Goal: Task Accomplishment & Management: Manage account settings

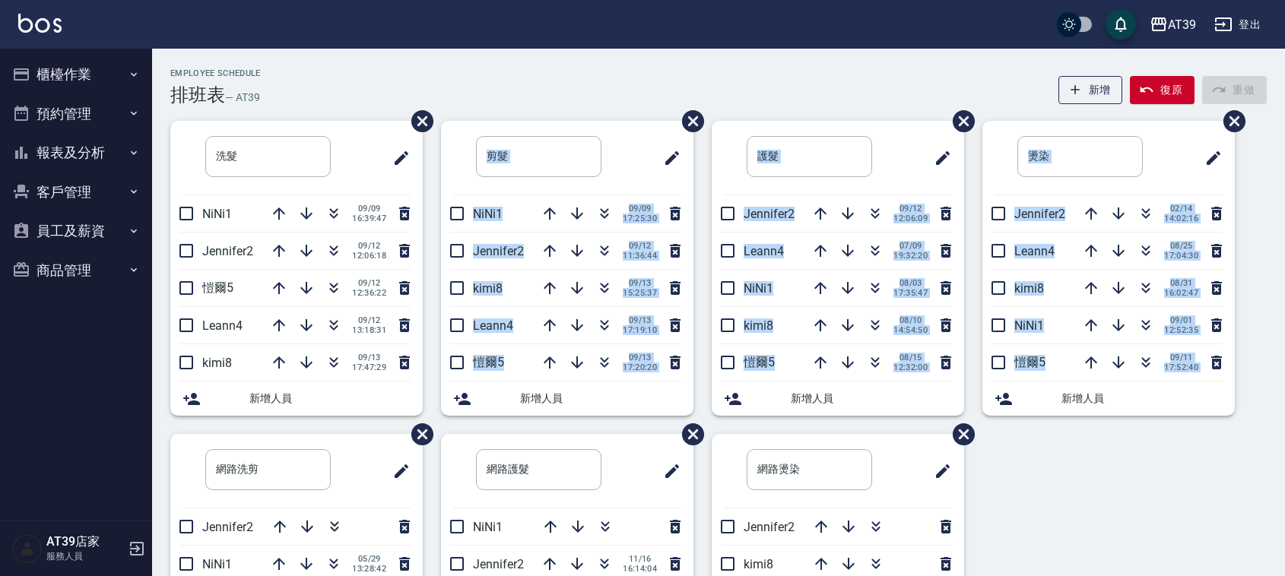
drag, startPoint x: 0, startPoint y: 0, endPoint x: 1038, endPoint y: 460, distance: 1135.5
click at [1038, 460] on div "Employee Schedule 排班表 — AT39 新增 復原 重做 洗髮 ​ NiNi1 09/09 16:39:47 Jennifer2 09/12…" at bounding box center [718, 407] width 1133 height 679
click at [1038, 460] on div "洗髮 ​ NiNi1 09/09 16:39:47 Jennifer2 09/12 12:06:18 愷爾5 09/12 12:36:22 Leann4 09…" at bounding box center [709, 434] width 1115 height 627
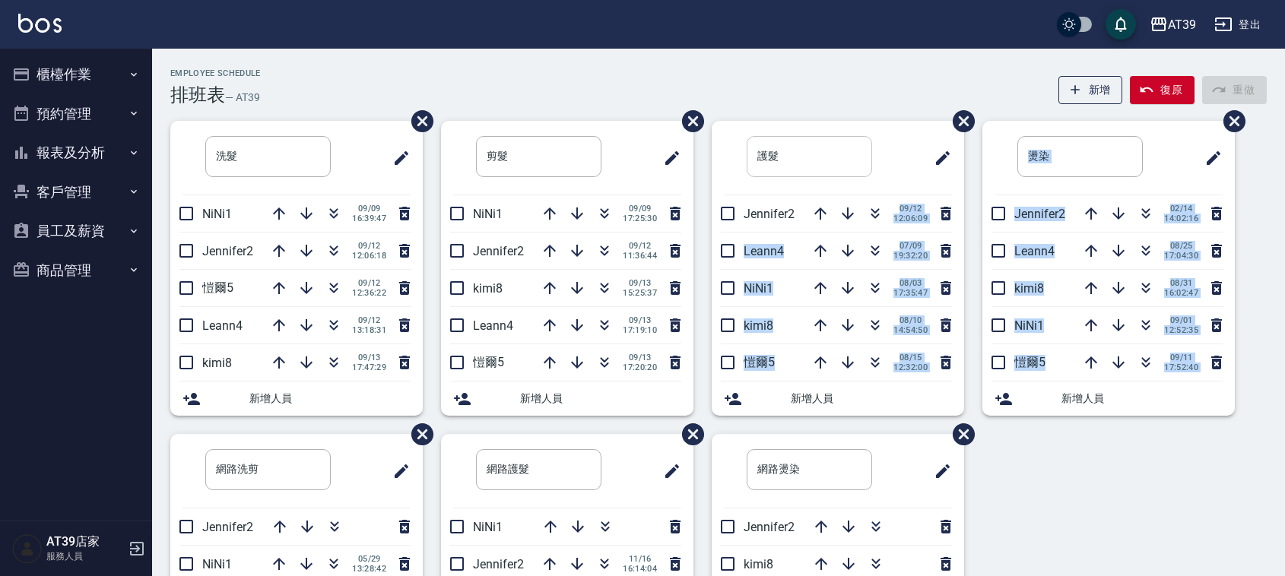
drag, startPoint x: 1038, startPoint y: 460, endPoint x: 811, endPoint y: 158, distance: 377.5
click at [821, 169] on div "洗髮 ​ NiNi1 09/09 16:39:47 Jennifer2 09/12 12:06:18 愷爾5 09/12 12:36:22 Leann4 09…" at bounding box center [709, 434] width 1115 height 627
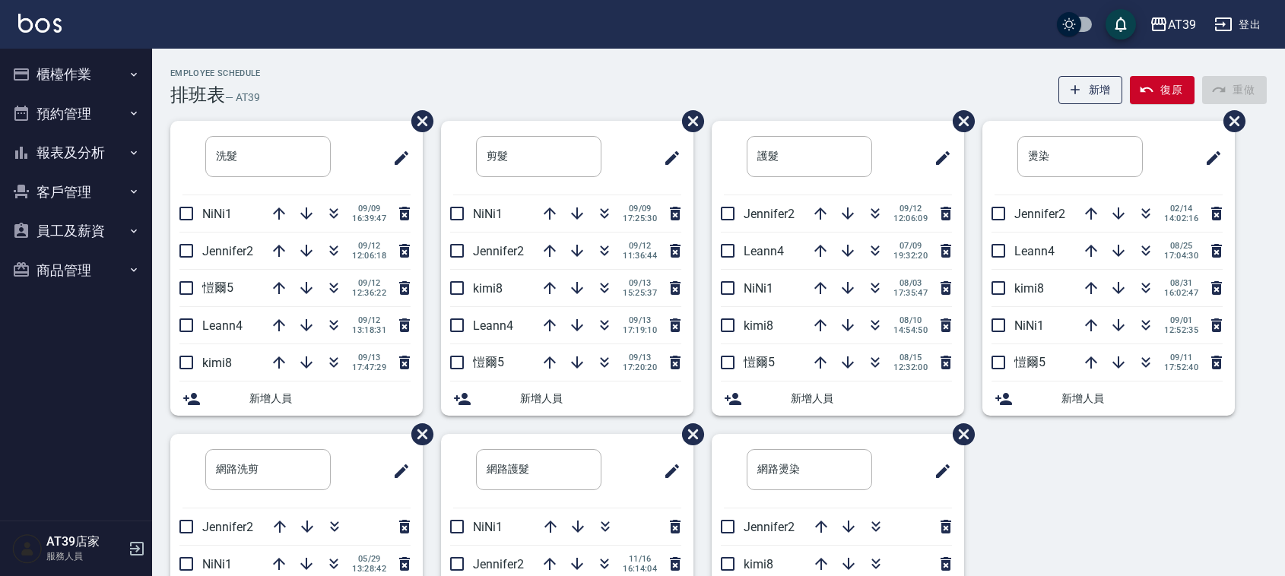
click at [686, 46] on div "AT39 登出" at bounding box center [642, 24] width 1285 height 49
drag, startPoint x: 172, startPoint y: 69, endPoint x: 317, endPoint y: 97, distance: 147.8
click at [317, 97] on div "Employee Schedule 排班表 — AT39 新增 復原 重做" at bounding box center [718, 86] width 1097 height 37
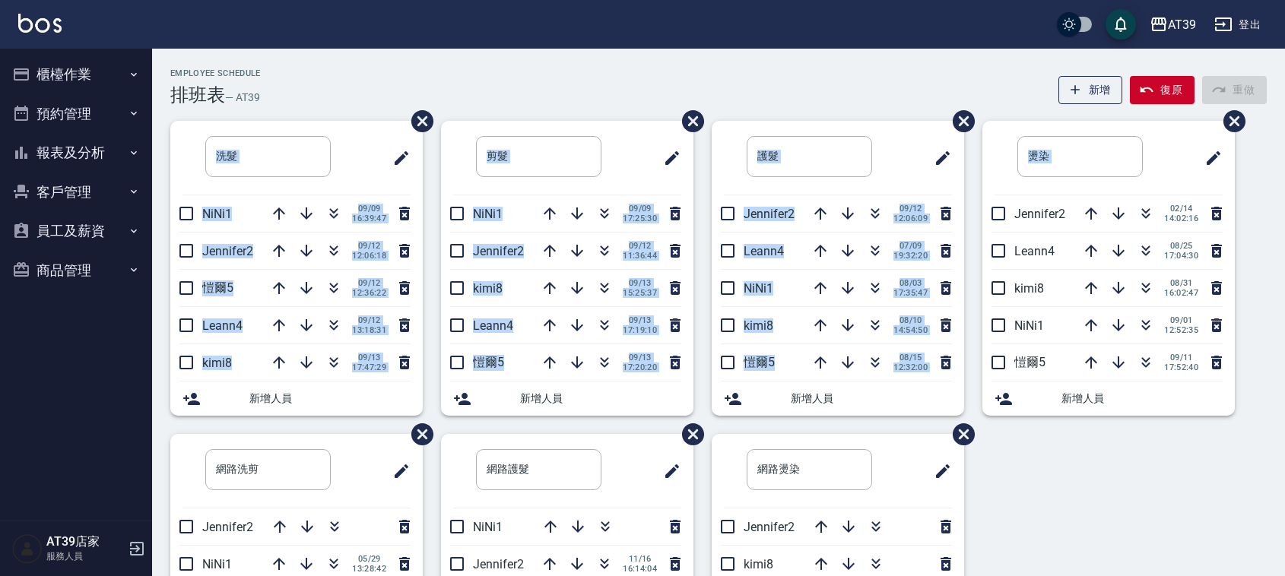
drag, startPoint x: 1221, startPoint y: 63, endPoint x: 1251, endPoint y: 226, distance: 165.6
click at [1251, 226] on div "Employee Schedule 排班表 — AT39 新增 復原 重做 洗髮 ​ NiNi1 09/09 16:39:47 Jennifer2 09/12…" at bounding box center [718, 401] width 1133 height 705
click at [1251, 226] on div "洗髮 ​ NiNi1 09/09 16:39:47 Jennifer2 09/12 12:06:18 愷爾5 09/12 12:36:22 Leann4 09…" at bounding box center [709, 434] width 1115 height 627
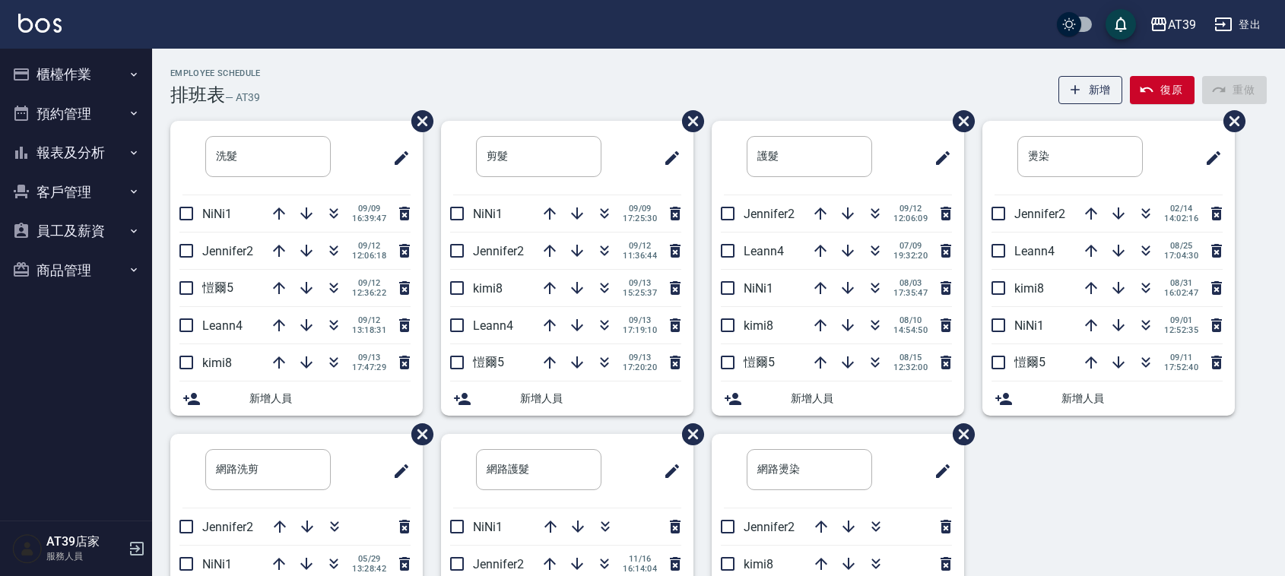
click at [542, 30] on div "AT39 登出" at bounding box center [642, 24] width 1285 height 49
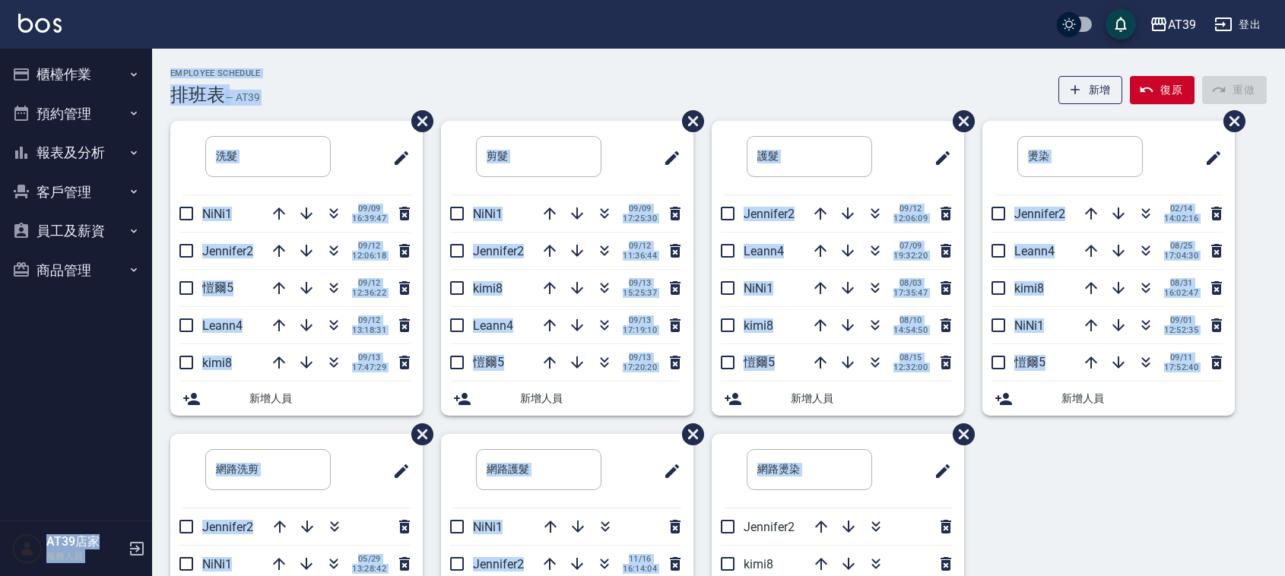
drag, startPoint x: 590, startPoint y: 35, endPoint x: 1053, endPoint y: 542, distance: 686.4
click at [1053, 542] on div "AT39 登出 櫃檯作業 打帳單 帳單列表 現金收支登錄 每日結帳 排班表 現場電腦打卡 預約管理 預約管理 單日預約紀錄 單週預約紀錄 報表及分析 報表目錄…" at bounding box center [642, 377] width 1285 height 754
click at [1059, 536] on div "洗髮 ​ NiNi1 09/09 16:39:47 Jennifer2 09/12 12:06:18 愷爾5 09/12 12:36:22 Leann4 09…" at bounding box center [709, 434] width 1115 height 627
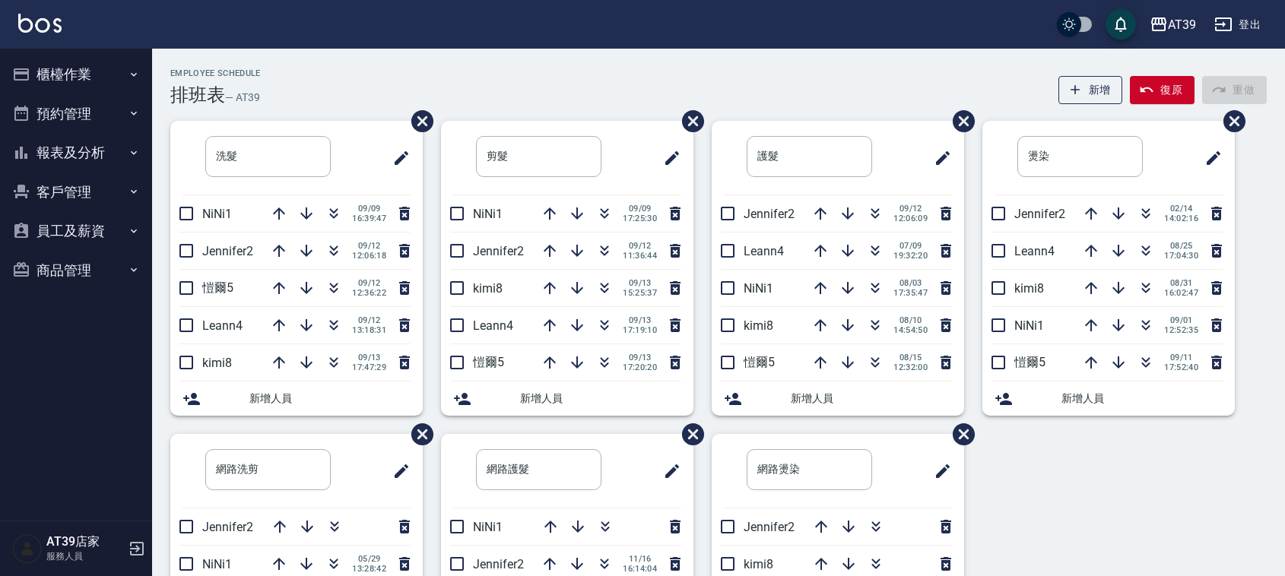
click at [1057, 538] on div "洗髮 ​ NiNi1 09/09 16:39:47 Jennifer2 09/12 12:06:18 愷爾5 09/12 12:36:22 Leann4 09…" at bounding box center [709, 434] width 1115 height 627
click at [427, 35] on div "AT39 登出" at bounding box center [642, 24] width 1285 height 49
drag, startPoint x: 519, startPoint y: 103, endPoint x: 1062, endPoint y: 525, distance: 687.8
click at [1062, 529] on div "Employee Schedule 排班表 — AT39 新增 復原 重做 洗髮 ​ NiNi1 09/09 16:39:47 Jennifer2 09/12…" at bounding box center [718, 407] width 1133 height 679
click at [1062, 525] on div "洗髮 ​ NiNi1 09/09 16:39:47 Jennifer2 09/12 12:06:18 愷爾5 09/12 12:36:22 Leann4 09…" at bounding box center [709, 434] width 1115 height 627
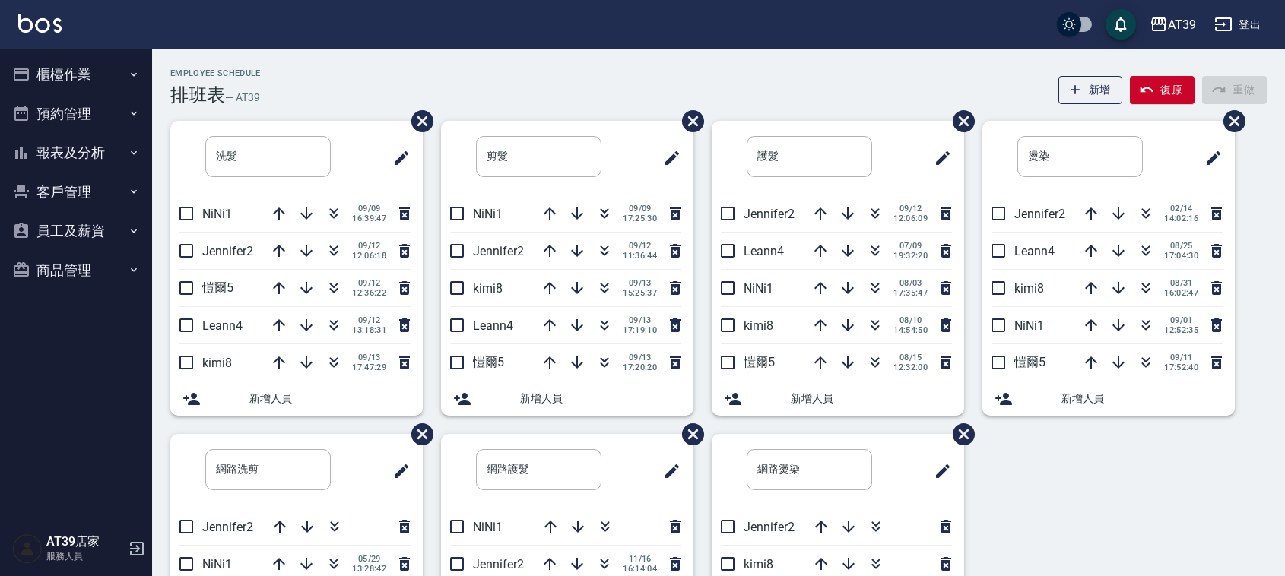
click at [1062, 525] on div "洗髮 ​ NiNi1 09/09 16:39:47 Jennifer2 09/12 12:06:18 愷爾5 09/12 12:36:22 Leann4 09…" at bounding box center [709, 434] width 1115 height 627
drag, startPoint x: 166, startPoint y: 70, endPoint x: 284, endPoint y: 97, distance: 120.9
click at [284, 97] on div "Employee Schedule 排班表 — AT39 新增 復原 重做 洗髮 ​ NiNi1 09/09 16:39:47 Jennifer2 09/12…" at bounding box center [718, 407] width 1133 height 679
click at [284, 97] on div "Employee Schedule 排班表 — AT39 新增 復原 重做" at bounding box center [718, 86] width 1097 height 37
drag, startPoint x: 284, startPoint y: 97, endPoint x: 189, endPoint y: 61, distance: 101.6
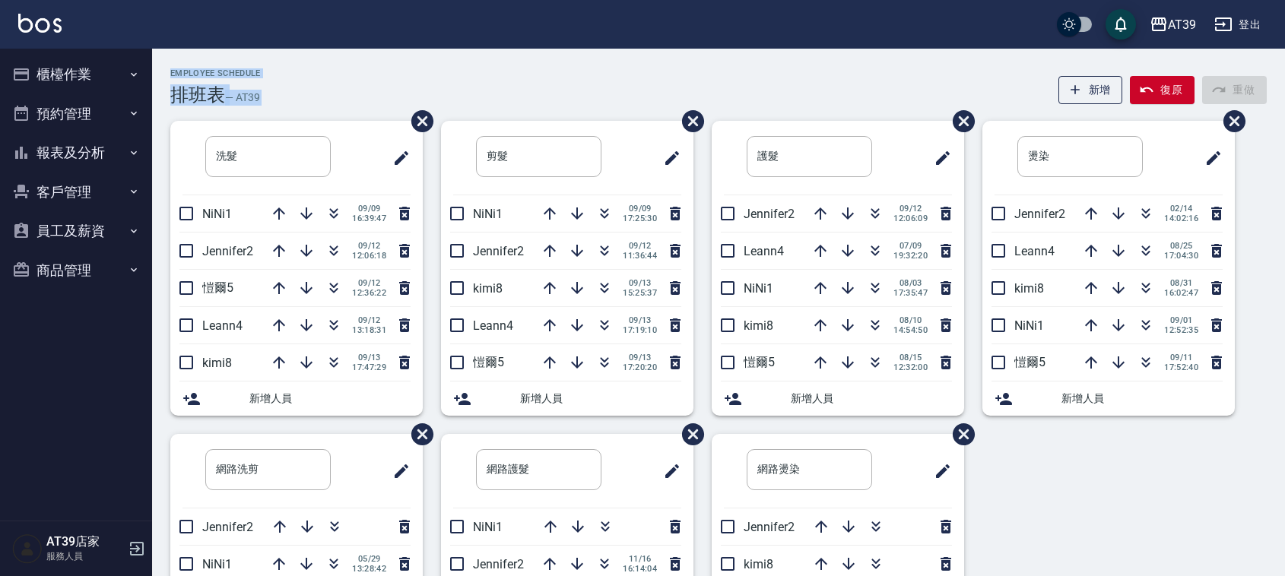
click at [189, 61] on div "Employee Schedule 排班表 — AT39 新增 復原 重做 洗髮 ​ NiNi1 09/09 16:39:47 Jennifer2 09/12…" at bounding box center [718, 401] width 1133 height 705
click at [189, 63] on div "Employee Schedule 排班表 — AT39 新增 復原 重做 洗髮 ​ NiNi1 09/09 16:39:47 Jennifer2 09/12…" at bounding box center [718, 401] width 1133 height 705
click at [179, 72] on h2 "Employee Schedule" at bounding box center [215, 73] width 91 height 10
click at [1116, 234] on button "button" at bounding box center [1119, 251] width 37 height 37
click at [1148, 89] on icon "button" at bounding box center [1146, 89] width 15 height 15
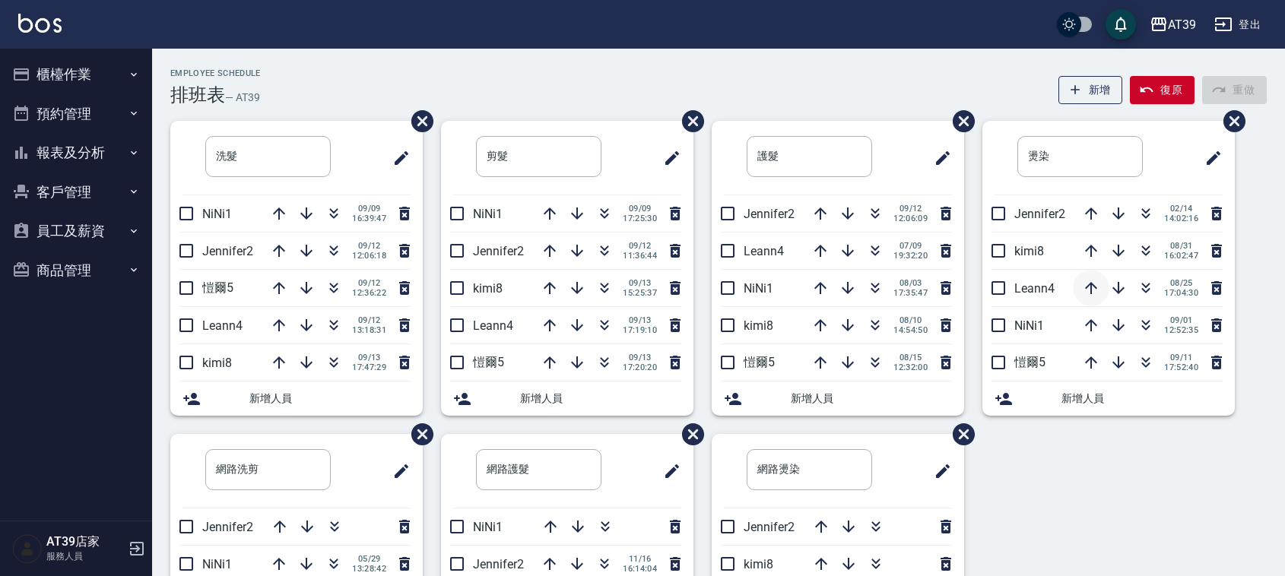
click at [1086, 284] on icon "button" at bounding box center [1091, 288] width 18 height 18
click at [896, 86] on div "Employee Schedule 排班表 — AT39 新增 復原 重做" at bounding box center [718, 86] width 1097 height 37
click at [614, 327] on button "button" at bounding box center [604, 325] width 37 height 37
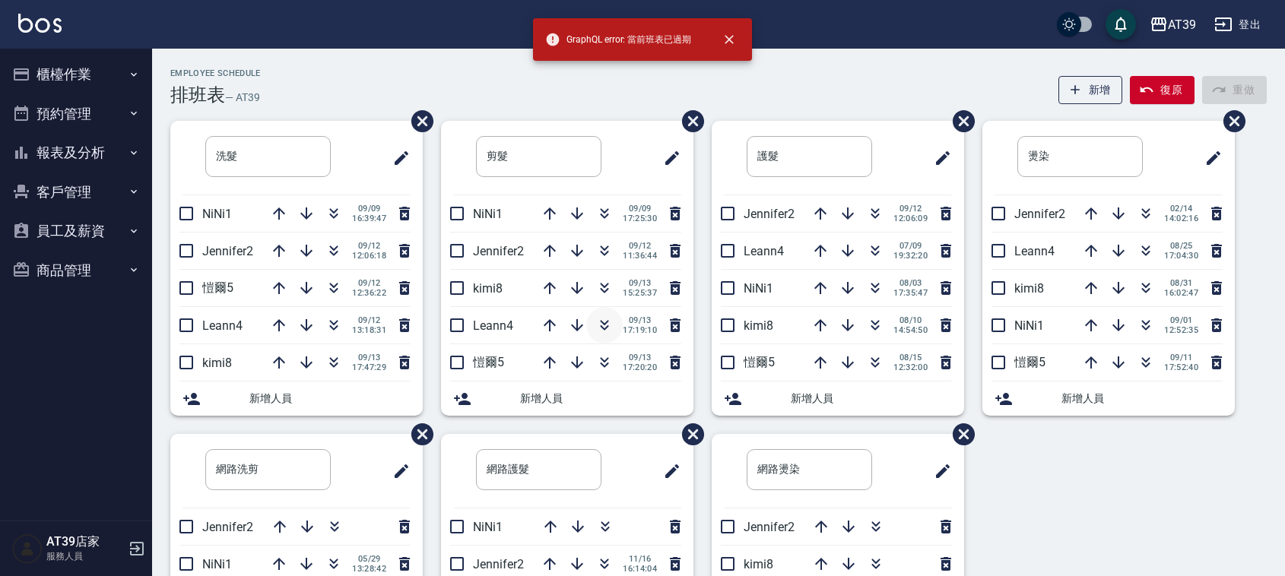
click at [602, 322] on icon "button" at bounding box center [605, 325] width 18 height 18
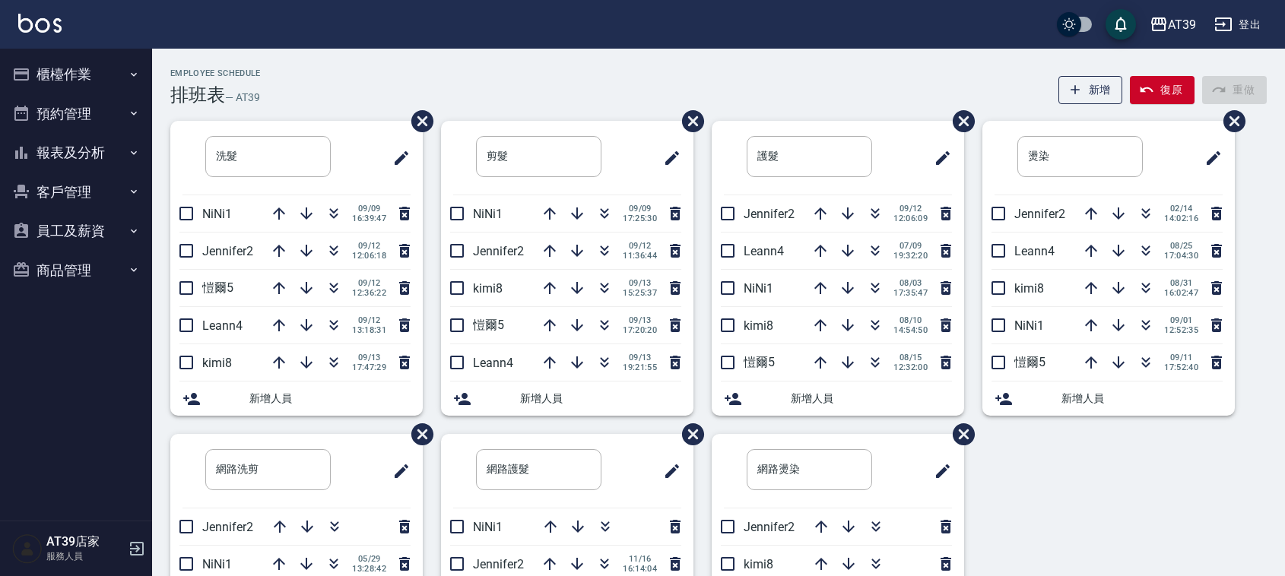
click at [484, 81] on div "Employee Schedule 排班表 — AT39 新增 復原 重做" at bounding box center [718, 86] width 1097 height 37
click at [51, 23] on img at bounding box center [39, 23] width 43 height 19
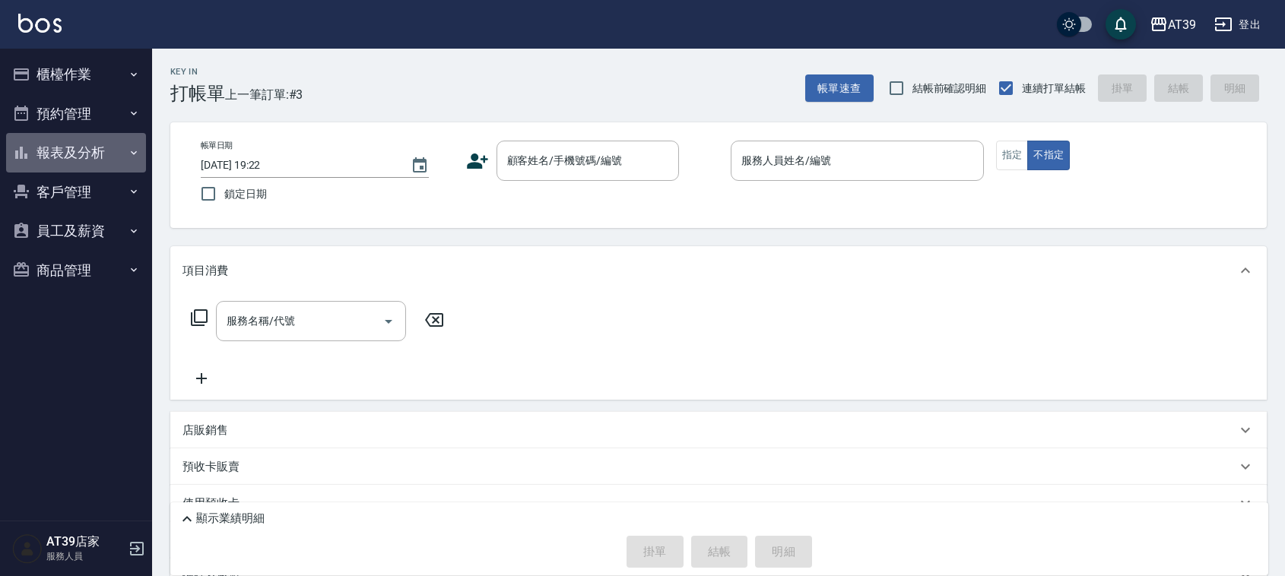
click at [97, 150] on button "報表及分析" at bounding box center [76, 153] width 140 height 40
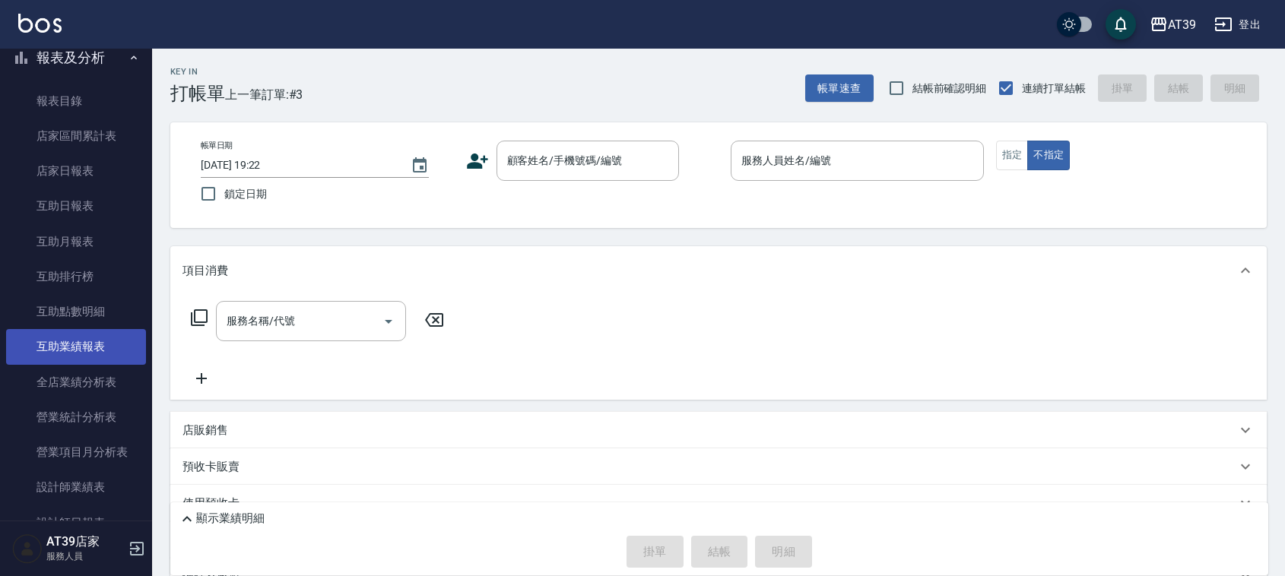
scroll to position [190, 0]
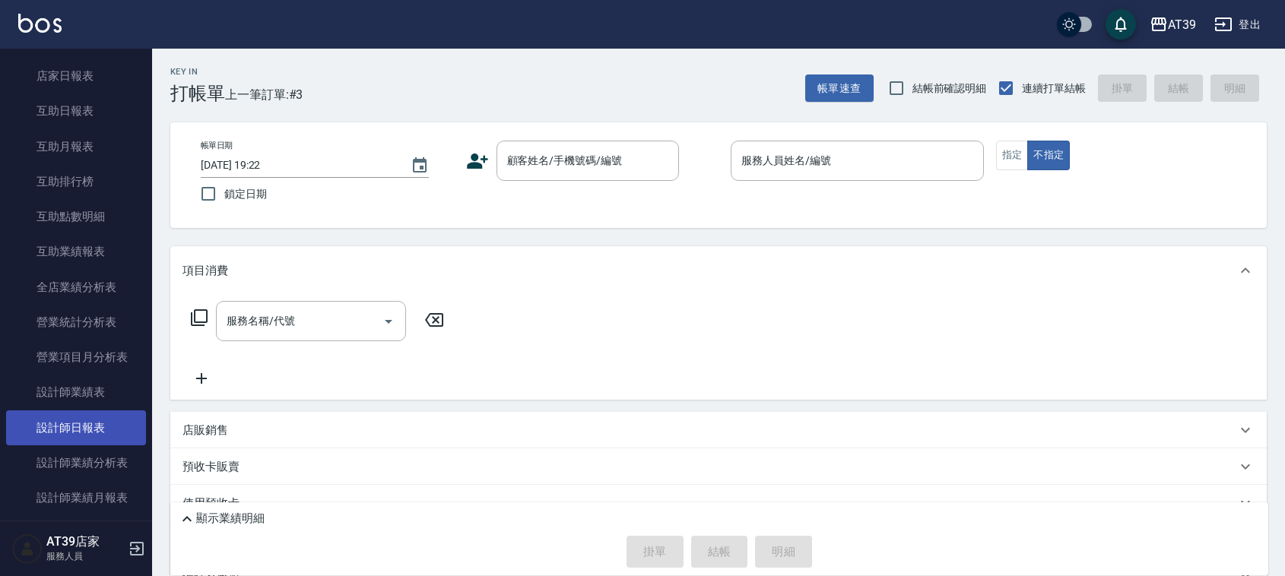
click at [103, 426] on link "設計師日報表" at bounding box center [76, 428] width 140 height 35
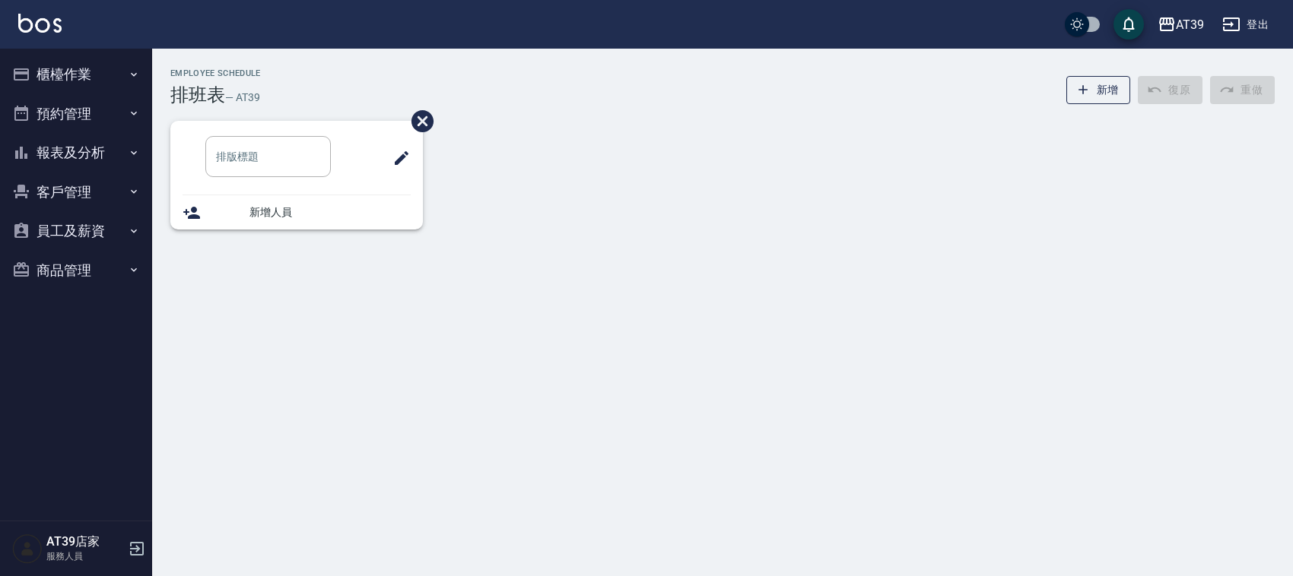
type input "洗髮"
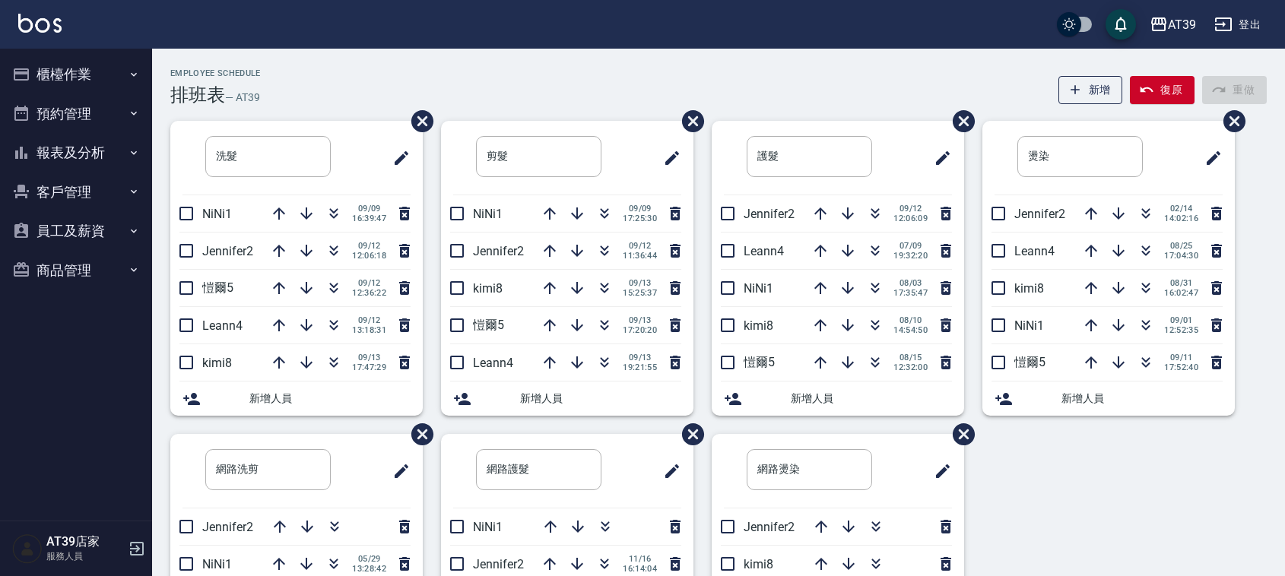
click at [565, 71] on div "Employee Schedule 排班表 — AT39 新增 復原 重做" at bounding box center [718, 86] width 1097 height 37
click at [599, 325] on icon "button" at bounding box center [605, 325] width 18 height 18
click at [101, 145] on button "報表及分析" at bounding box center [76, 153] width 140 height 40
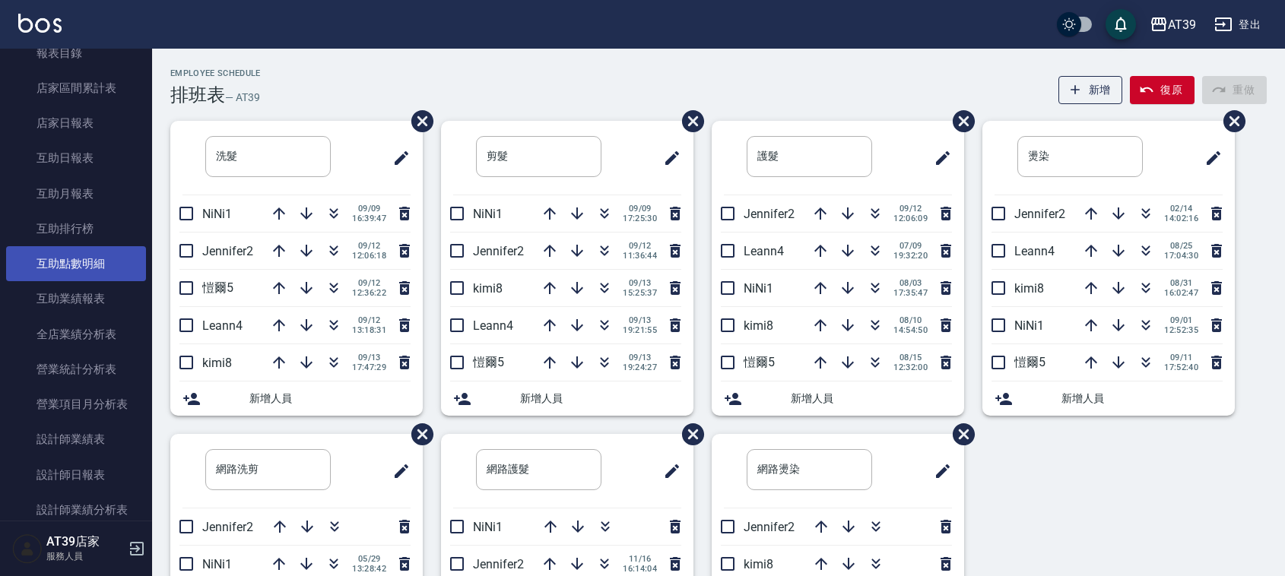
scroll to position [190, 0]
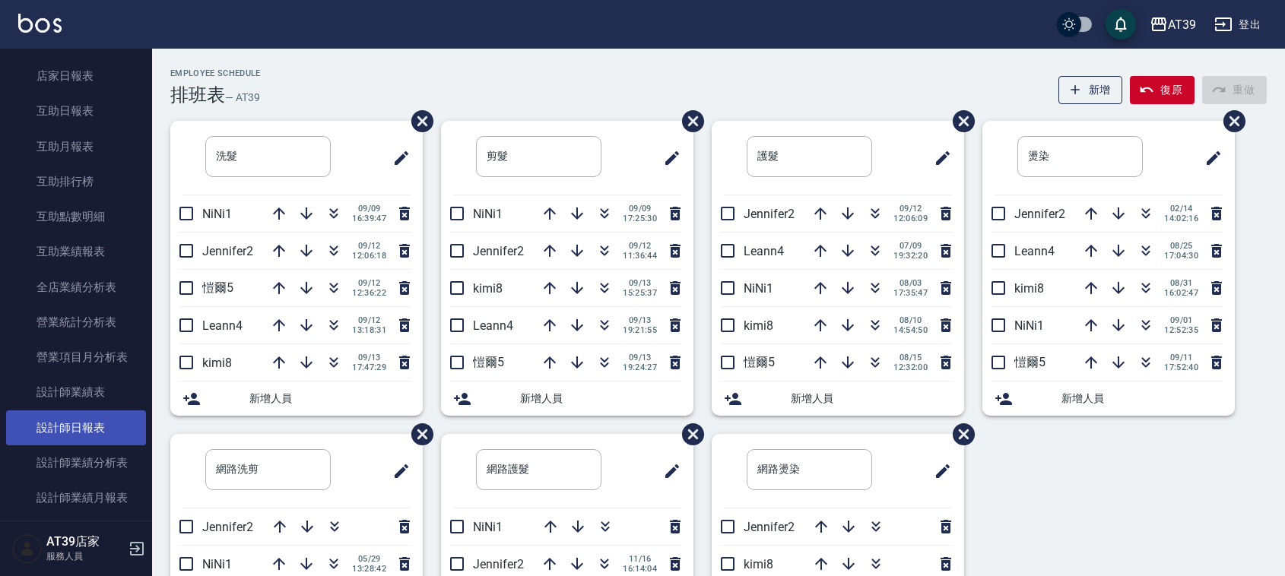
click at [122, 421] on link "設計師日報表" at bounding box center [76, 428] width 140 height 35
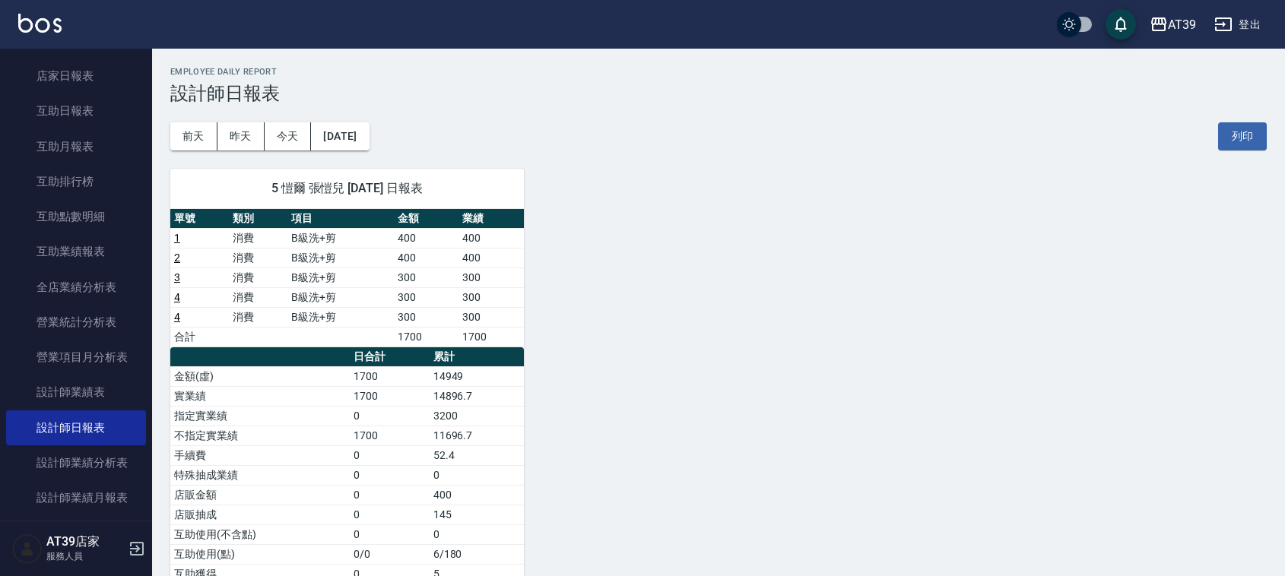
click at [459, 246] on td "400" at bounding box center [491, 238] width 65 height 20
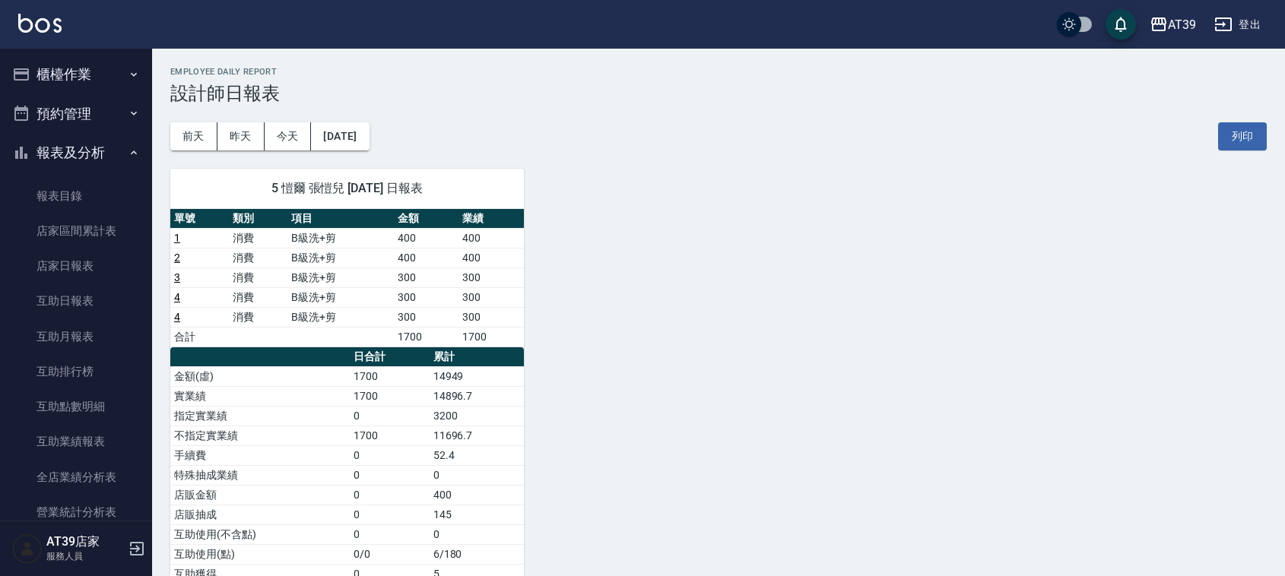
click at [72, 78] on button "櫃檯作業" at bounding box center [76, 75] width 140 height 40
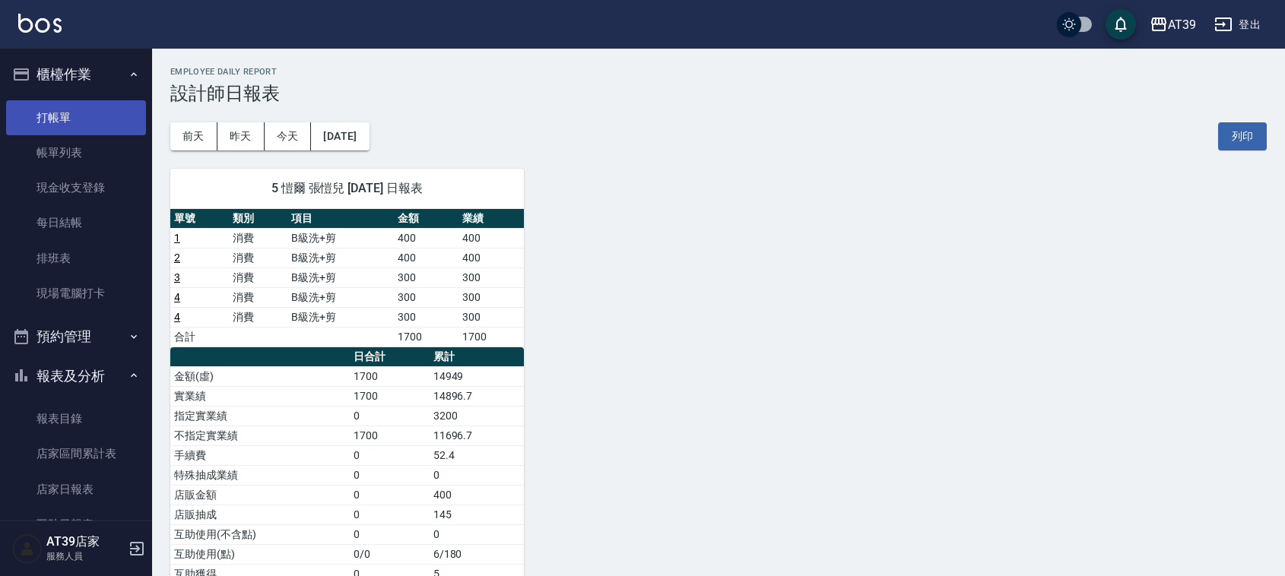
click at [85, 109] on link "打帳單" at bounding box center [76, 117] width 140 height 35
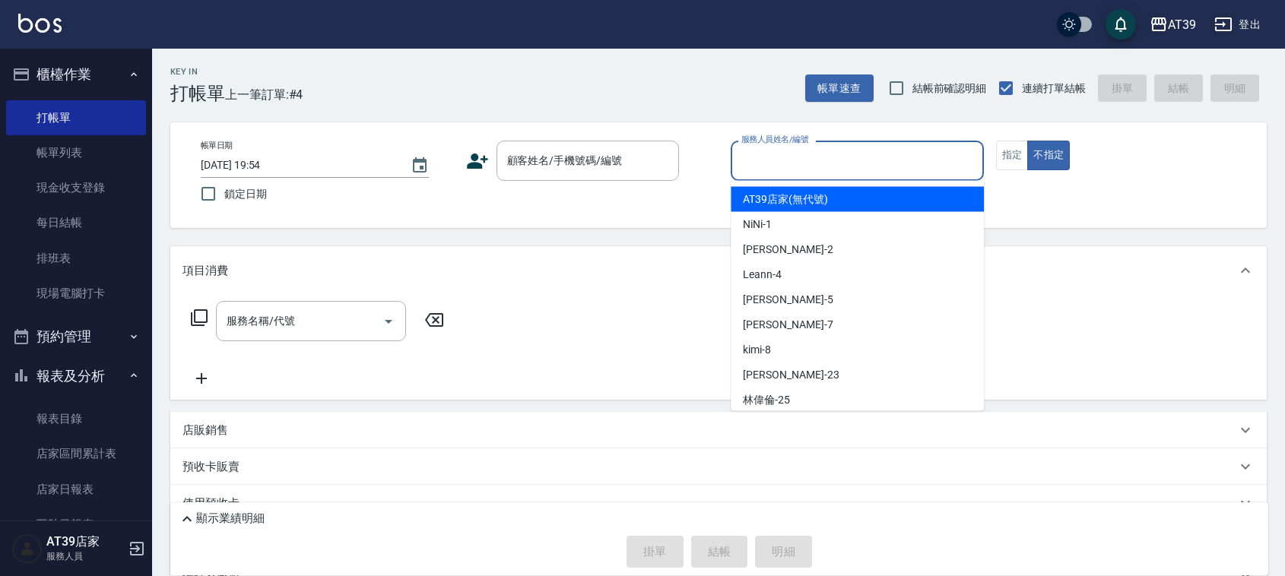
click at [796, 166] on input "服務人員姓名/編號" at bounding box center [858, 161] width 240 height 27
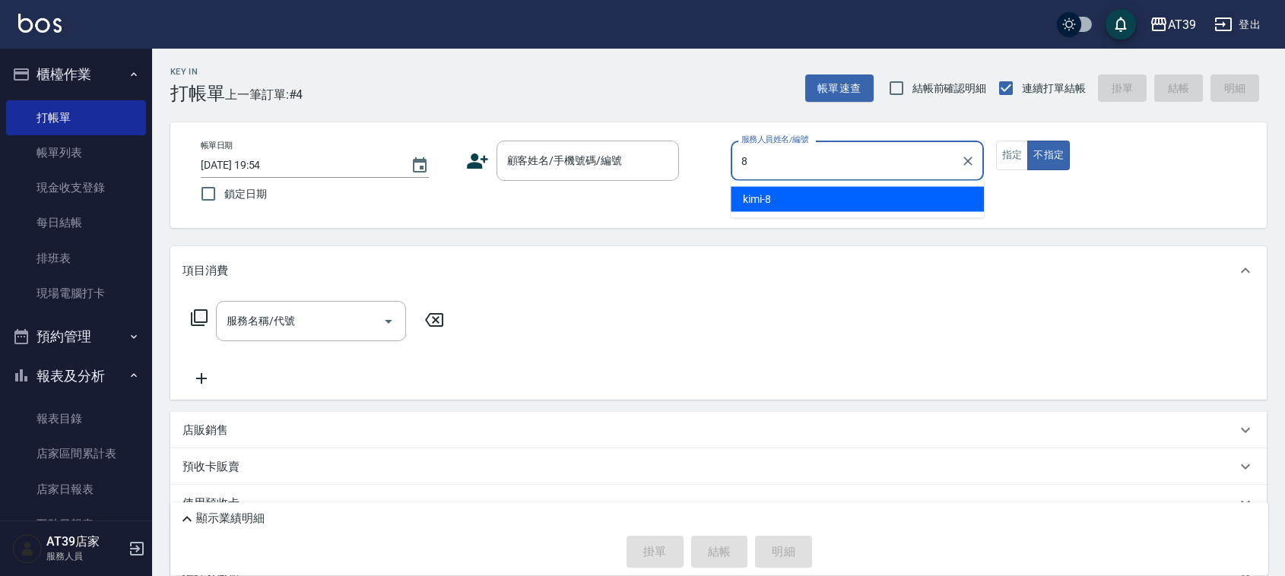
click at [818, 195] on div "kimi -8" at bounding box center [857, 199] width 253 height 25
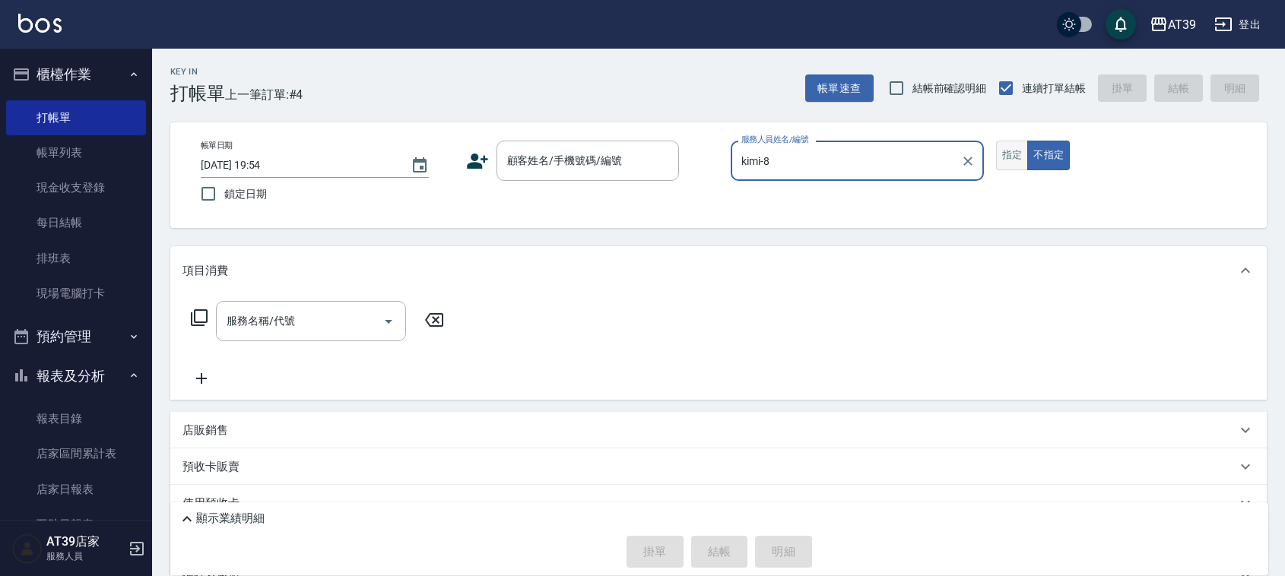
type input "kimi-8"
click at [1024, 153] on button "指定" at bounding box center [1012, 156] width 33 height 30
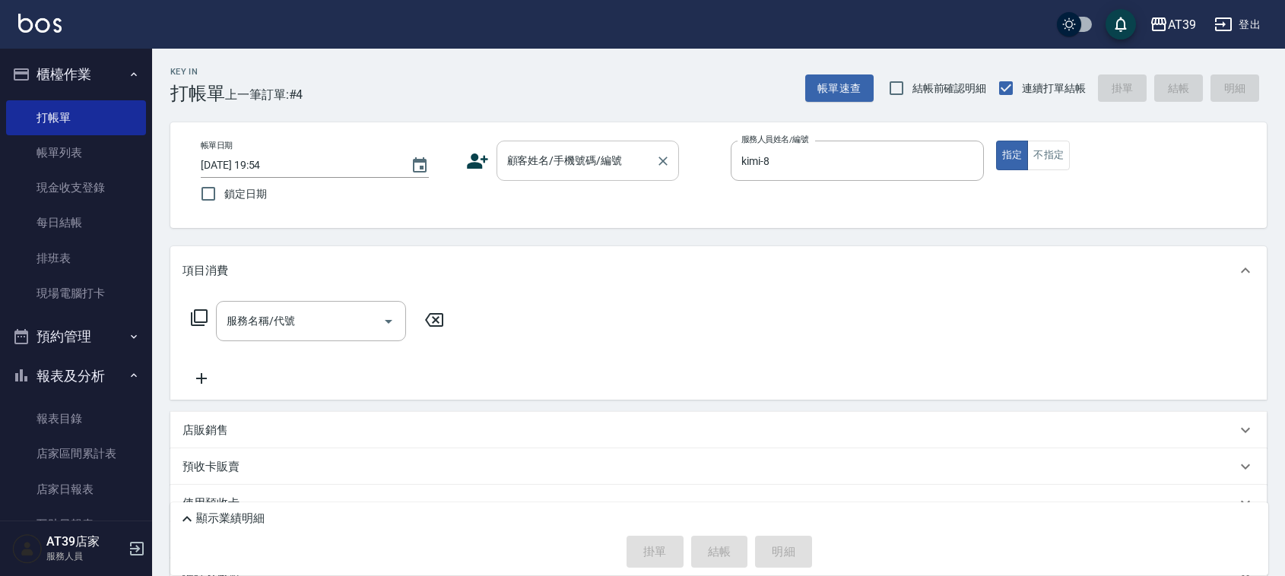
click at [545, 164] on input "顧客姓名/手機號碼/編號" at bounding box center [576, 161] width 146 height 27
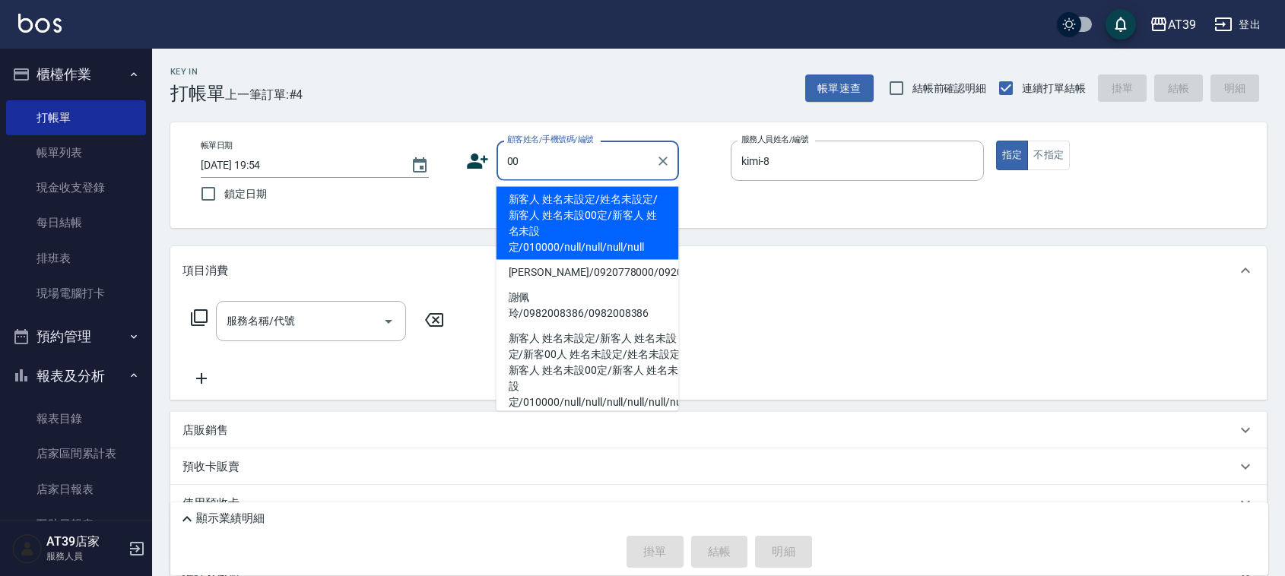
click at [561, 215] on li "新客人 姓名未設定/姓名未設定/新客人 姓名未設00定/新客人 姓名未設定/010000/null/null/null/null" at bounding box center [588, 223] width 183 height 73
type input "新客人 姓名未設定/姓名未設定/新客人 姓名未設00定/新客人 姓名未設定/010000/null/null/null/null"
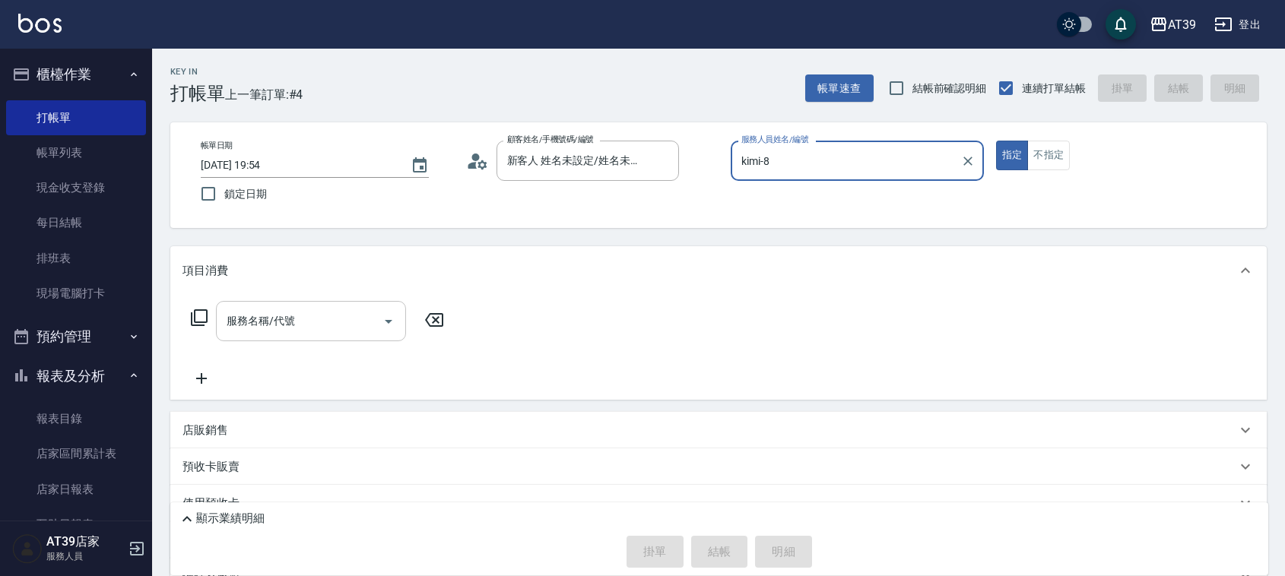
click at [325, 325] on input "服務名稱/代號" at bounding box center [300, 321] width 154 height 27
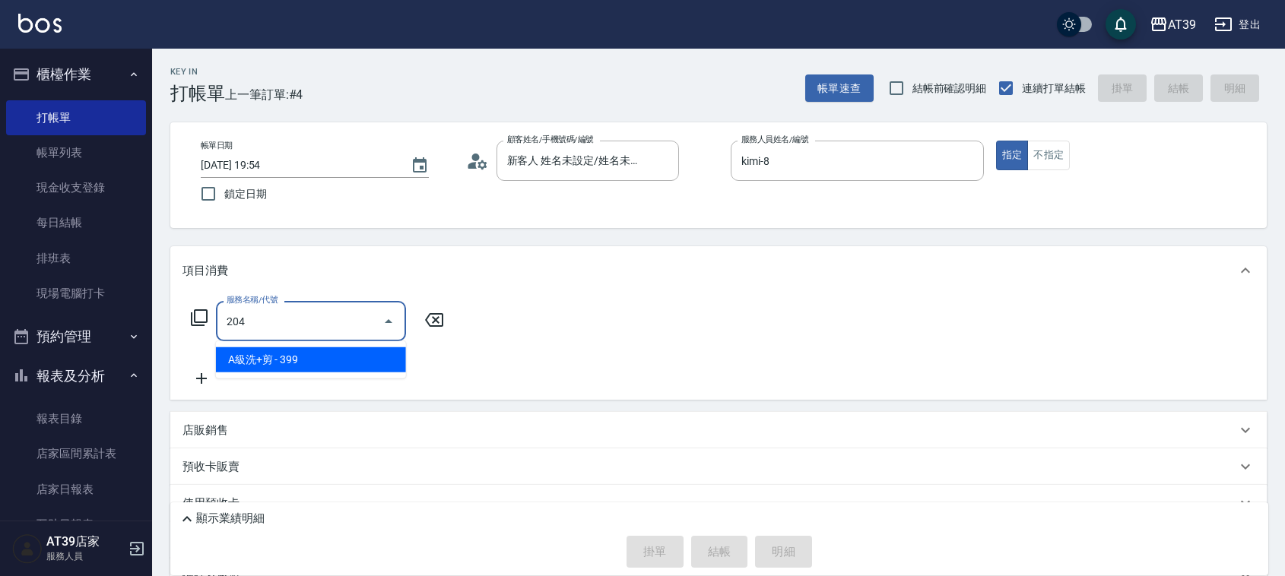
click at [344, 356] on span "A級洗+剪 - 399" at bounding box center [311, 360] width 190 height 25
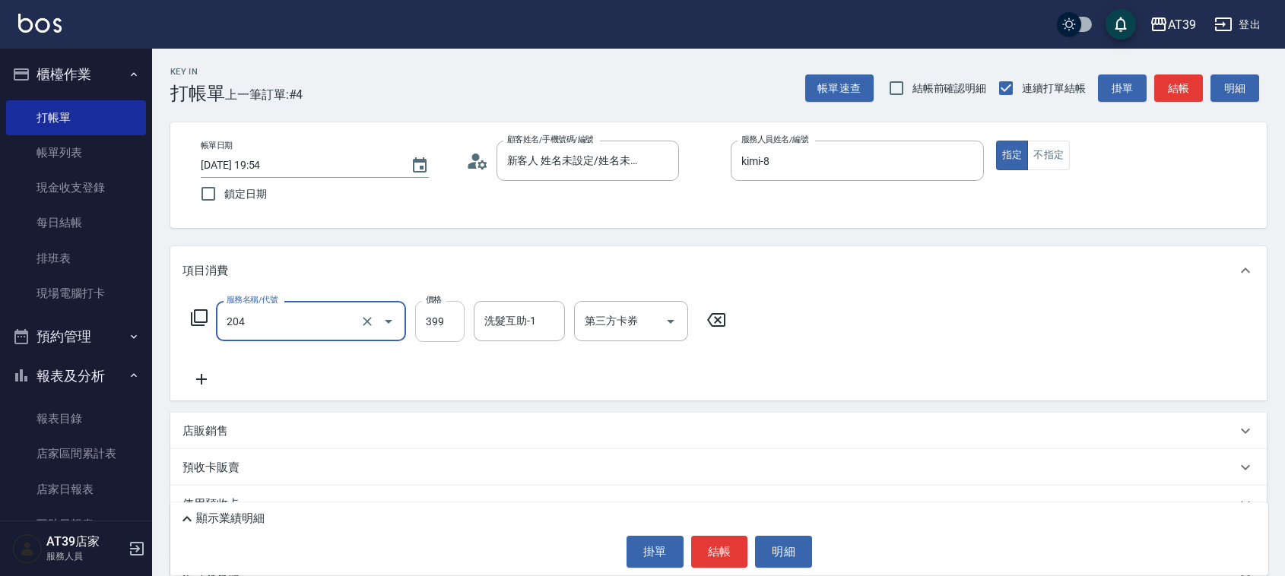
type input "A級洗+剪(204)"
click at [426, 331] on input "399" at bounding box center [439, 321] width 49 height 41
type input "500"
click at [525, 314] on div "洗髮互助-1 洗髮互助-1" at bounding box center [519, 321] width 91 height 40
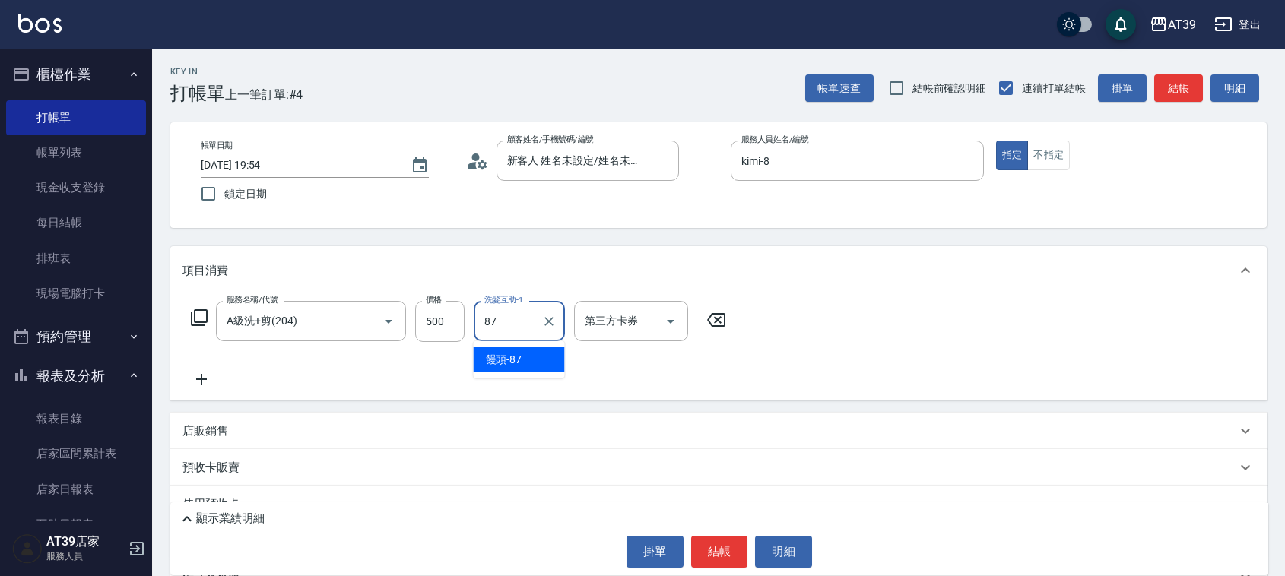
click at [523, 357] on div "饅頭 -87" at bounding box center [519, 360] width 91 height 25
type input "饅頭-87"
click at [1171, 77] on button "結帳" at bounding box center [1179, 89] width 49 height 28
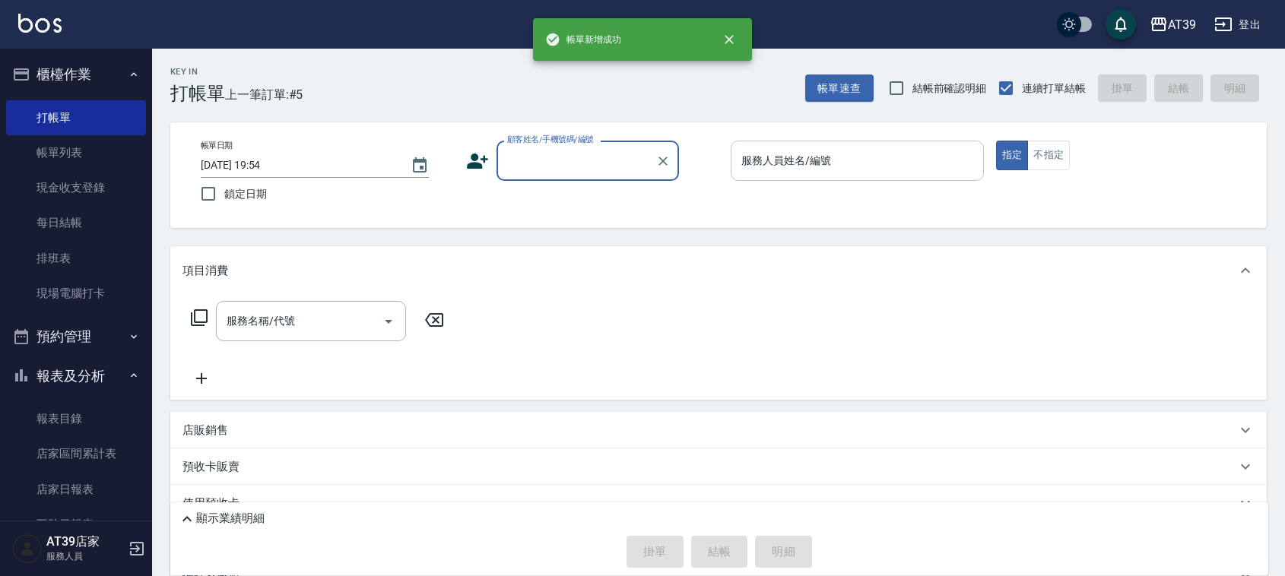
click at [914, 156] on input "服務人員姓名/編號" at bounding box center [858, 161] width 240 height 27
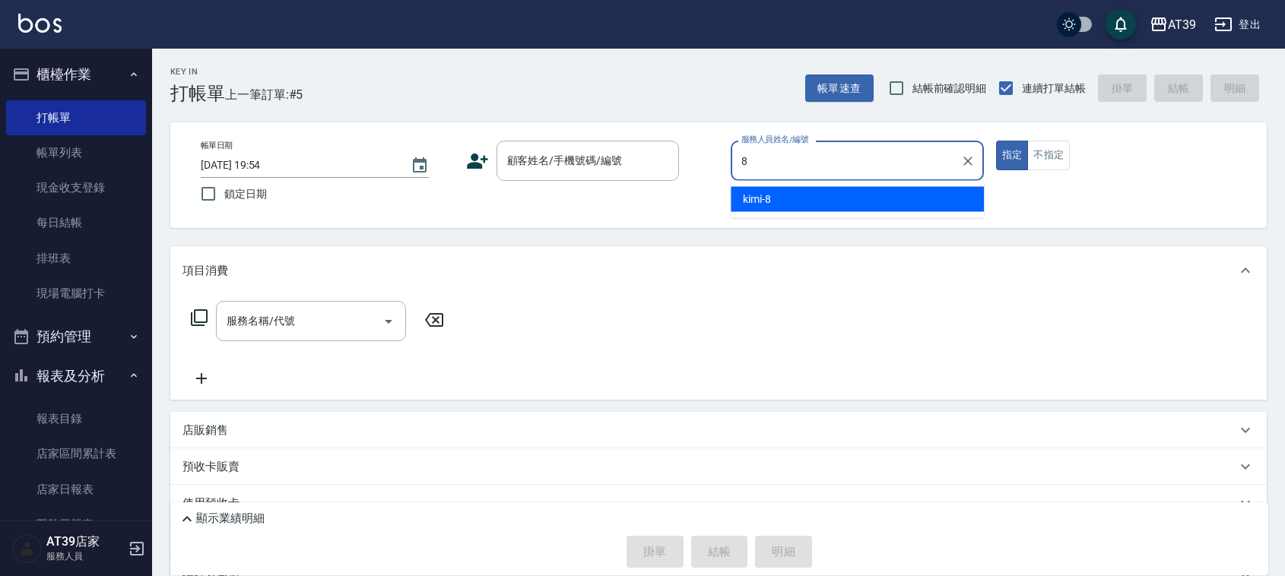
click at [894, 199] on div "kimi -8" at bounding box center [857, 199] width 253 height 25
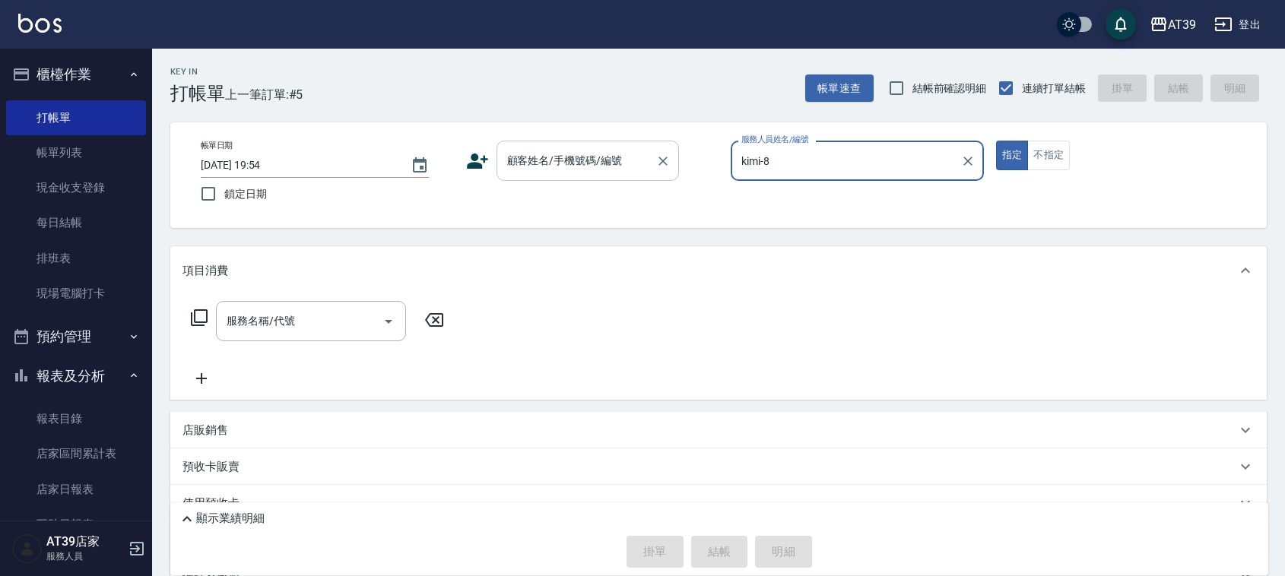
type input "kimi-8"
click at [621, 158] on input "顧客姓名/手機號碼/編號" at bounding box center [576, 161] width 146 height 27
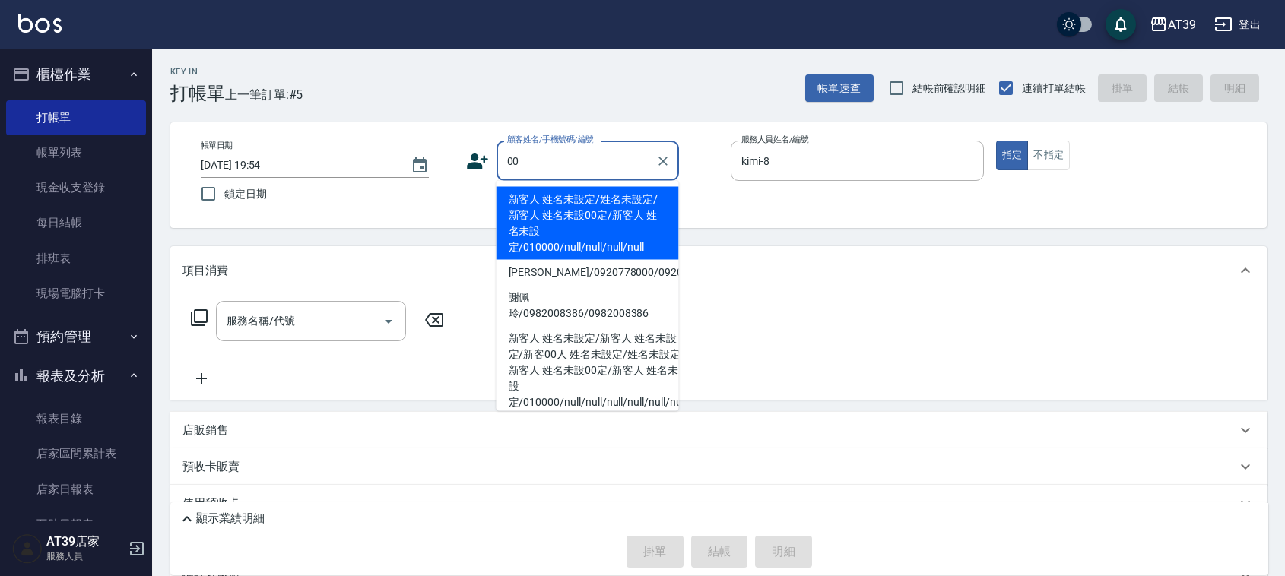
click at [613, 205] on li "新客人 姓名未設定/姓名未設定/新客人 姓名未設00定/新客人 姓名未設定/010000/null/null/null/null" at bounding box center [588, 223] width 183 height 73
type input "新客人 姓名未設定/姓名未設定/新客人 姓名未設00定/新客人 姓名未設定/010000/null/null/null/null"
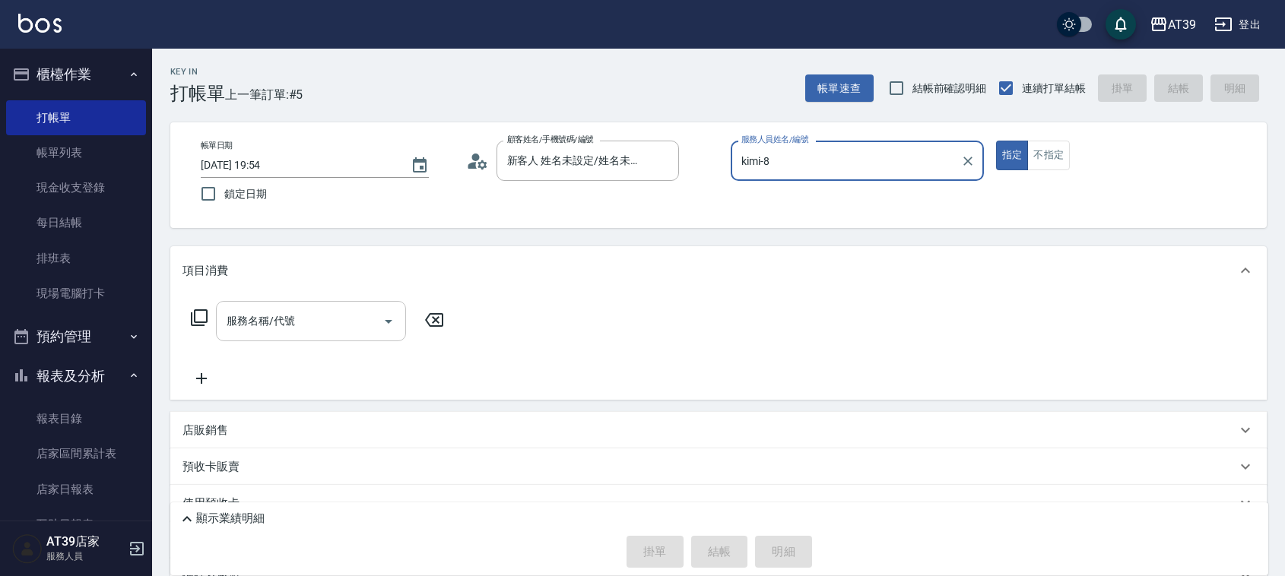
click at [382, 306] on div at bounding box center [387, 321] width 23 height 40
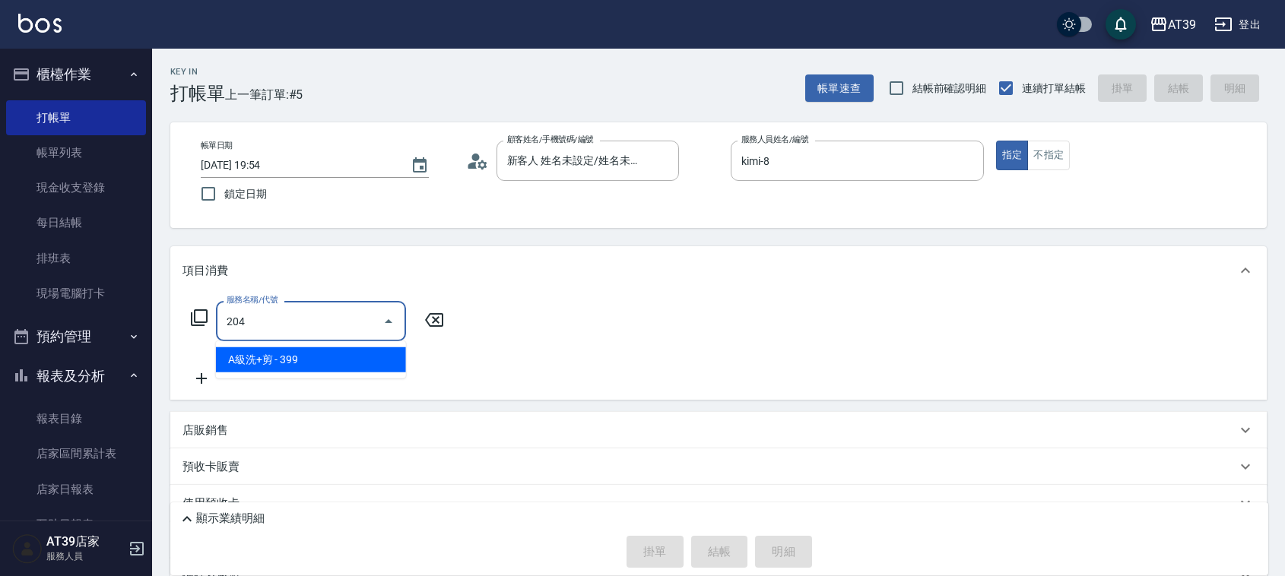
click at [356, 361] on span "A級洗+剪 - 399" at bounding box center [311, 360] width 190 height 25
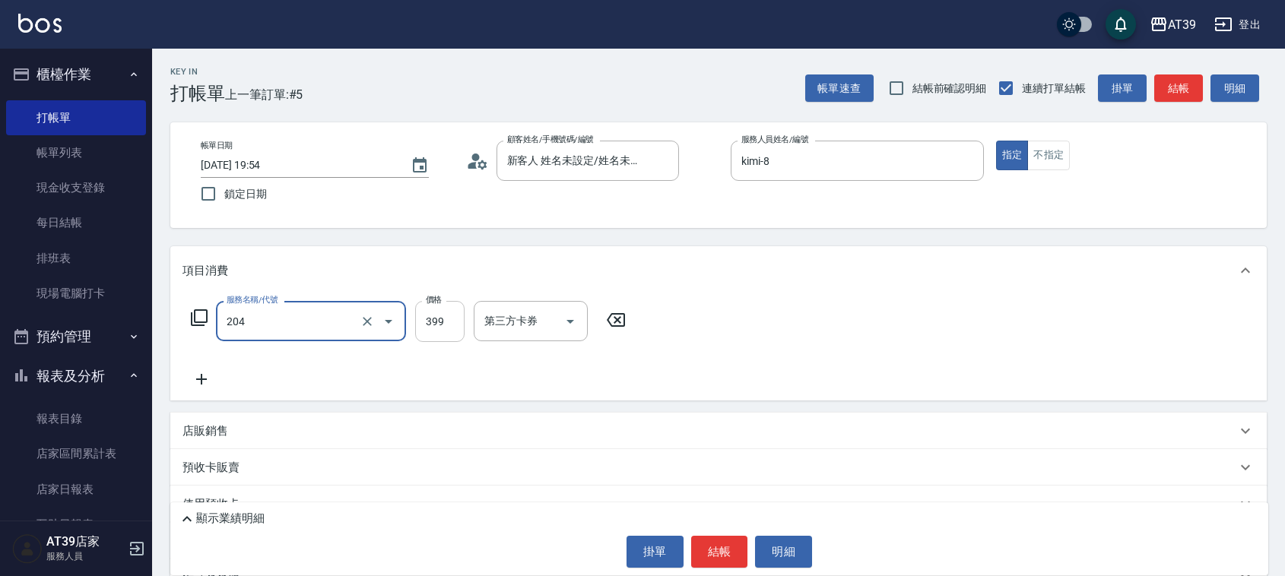
type input "A級洗+剪(204)"
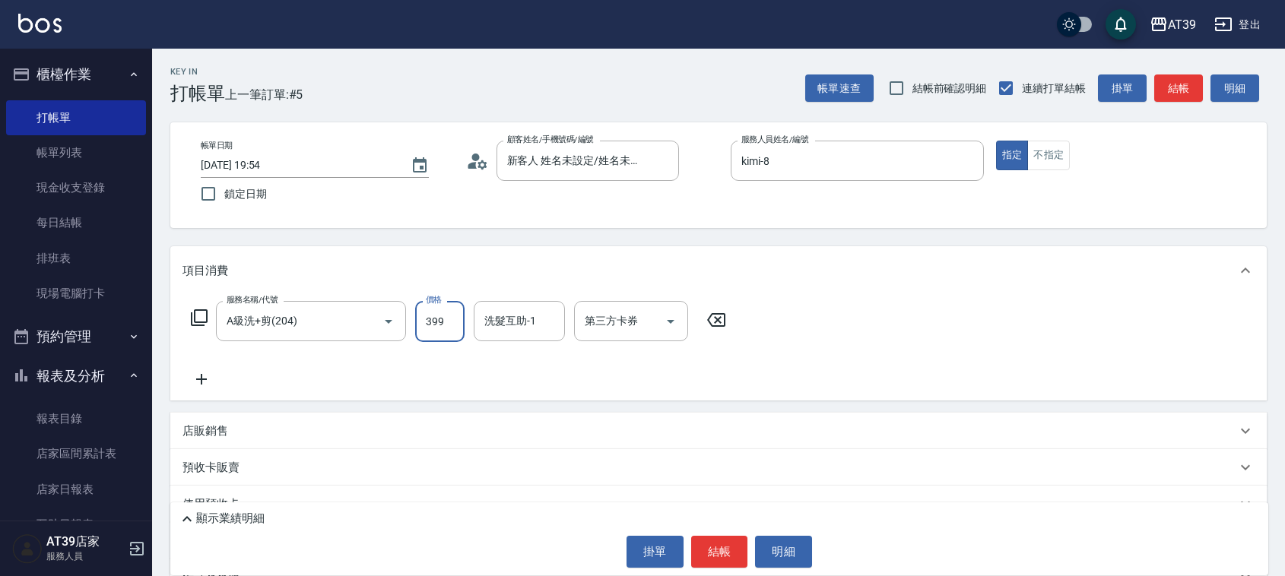
click at [436, 316] on input "399" at bounding box center [439, 321] width 49 height 41
type input "400"
click at [1170, 87] on button "結帳" at bounding box center [1179, 89] width 49 height 28
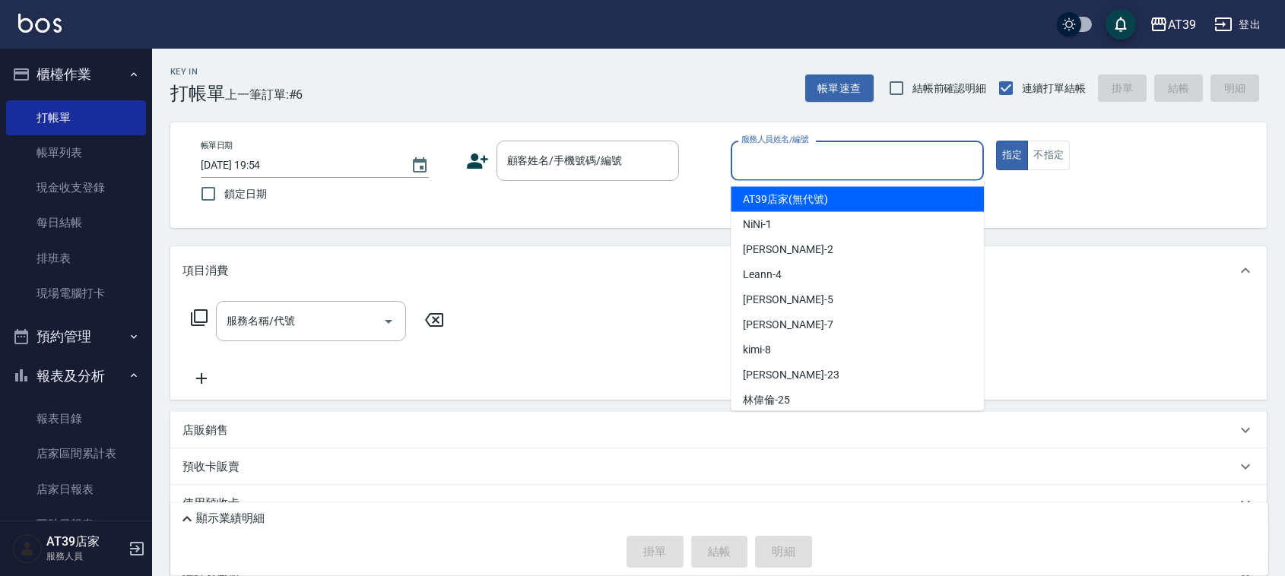
click at [777, 162] on div "服務人員姓名/編號 服務人員姓名/編號" at bounding box center [857, 161] width 253 height 40
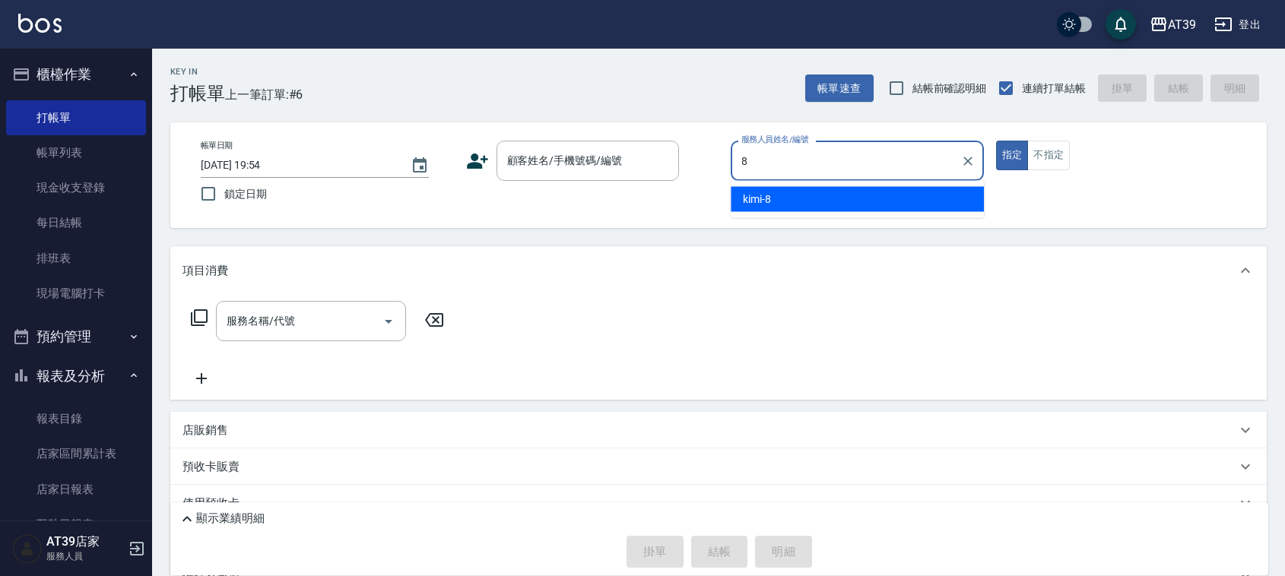
click at [787, 187] on div "kimi -8" at bounding box center [857, 199] width 253 height 25
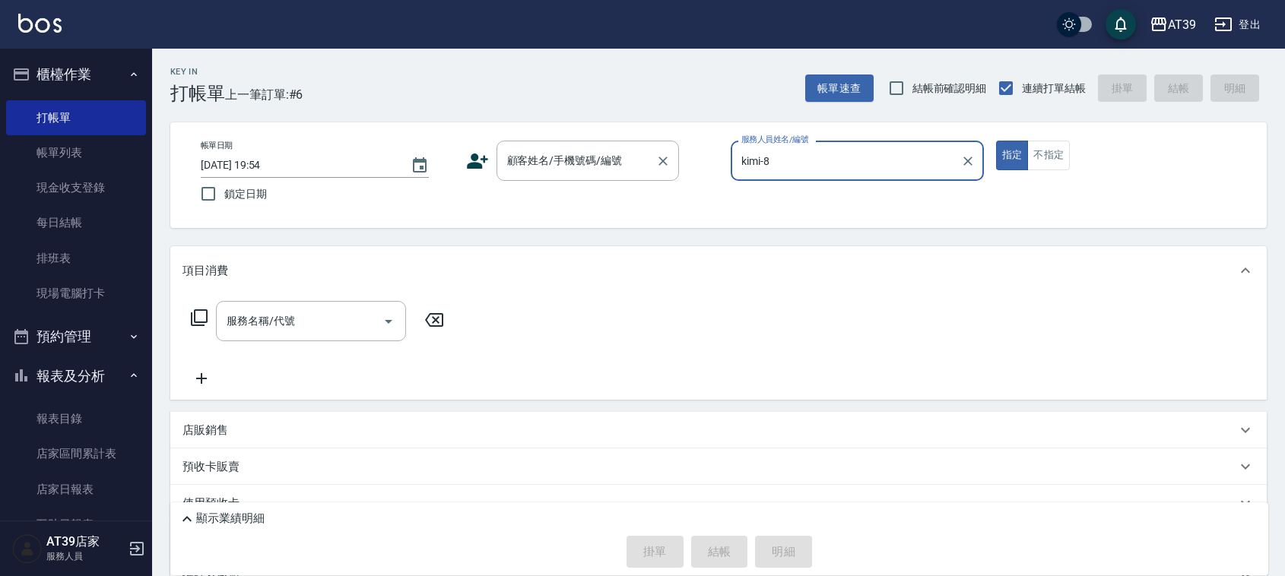
type input "kimi-8"
click at [592, 154] on div "顧客姓名/手機號碼/編號 顧客姓名/手機號碼/編號" at bounding box center [588, 161] width 183 height 40
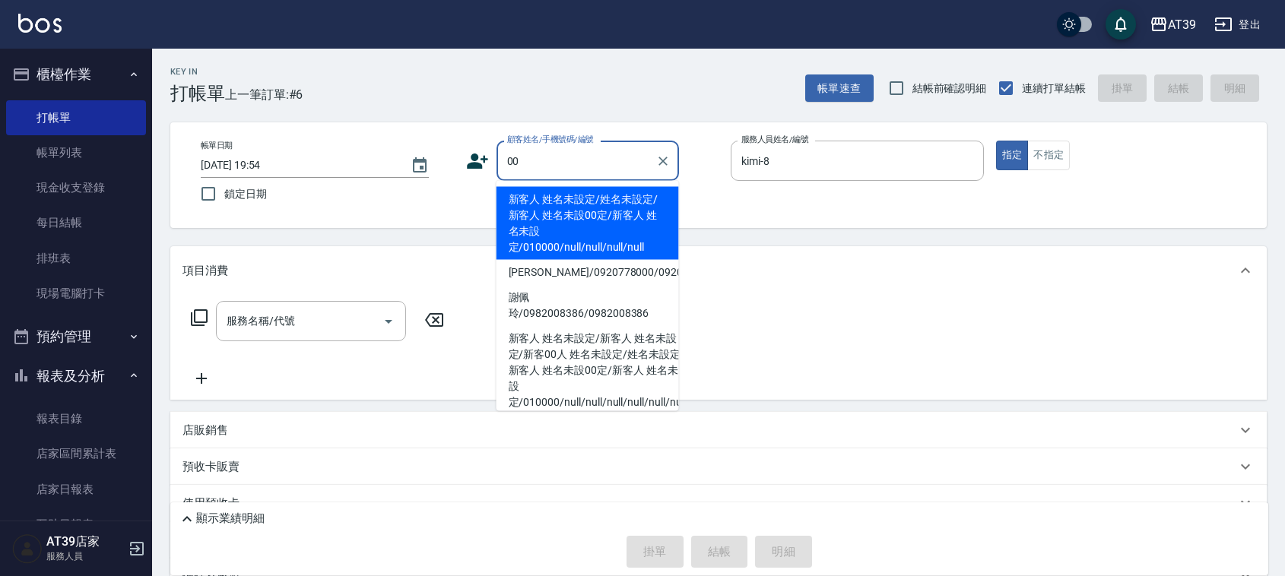
click at [567, 202] on li "新客人 姓名未設定/姓名未設定/新客人 姓名未設00定/新客人 姓名未設定/010000/null/null/null/null" at bounding box center [588, 223] width 183 height 73
type input "新客人 姓名未設定/姓名未設定/新客人 姓名未設00定/新客人 姓名未設定/010000/null/null/null/null"
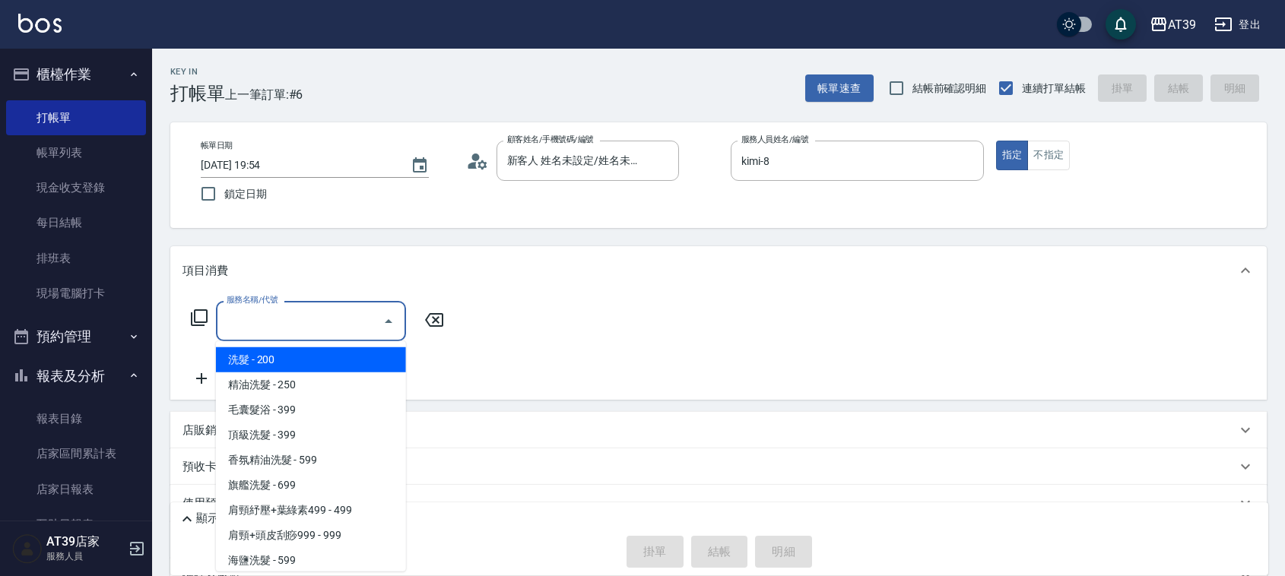
click at [332, 329] on input "服務名稱/代號" at bounding box center [300, 321] width 154 height 27
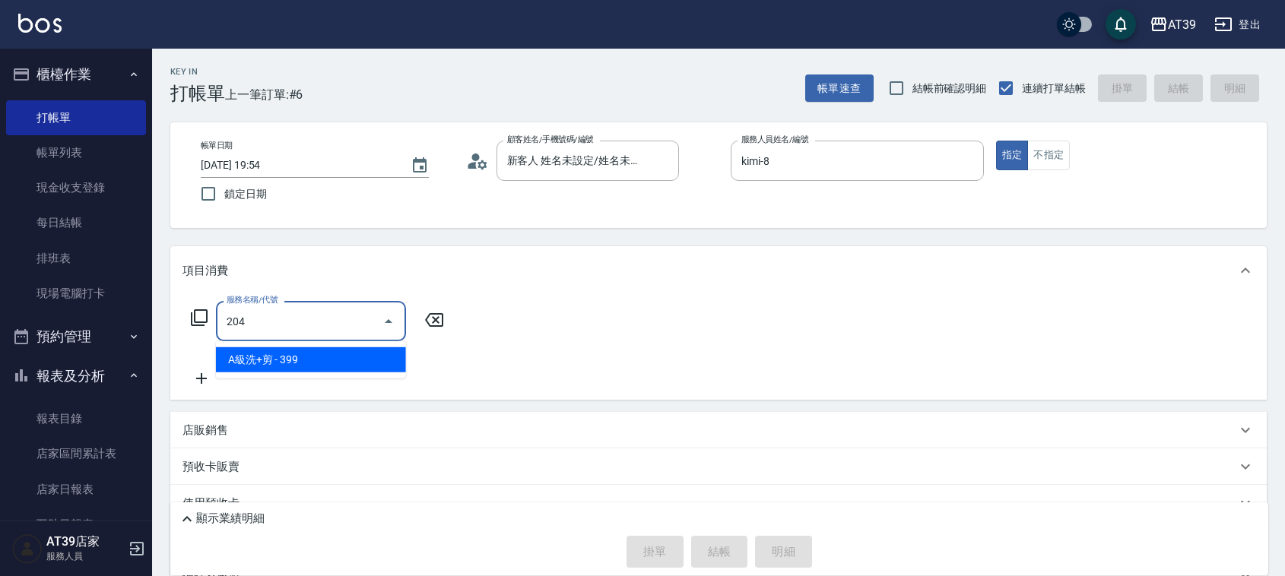
click at [338, 361] on span "A級洗+剪 - 399" at bounding box center [311, 360] width 190 height 25
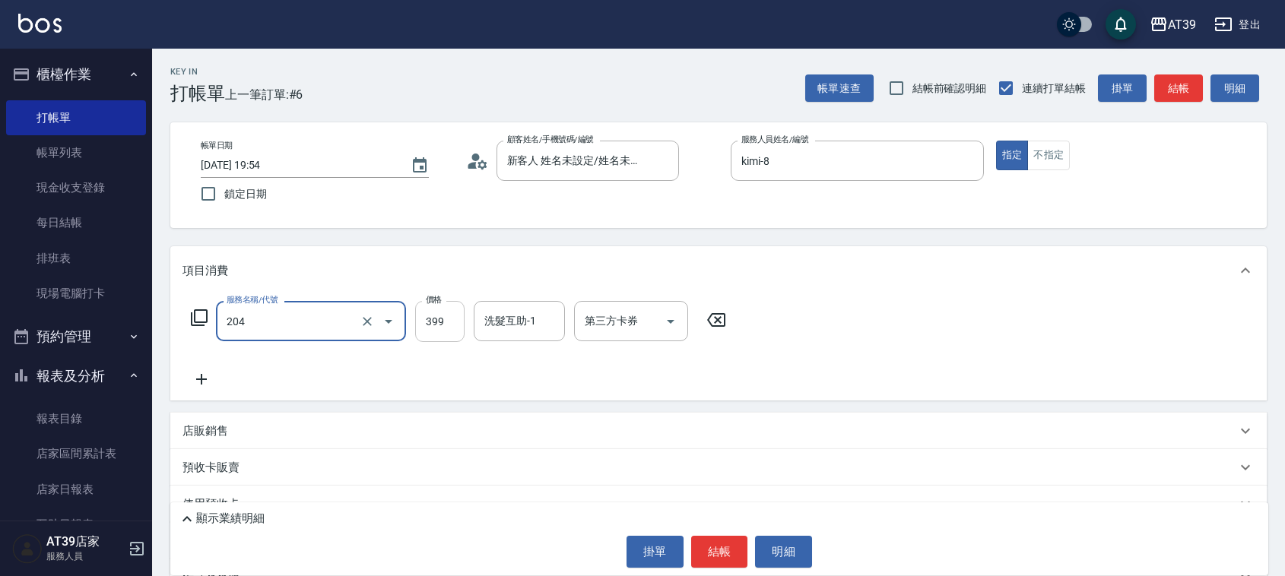
type input "A級洗+剪(204)"
click at [449, 333] on input "399" at bounding box center [439, 321] width 49 height 41
type input "500"
click at [507, 325] on input "洗髮互助-1" at bounding box center [520, 321] width 78 height 27
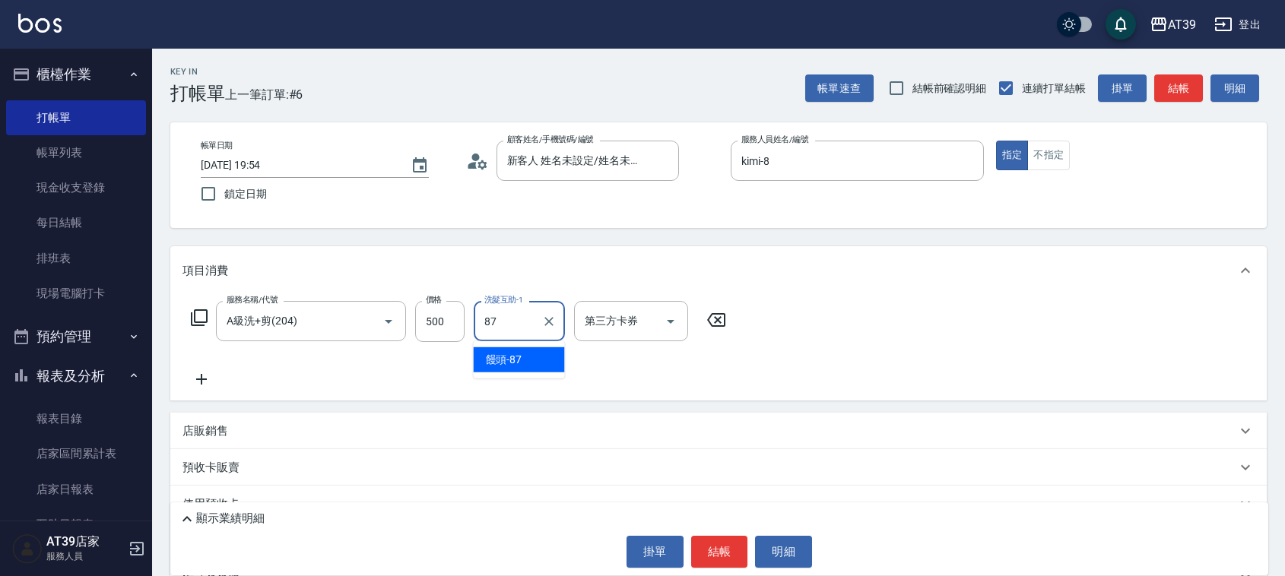
click at [515, 344] on ul "饅頭 -87" at bounding box center [519, 359] width 91 height 37
click at [531, 363] on div "饅頭 -87" at bounding box center [519, 360] width 91 height 25
type input "饅頭-87"
click at [1164, 100] on button "結帳" at bounding box center [1179, 89] width 49 height 28
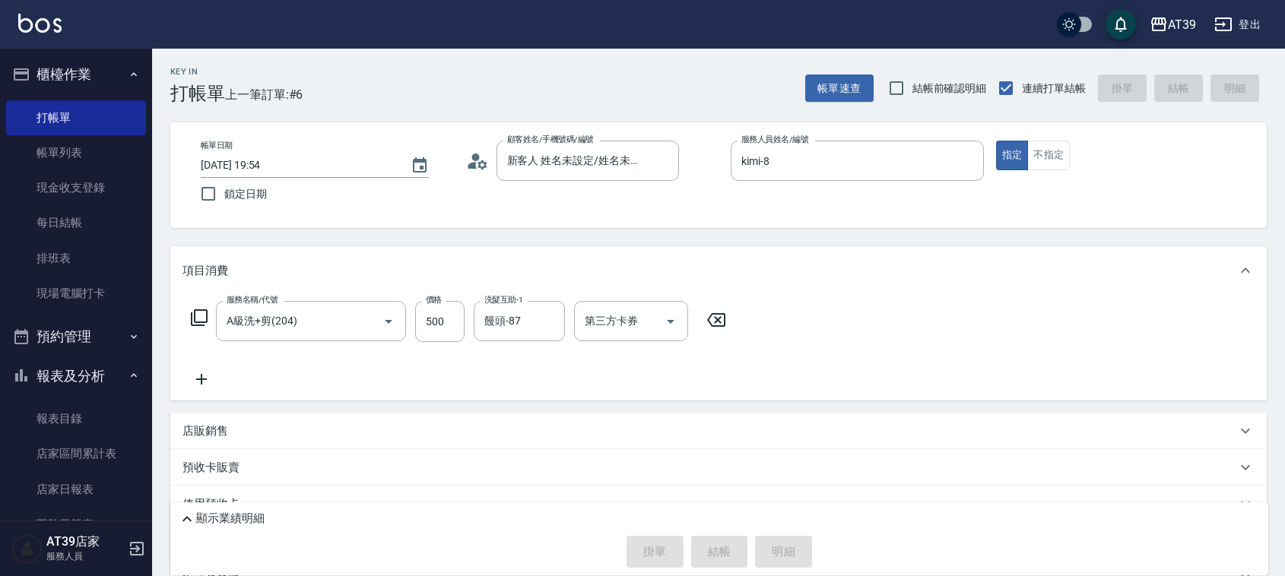
type input "2025/09/13 19:55"
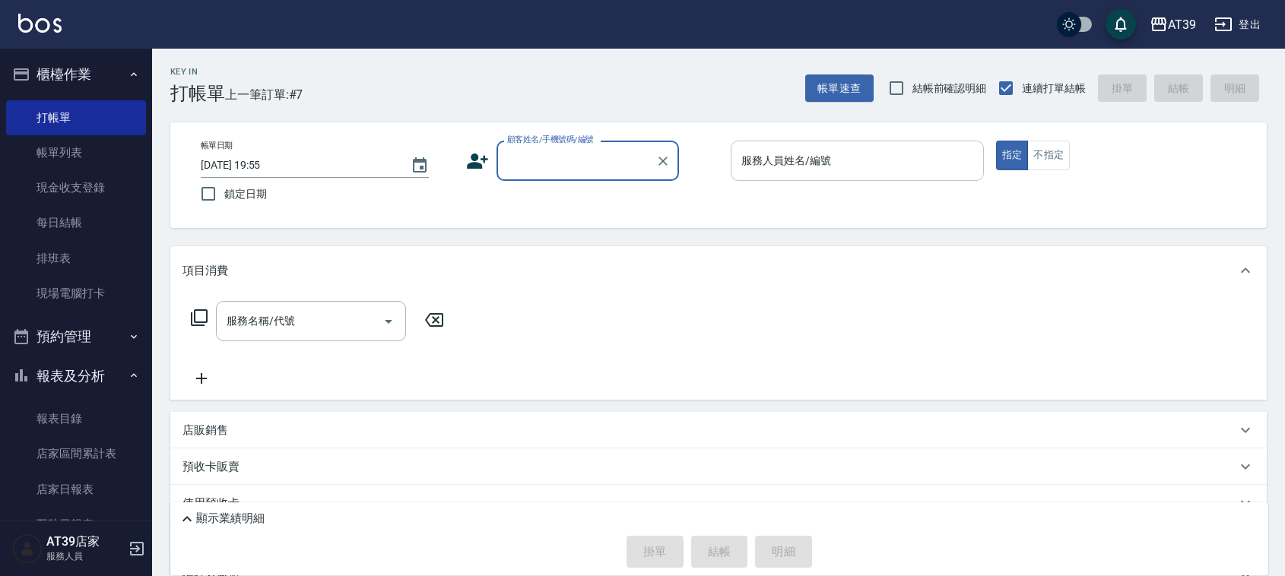
click at [781, 154] on input "服務人員姓名/編號" at bounding box center [858, 161] width 240 height 27
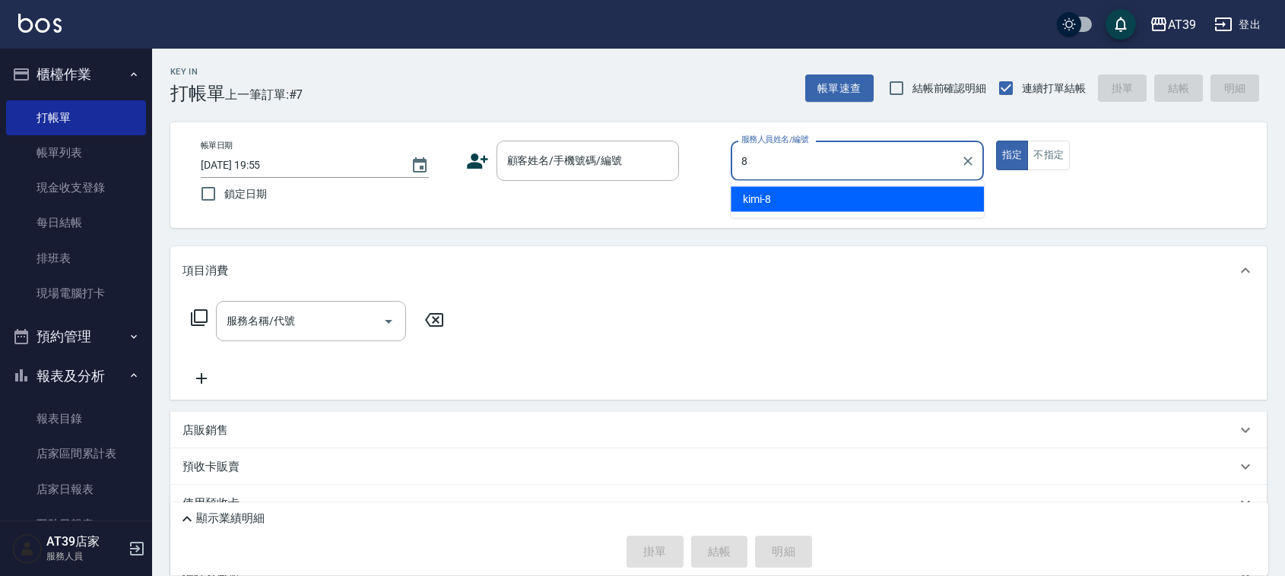
click at [780, 188] on div "kimi -8" at bounding box center [857, 199] width 253 height 25
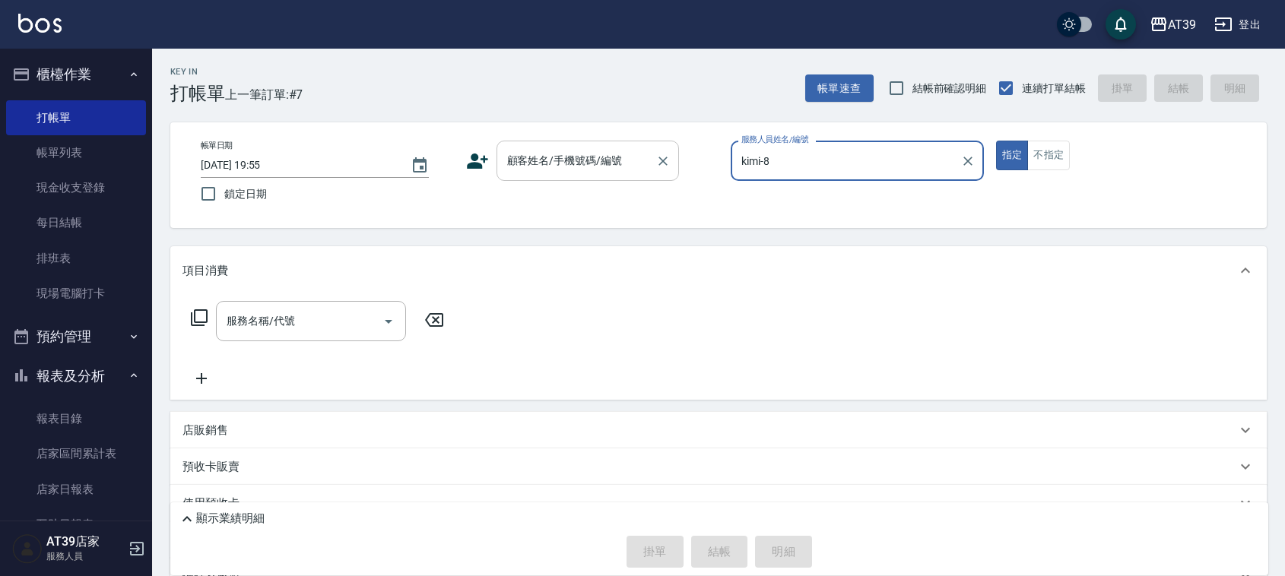
type input "kimi-8"
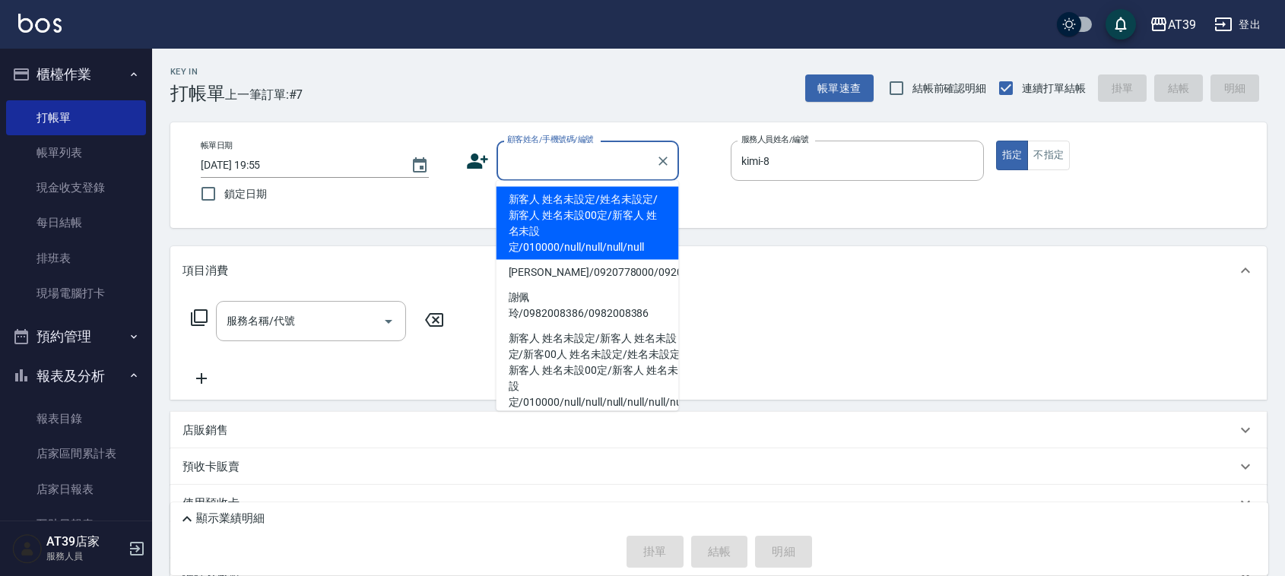
click at [591, 152] on div "顧客姓名/手機號碼/編號 顧客姓名/手機號碼/編號" at bounding box center [588, 161] width 183 height 40
click at [554, 206] on li "新客人 姓名未設定/姓名未設定/新客人 姓名未設00定/新客人 姓名未設定/010000/null/null/null/null" at bounding box center [588, 223] width 183 height 73
type input "新客人 姓名未設定/姓名未設定/新客人 姓名未設00定/新客人 姓名未設定/010000/null/null/null/null"
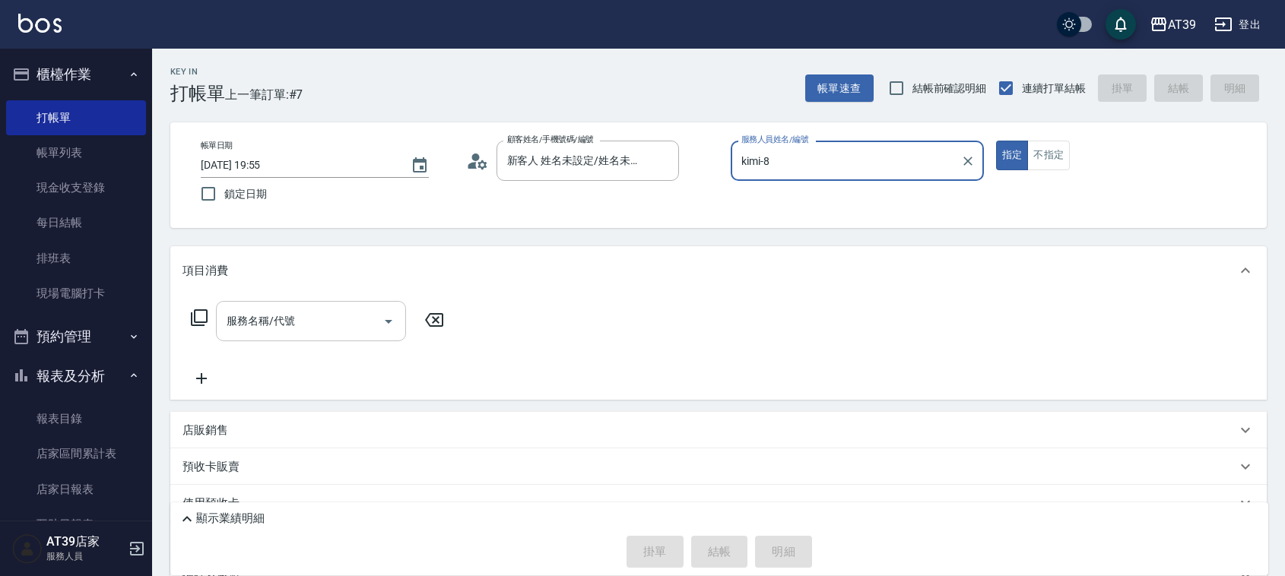
click at [321, 324] on input "服務名稱/代號" at bounding box center [300, 321] width 154 height 27
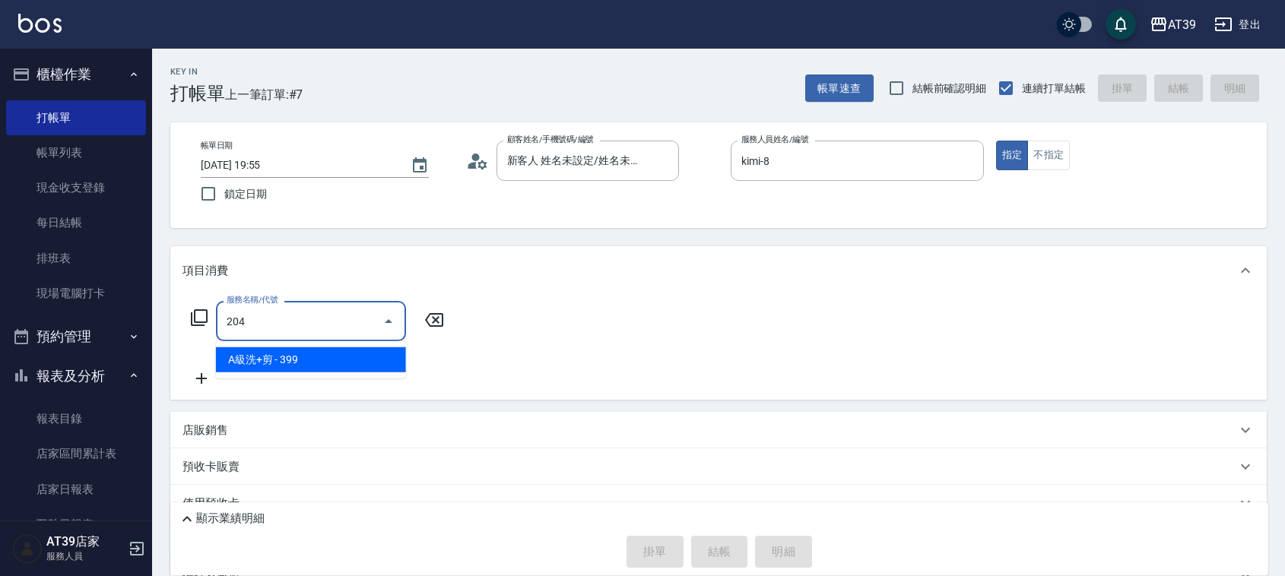
click at [316, 367] on span "A級洗+剪 - 399" at bounding box center [311, 360] width 190 height 25
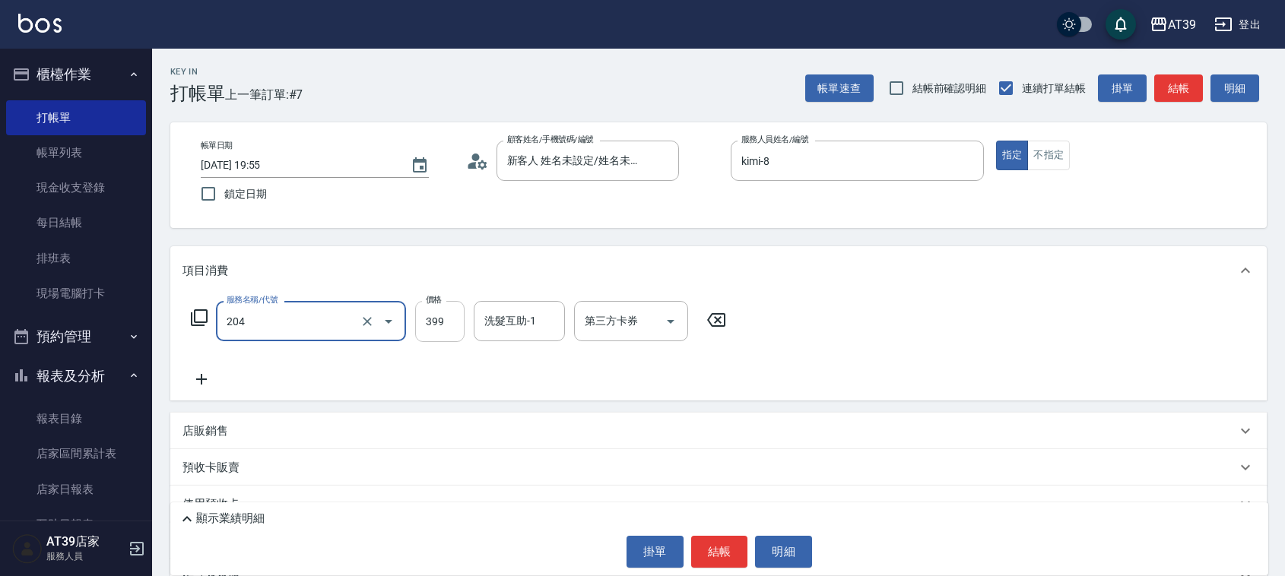
click at [449, 309] on input "399" at bounding box center [439, 321] width 49 height 41
type input "A級洗+剪(204)"
type input "500"
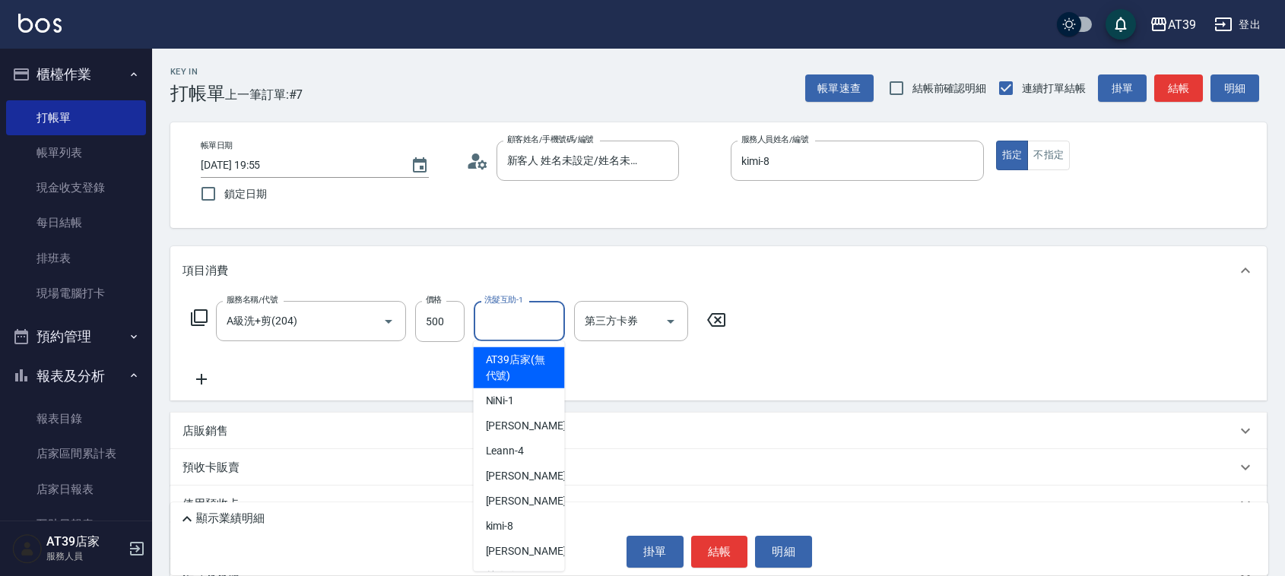
click at [510, 321] on div "洗髮互助-1 洗髮互助-1" at bounding box center [519, 321] width 91 height 40
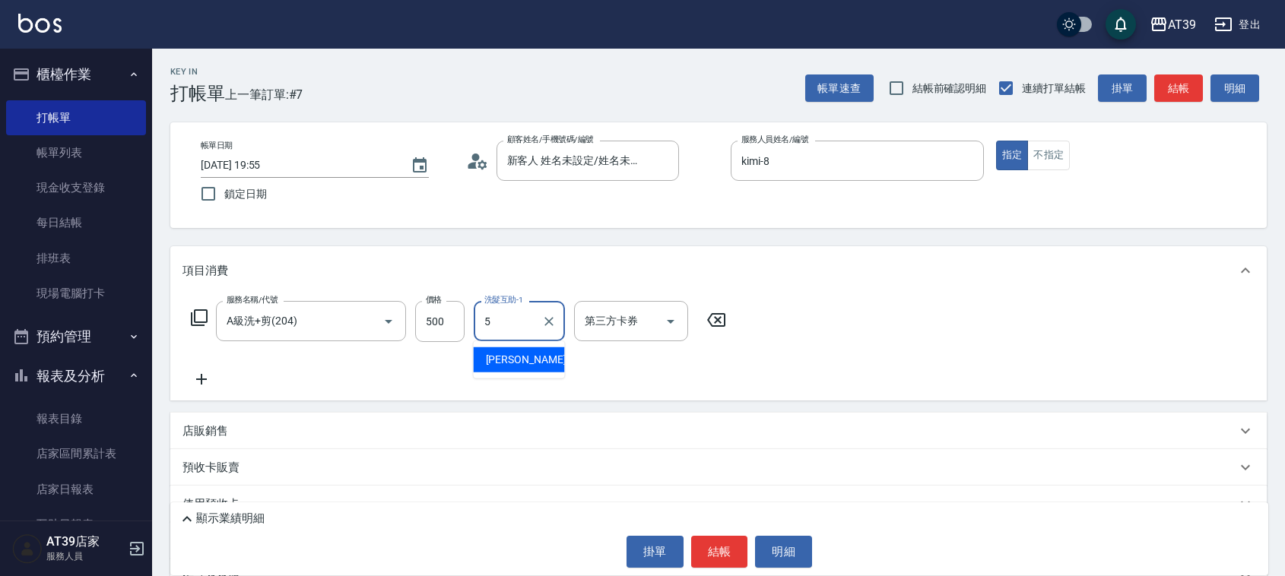
click at [506, 355] on span "愷爾 -5" at bounding box center [531, 360] width 90 height 16
type input "愷爾-5"
click at [1169, 84] on button "結帳" at bounding box center [1179, 89] width 49 height 28
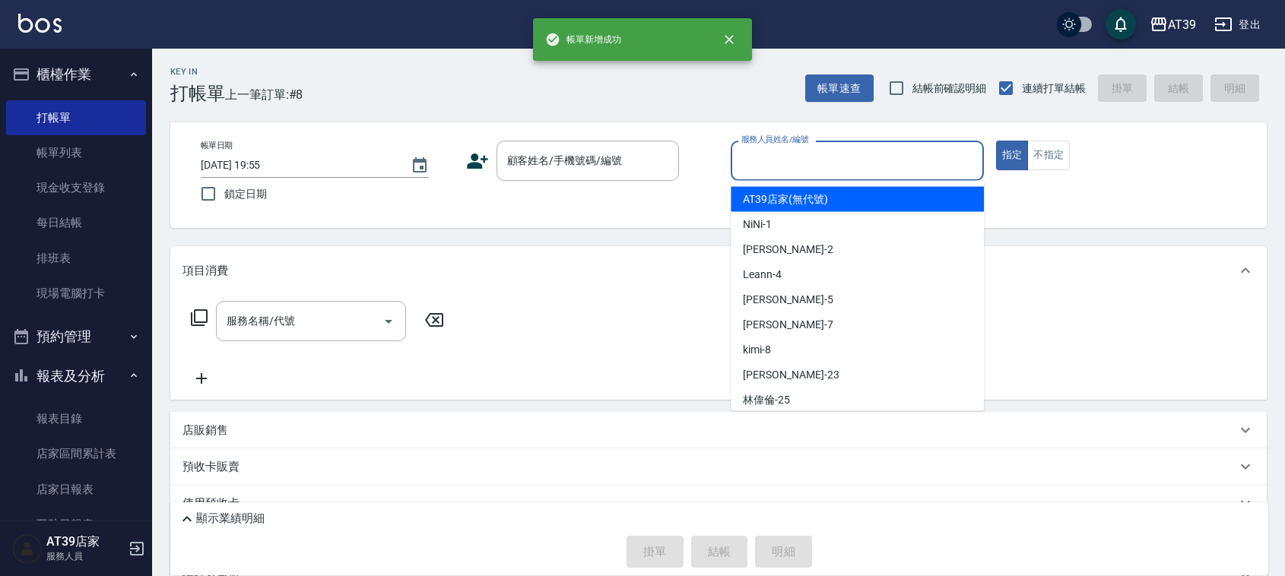
click at [860, 153] on input "服務人員姓名/編號" at bounding box center [858, 161] width 240 height 27
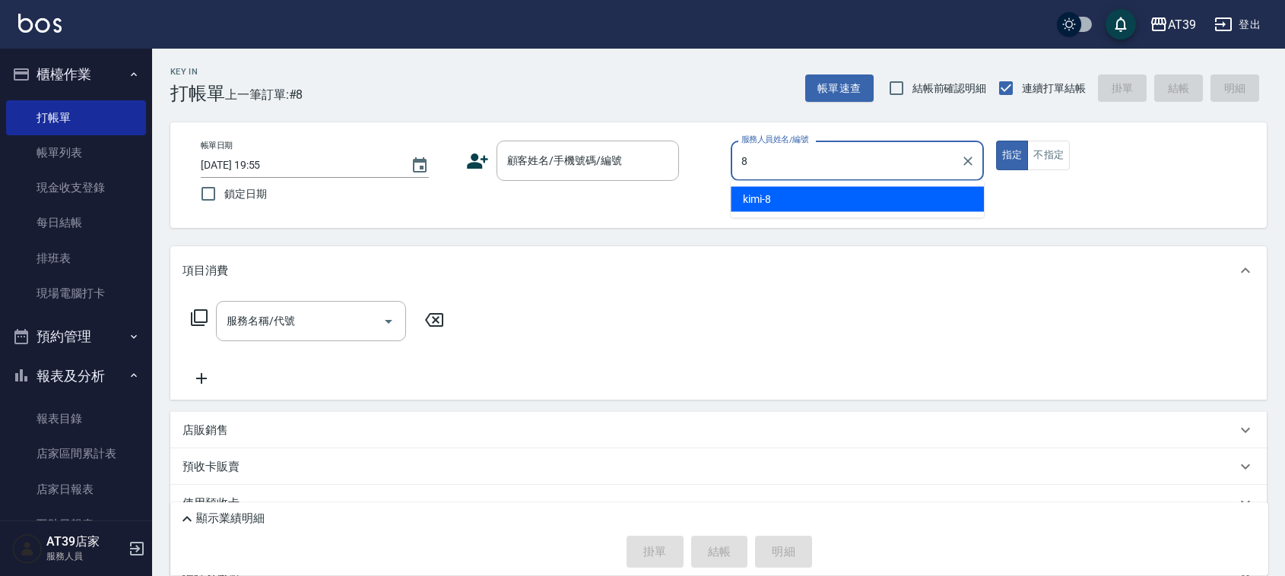
click at [834, 202] on div "kimi -8" at bounding box center [857, 199] width 253 height 25
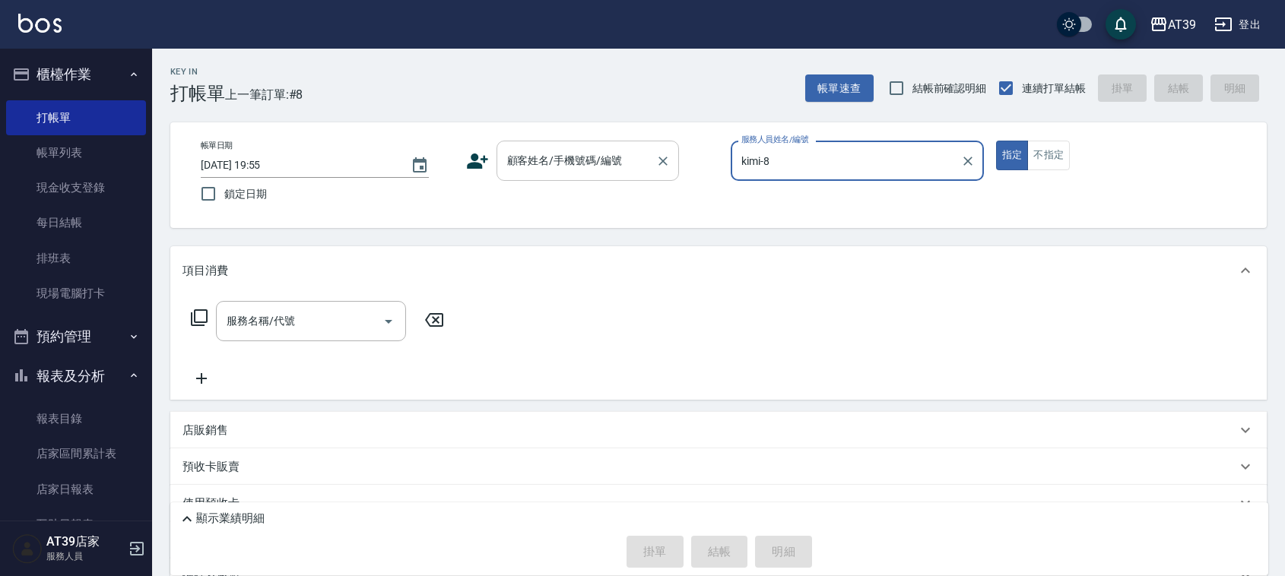
type input "kimi-8"
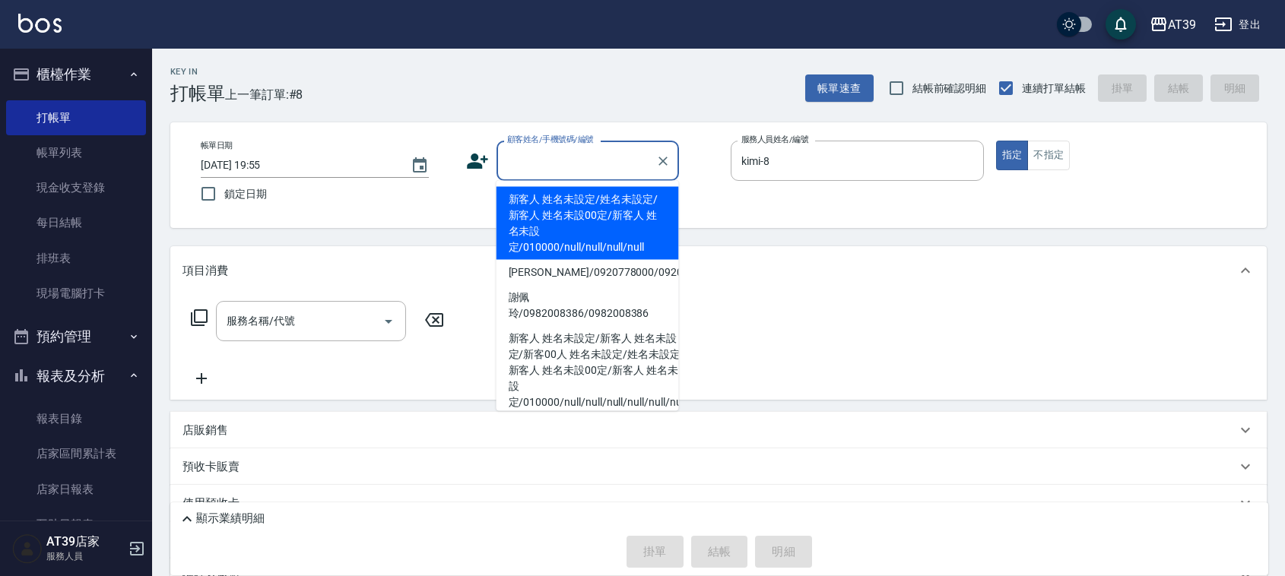
click at [579, 158] on input "顧客姓名/手機號碼/編號" at bounding box center [576, 161] width 146 height 27
click at [574, 205] on li "新客人 姓名未設定/姓名未設定/新客人 姓名未設00定/新客人 姓名未設定/010000/null/null/null/null" at bounding box center [588, 223] width 183 height 73
type input "新客人 姓名未設定/姓名未設定/新客人 姓名未設00定/新客人 姓名未設定/010000/null/null/null/null"
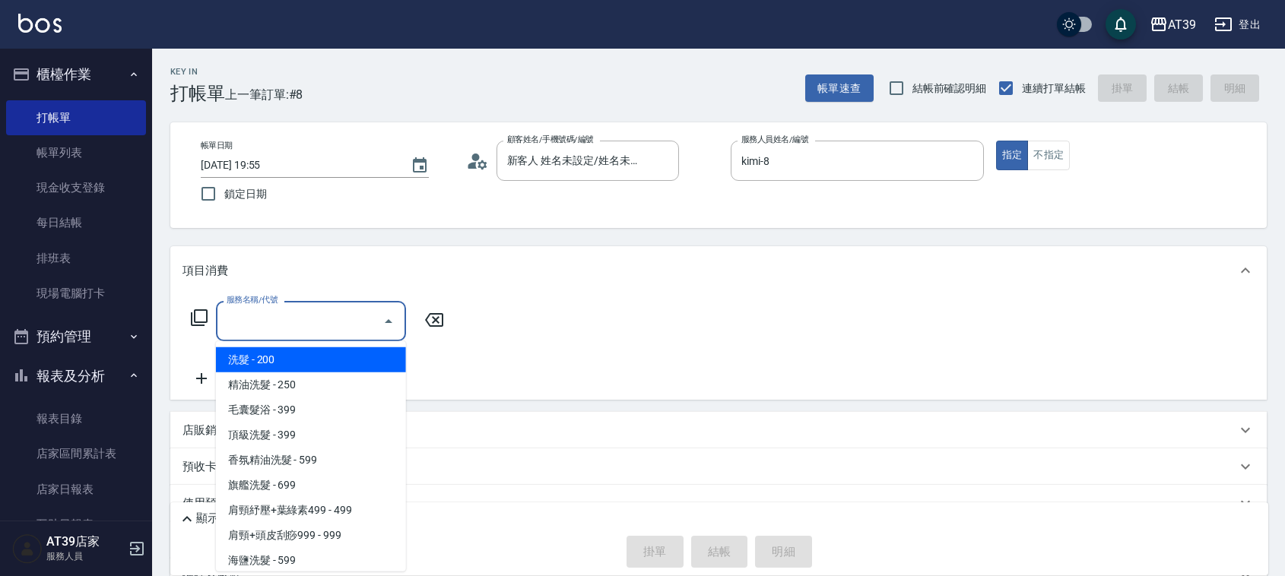
click at [310, 312] on input "服務名稱/代號" at bounding box center [300, 321] width 154 height 27
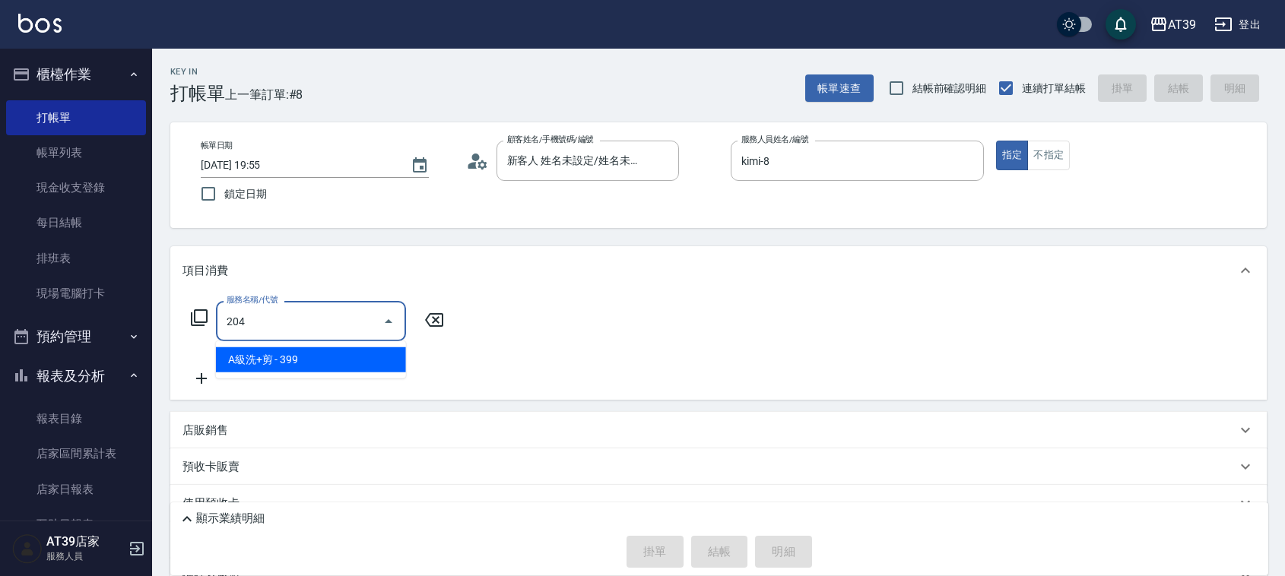
click at [332, 351] on span "A級洗+剪 - 399" at bounding box center [311, 360] width 190 height 25
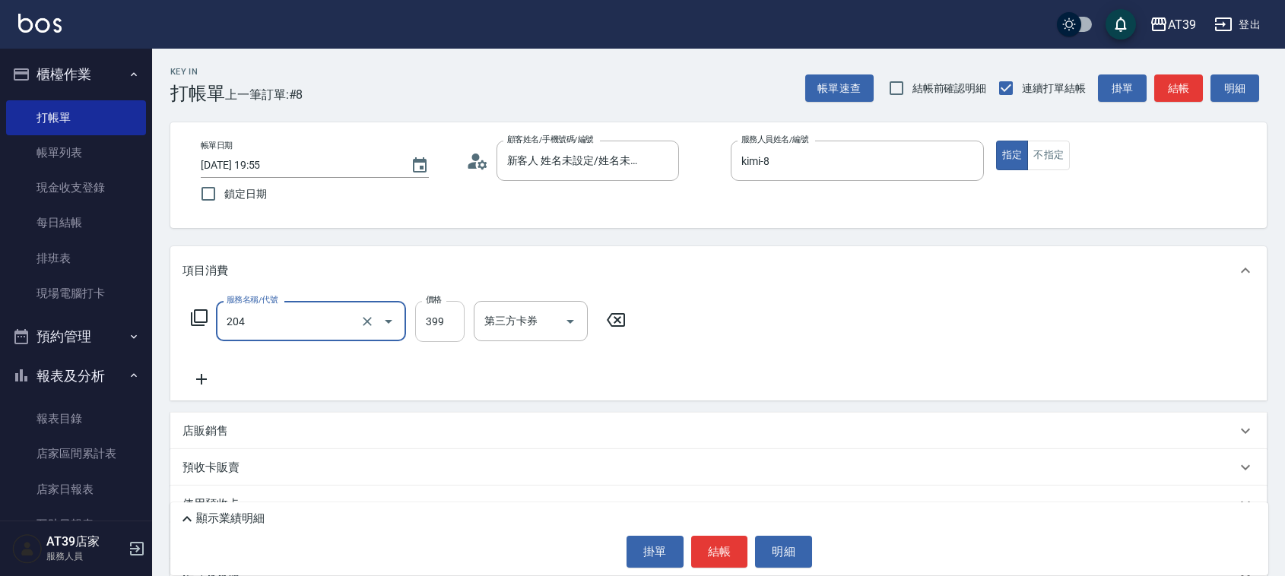
type input "A級洗+剪(204)"
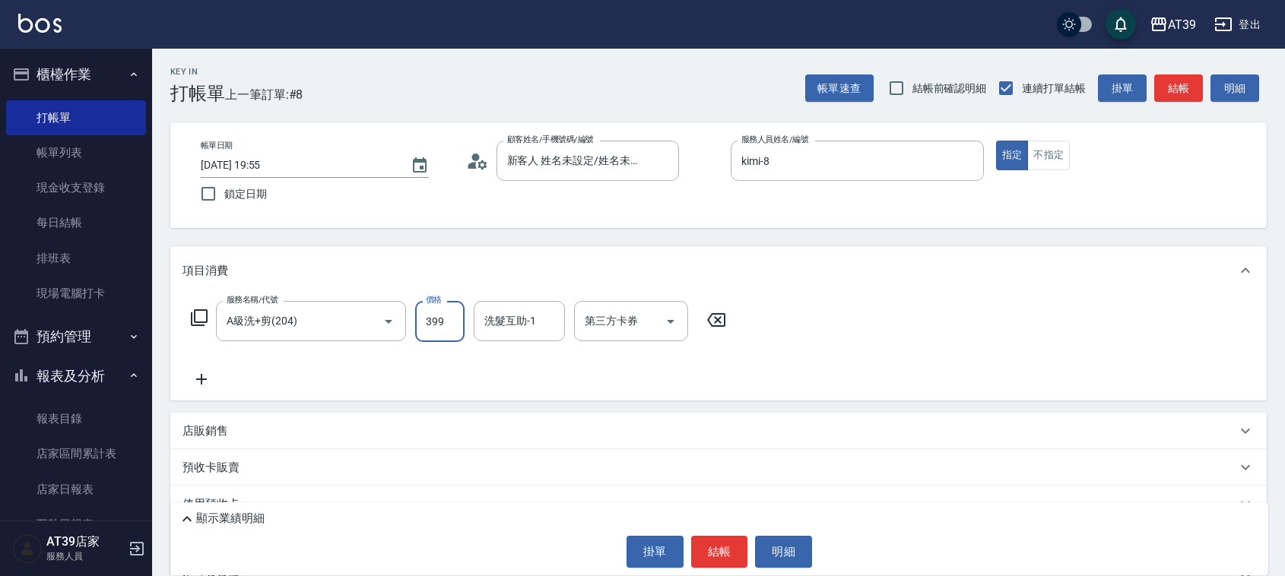
click at [443, 332] on input "399" at bounding box center [439, 321] width 49 height 41
type input "500"
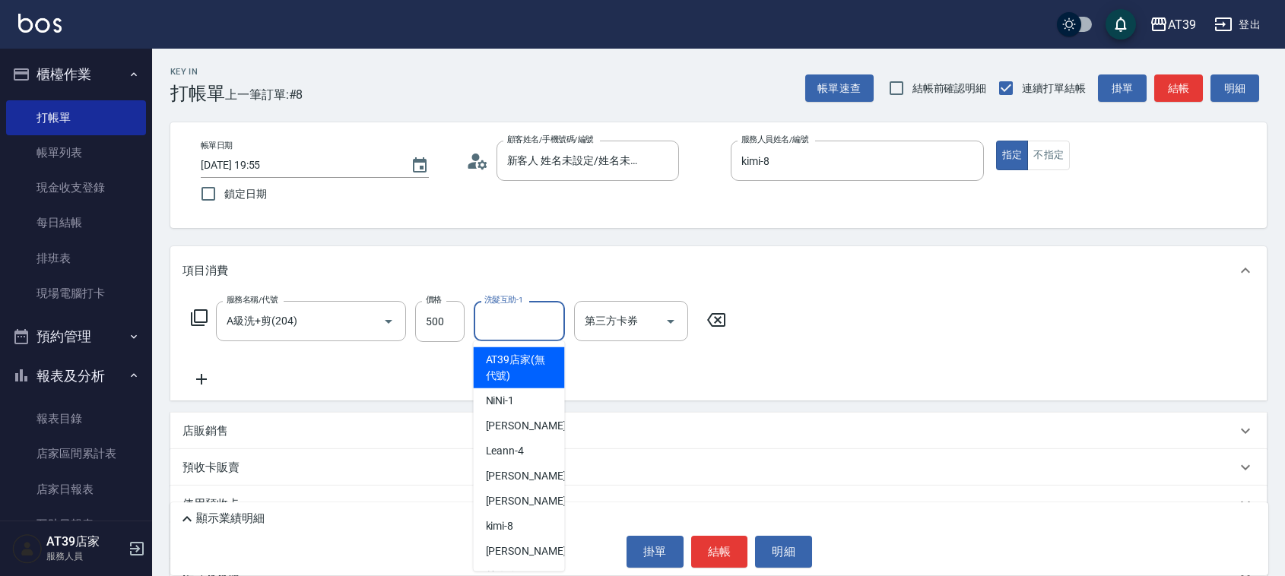
click at [511, 322] on input "洗髮互助-1" at bounding box center [520, 321] width 78 height 27
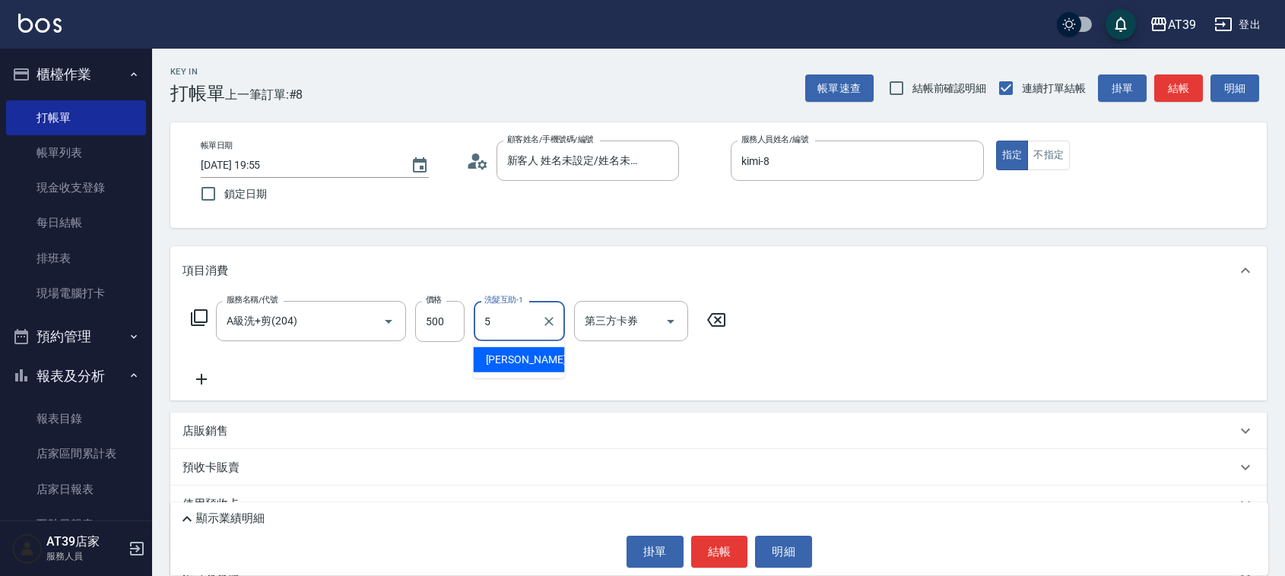
click at [517, 366] on div "愷爾 -5" at bounding box center [519, 360] width 91 height 25
type input "愷爾-5"
click at [1171, 84] on button "結帳" at bounding box center [1179, 89] width 49 height 28
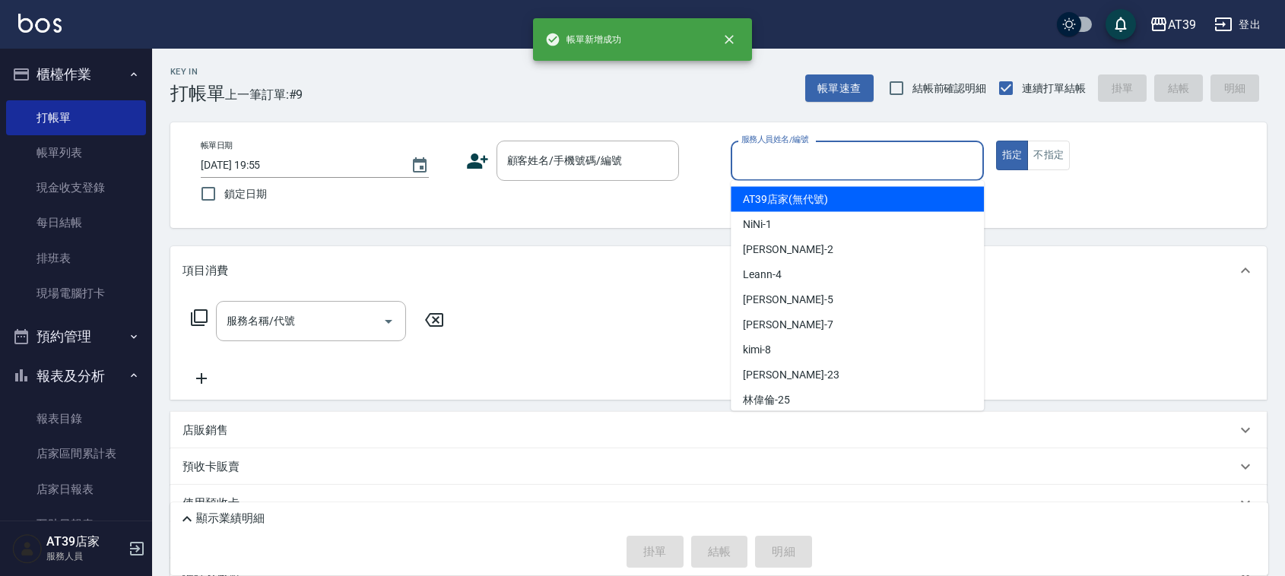
click at [838, 166] on input "服務人員姓名/編號" at bounding box center [858, 161] width 240 height 27
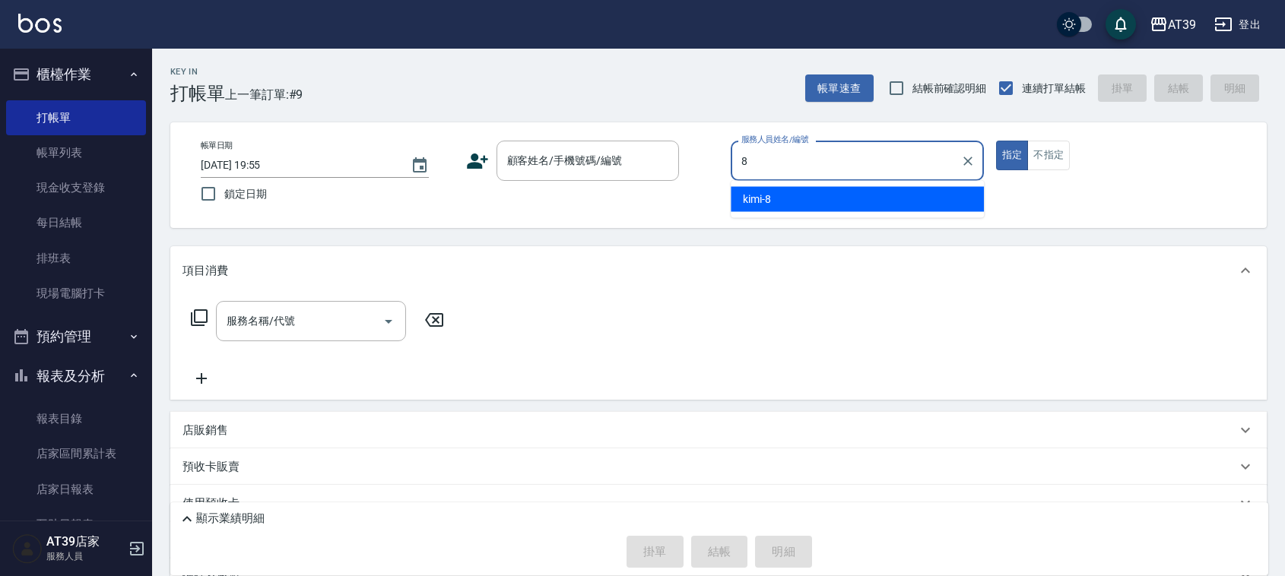
click at [824, 194] on div "kimi -8" at bounding box center [857, 199] width 253 height 25
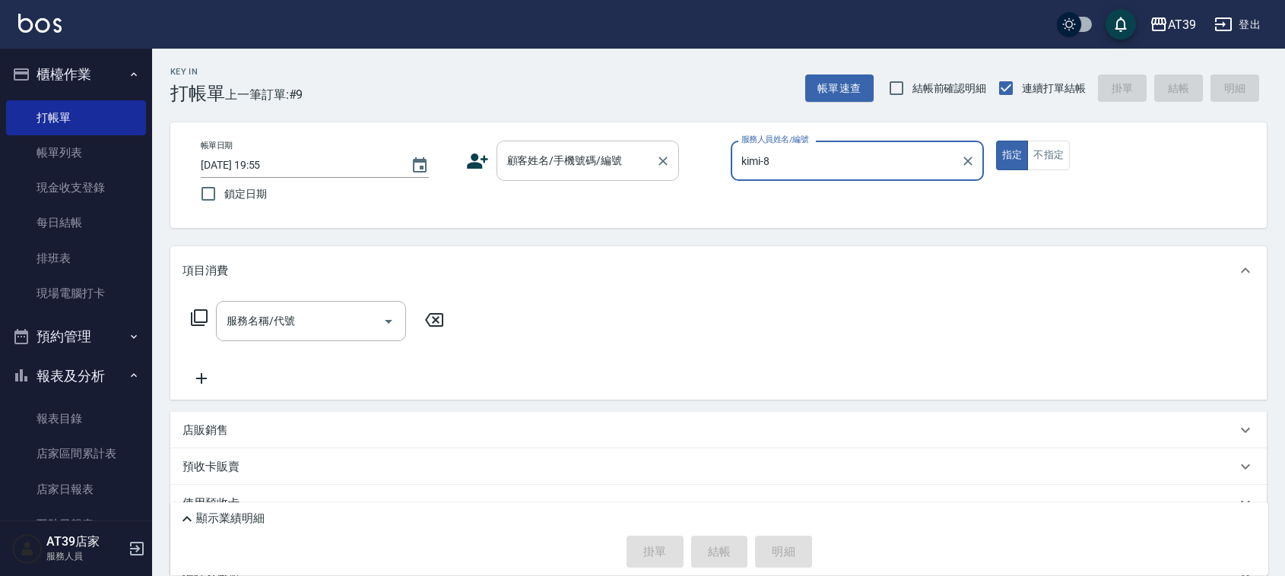
type input "kimi-8"
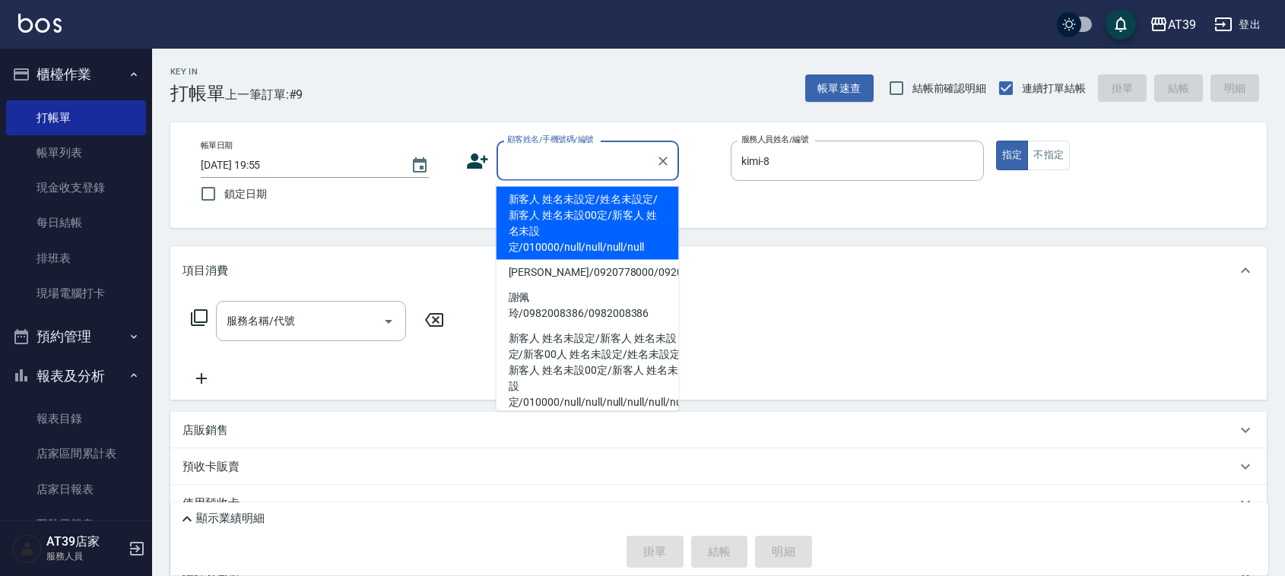
click at [564, 173] on input "顧客姓名/手機號碼/編號" at bounding box center [576, 161] width 146 height 27
click at [556, 205] on li "新客人 姓名未設定/姓名未設定/新客人 姓名未設00定/新客人 姓名未設定/010000/null/null/null/null" at bounding box center [588, 223] width 183 height 73
type input "新客人 姓名未設定/姓名未設定/新客人 姓名未設00定/新客人 姓名未設定/010000/null/null/null/null"
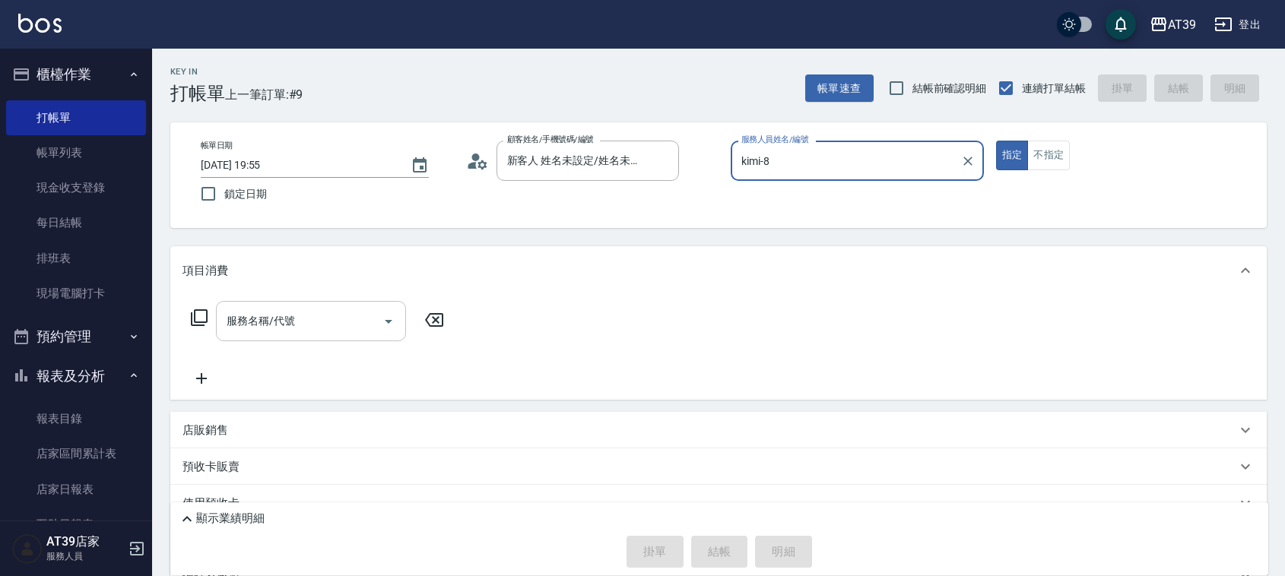
click at [373, 301] on div "服務名稱/代號" at bounding box center [311, 321] width 190 height 40
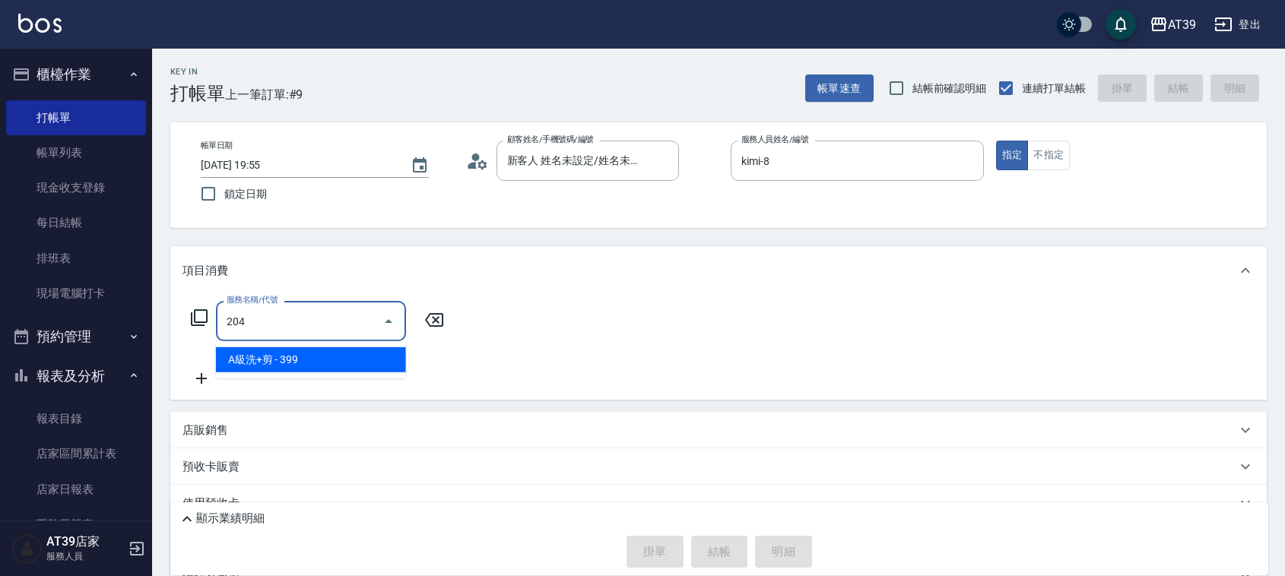
click at [302, 367] on span "A級洗+剪 - 399" at bounding box center [311, 360] width 190 height 25
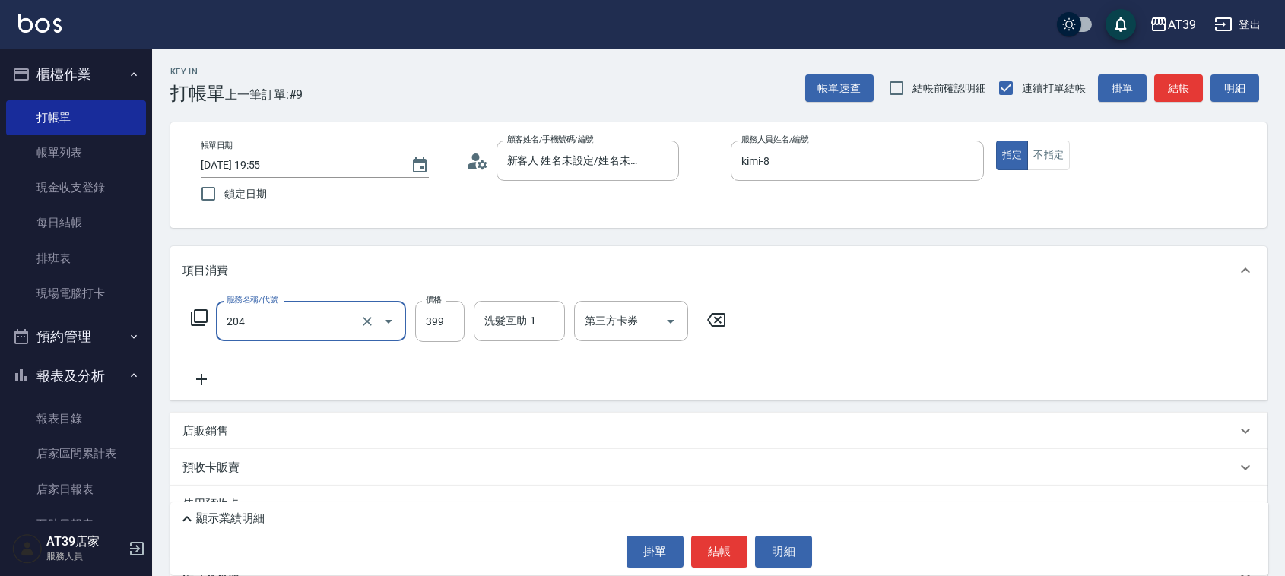
type input "A級洗+剪(204)"
click at [413, 344] on div "服務名稱/代號 A級洗+剪(204) 服務名稱/代號 價格 399 價格 洗髮互助-1 洗髮互助-1 第三方卡券 第三方卡券" at bounding box center [459, 344] width 553 height 87
click at [427, 317] on input "399" at bounding box center [439, 321] width 49 height 41
type input "500"
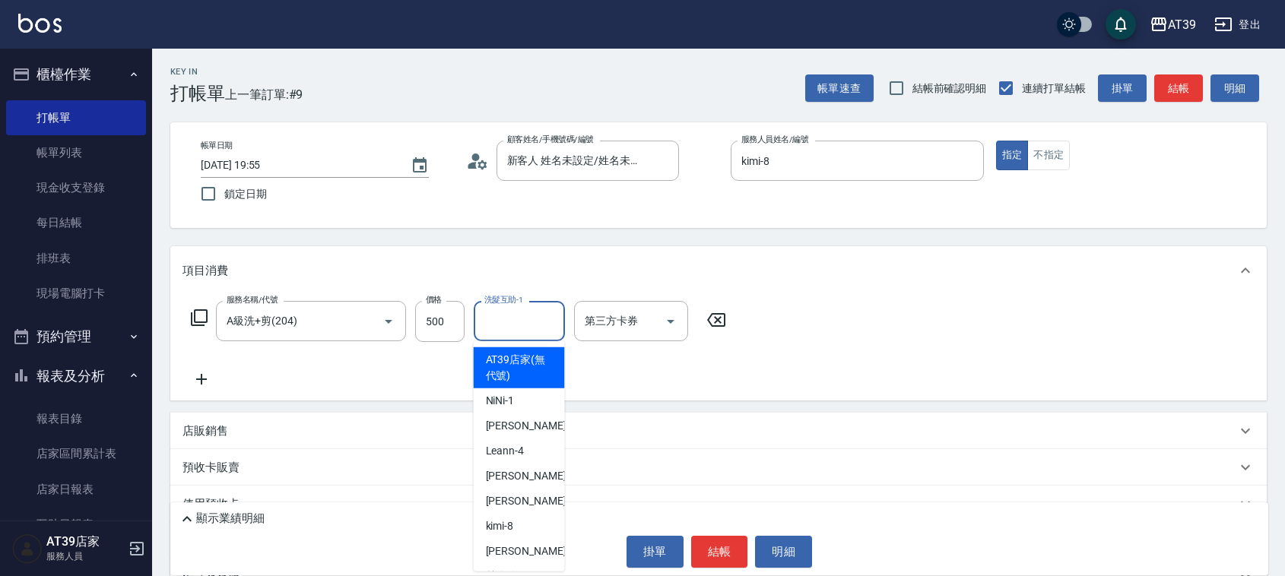
click at [535, 327] on input "洗髮互助-1" at bounding box center [520, 321] width 78 height 27
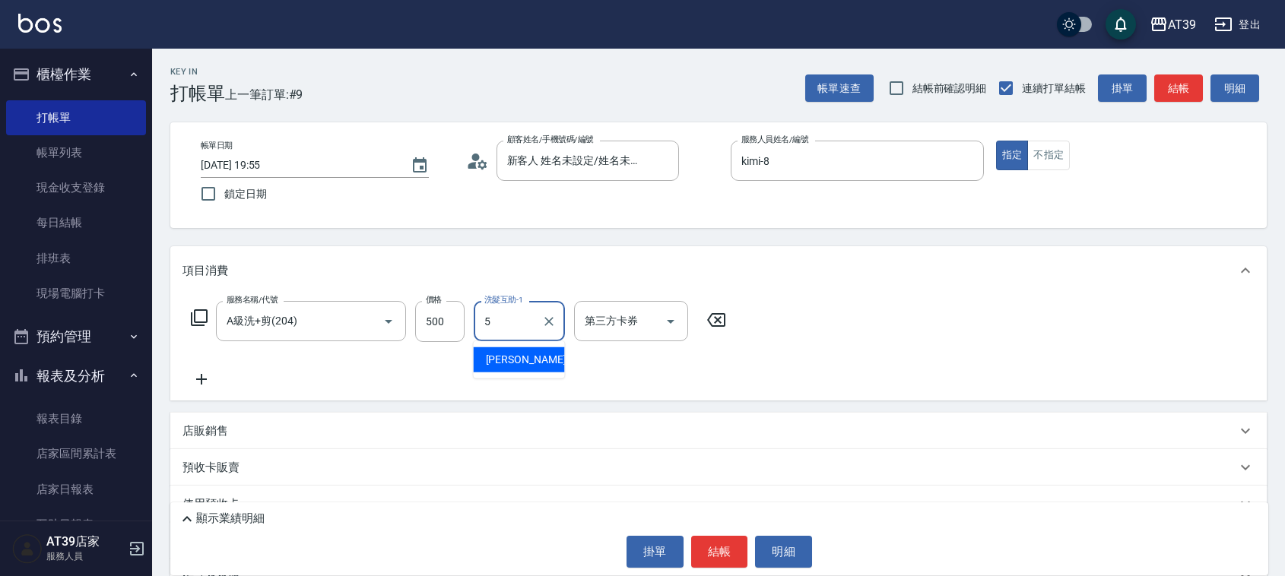
click at [544, 358] on div "愷爾 -5" at bounding box center [519, 360] width 91 height 25
type input "愷爾-5"
click at [1184, 92] on button "結帳" at bounding box center [1179, 89] width 49 height 28
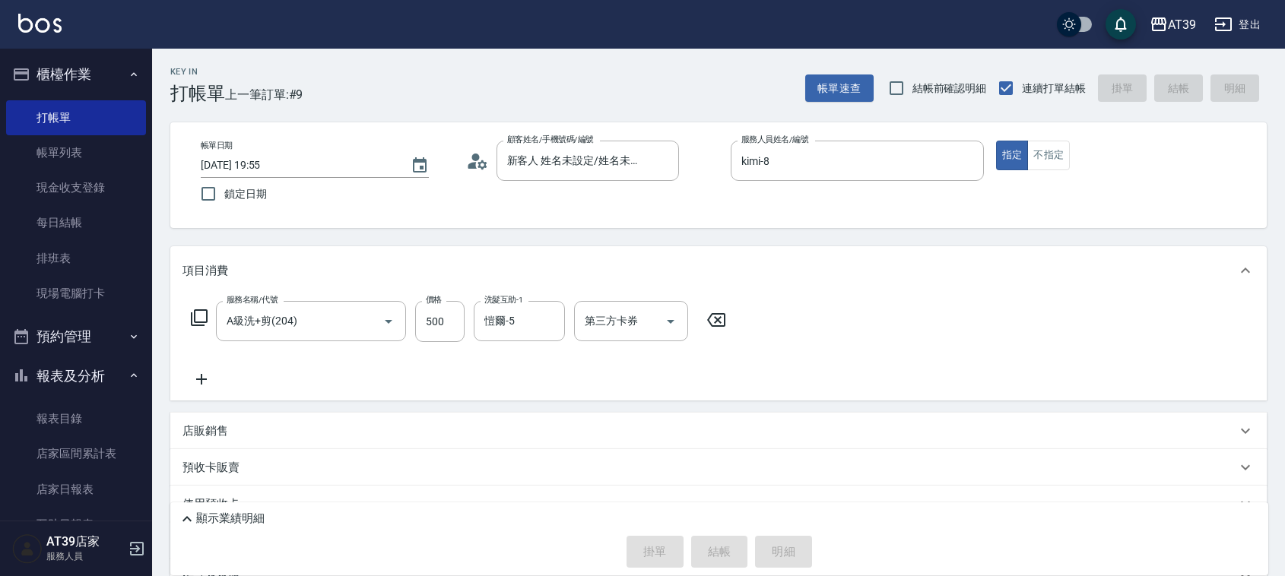
type input "2025/09/13 19:56"
click at [1253, 74] on div "帳單速查 結帳前確認明細 連續打單結帳 掛單 結帳 明細" at bounding box center [1036, 88] width 462 height 32
click at [804, 148] on input "服務人員姓名/編號" at bounding box center [858, 161] width 240 height 27
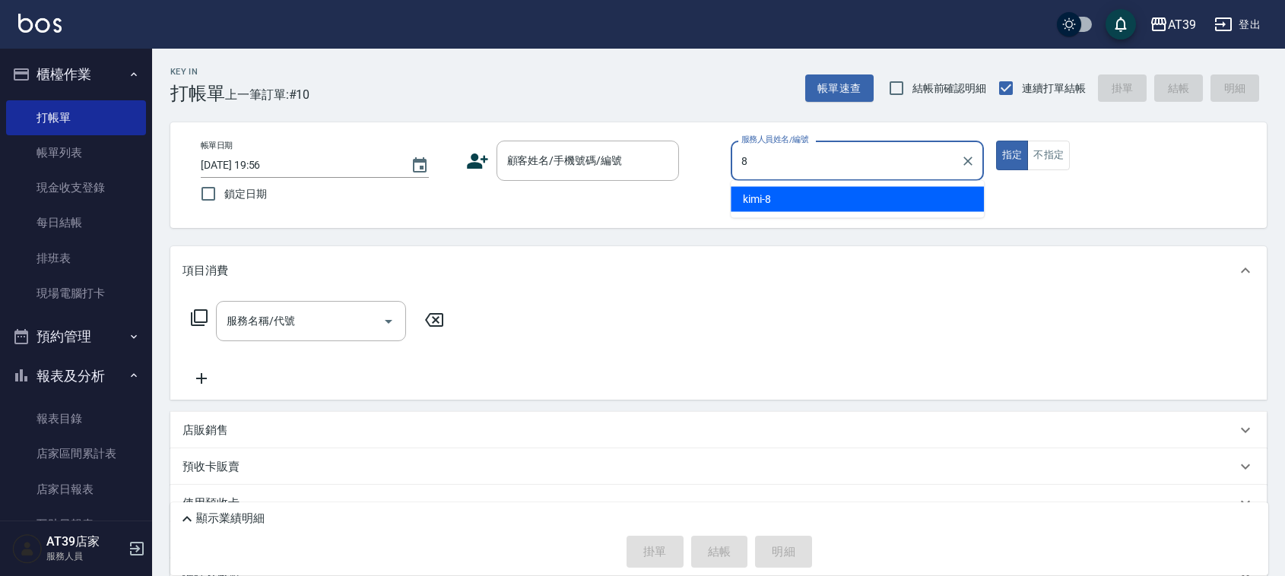
click at [808, 198] on div "kimi -8" at bounding box center [857, 199] width 253 height 25
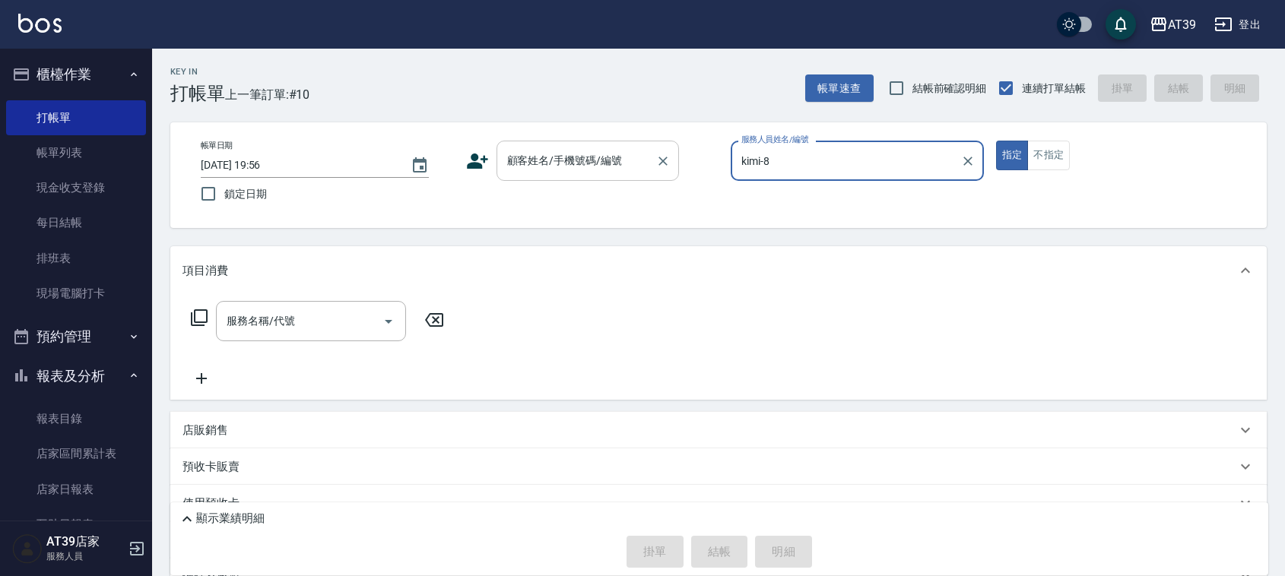
type input "kimi-8"
click at [602, 168] on input "顧客姓名/手機號碼/編號" at bounding box center [576, 161] width 146 height 27
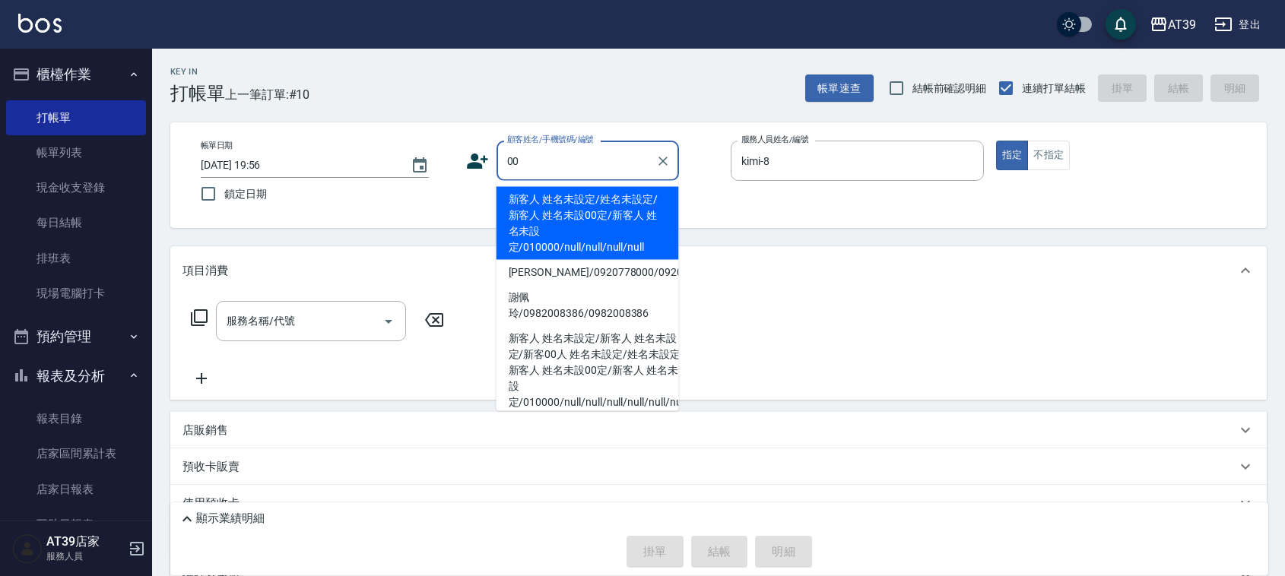
click at [559, 218] on li "新客人 姓名未設定/姓名未設定/新客人 姓名未設00定/新客人 姓名未設定/010000/null/null/null/null" at bounding box center [588, 223] width 183 height 73
type input "新客人 姓名未設定/姓名未設定/新客人 姓名未設00定/新客人 姓名未設定/010000/null/null/null/null"
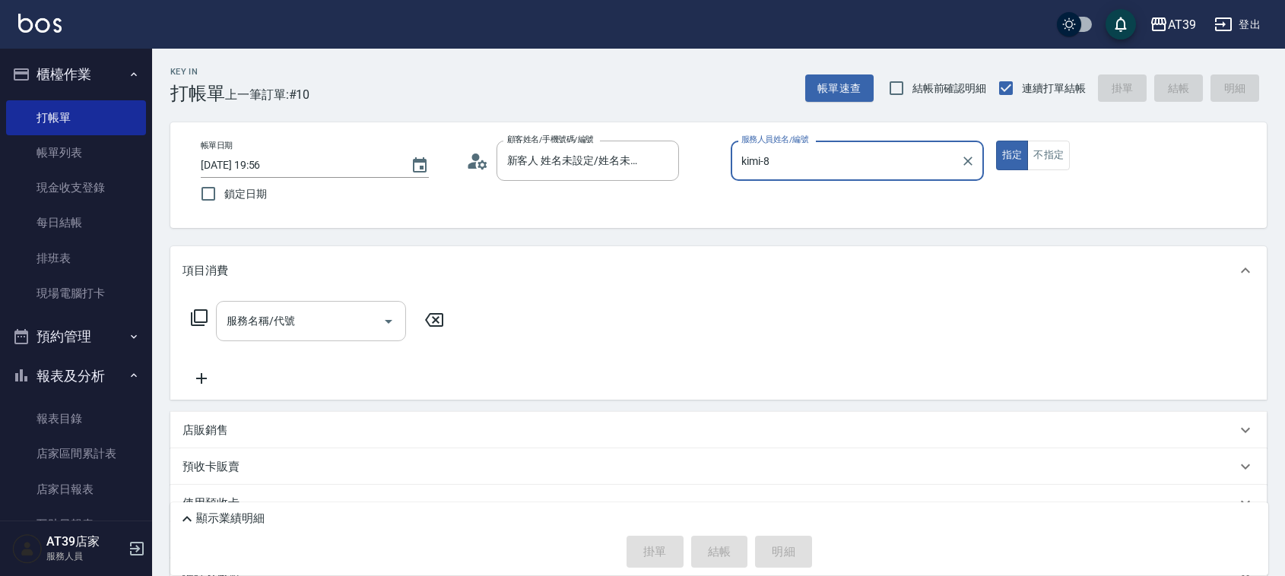
click at [318, 312] on input "服務名稱/代號" at bounding box center [300, 321] width 154 height 27
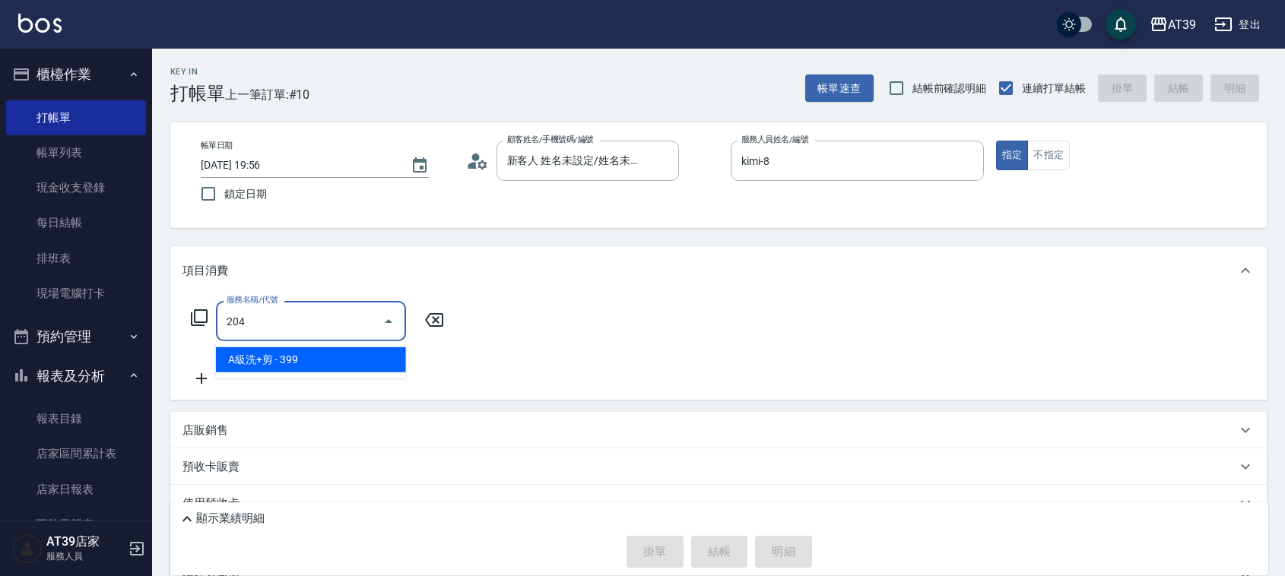
drag, startPoint x: 356, startPoint y: 354, endPoint x: 377, endPoint y: 354, distance: 21.3
click at [356, 355] on span "A級洗+剪 - 399" at bounding box center [311, 360] width 190 height 25
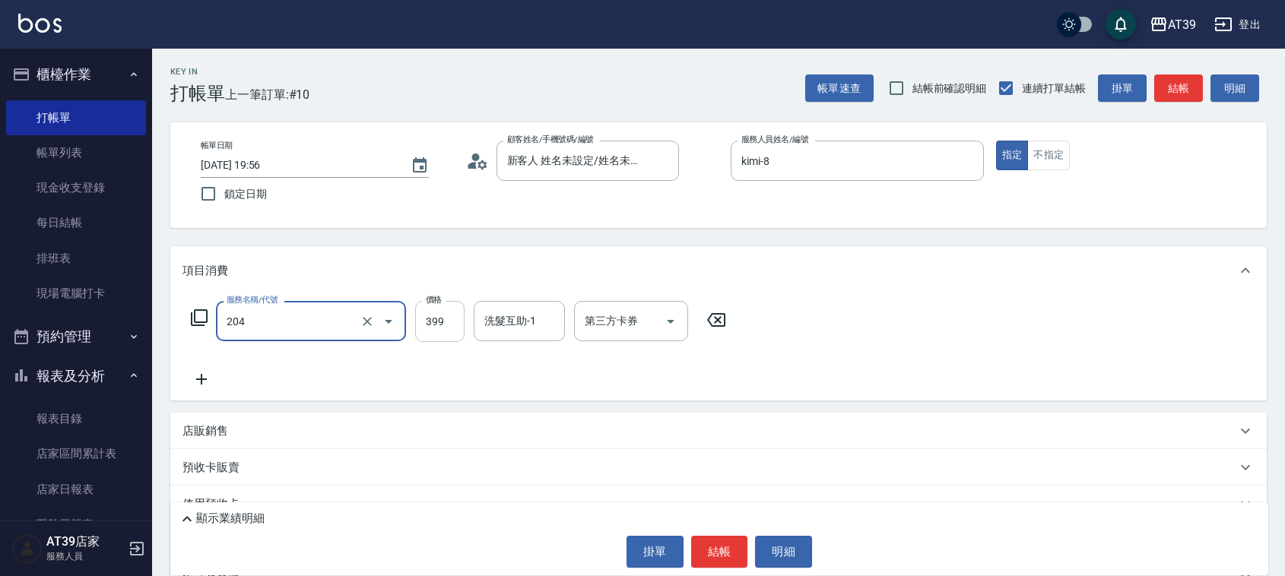
type input "A級洗+剪(204)"
click at [445, 332] on input "399" at bounding box center [439, 321] width 49 height 41
type input "400"
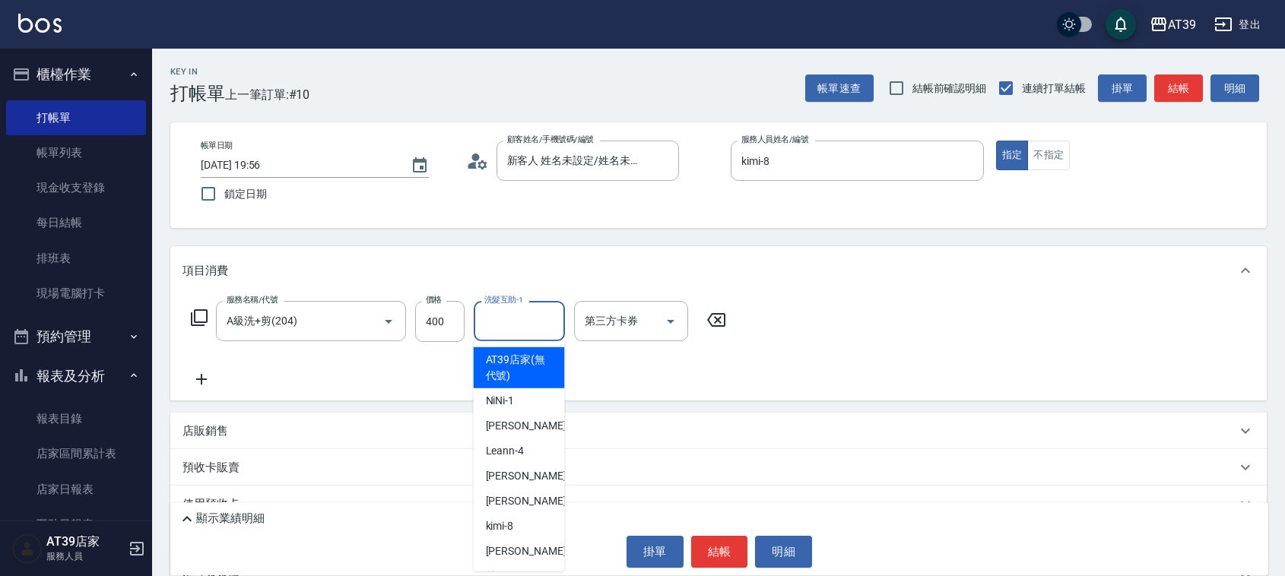
click at [527, 316] on input "洗髮互助-1" at bounding box center [520, 321] width 78 height 27
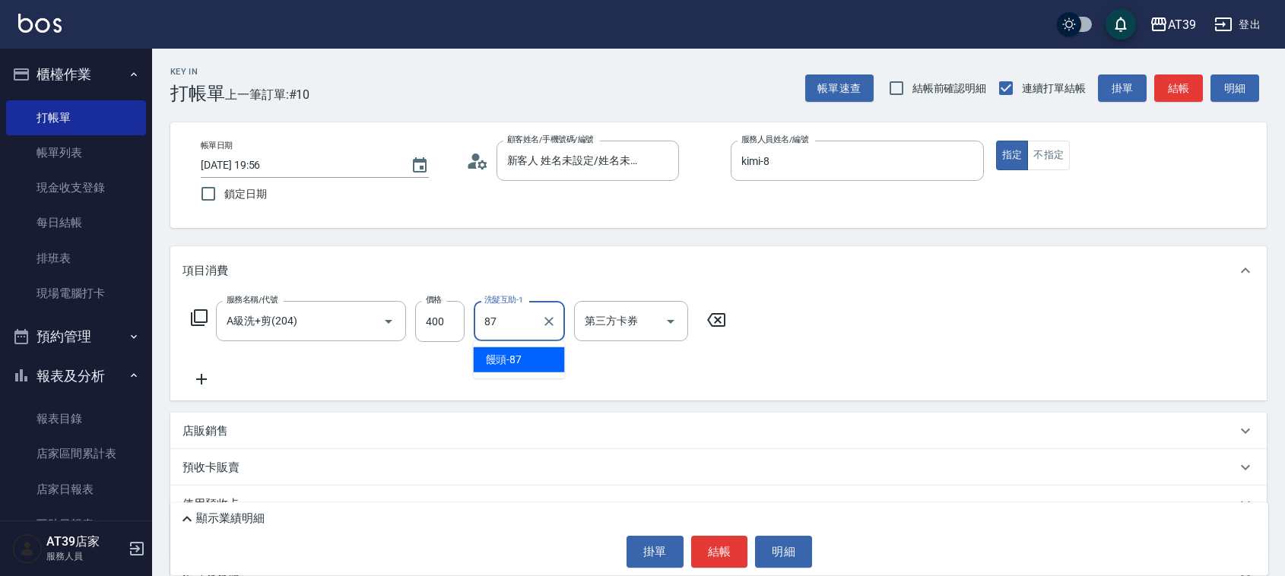
click at [532, 358] on div "饅頭 -87" at bounding box center [519, 360] width 91 height 25
type input "饅頭-87"
click at [1046, 158] on button "不指定" at bounding box center [1048, 156] width 43 height 30
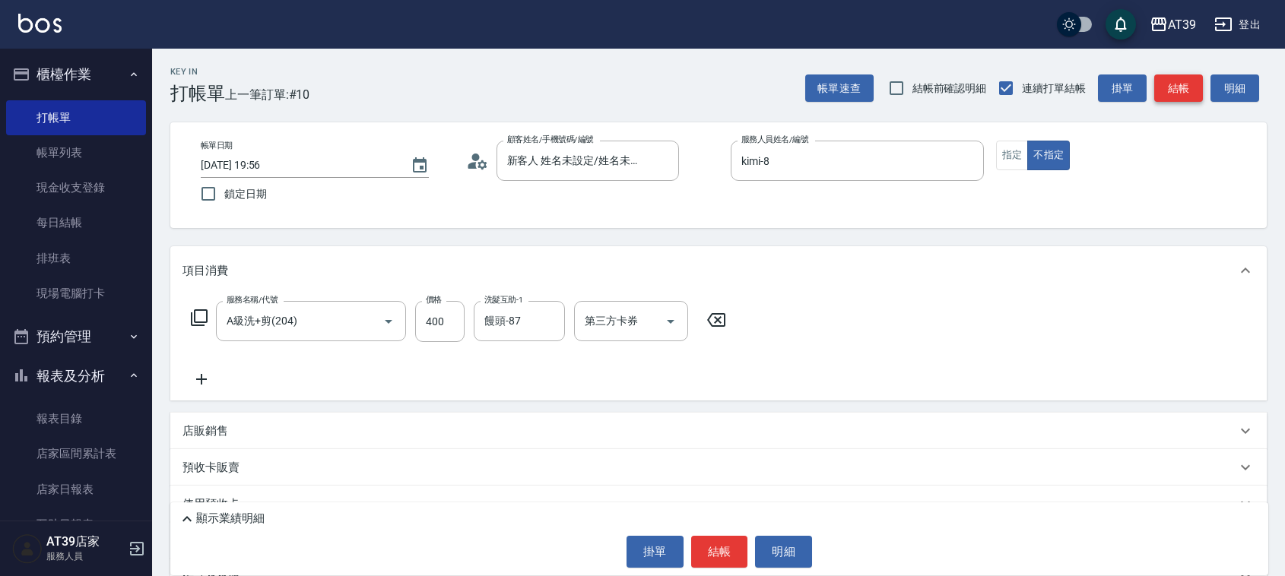
click at [1164, 78] on button "結帳" at bounding box center [1179, 89] width 49 height 28
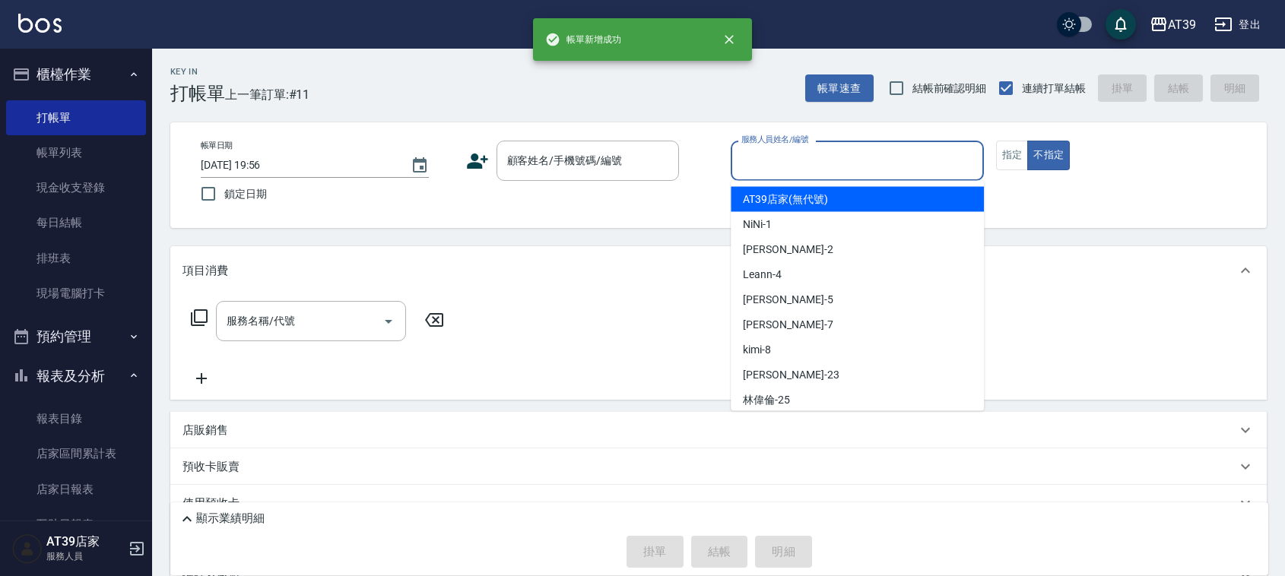
click at [921, 154] on input "服務人員姓名/編號" at bounding box center [858, 161] width 240 height 27
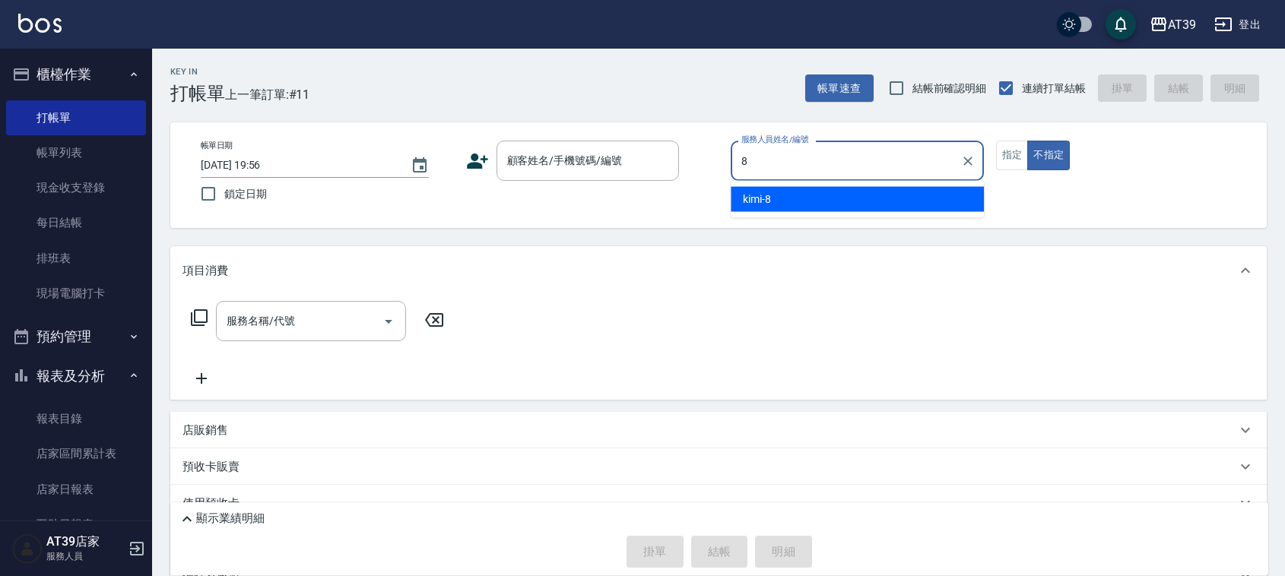
click at [916, 189] on div "kimi -8" at bounding box center [857, 199] width 253 height 25
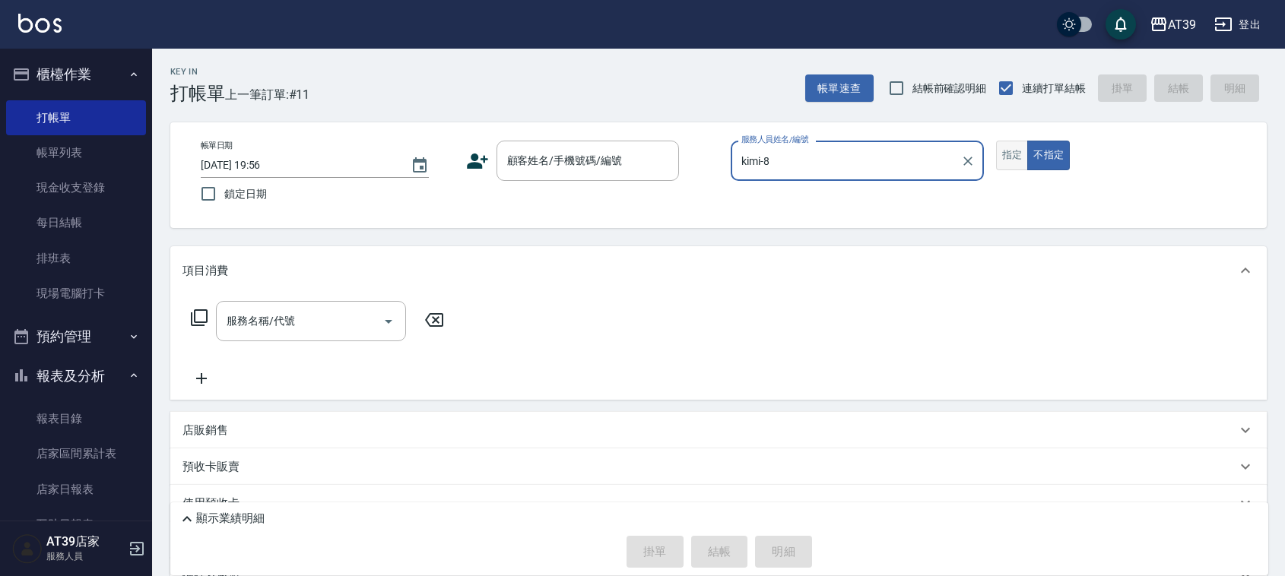
type input "kimi-8"
click at [1027, 157] on button "指定" at bounding box center [1012, 156] width 33 height 30
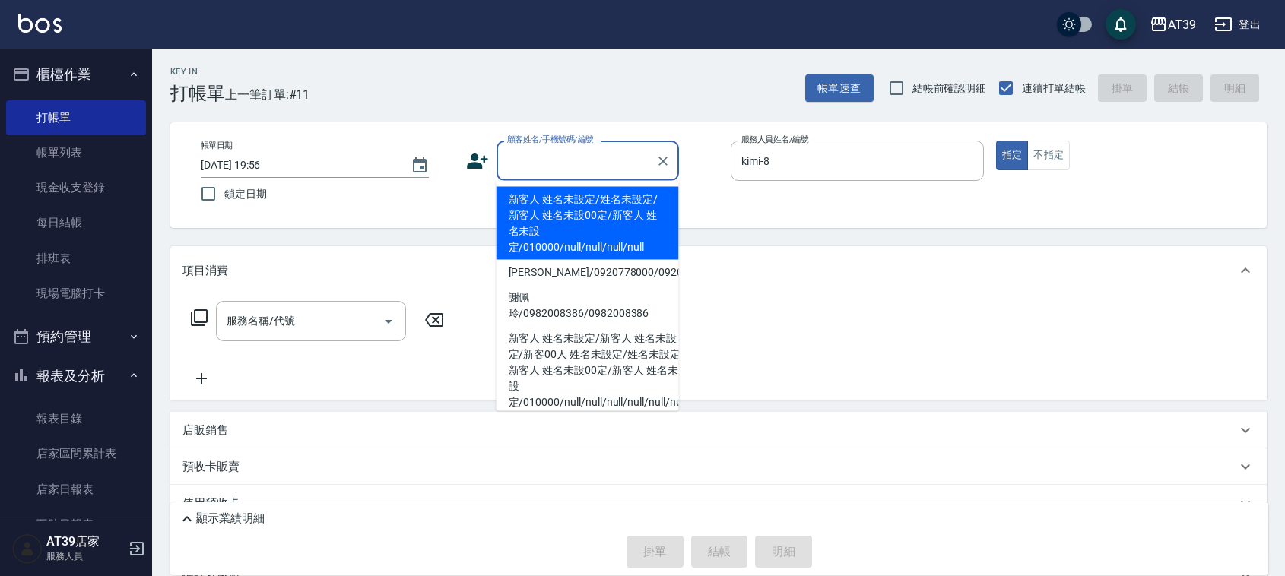
click at [601, 154] on input "顧客姓名/手機號碼/編號" at bounding box center [576, 161] width 146 height 27
click at [583, 199] on li "新客人 姓名未設定/姓名未設定/新客人 姓名未設00定/新客人 姓名未設定/010000/null/null/null/null" at bounding box center [588, 223] width 183 height 73
type input "新客人 姓名未設定/姓名未設定/新客人 姓名未設00定/新客人 姓名未設定/010000/null/null/null/null"
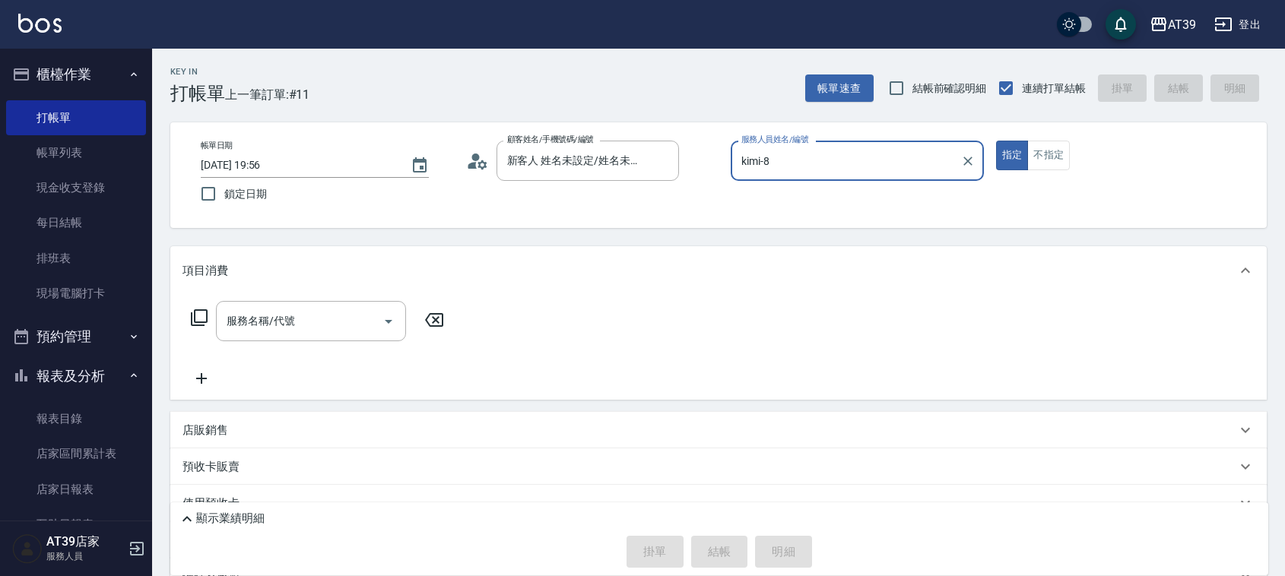
click at [208, 316] on icon at bounding box center [199, 318] width 18 height 18
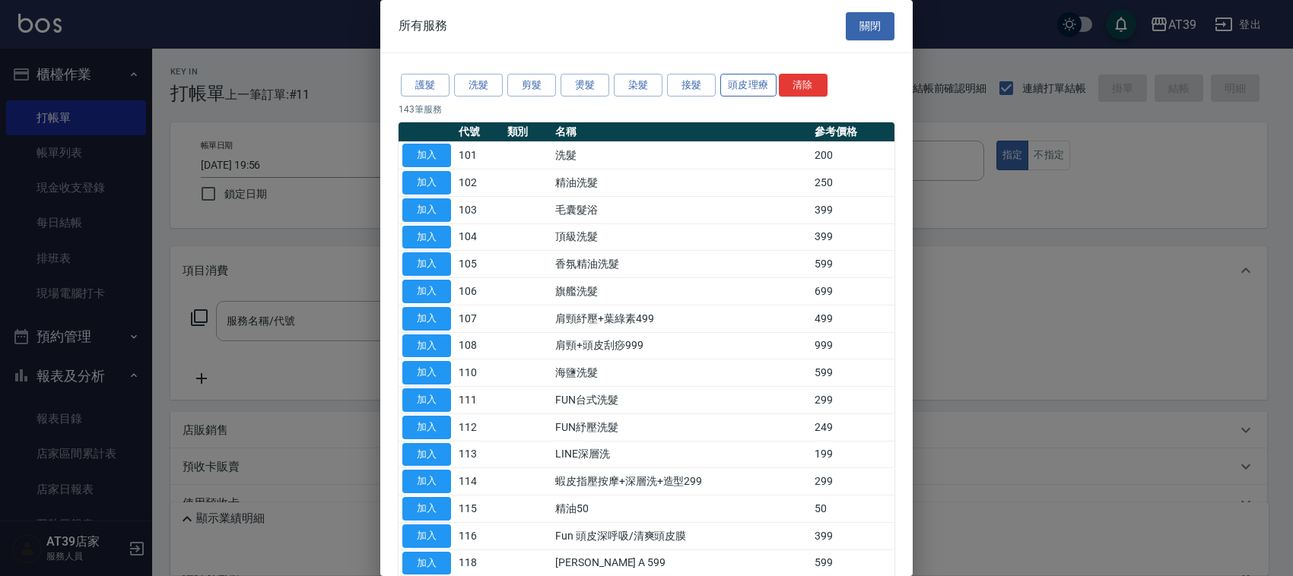
click at [766, 81] on button "頭皮理療" at bounding box center [748, 86] width 56 height 24
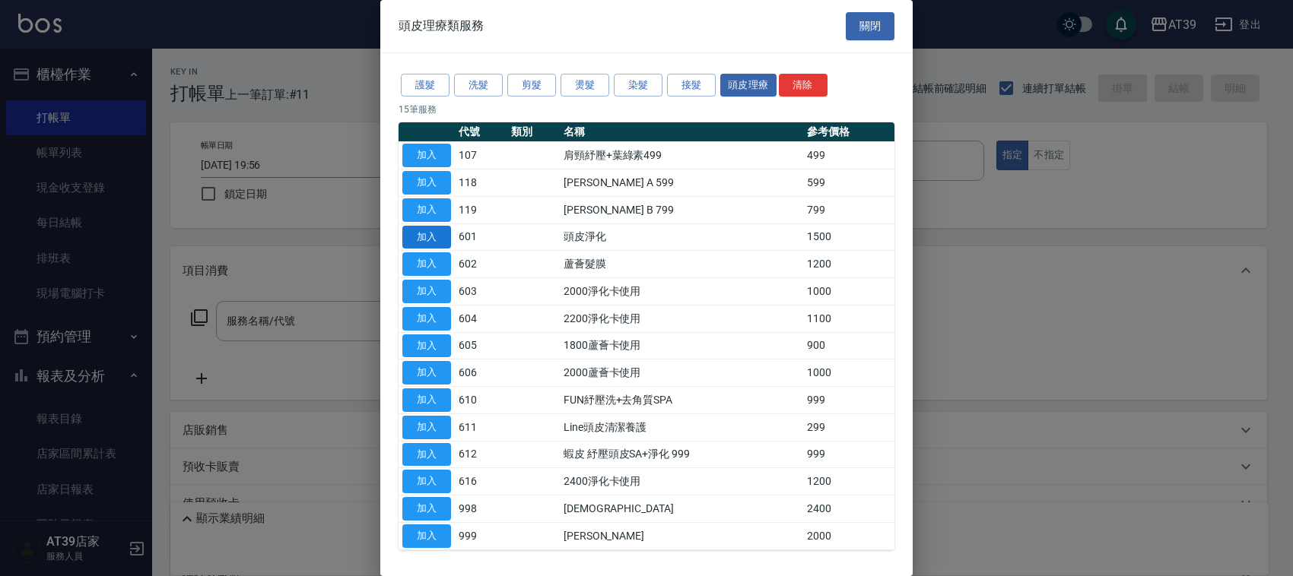
click at [424, 244] on button "加入" at bounding box center [426, 238] width 49 height 24
type input "頭皮淨化(601)"
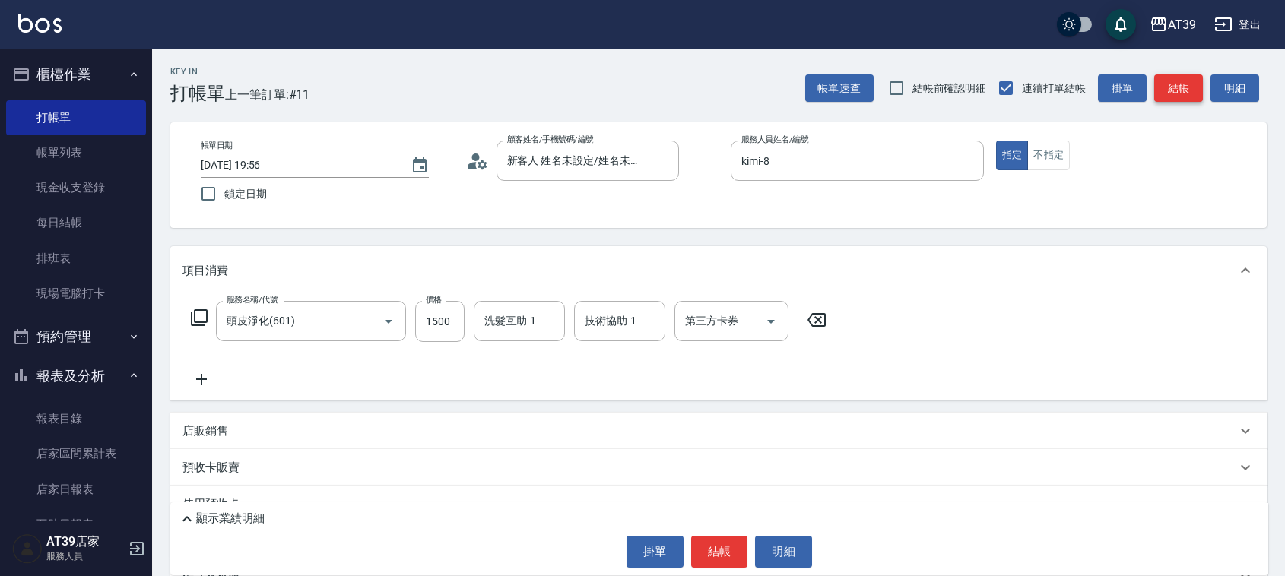
click at [1161, 87] on button "結帳" at bounding box center [1179, 89] width 49 height 28
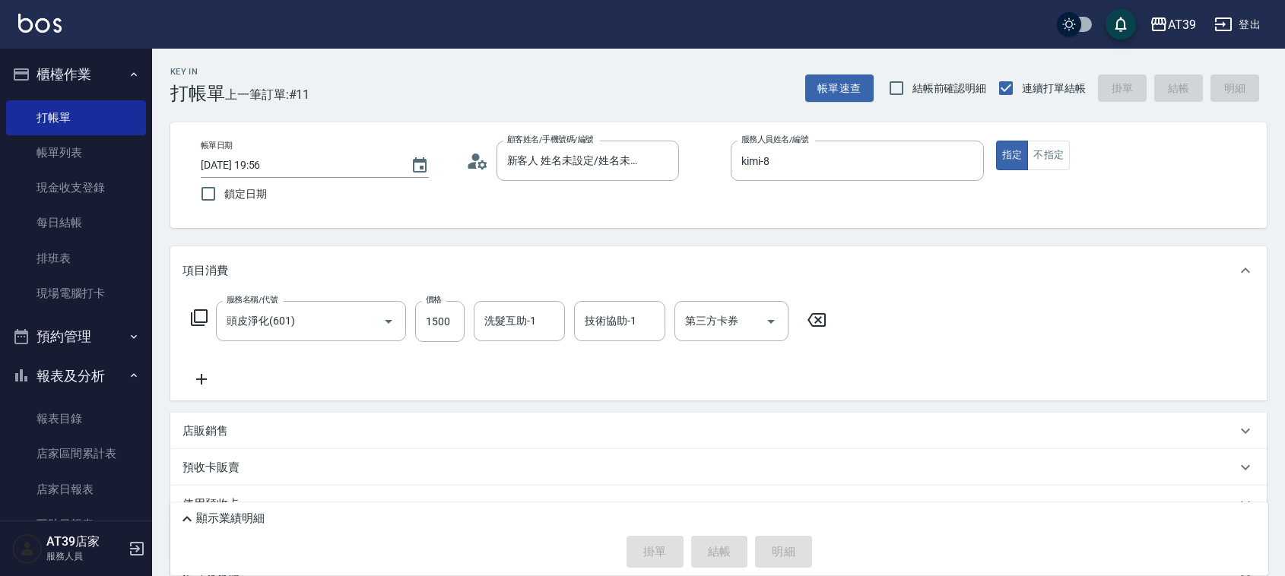
type input "2025/09/13 19:57"
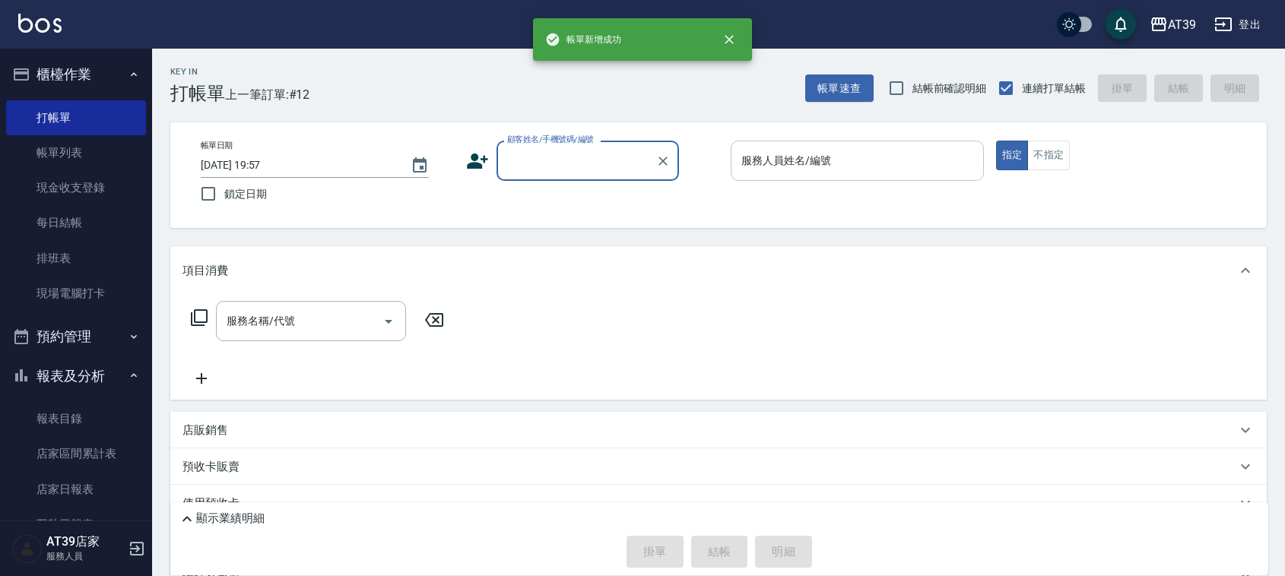
click at [894, 157] on input "服務人員姓名/編號" at bounding box center [858, 161] width 240 height 27
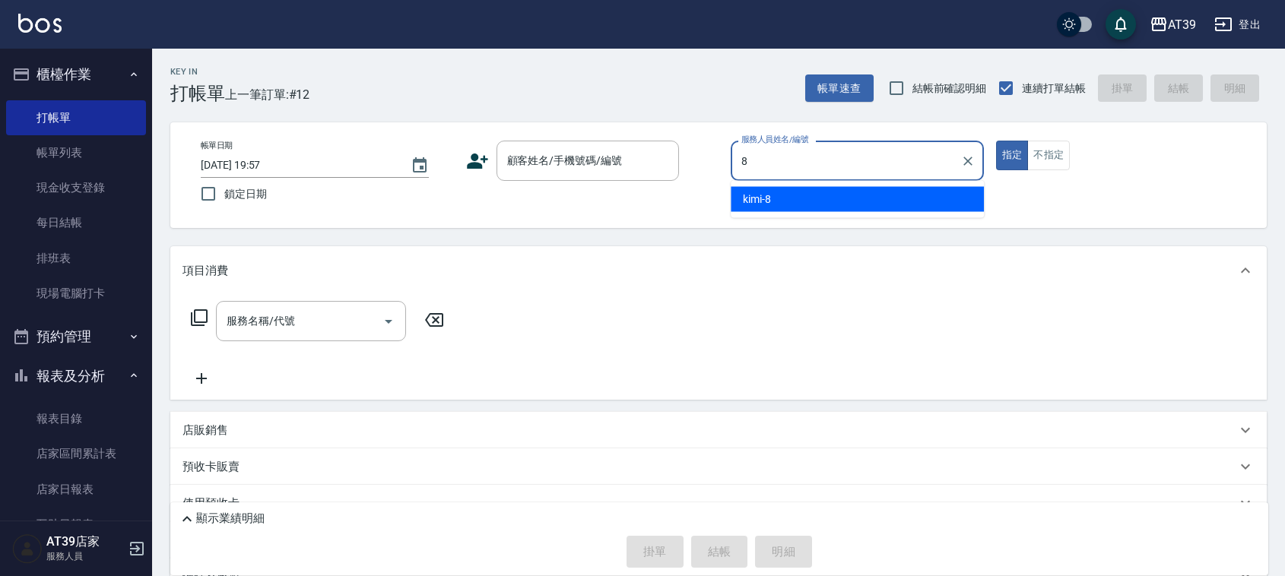
click at [865, 202] on div "kimi -8" at bounding box center [857, 199] width 253 height 25
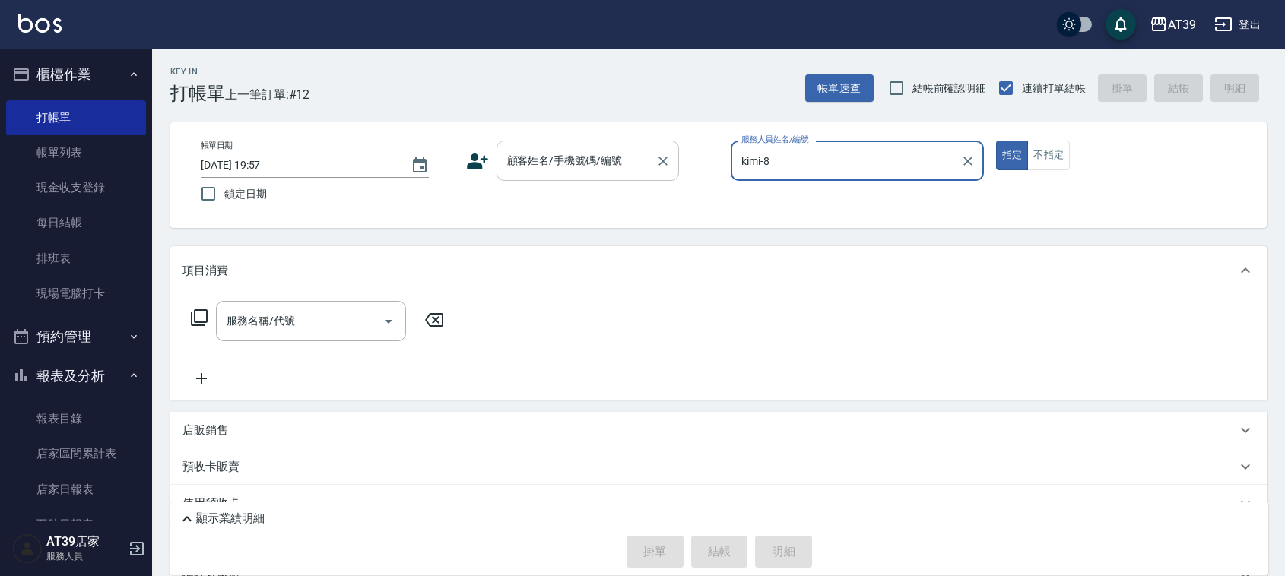
click at [649, 153] on div "顧客姓名/手機號碼/編號" at bounding box center [588, 161] width 183 height 40
type input "kimi-8"
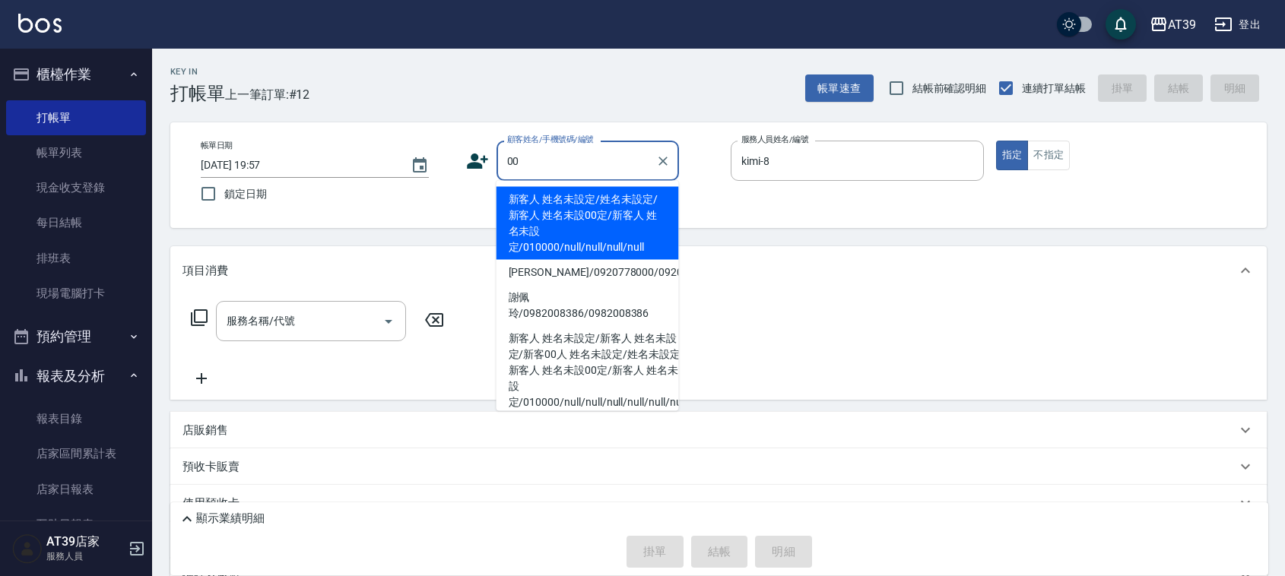
click at [571, 210] on li "新客人 姓名未設定/姓名未設定/新客人 姓名未設00定/新客人 姓名未設定/010000/null/null/null/null" at bounding box center [588, 223] width 183 height 73
type input "新客人 姓名未設定/姓名未設定/新客人 姓名未設00定/新客人 姓名未設定/010000/null/null/null/null"
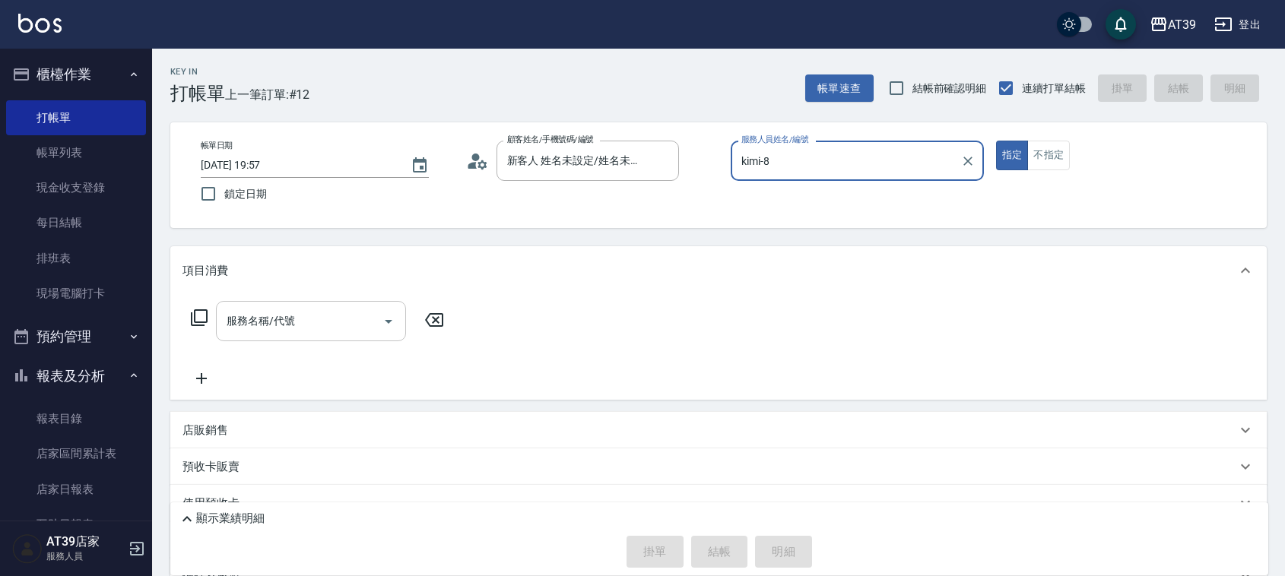
click at [309, 309] on input "服務名稱/代號" at bounding box center [300, 321] width 154 height 27
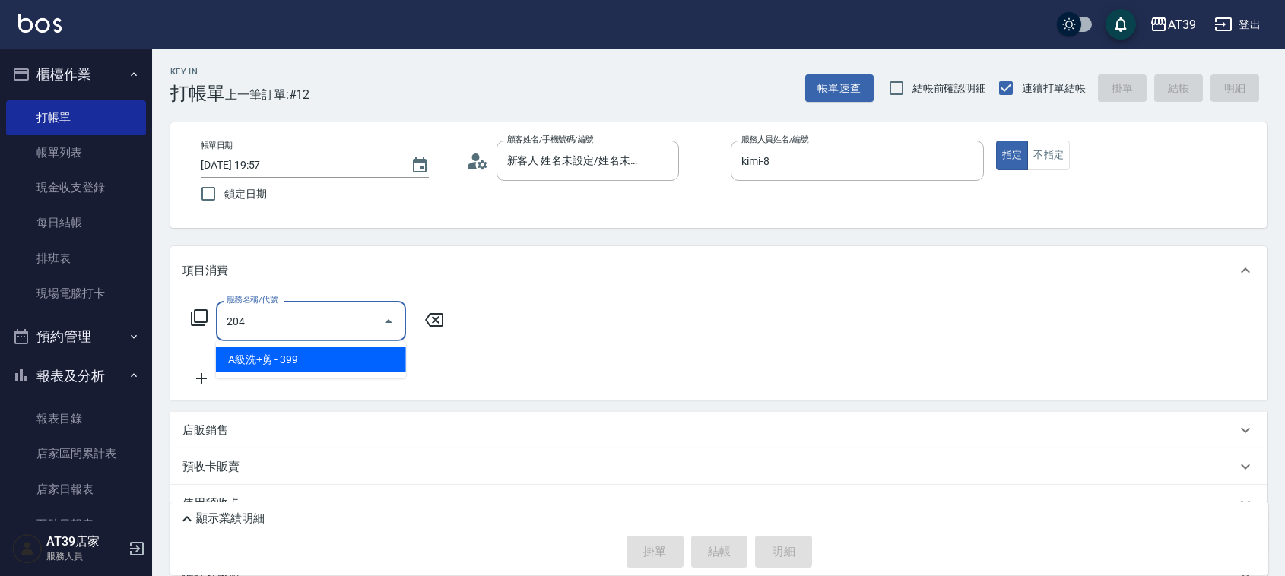
click at [340, 356] on span "A級洗+剪 - 399" at bounding box center [311, 360] width 190 height 25
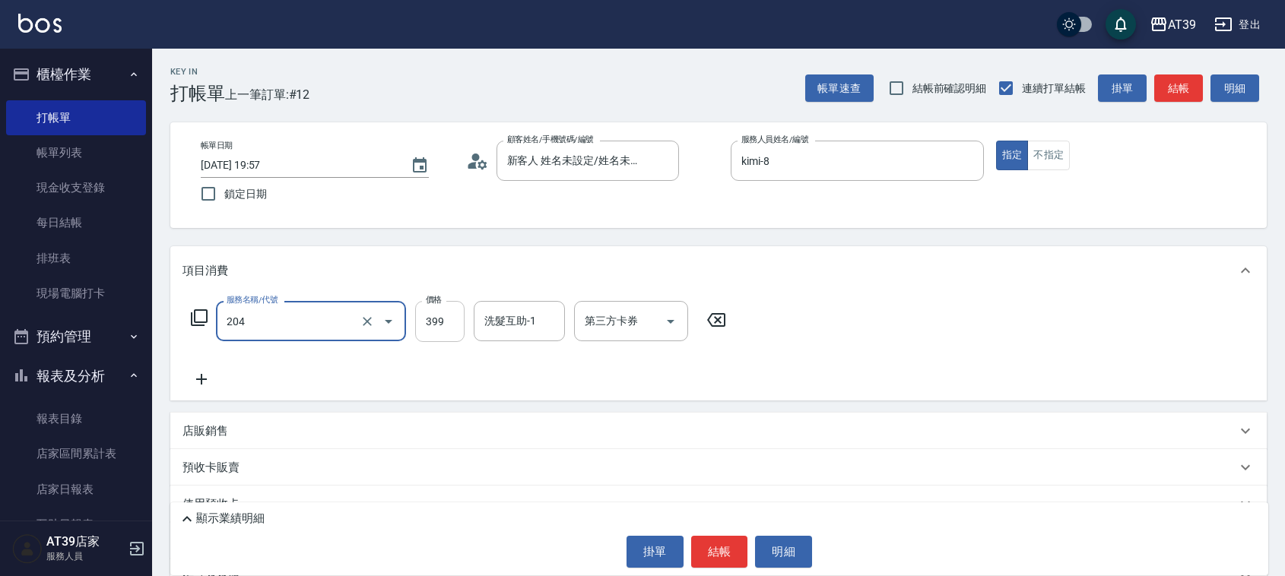
type input "A級洗+剪(204)"
click at [440, 324] on input "399" at bounding box center [439, 321] width 49 height 41
type input "500"
click at [527, 310] on div "洗髮互助-1 洗髮互助-1" at bounding box center [519, 321] width 91 height 40
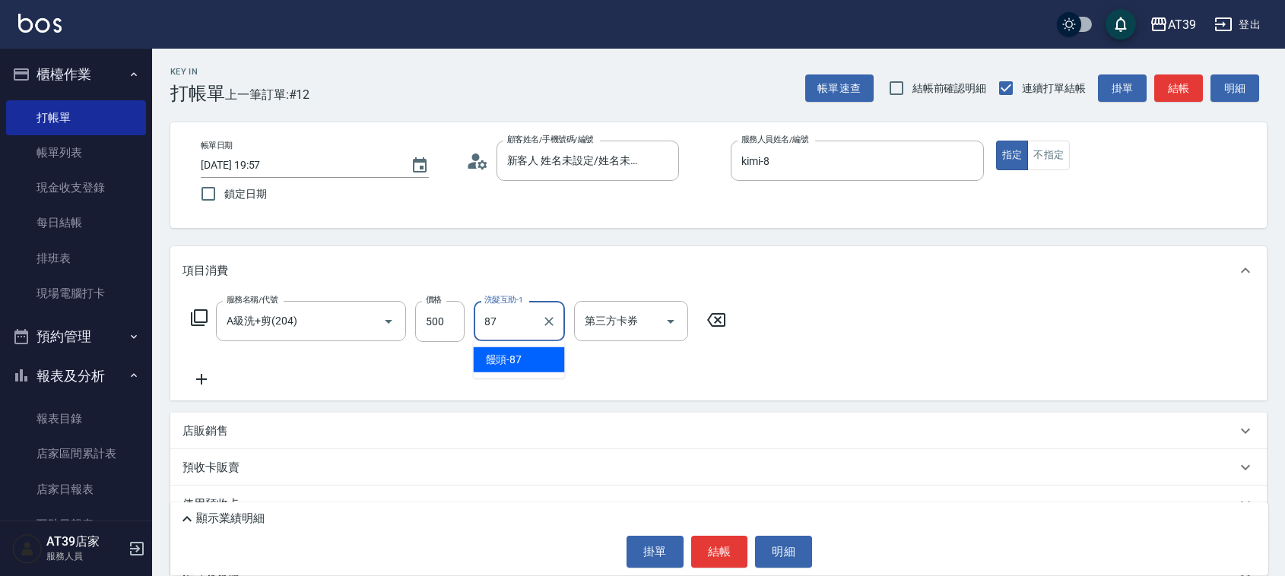
click at [527, 360] on div "饅頭 -87" at bounding box center [519, 360] width 91 height 25
type input "饅頭-87"
click at [1180, 94] on button "結帳" at bounding box center [1179, 89] width 49 height 28
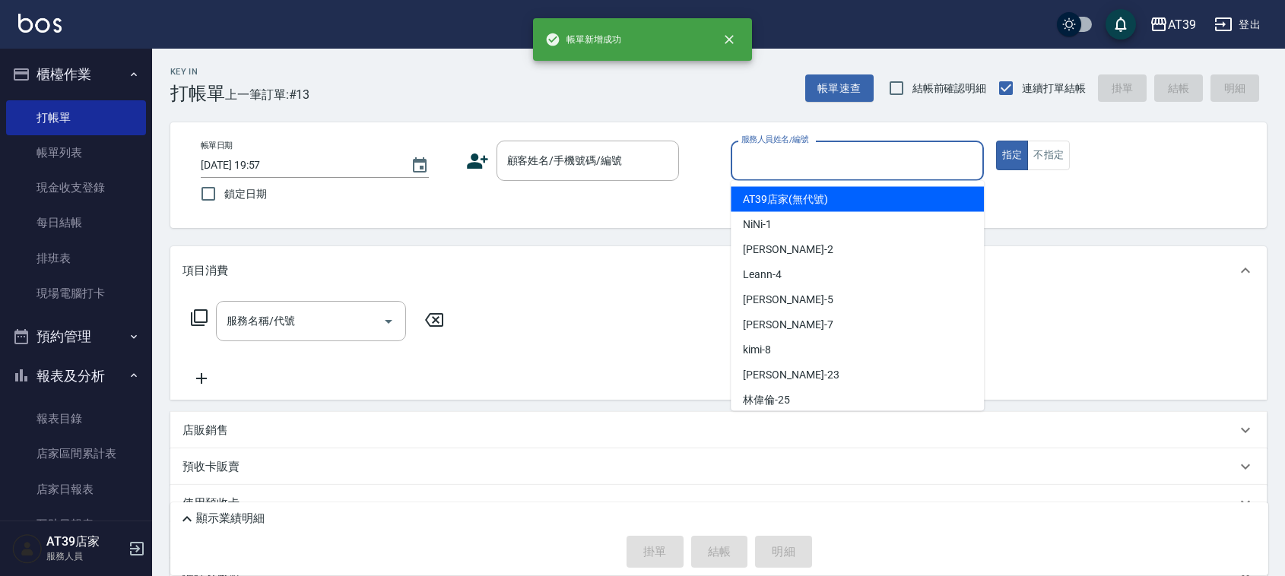
click at [822, 168] on input "服務人員姓名/編號" at bounding box center [858, 161] width 240 height 27
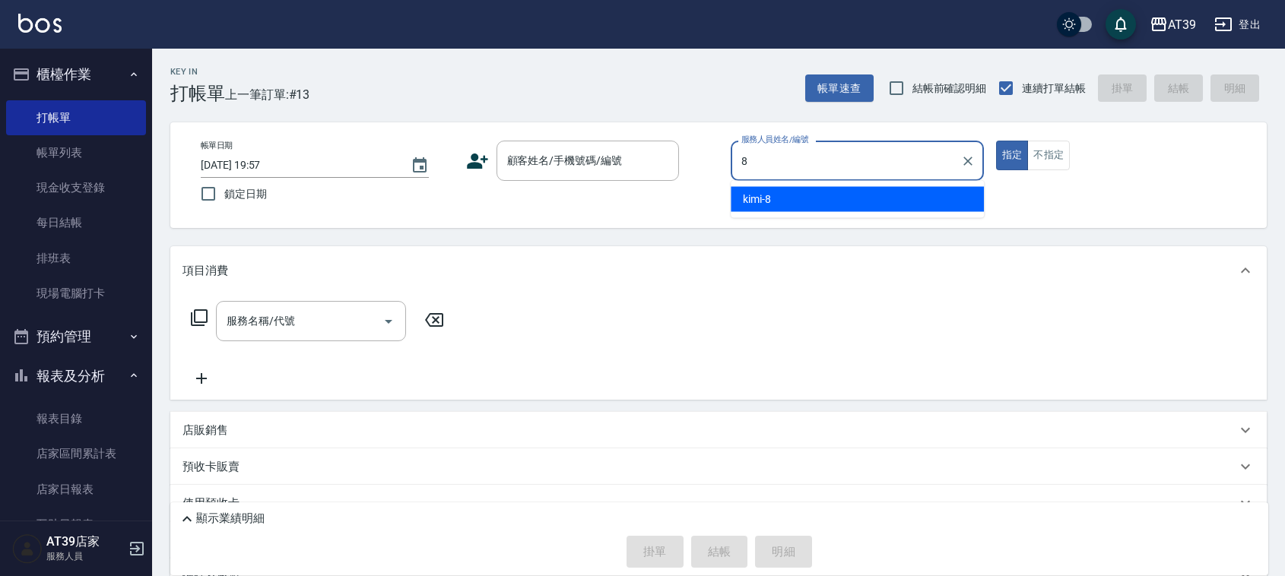
click at [799, 203] on div "kimi -8" at bounding box center [857, 199] width 253 height 25
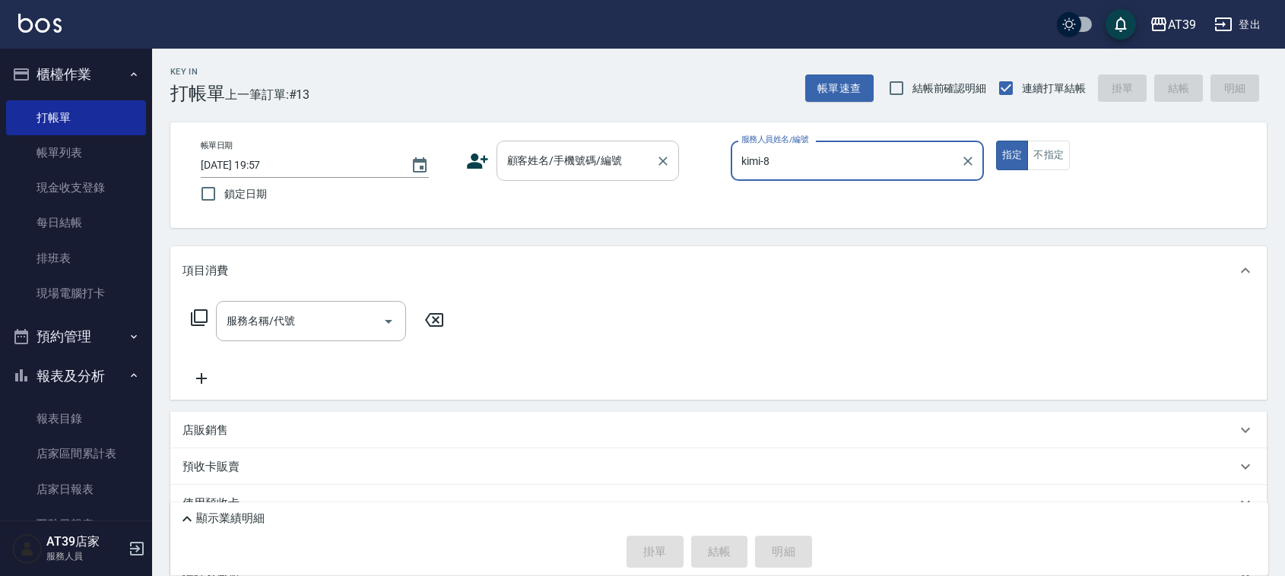
type input "kimi-8"
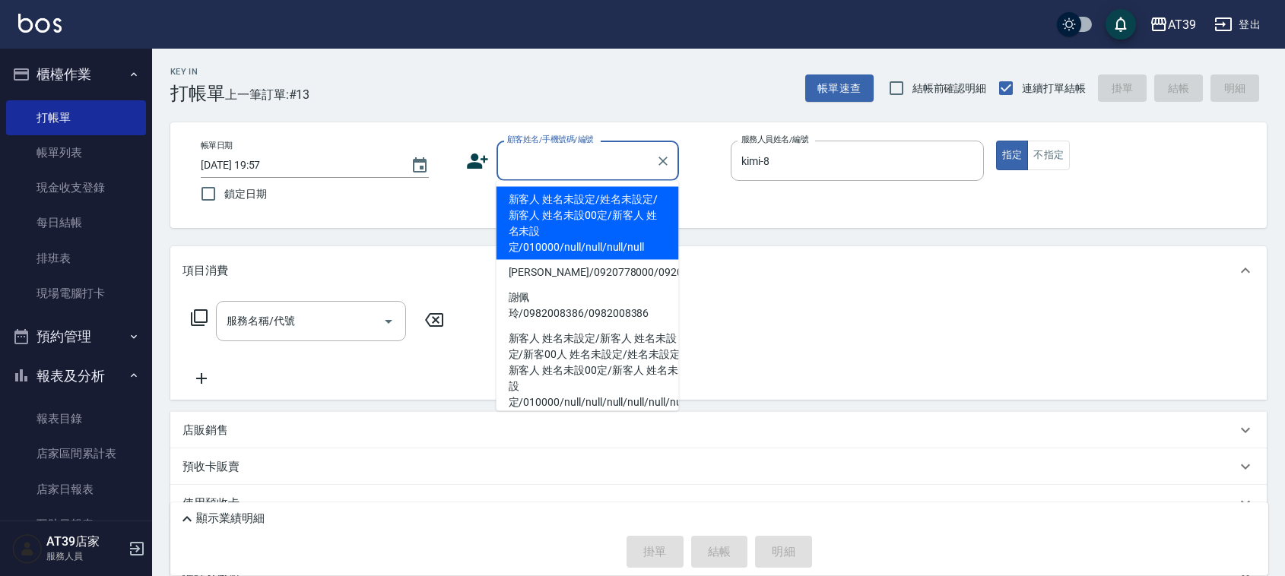
click at [597, 161] on div "顧客姓名/手機號碼/編號 顧客姓名/手機號碼/編號" at bounding box center [588, 161] width 183 height 40
click at [553, 218] on li "新客人 姓名未設定/姓名未設定/新客人 姓名未設00定/新客人 姓名未設定/010000/null/null/null/null" at bounding box center [588, 223] width 183 height 73
type input "新客人 姓名未設定/姓名未設定/新客人 姓名未設00定/新客人 姓名未設定/010000/null/null/null/null"
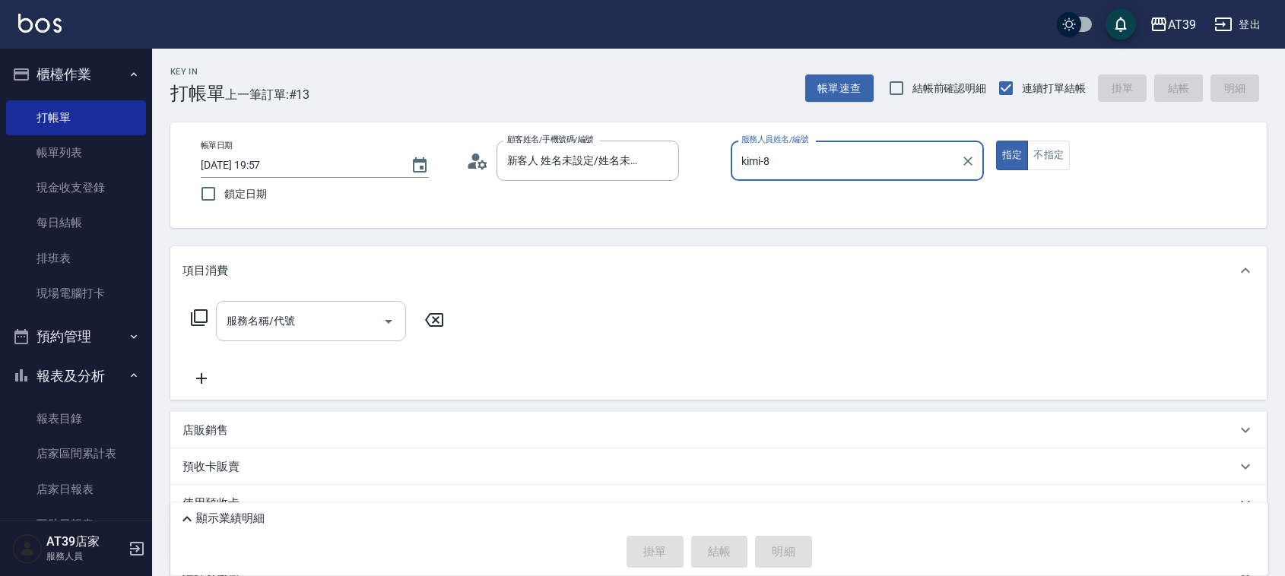
click at [285, 322] on input "服務名稱/代號" at bounding box center [300, 321] width 154 height 27
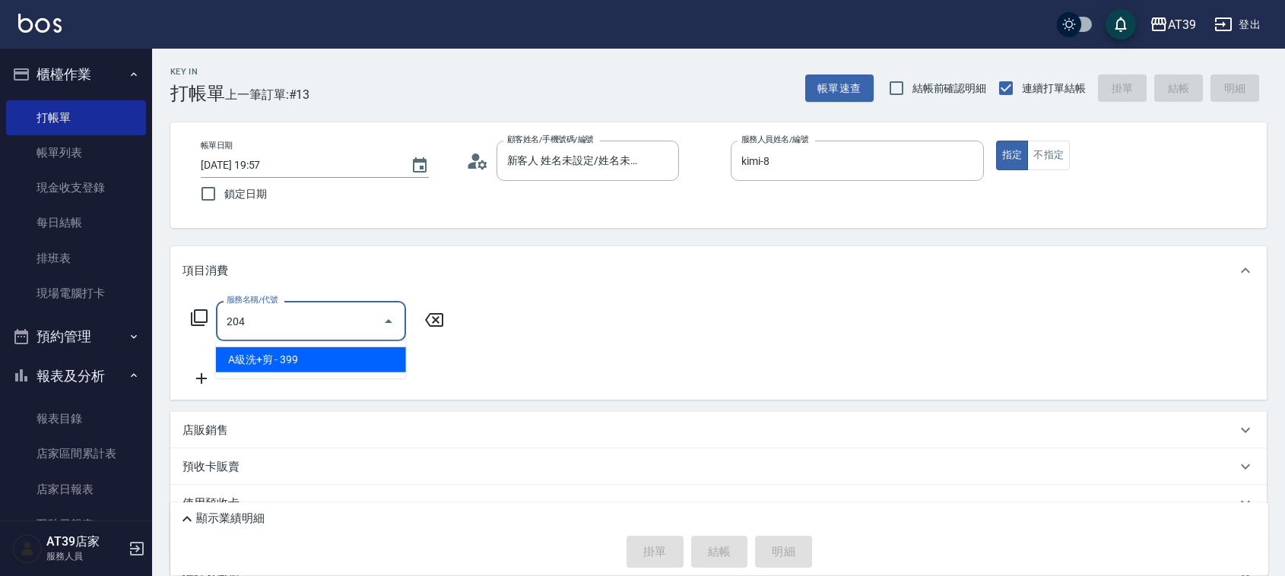
click at [310, 356] on span "A級洗+剪 - 399" at bounding box center [311, 360] width 190 height 25
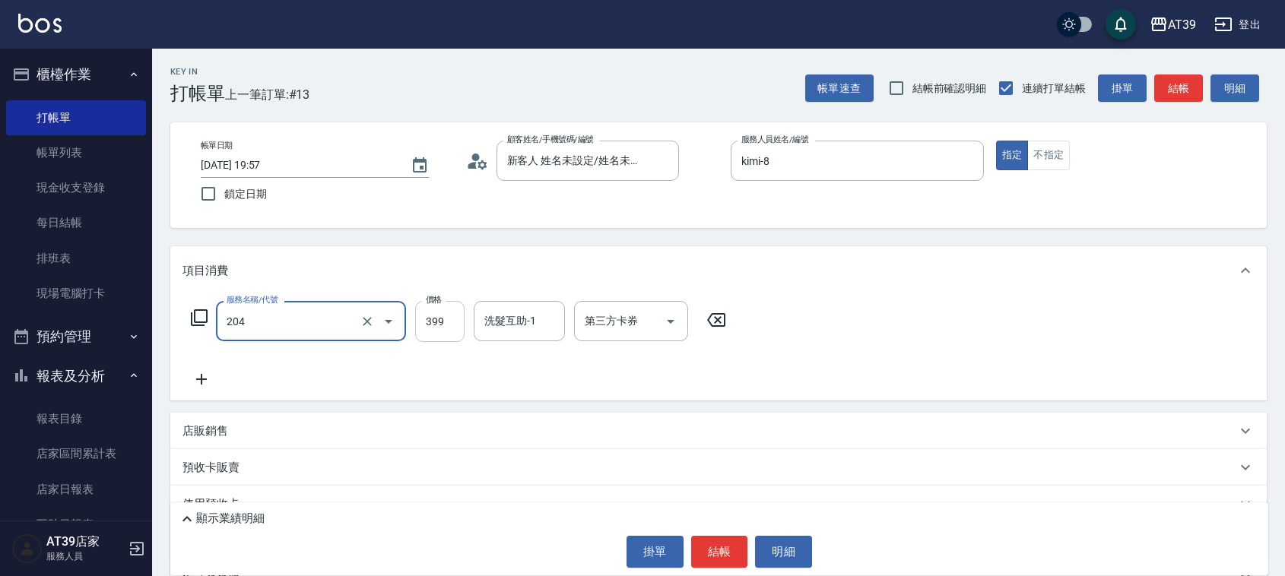
type input "A級洗+剪(204)"
click at [416, 338] on input "399" at bounding box center [439, 321] width 49 height 41
type input "500"
click at [503, 323] on input "洗髮互助-1" at bounding box center [520, 321] width 78 height 27
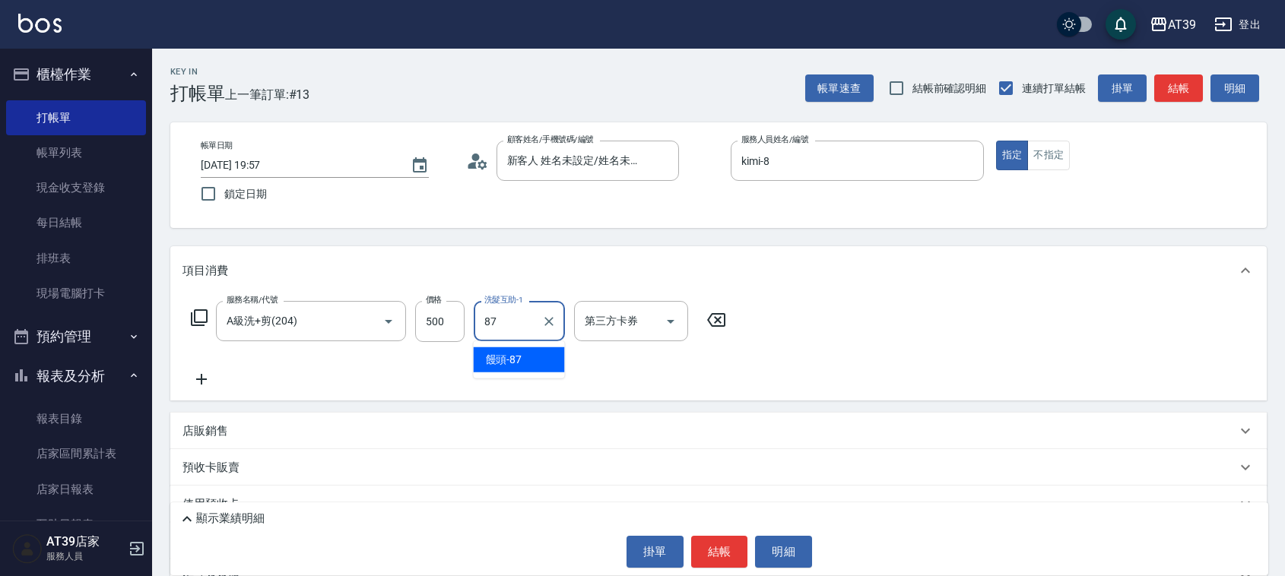
click at [512, 352] on span "饅頭 -87" at bounding box center [504, 360] width 37 height 16
type input "饅頭-87"
click at [1179, 81] on button "結帳" at bounding box center [1179, 89] width 49 height 28
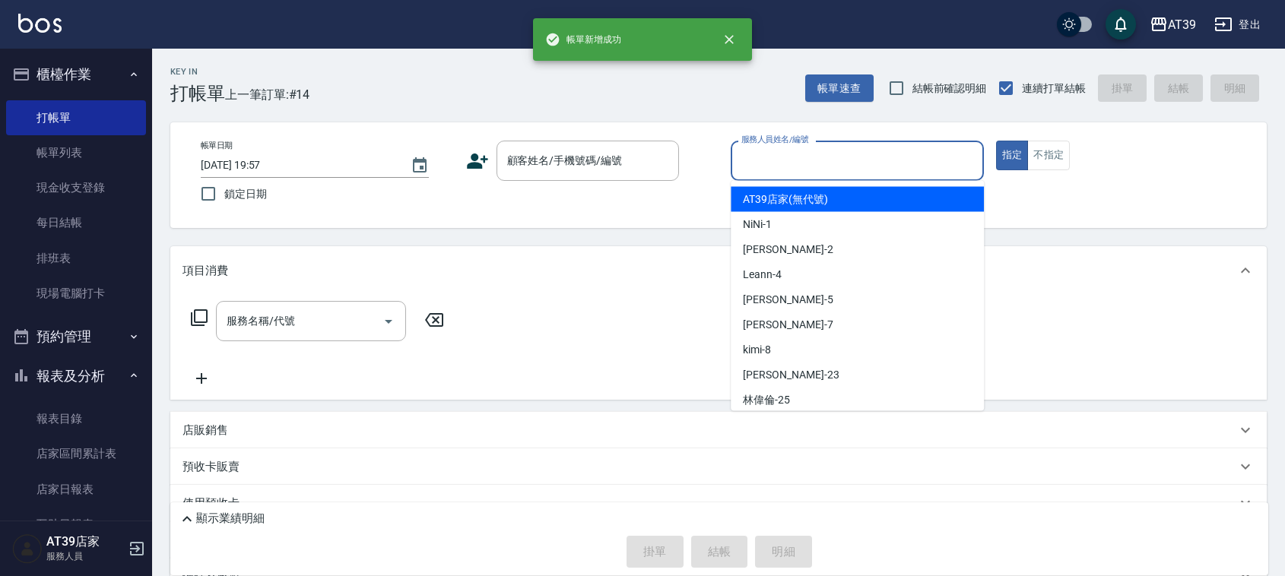
click at [884, 173] on input "服務人員姓名/編號" at bounding box center [858, 161] width 240 height 27
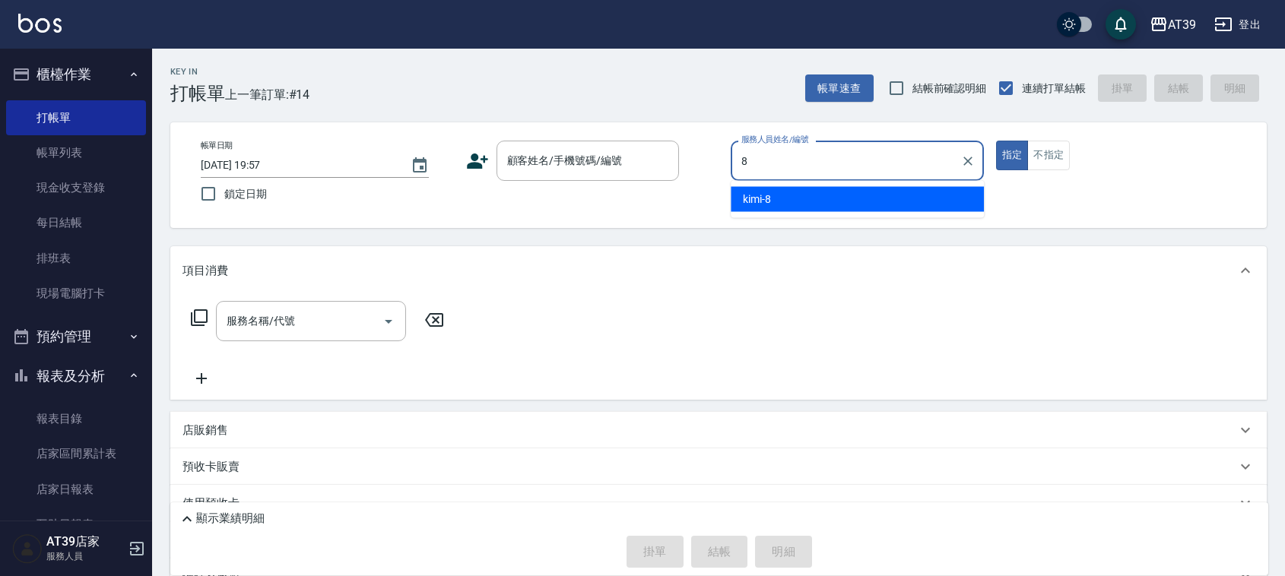
click at [865, 195] on div "kimi -8" at bounding box center [857, 199] width 253 height 25
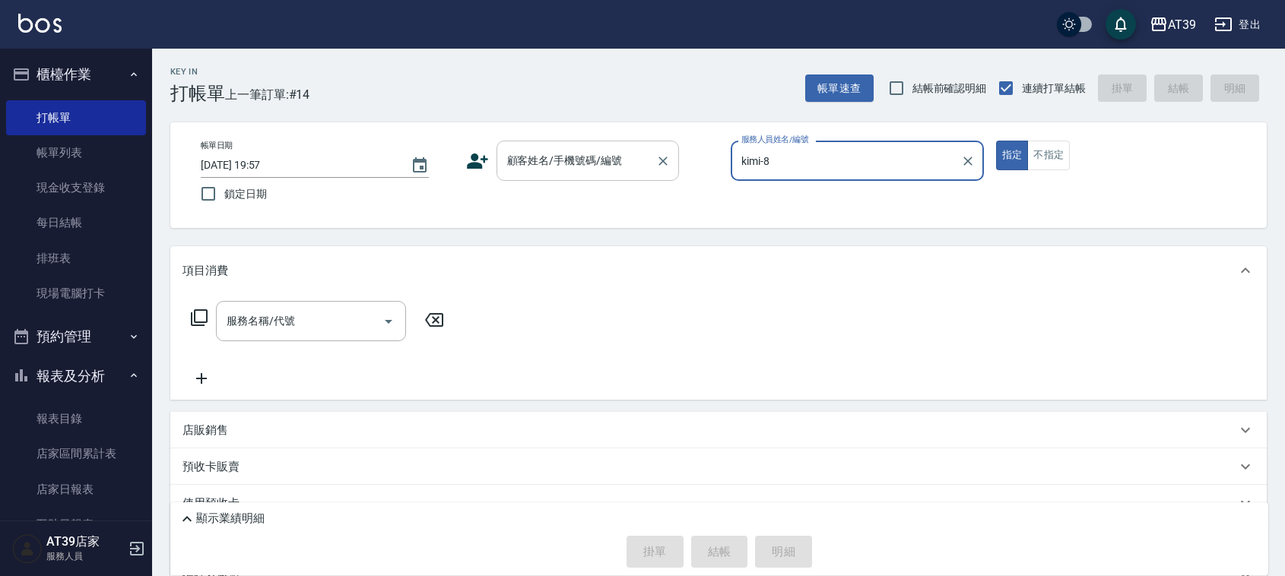
type input "kimi-8"
click at [557, 152] on div "顧客姓名/手機號碼/編號 顧客姓名/手機號碼/編號" at bounding box center [588, 161] width 183 height 40
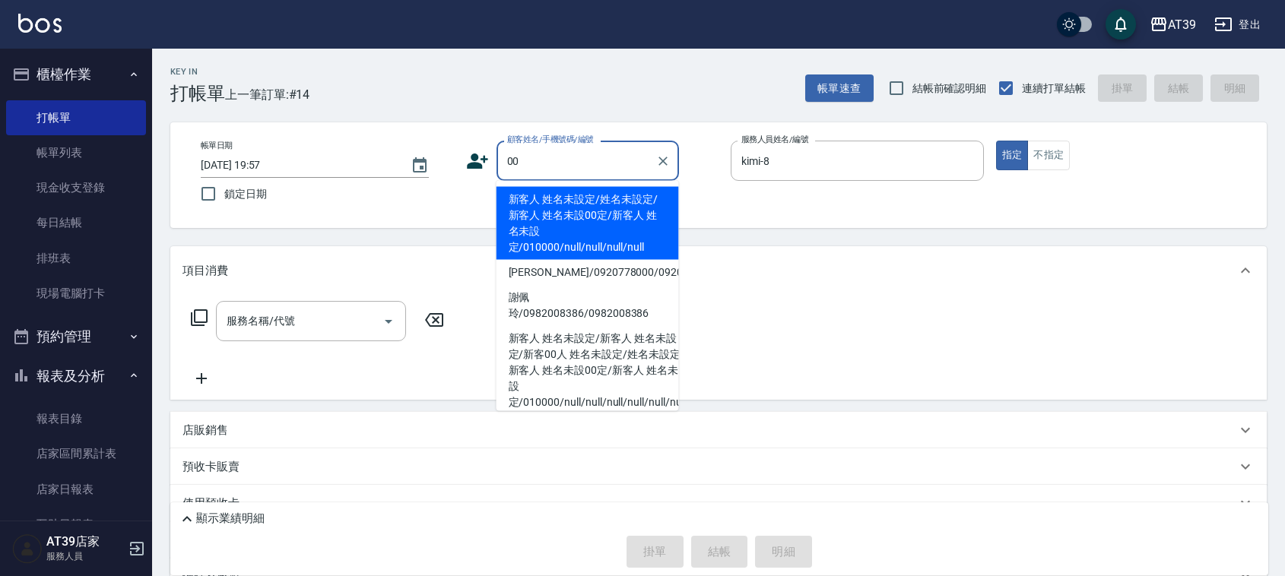
click at [548, 202] on li "新客人 姓名未設定/姓名未設定/新客人 姓名未設00定/新客人 姓名未設定/010000/null/null/null/null" at bounding box center [588, 223] width 183 height 73
type input "新客人 姓名未設定/姓名未設定/新客人 姓名未設00定/新客人 姓名未設定/010000/null/null/null/null"
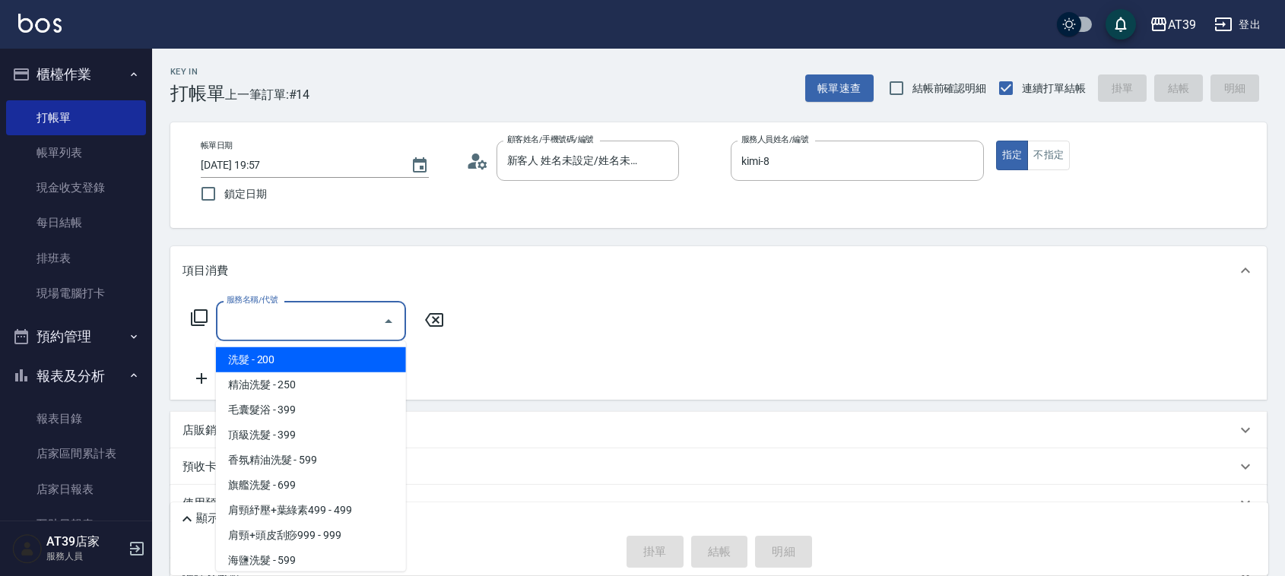
click at [339, 313] on input "服務名稱/代號" at bounding box center [300, 321] width 154 height 27
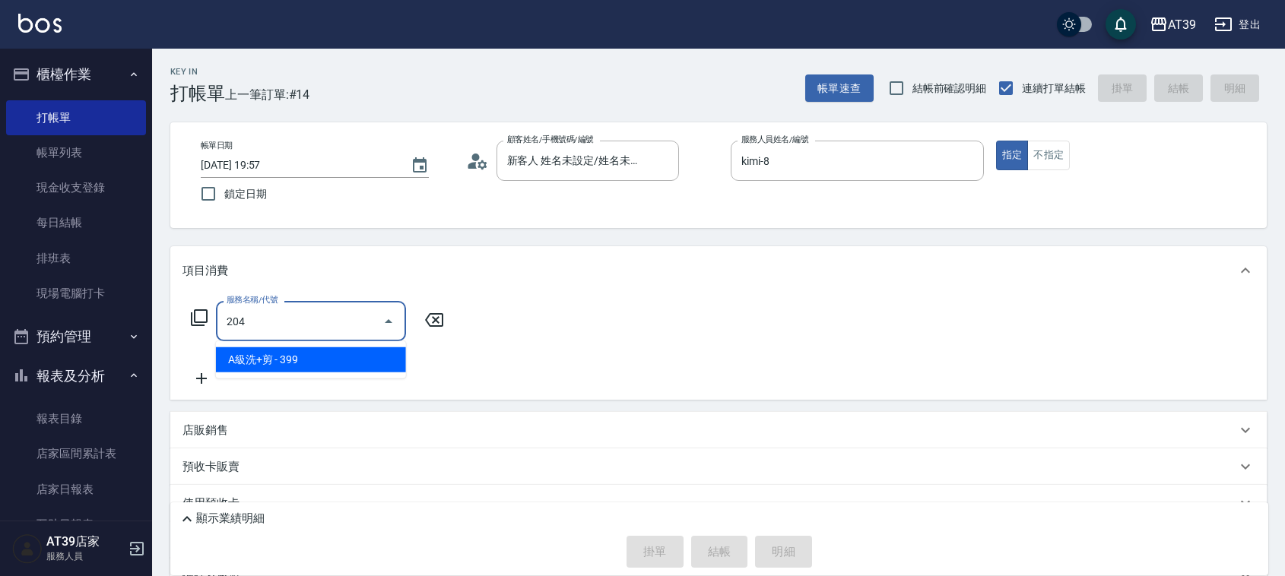
click at [348, 359] on span "A級洗+剪 - 399" at bounding box center [311, 360] width 190 height 25
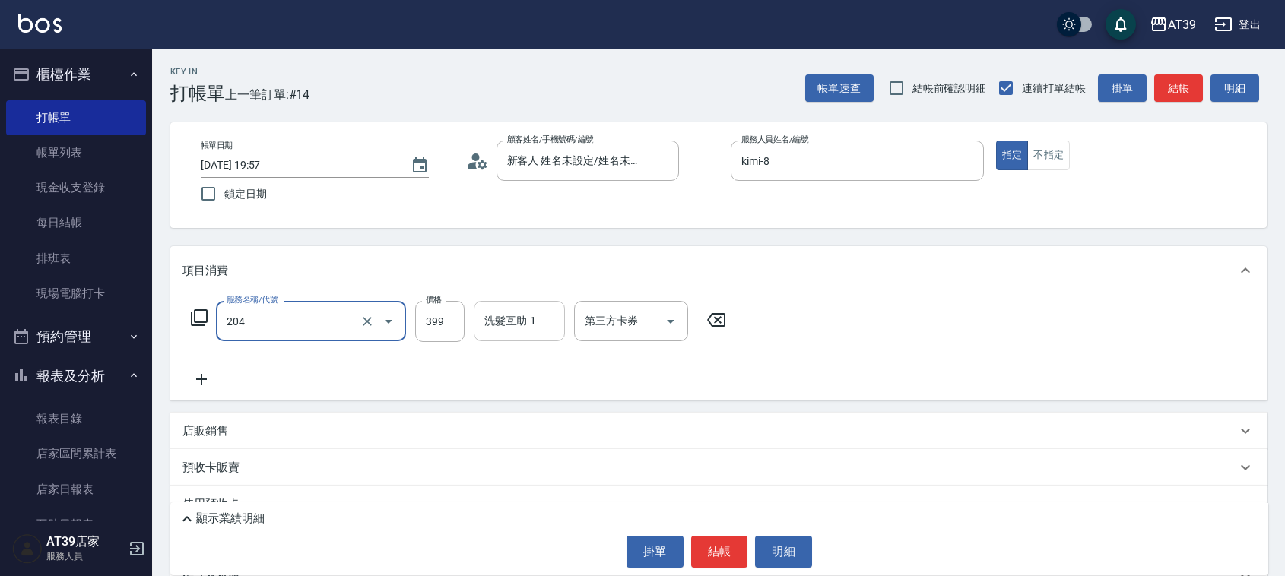
click at [522, 326] on div "洗髮互助-1 洗髮互助-1" at bounding box center [519, 321] width 91 height 40
type input "A級洗+剪(204)"
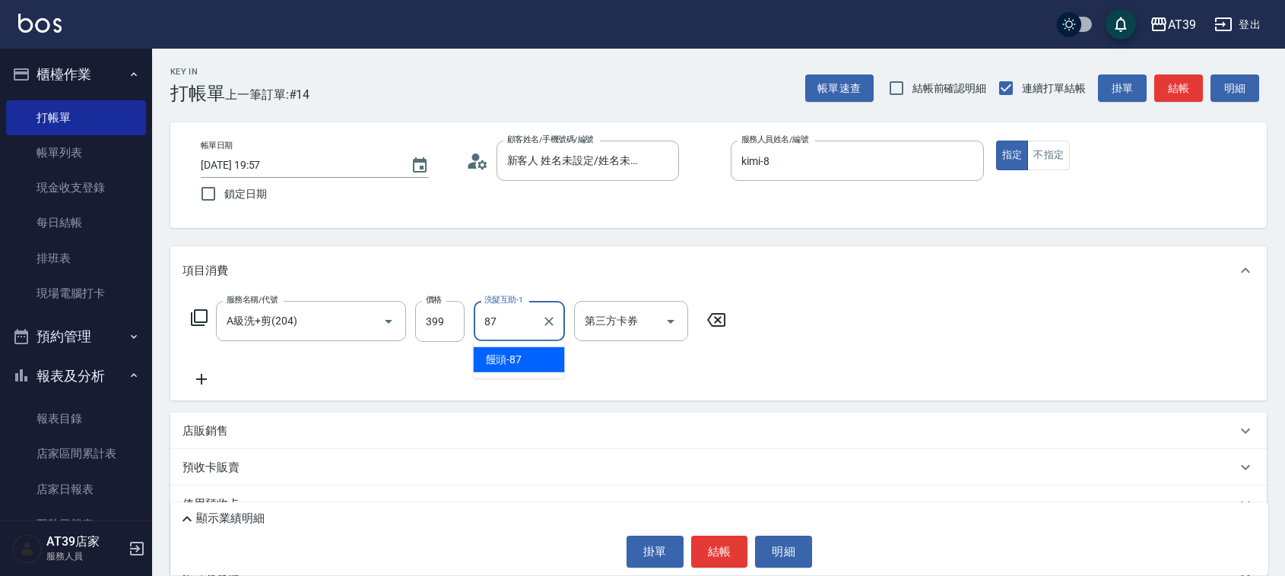
click at [523, 361] on div "饅頭 -87" at bounding box center [519, 360] width 91 height 25
type input "饅頭-87"
click at [1058, 154] on button "不指定" at bounding box center [1048, 156] width 43 height 30
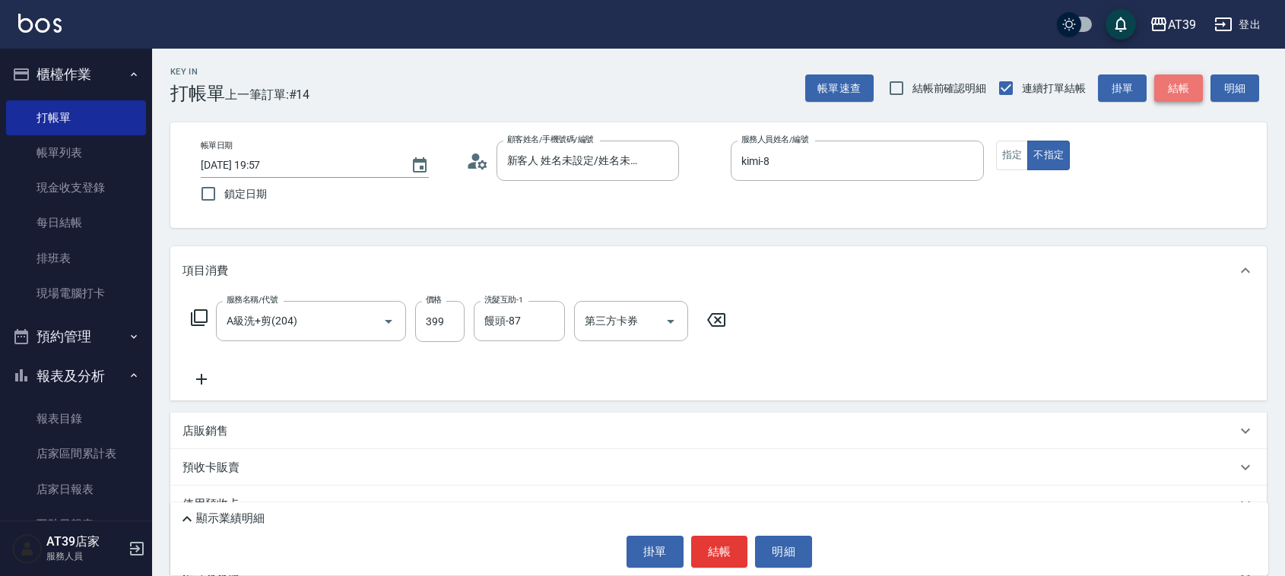
click at [1177, 82] on button "結帳" at bounding box center [1179, 89] width 49 height 28
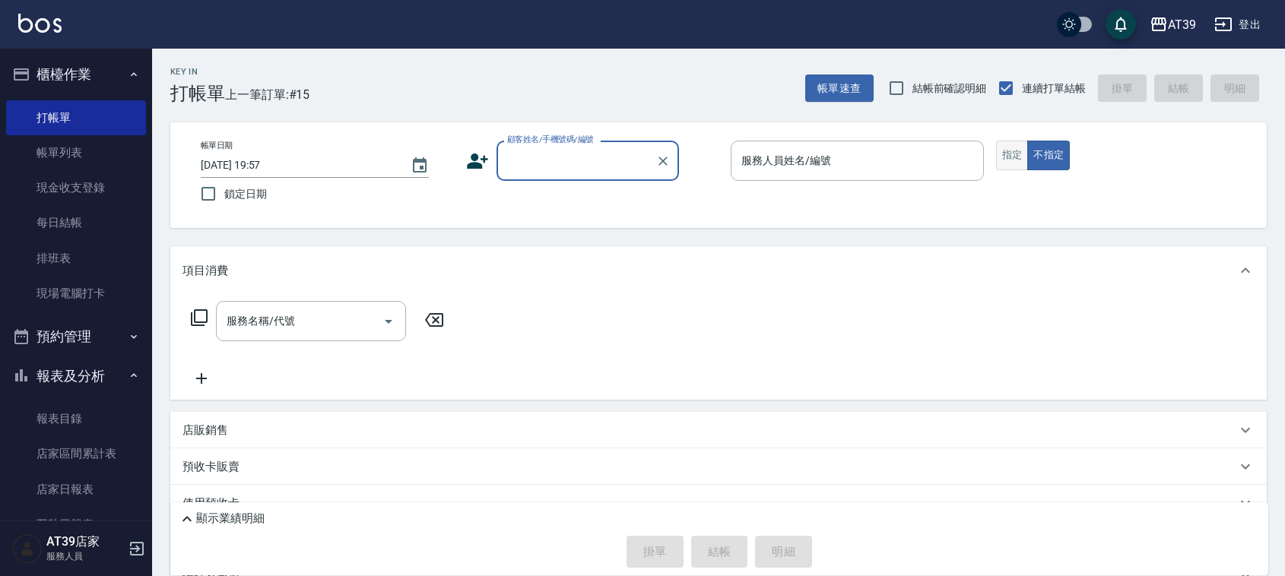
click at [1008, 147] on button "指定" at bounding box center [1012, 156] width 33 height 30
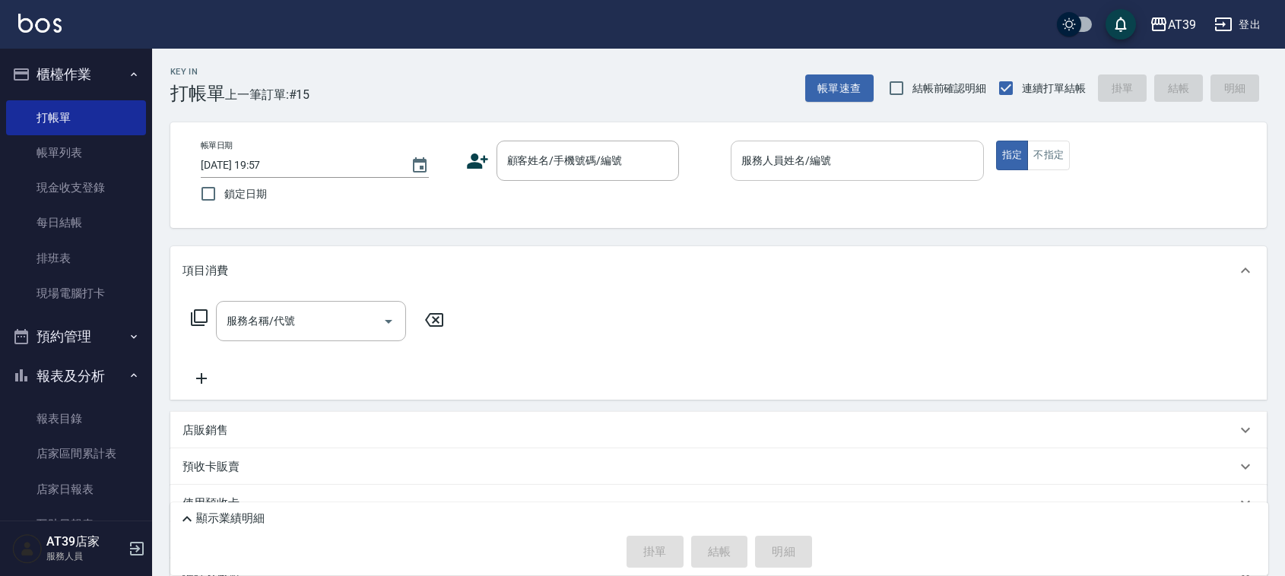
click at [841, 152] on input "服務人員姓名/編號" at bounding box center [858, 161] width 240 height 27
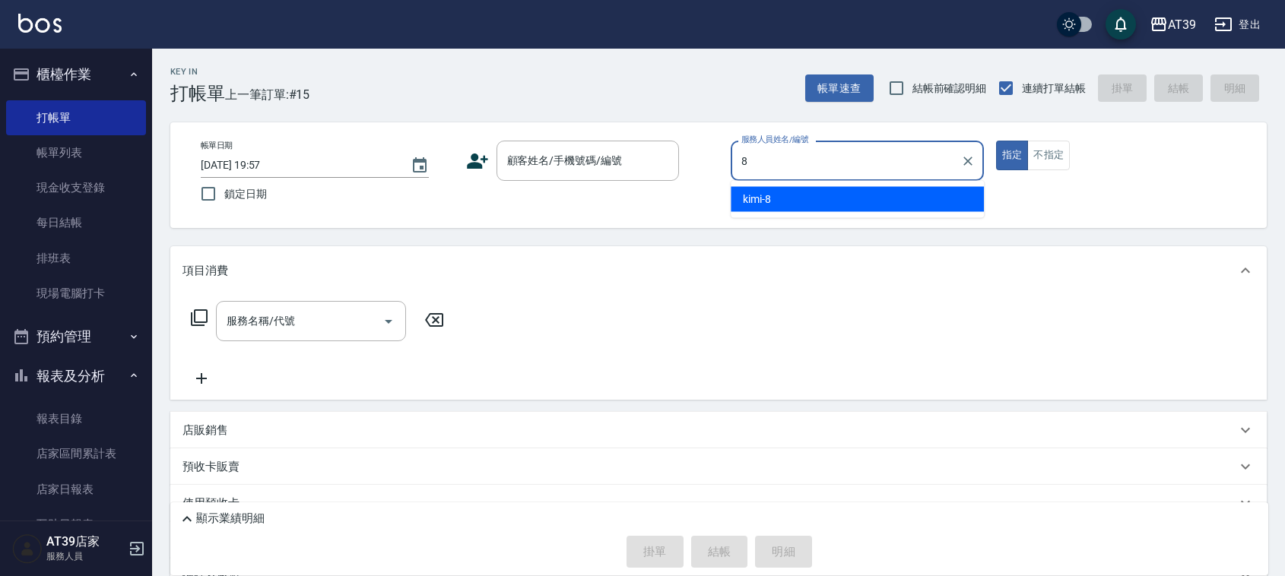
click at [819, 192] on div "kimi -8" at bounding box center [857, 199] width 253 height 25
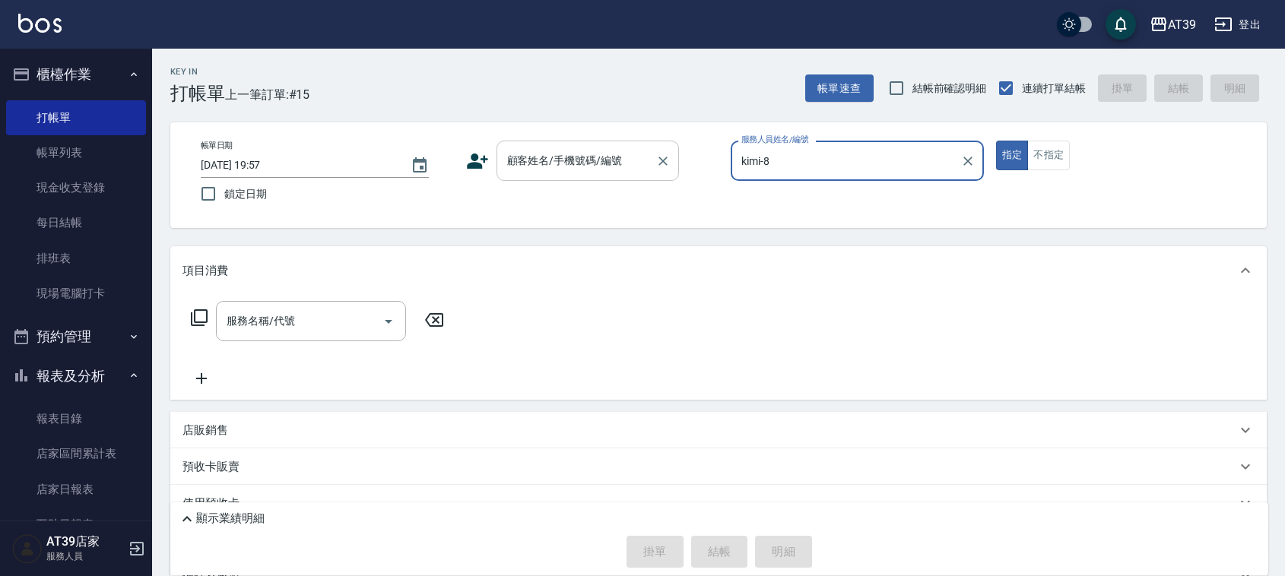
type input "kimi-8"
click at [580, 151] on input "顧客姓名/手機號碼/編號" at bounding box center [576, 161] width 146 height 27
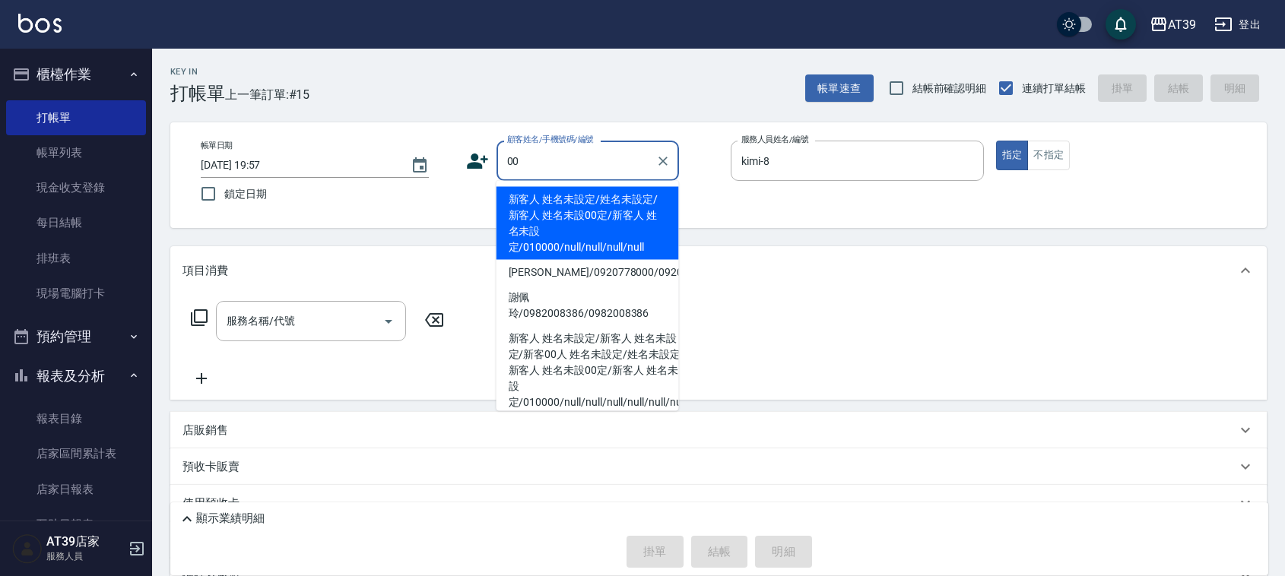
click at [580, 207] on li "新客人 姓名未設定/姓名未設定/新客人 姓名未設00定/新客人 姓名未設定/010000/null/null/null/null" at bounding box center [588, 223] width 183 height 73
type input "新客人 姓名未設定/姓名未設定/新客人 姓名未設00定/新客人 姓名未設定/010000/null/null/null/null"
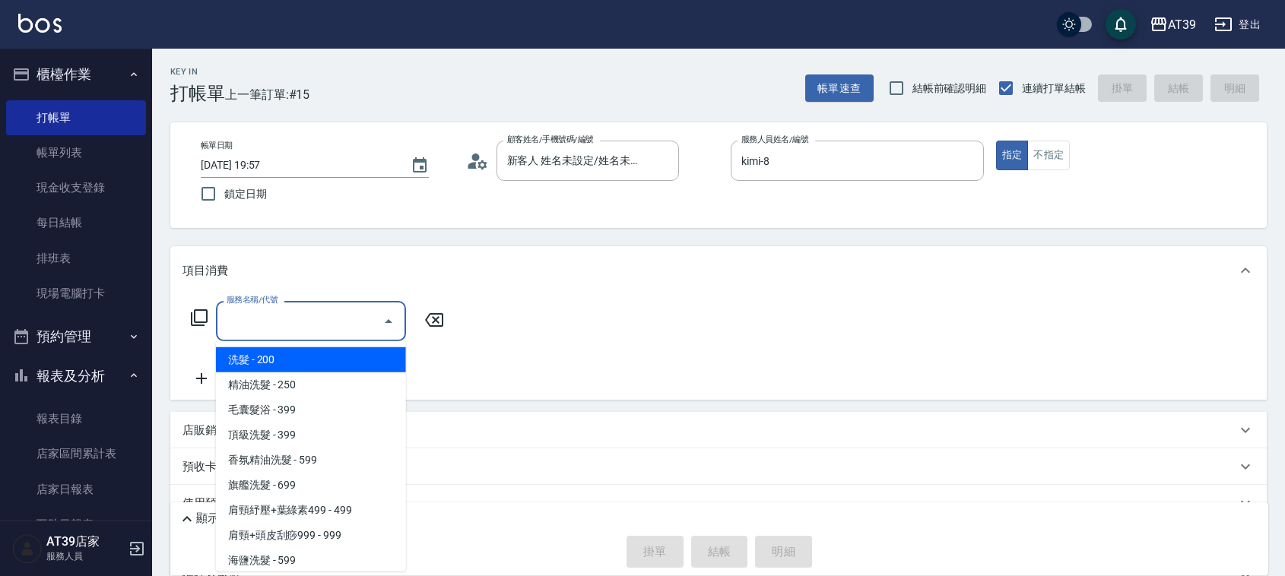
click at [302, 313] on input "服務名稱/代號" at bounding box center [300, 321] width 154 height 27
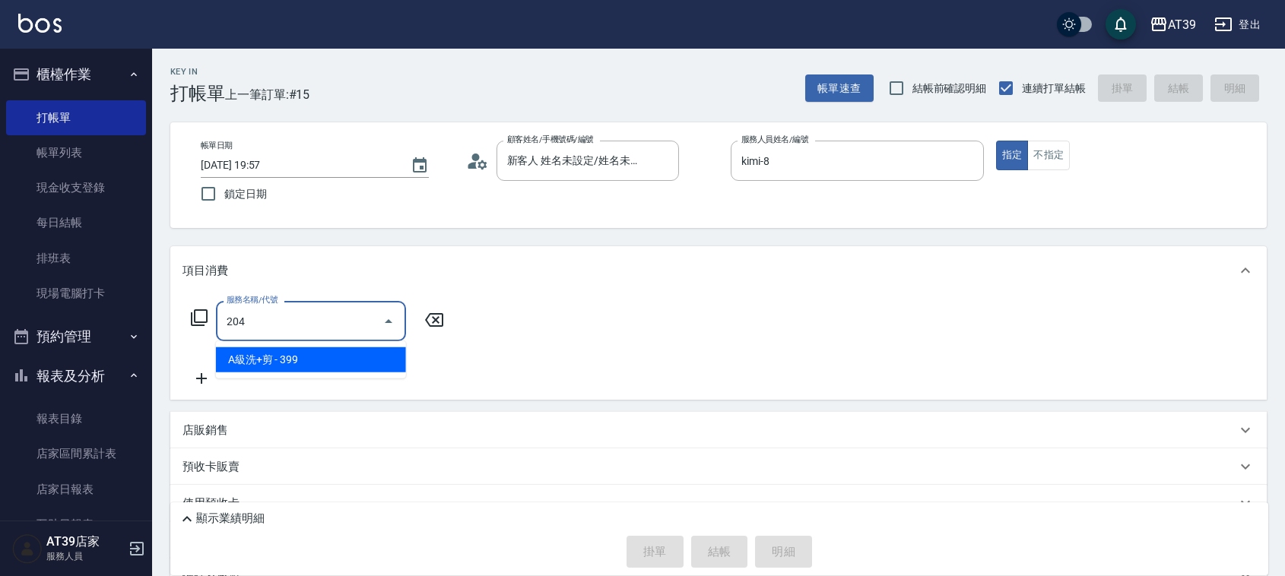
drag, startPoint x: 318, startPoint y: 339, endPoint x: 317, endPoint y: 348, distance: 9.2
click at [318, 340] on div "204 服務名稱/代號" at bounding box center [311, 321] width 190 height 40
click at [314, 361] on span "A級洗+剪 - 399" at bounding box center [311, 360] width 190 height 25
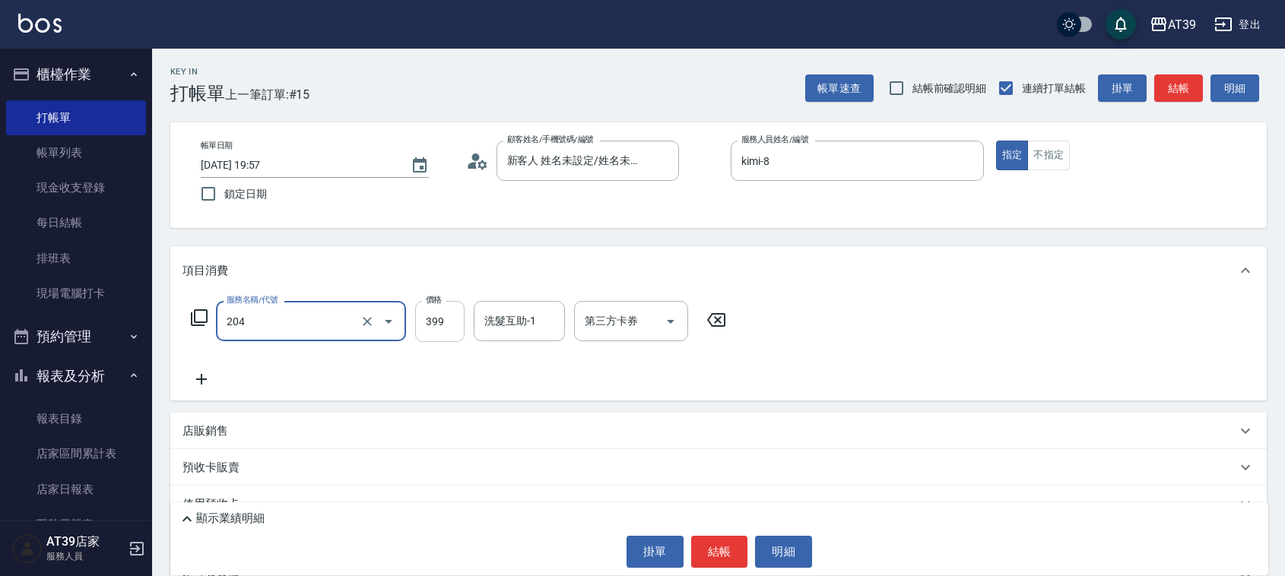
click at [419, 333] on input "399" at bounding box center [439, 321] width 49 height 41
type input "A級洗+剪(204)"
type input "400"
click at [523, 320] on input "洗髮互助-1" at bounding box center [520, 321] width 78 height 27
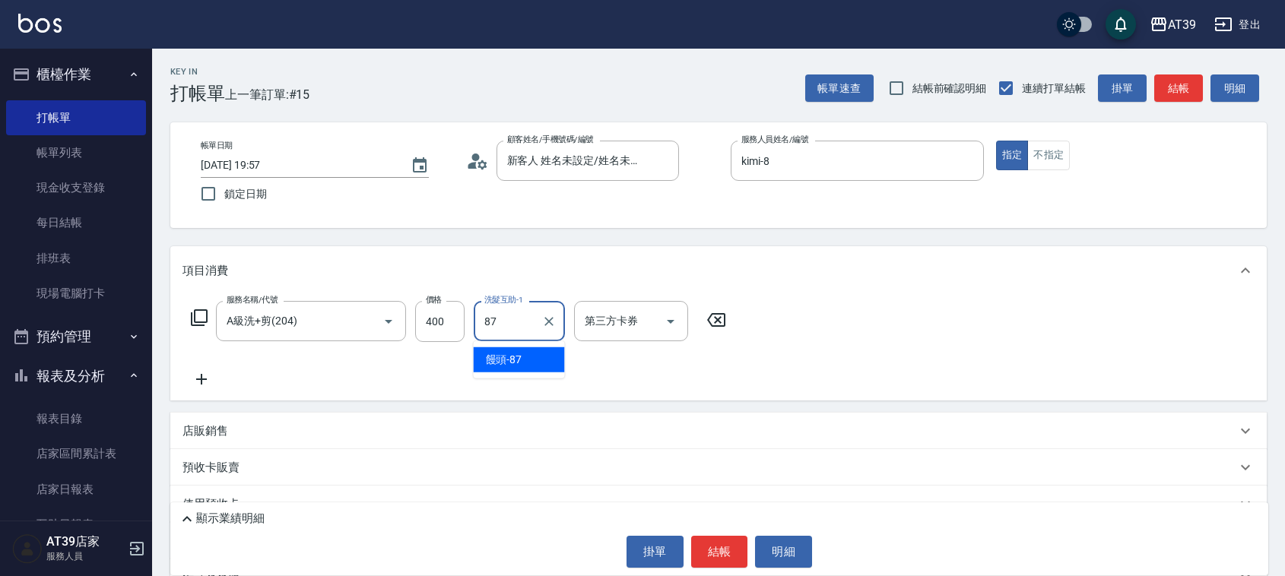
click at [527, 358] on div "饅頭 -87" at bounding box center [519, 360] width 91 height 25
type input "饅頭-87"
click at [1170, 86] on button "結帳" at bounding box center [1179, 89] width 49 height 28
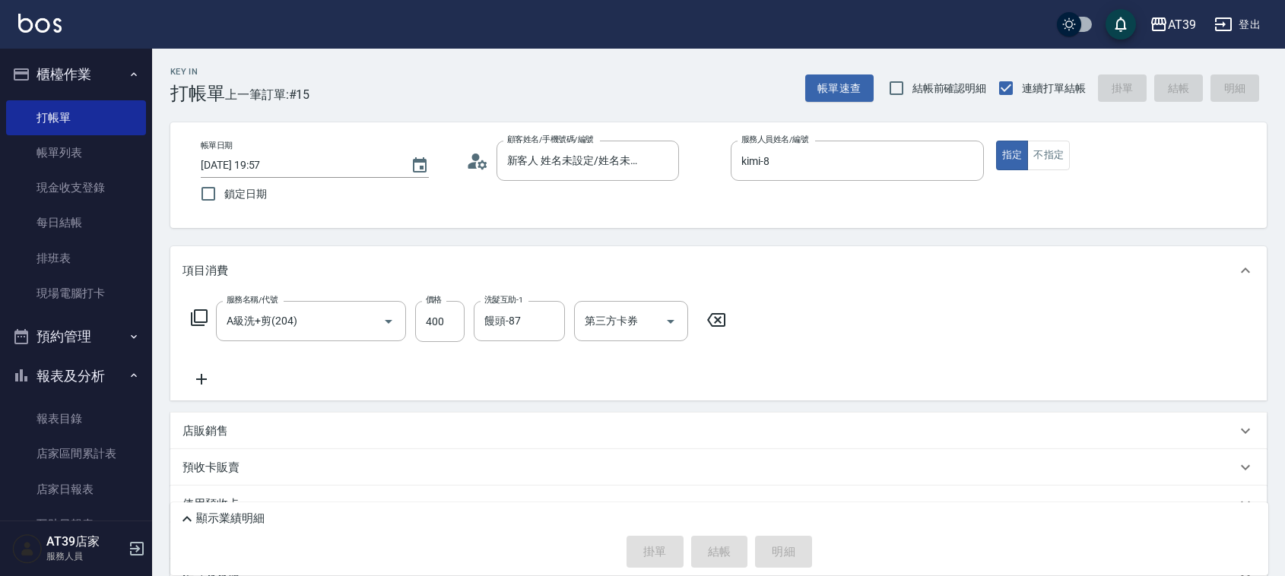
type input "2025/09/13 19:58"
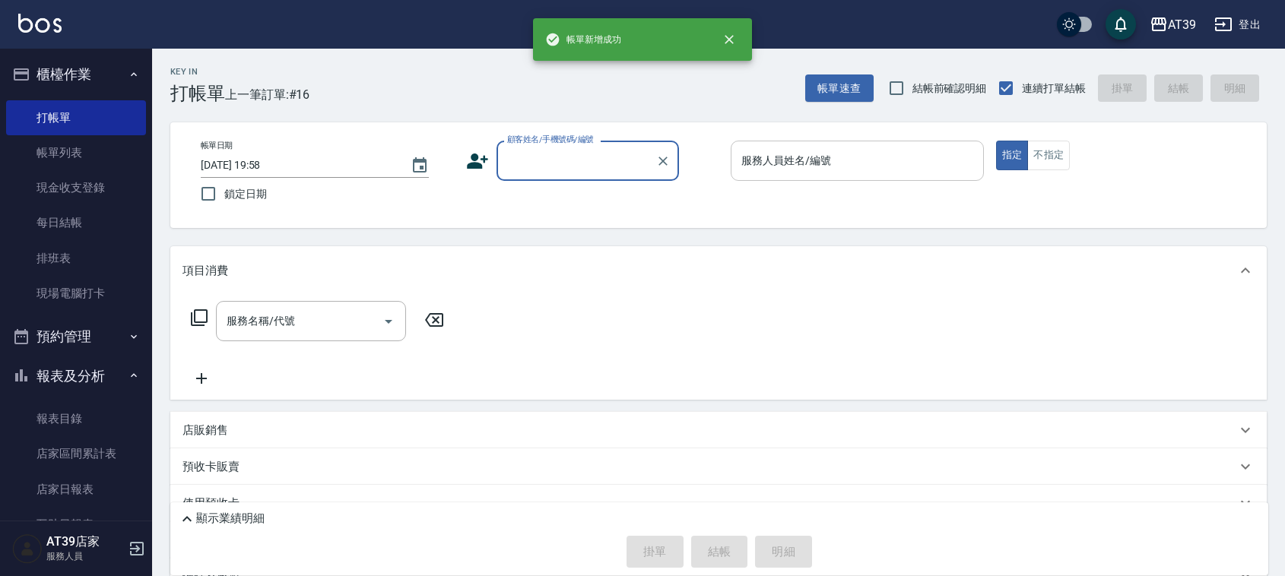
click at [907, 145] on div "服務人員姓名/編號" at bounding box center [857, 161] width 253 height 40
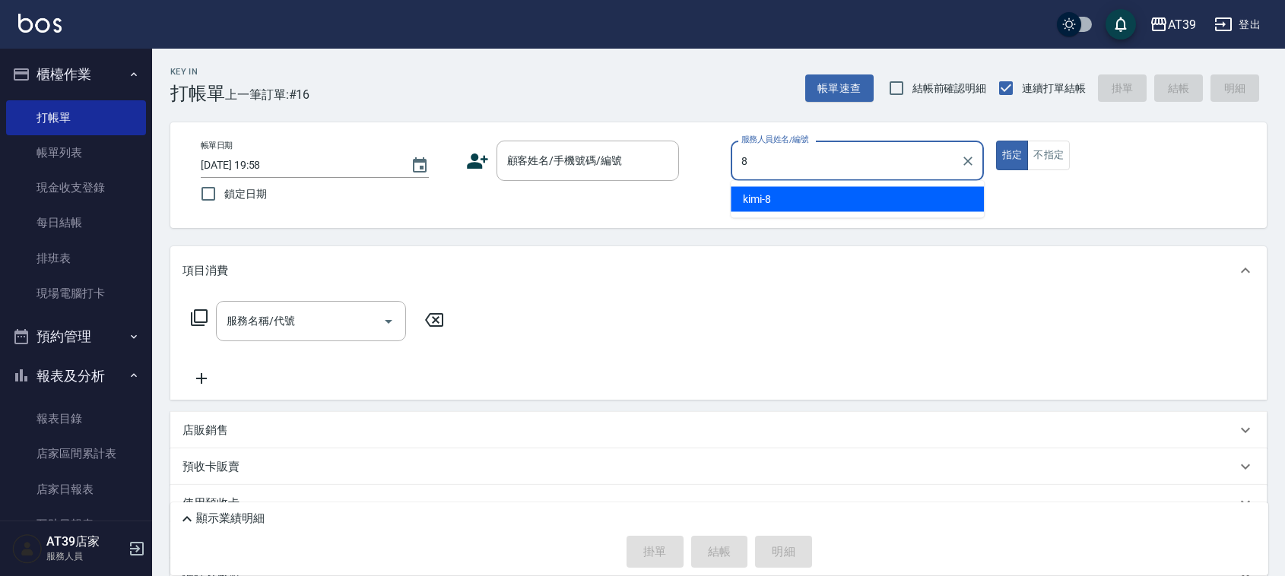
click at [864, 196] on div "kimi -8" at bounding box center [857, 199] width 253 height 25
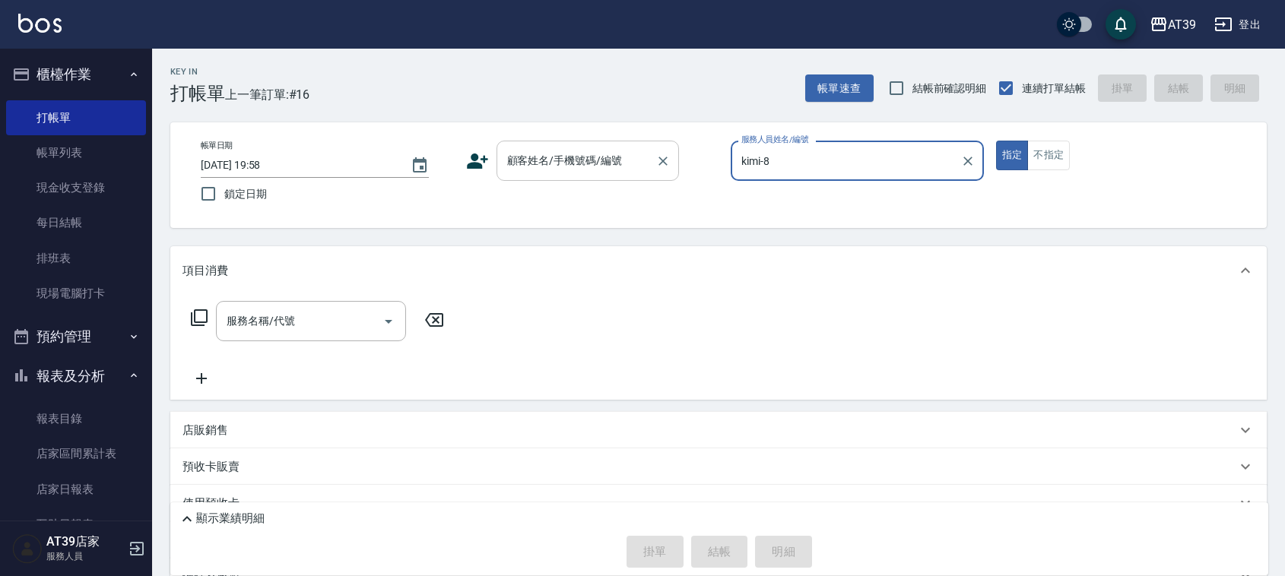
type input "kimi-8"
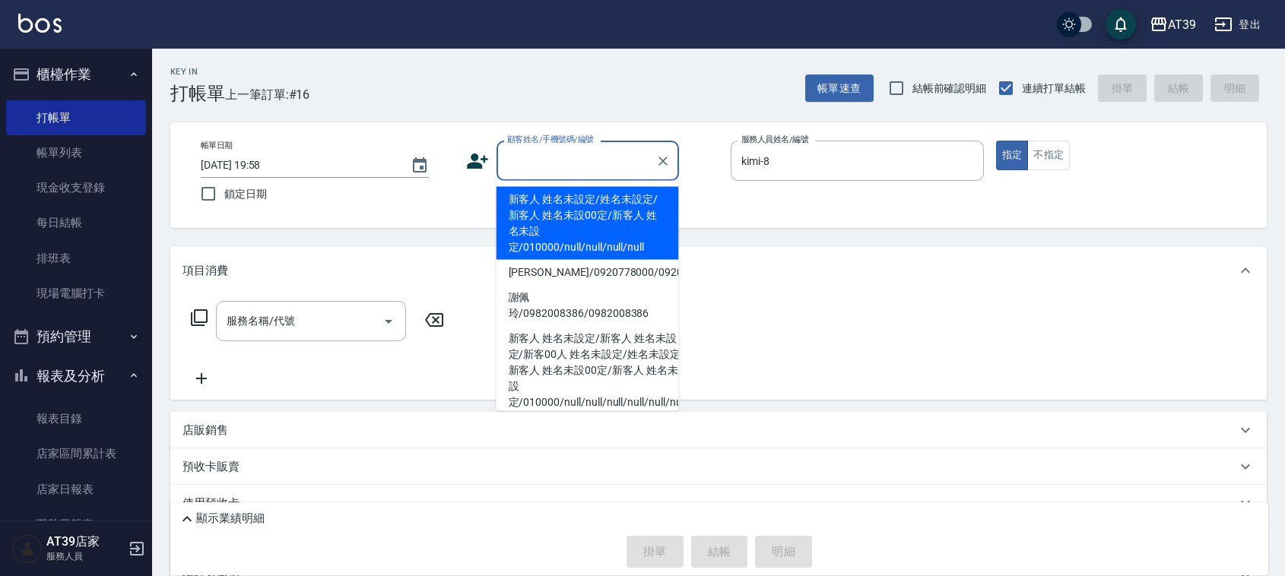
click at [591, 164] on div "顧客姓名/手機號碼/編號 顧客姓名/手機號碼/編號" at bounding box center [588, 161] width 183 height 40
click at [573, 202] on li "新客人 姓名未設定/姓名未設定/新客人 姓名未設00定/新客人 姓名未設定/010000/null/null/null/null" at bounding box center [588, 223] width 183 height 73
type input "新客人 姓名未設定/姓名未設定/新客人 姓名未設00定/新客人 姓名未設定/010000/null/null/null/null"
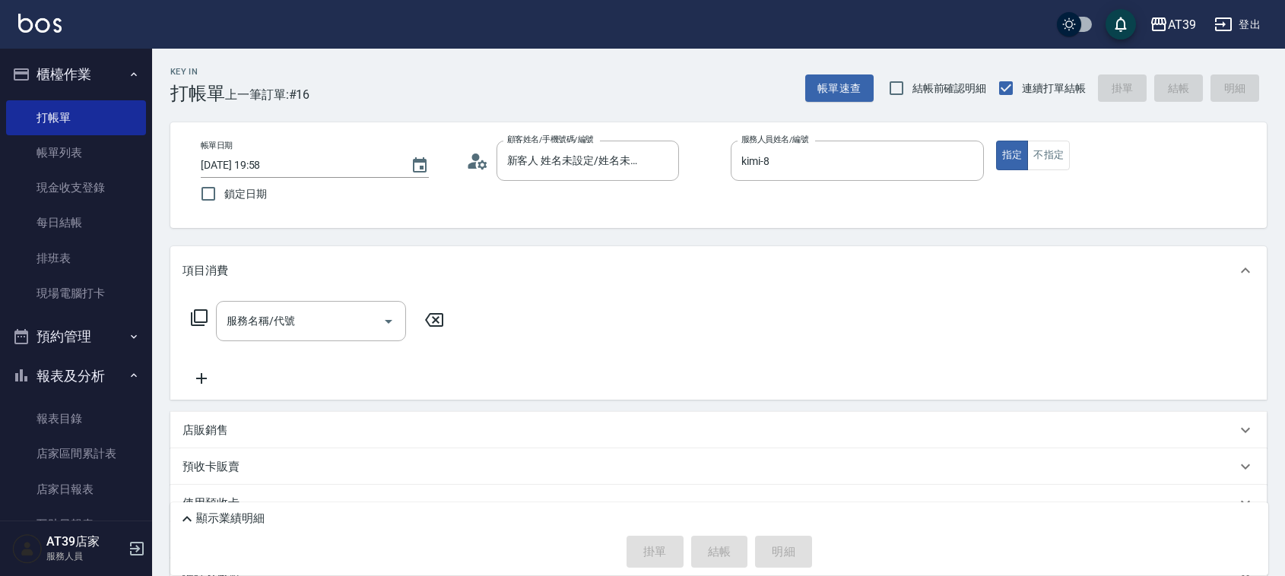
click at [192, 313] on icon at bounding box center [199, 318] width 17 height 17
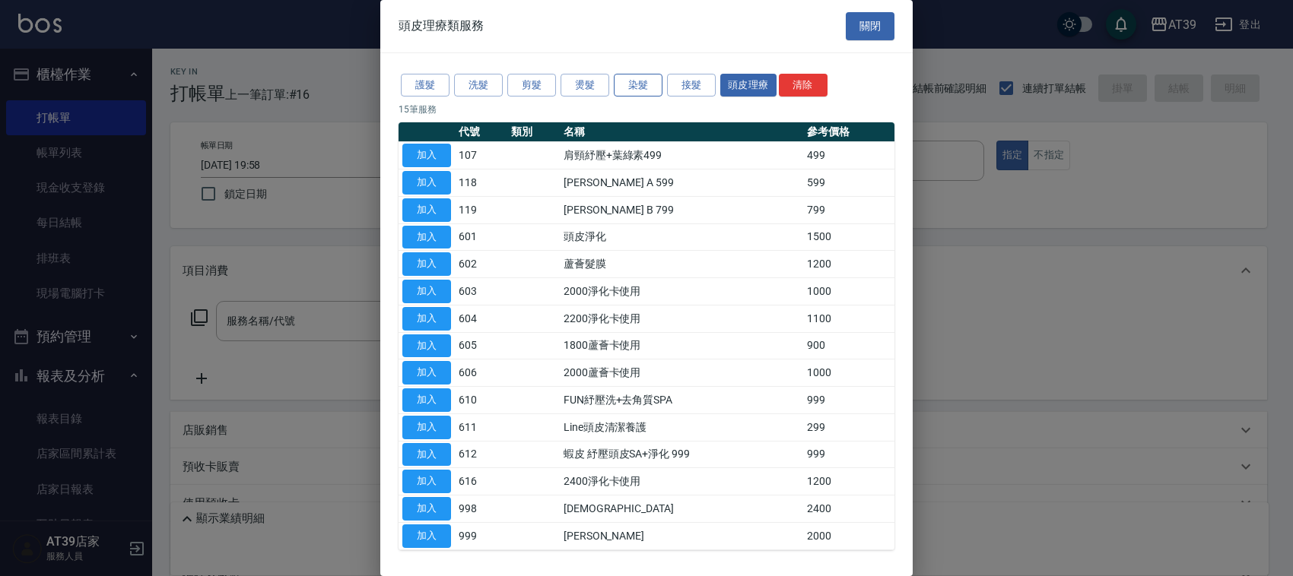
click at [637, 90] on button "染髮" at bounding box center [638, 86] width 49 height 24
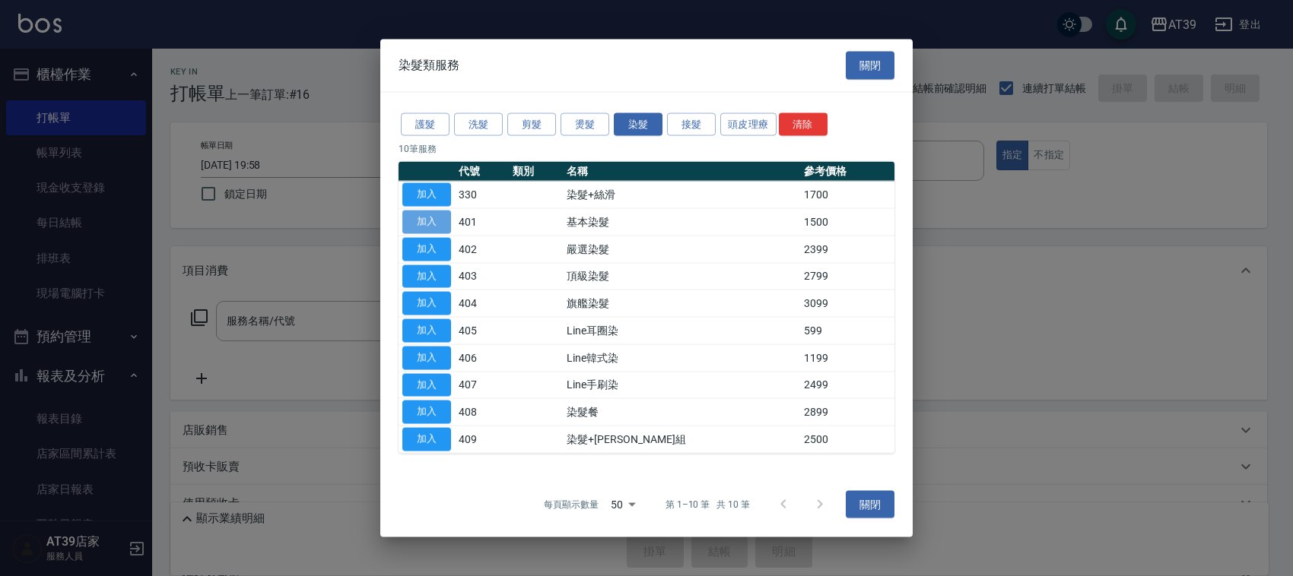
click at [440, 225] on button "加入" at bounding box center [426, 223] width 49 height 24
type input "基本染髮(401)"
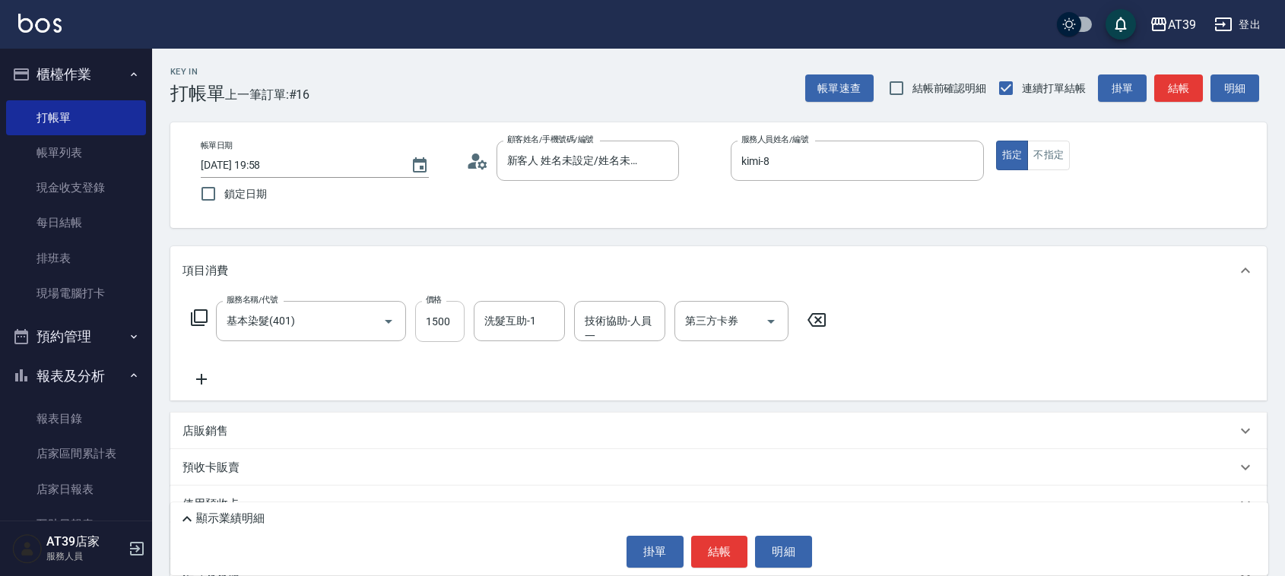
click at [447, 329] on input "1500" at bounding box center [439, 321] width 49 height 41
type input "1600"
click at [1165, 99] on button "結帳" at bounding box center [1179, 89] width 49 height 28
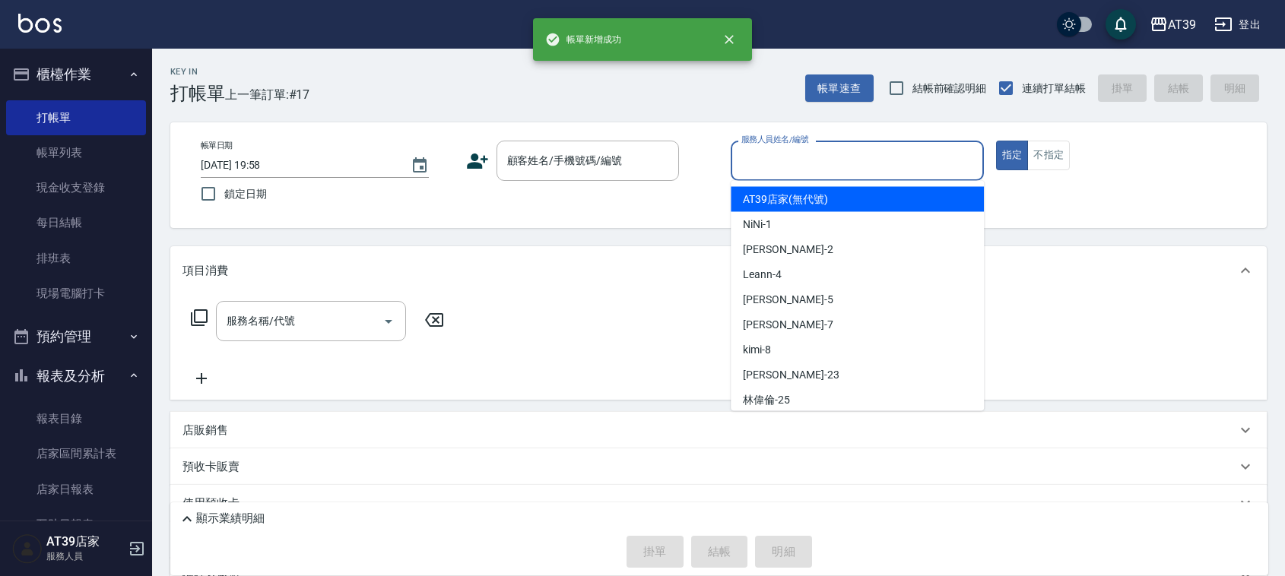
click at [857, 154] on input "服務人員姓名/編號" at bounding box center [858, 161] width 240 height 27
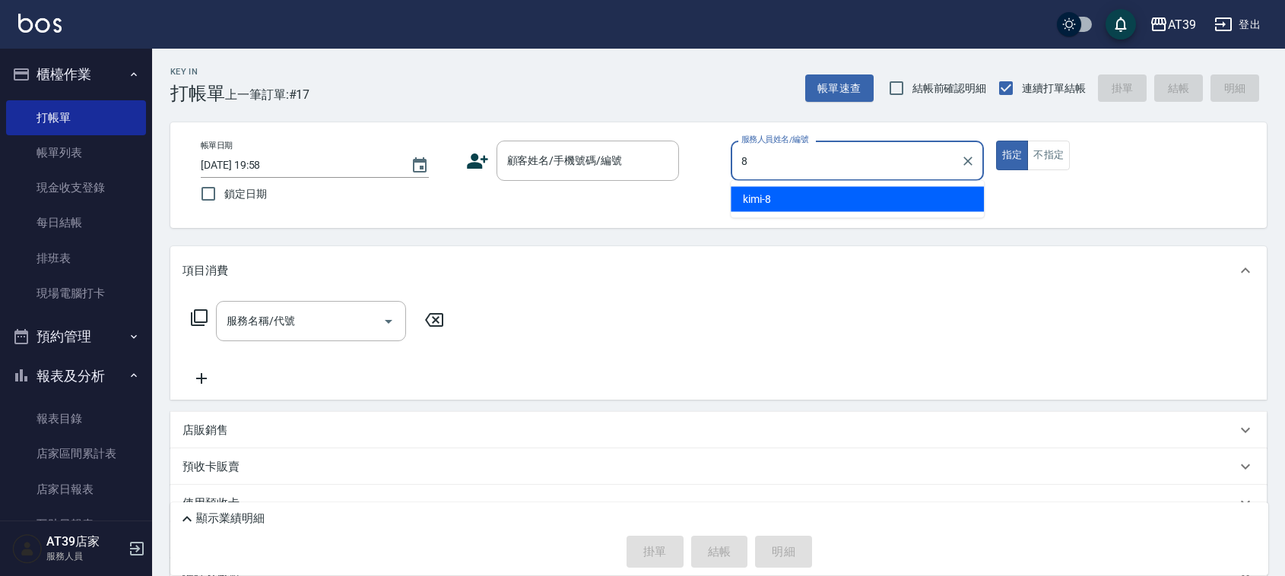
click at [822, 189] on div "kimi -8" at bounding box center [857, 199] width 253 height 25
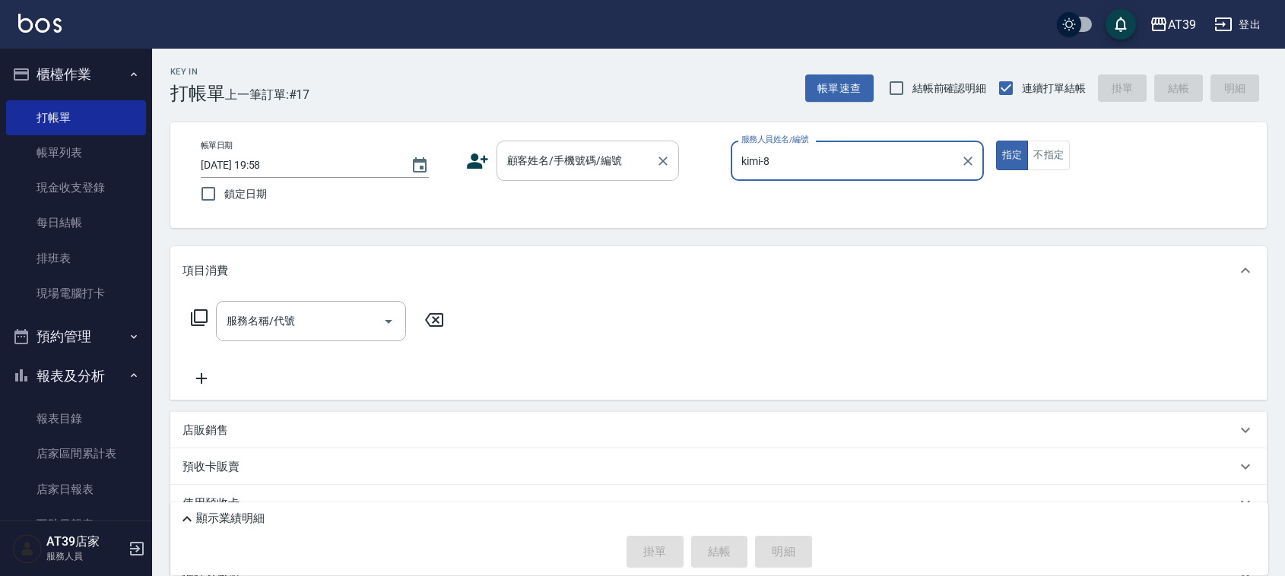
type input "kimi-8"
click at [606, 161] on input "顧客姓名/手機號碼/編號" at bounding box center [576, 161] width 146 height 27
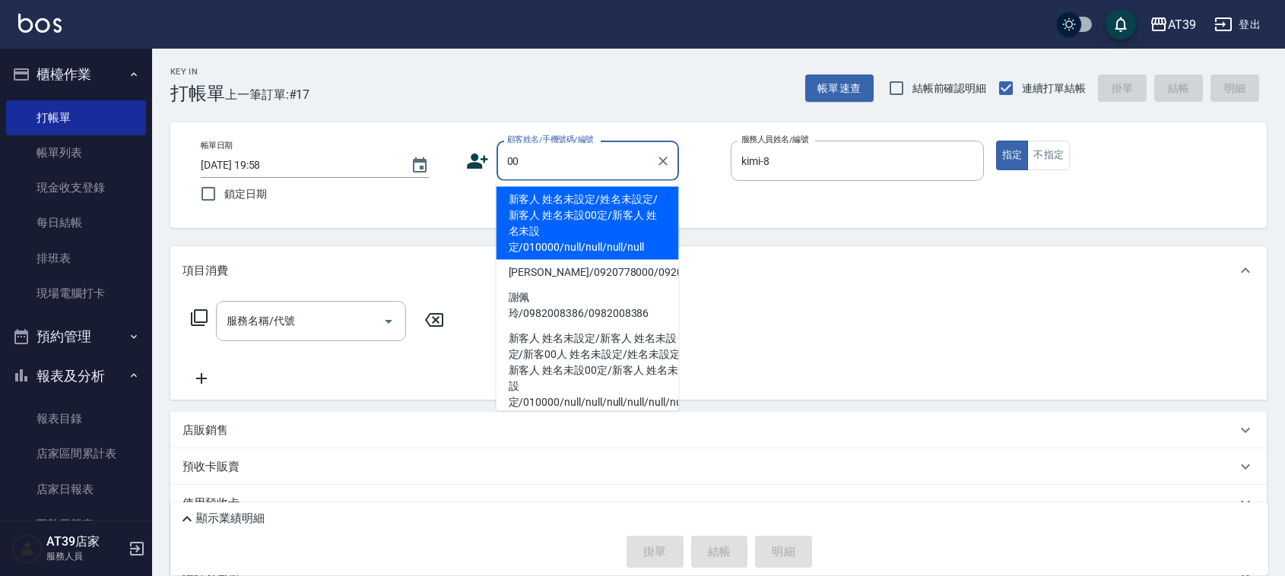
click at [556, 210] on li "新客人 姓名未設定/姓名未設定/新客人 姓名未設00定/新客人 姓名未設定/010000/null/null/null/null" at bounding box center [588, 223] width 183 height 73
type input "新客人 姓名未設定/姓名未設定/新客人 姓名未設00定/新客人 姓名未設定/010000/null/null/null/null"
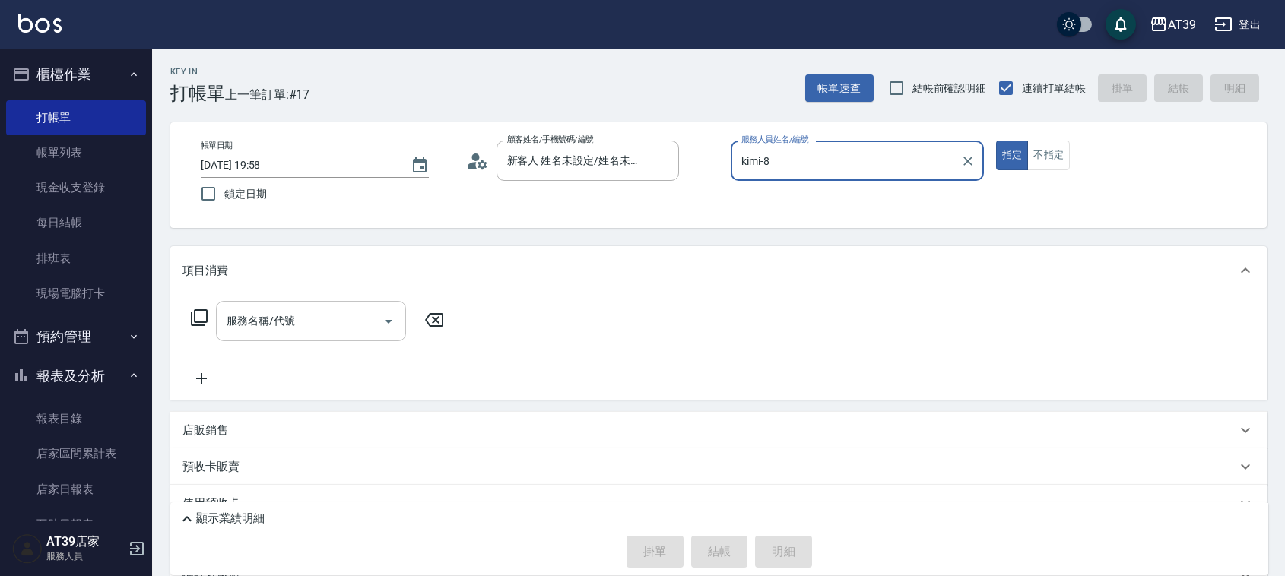
click at [275, 313] on div "服務名稱/代號 服務名稱/代號" at bounding box center [311, 321] width 190 height 40
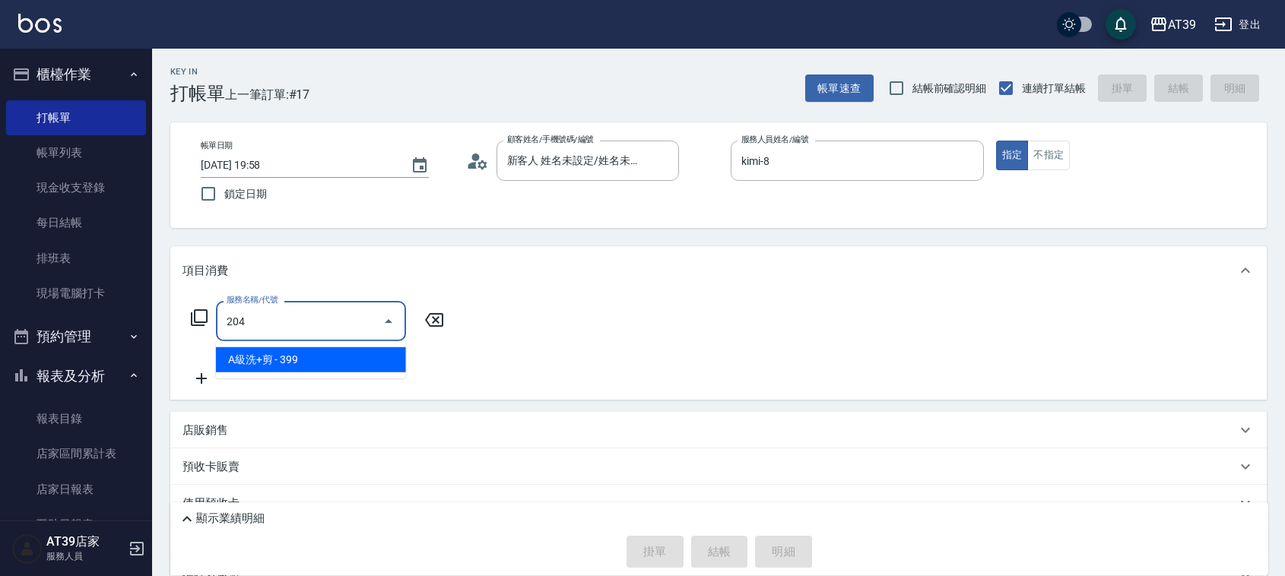
click at [350, 364] on span "A級洗+剪 - 399" at bounding box center [311, 360] width 190 height 25
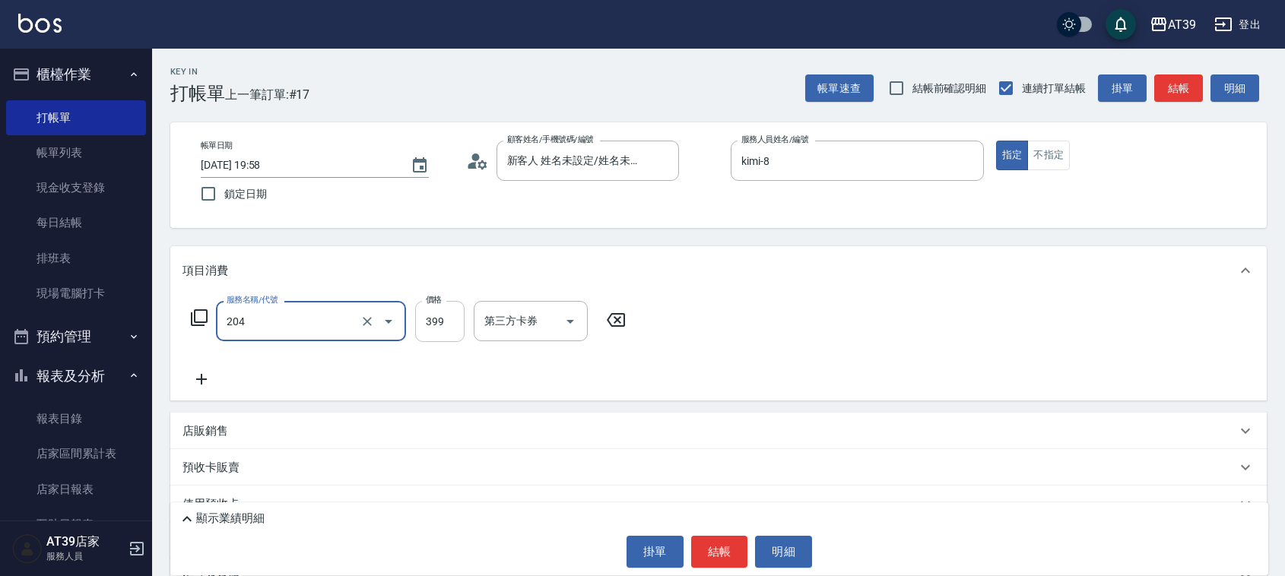
click at [440, 320] on input "399" at bounding box center [439, 321] width 49 height 41
type input "A級洗+剪(204)"
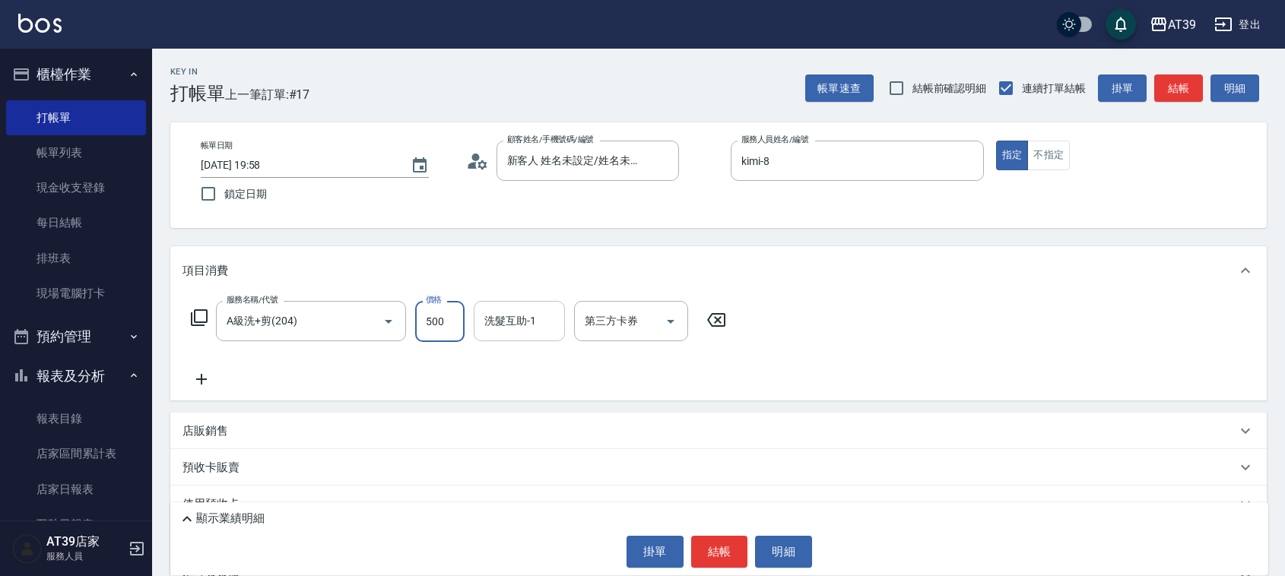
type input "500"
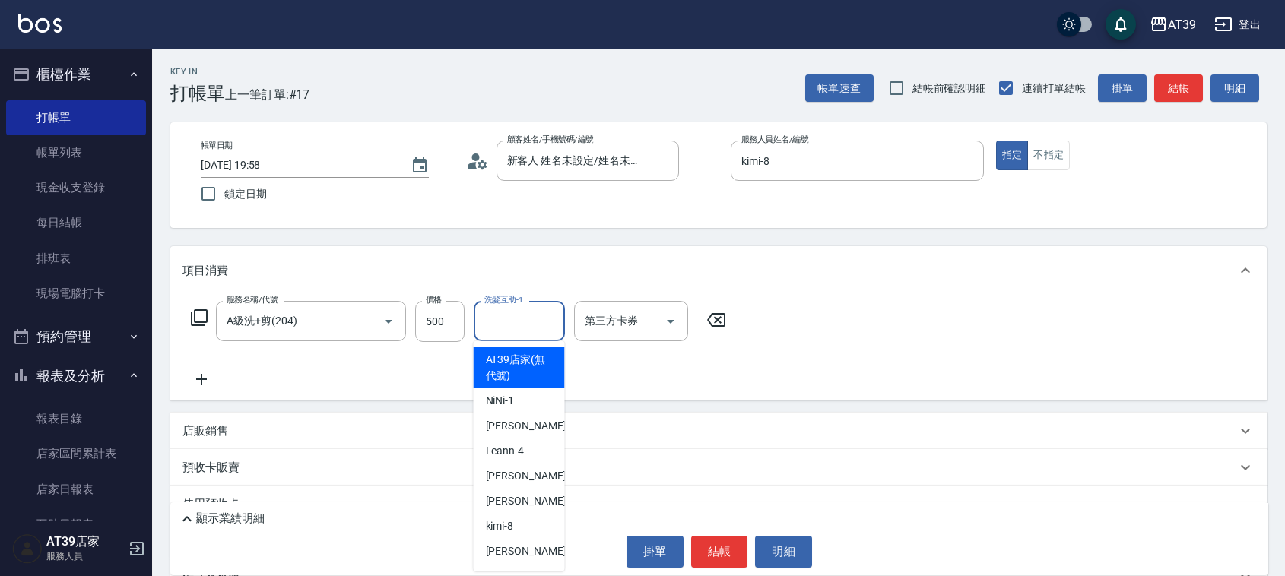
click at [526, 319] on input "洗髮互助-1" at bounding box center [520, 321] width 78 height 27
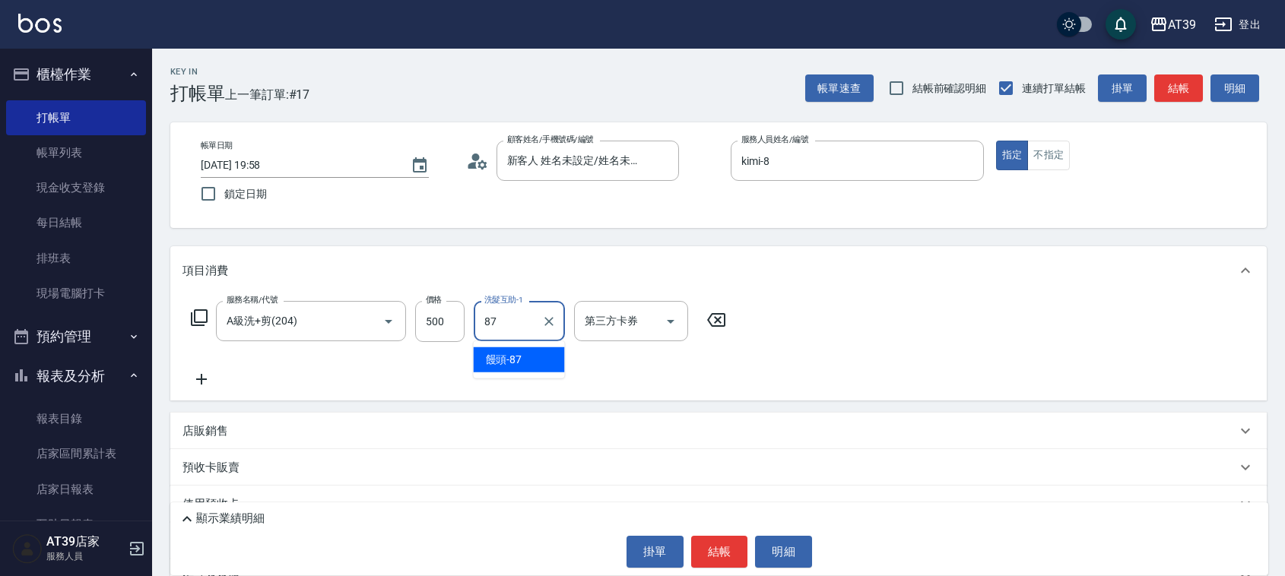
click at [531, 357] on div "饅頭 -87" at bounding box center [519, 360] width 91 height 25
type input "饅頭-87"
click at [1166, 90] on button "結帳" at bounding box center [1179, 89] width 49 height 28
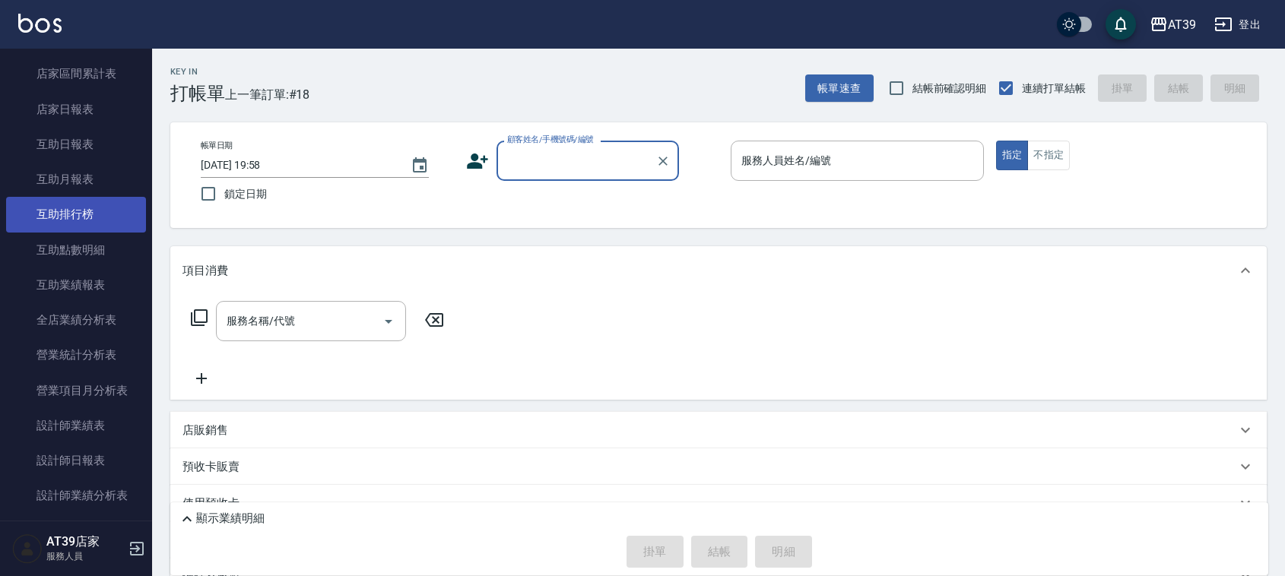
scroll to position [475, 0]
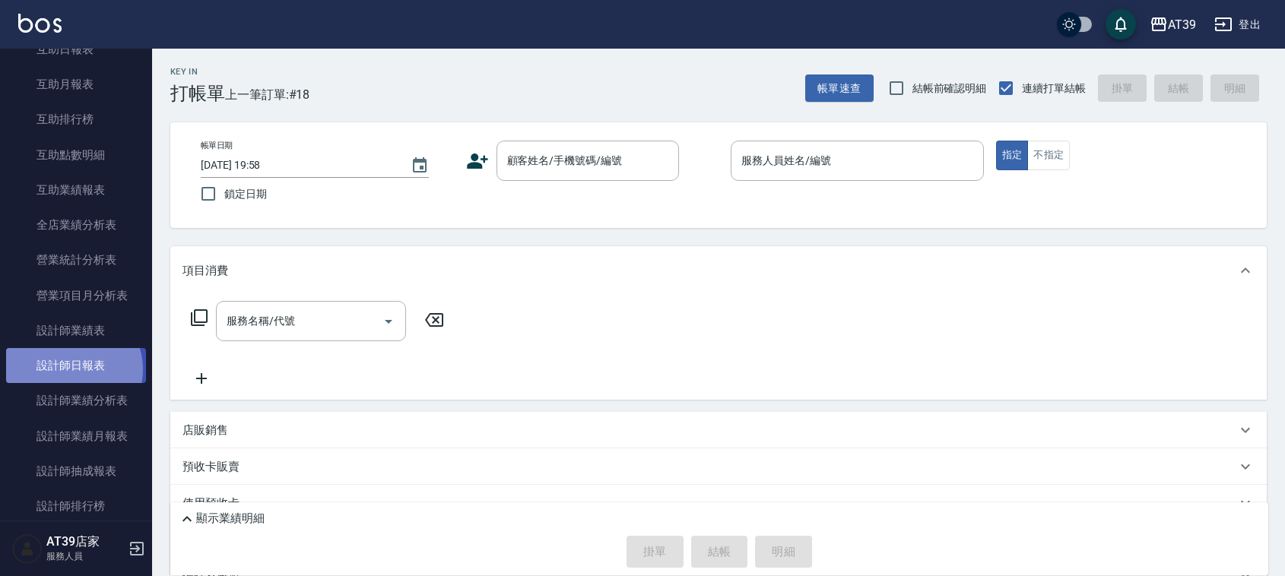
click at [72, 370] on link "設計師日報表" at bounding box center [76, 365] width 140 height 35
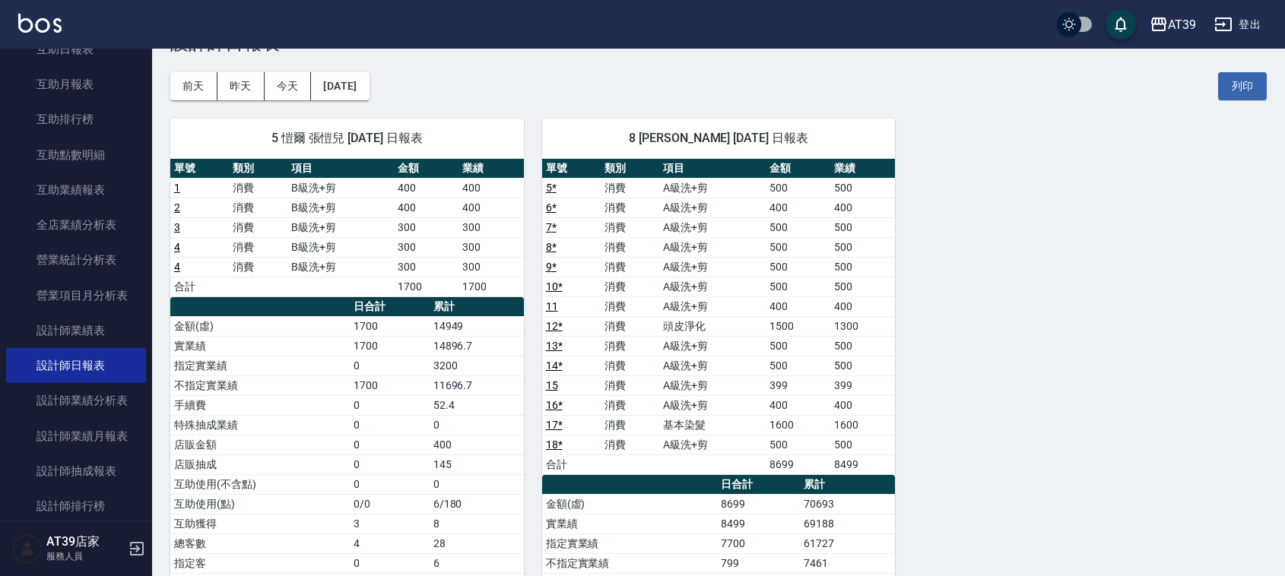
scroll to position [95, 0]
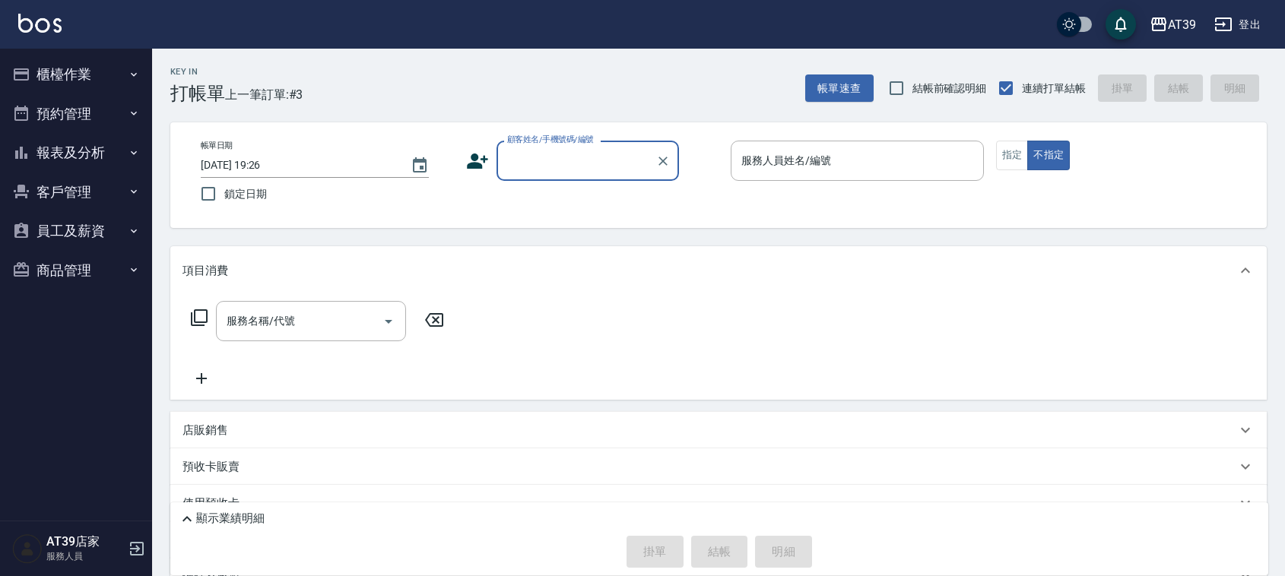
click at [629, 162] on input "顧客姓名/手機號碼/編號" at bounding box center [576, 161] width 146 height 27
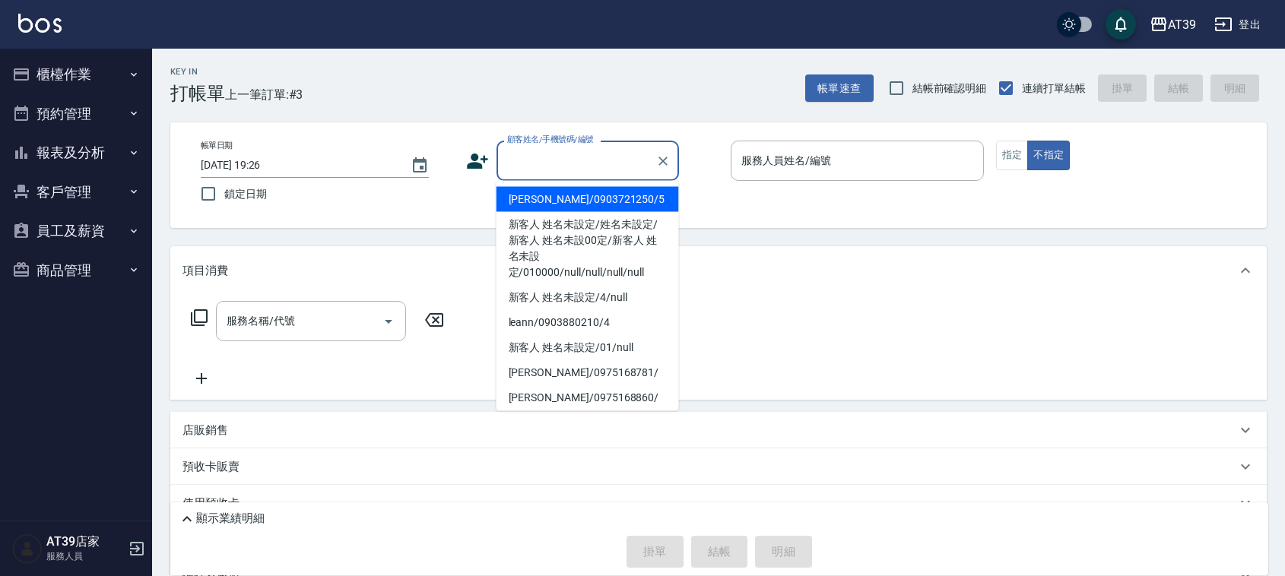
click at [614, 188] on li "[PERSON_NAME]/0903721250/5" at bounding box center [588, 199] width 183 height 25
type input "[PERSON_NAME]/0903721250/5"
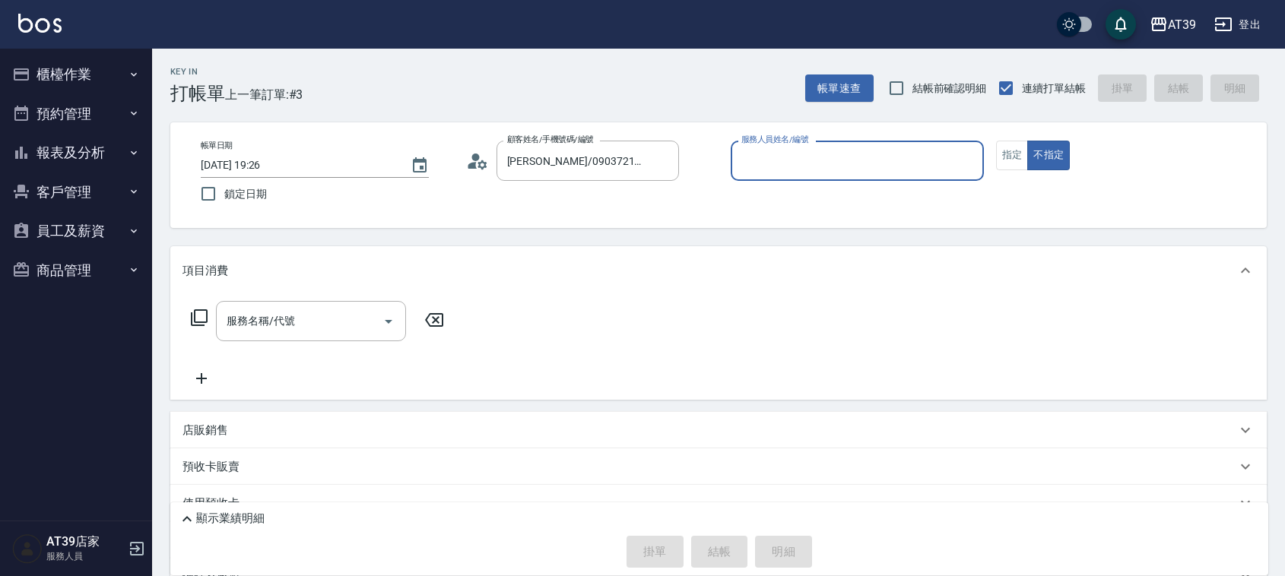
type input "愷爾-5"
click at [355, 316] on input "服務名稱/代號" at bounding box center [300, 321] width 154 height 27
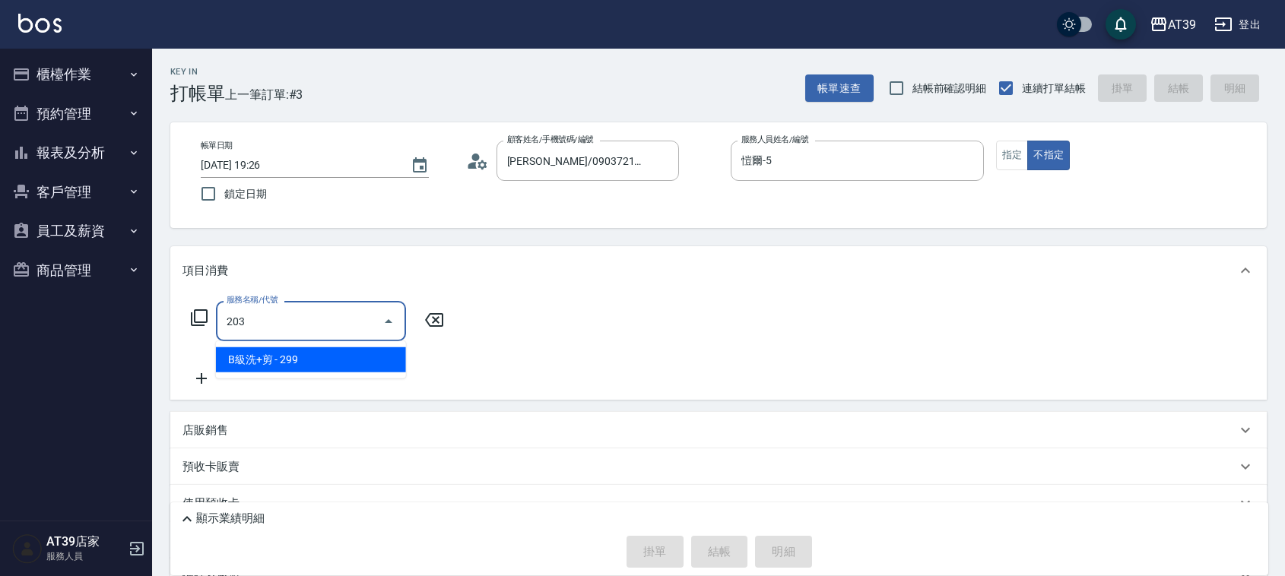
type input "B級洗+剪(203)"
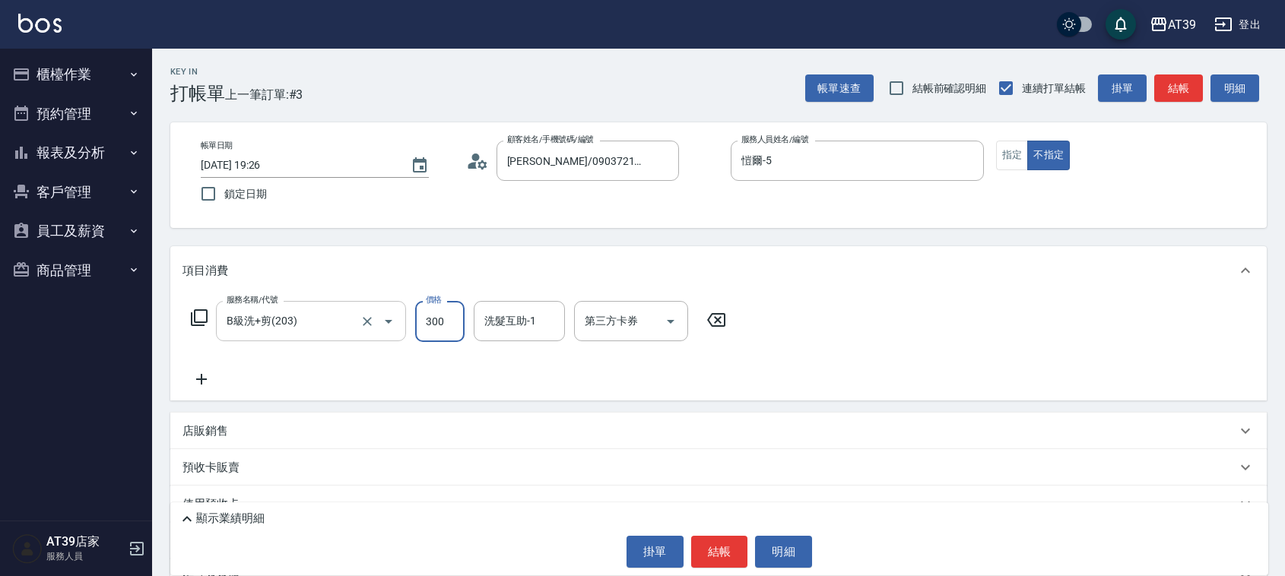
type input "300"
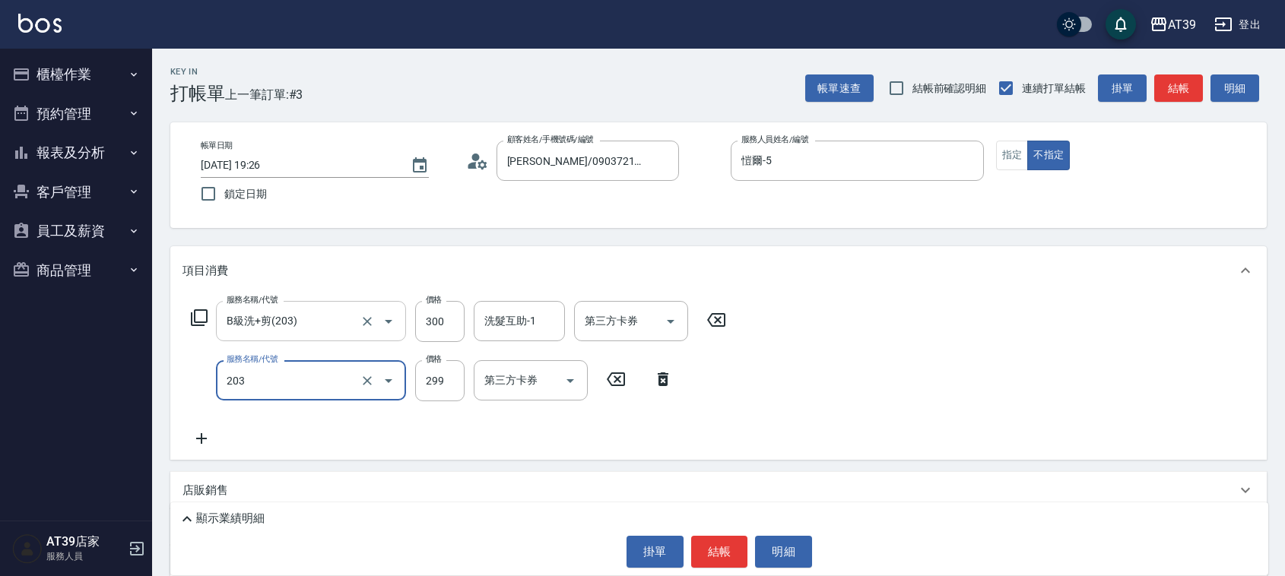
type input "B級洗+剪(203)"
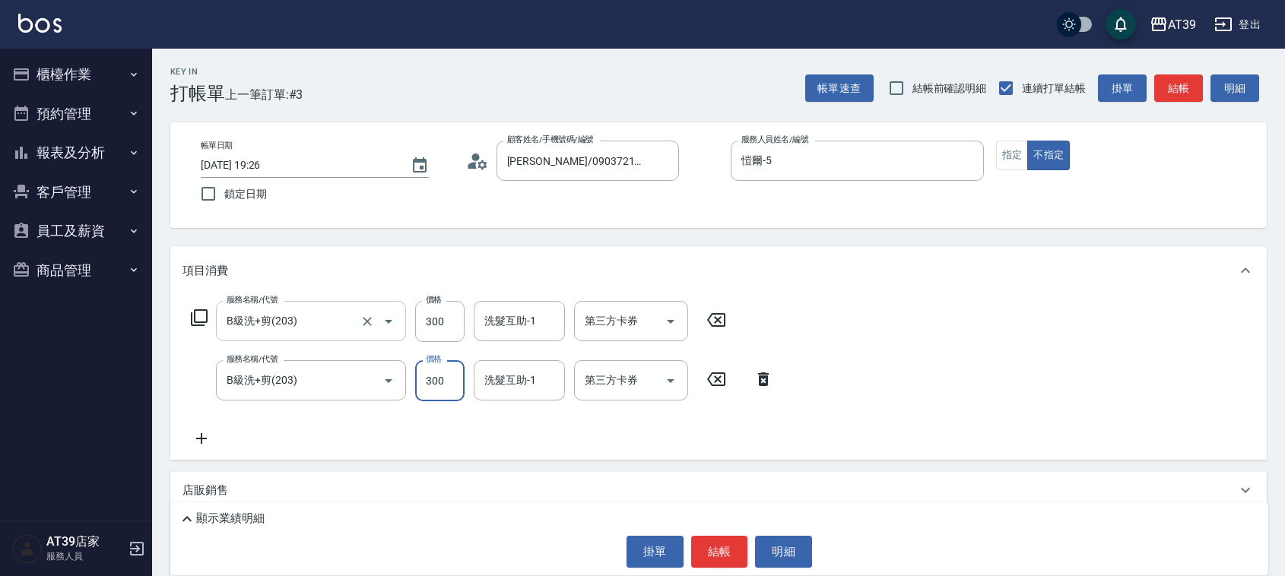
type input "300"
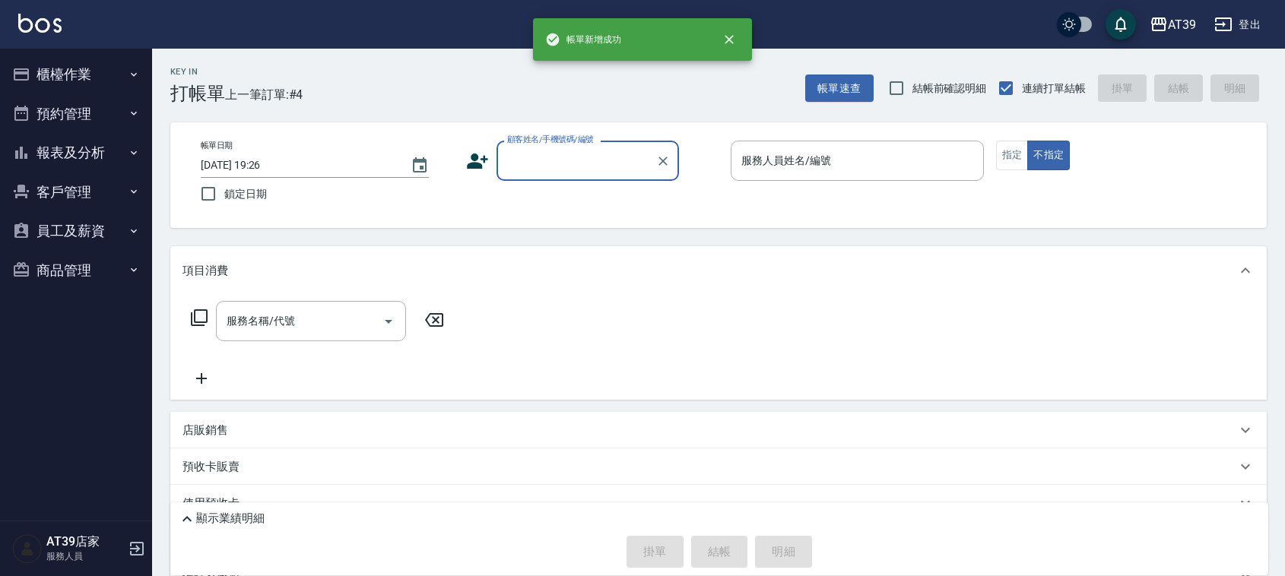
click at [90, 156] on button "報表及分析" at bounding box center [76, 153] width 140 height 40
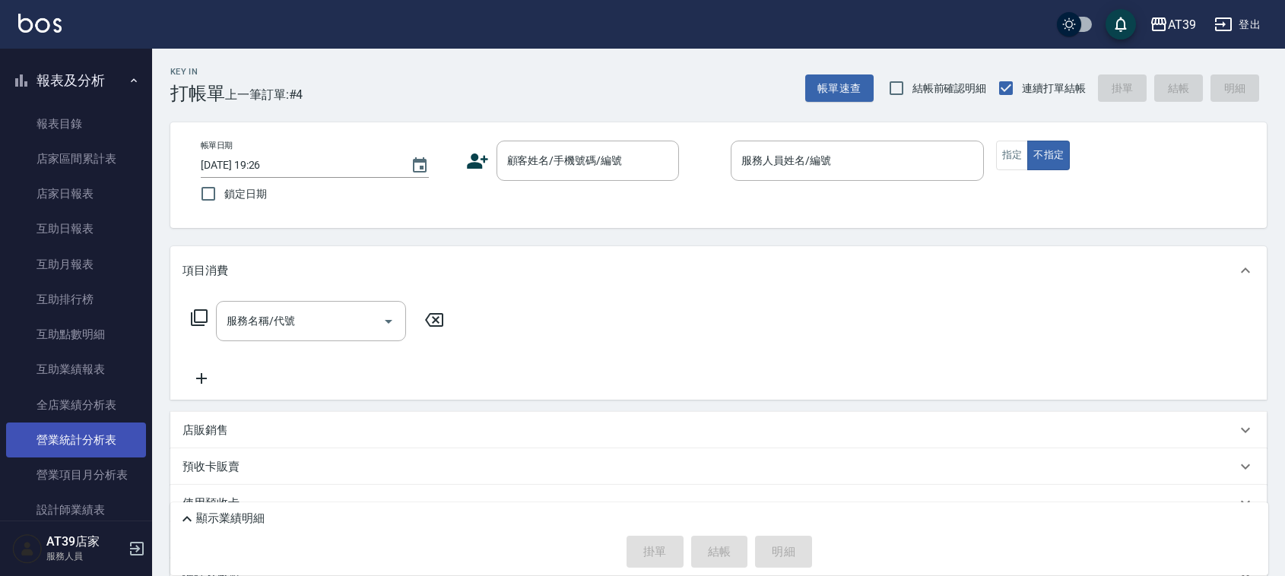
scroll to position [190, 0]
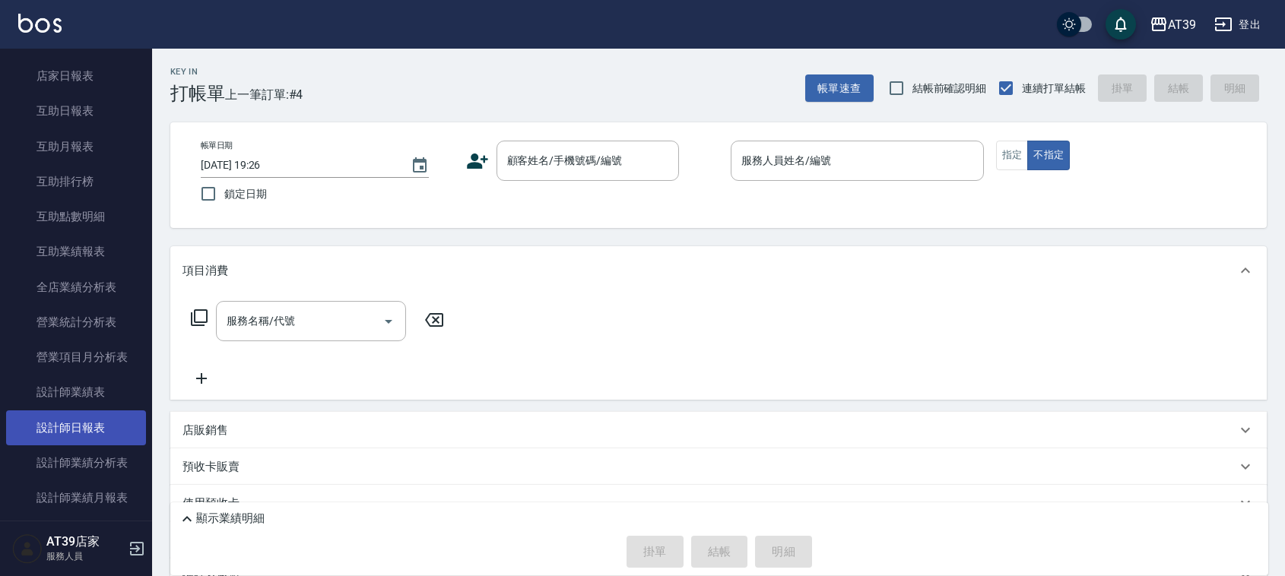
click at [94, 419] on link "設計師日報表" at bounding box center [76, 428] width 140 height 35
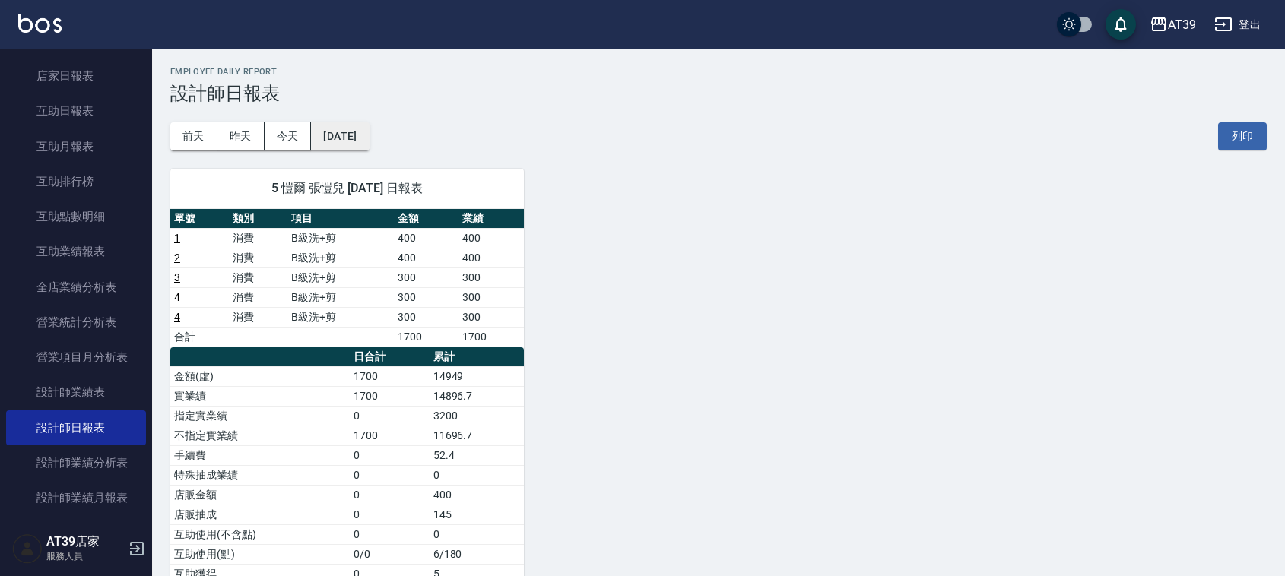
click at [369, 138] on button "[DATE]" at bounding box center [340, 136] width 58 height 28
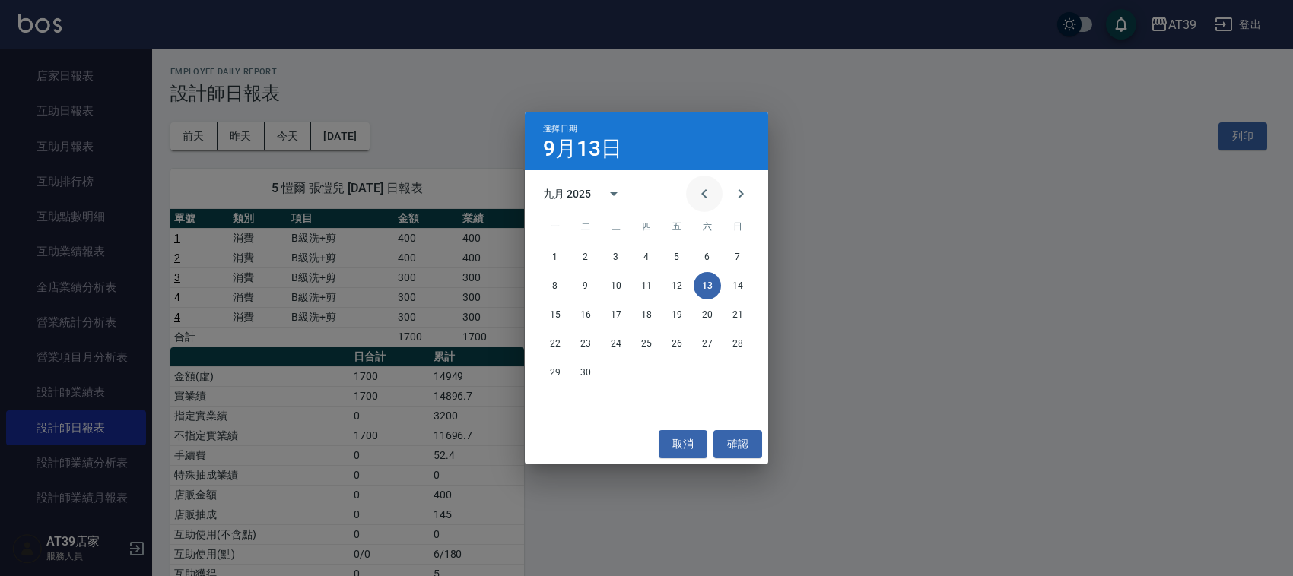
click at [711, 194] on icon "Previous month" at bounding box center [704, 194] width 18 height 18
click at [621, 313] on button "13" at bounding box center [615, 314] width 27 height 27
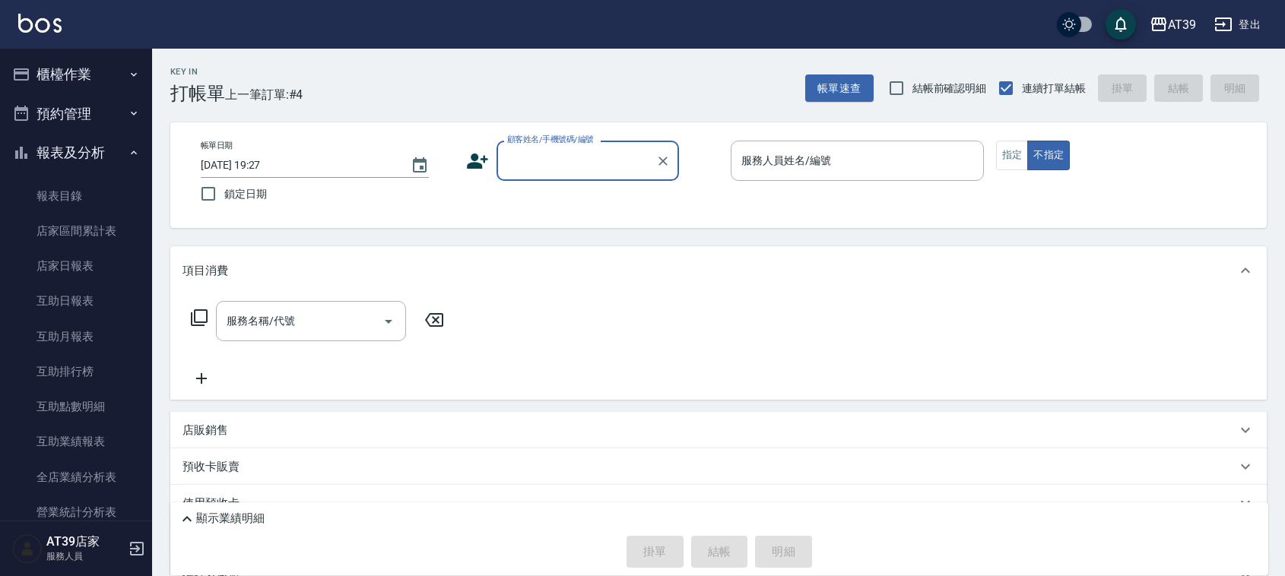
scroll to position [190, 0]
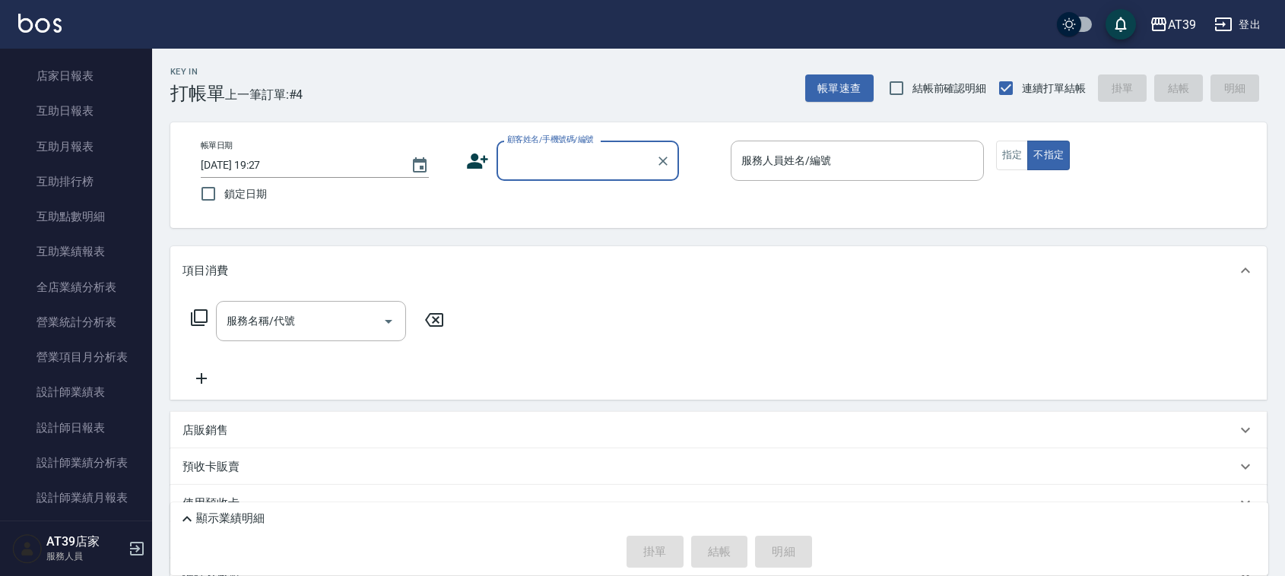
click at [588, 148] on input "顧客姓名/手機號碼/編號" at bounding box center [576, 161] width 146 height 27
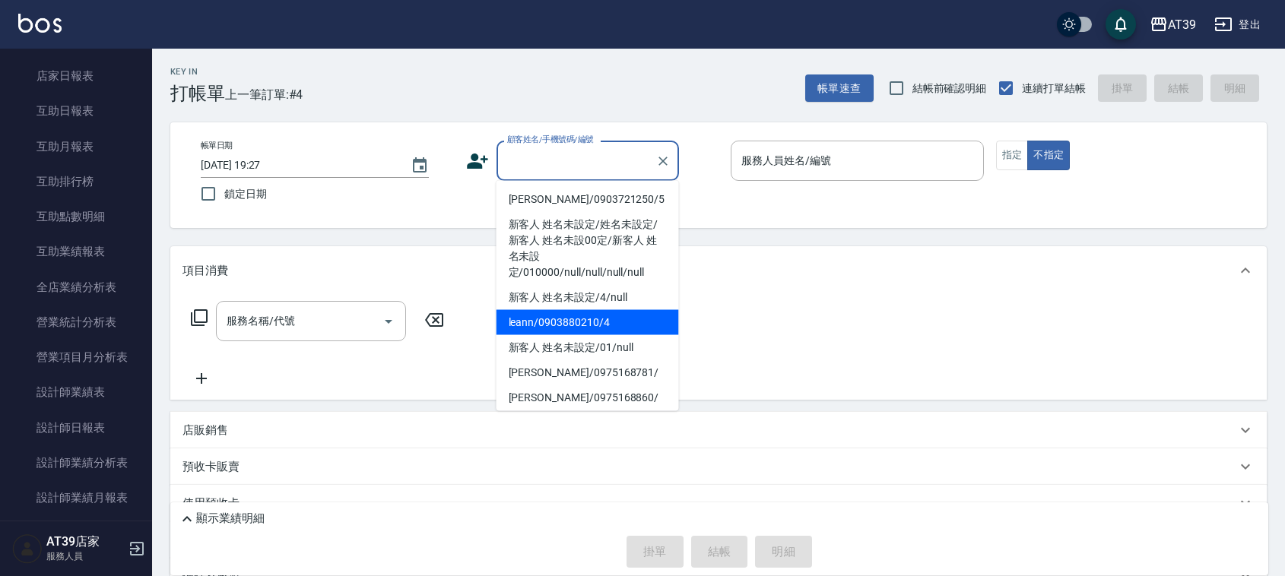
click at [594, 313] on li "leann/0903880210/4" at bounding box center [588, 322] width 183 height 25
type input "leann/0903880210/4"
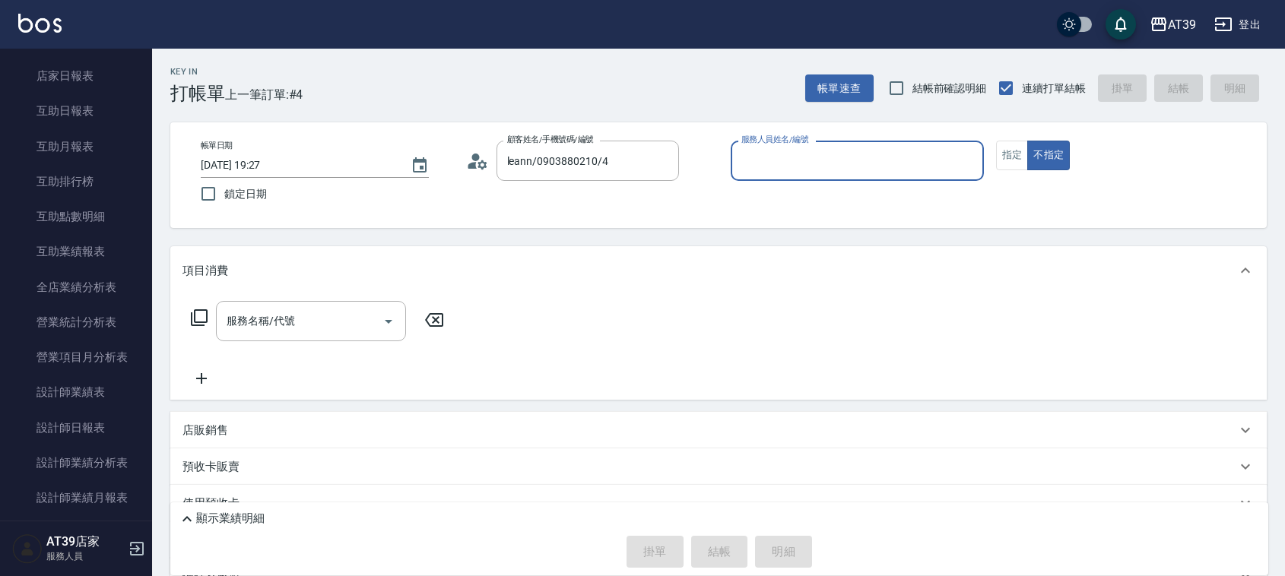
type input "Leann-4"
click at [1038, 157] on button "不指定" at bounding box center [1048, 156] width 43 height 30
click at [305, 310] on input "服務名稱/代號" at bounding box center [300, 321] width 154 height 27
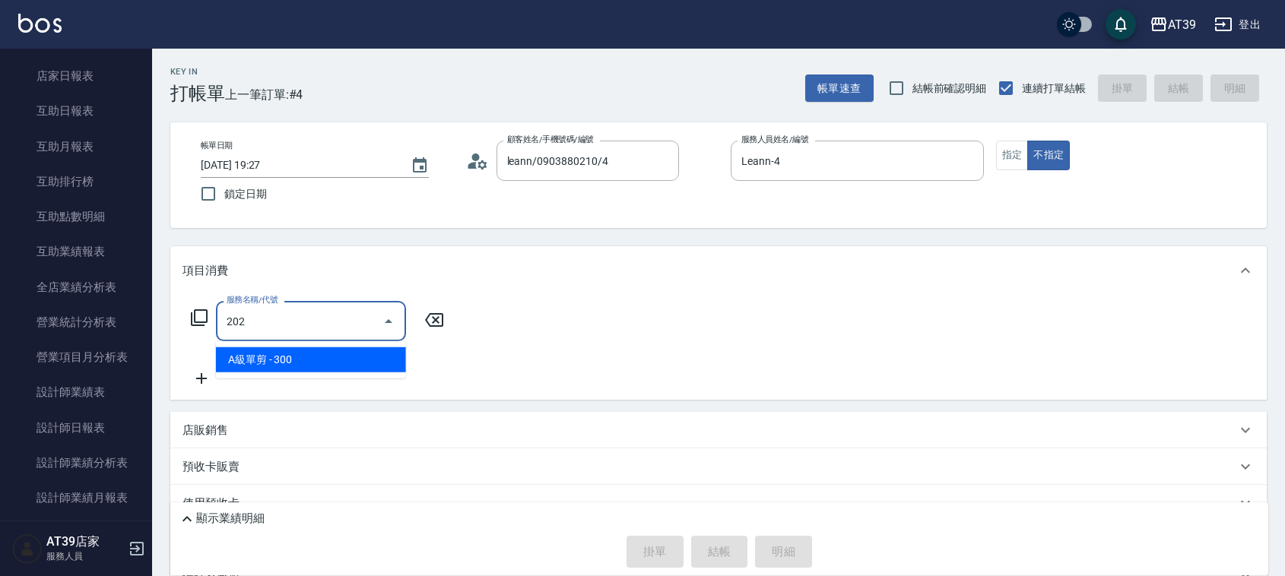
type input "A級單剪(202)"
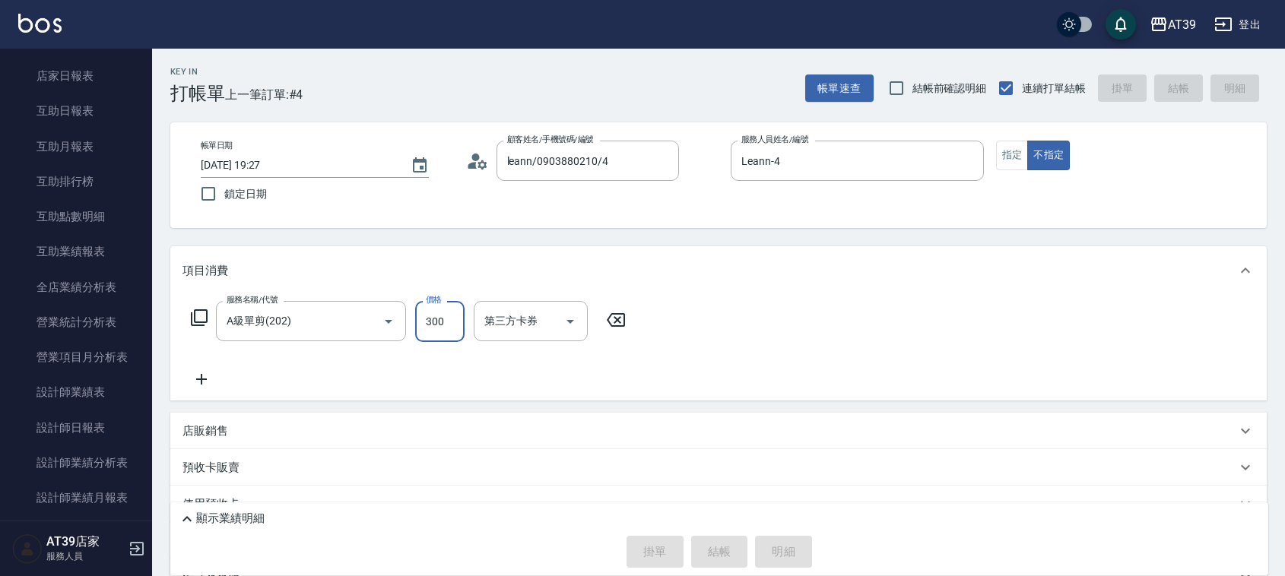
type input "2025/09/13 20:01"
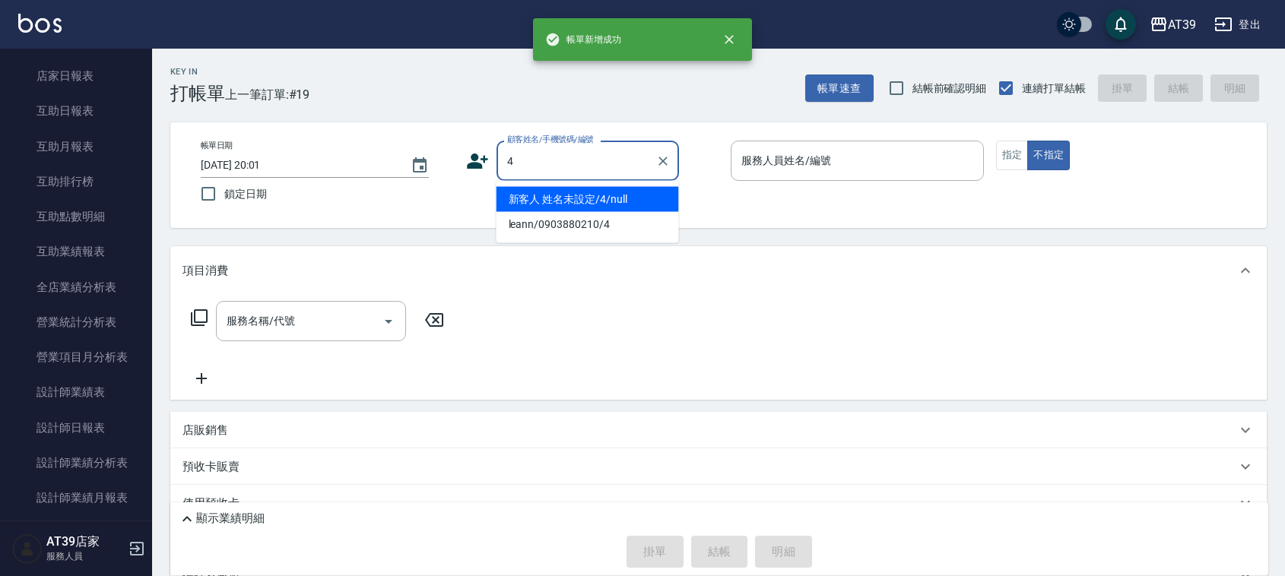
type input "新客人 姓名未設定/4/null"
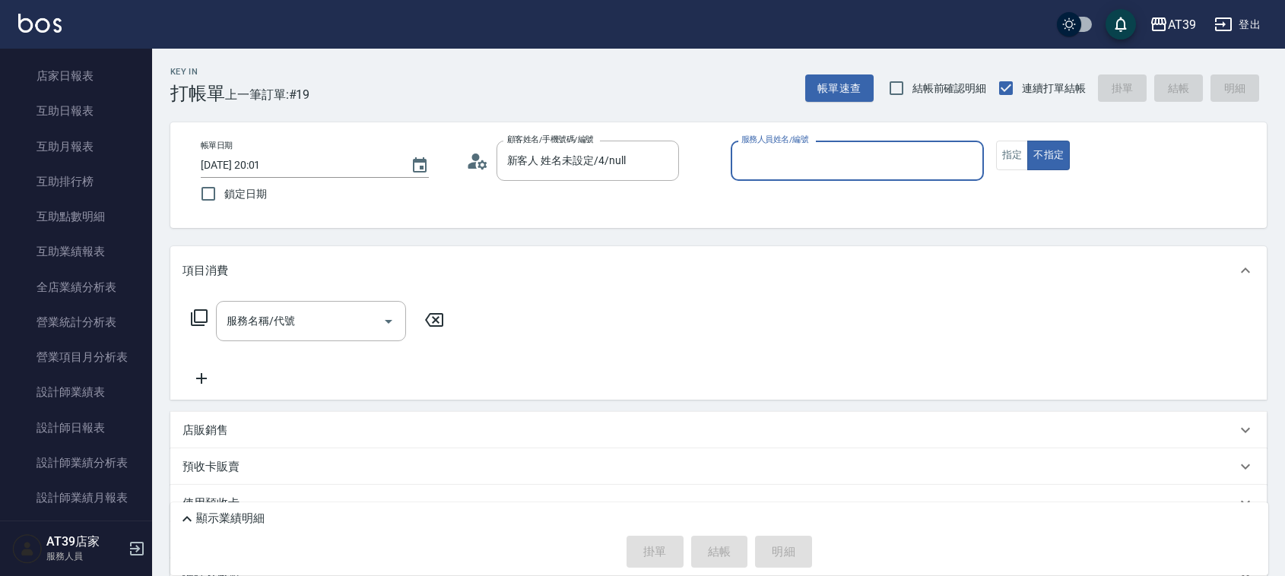
click at [786, 168] on input "服務人員姓名/編號" at bounding box center [858, 161] width 240 height 27
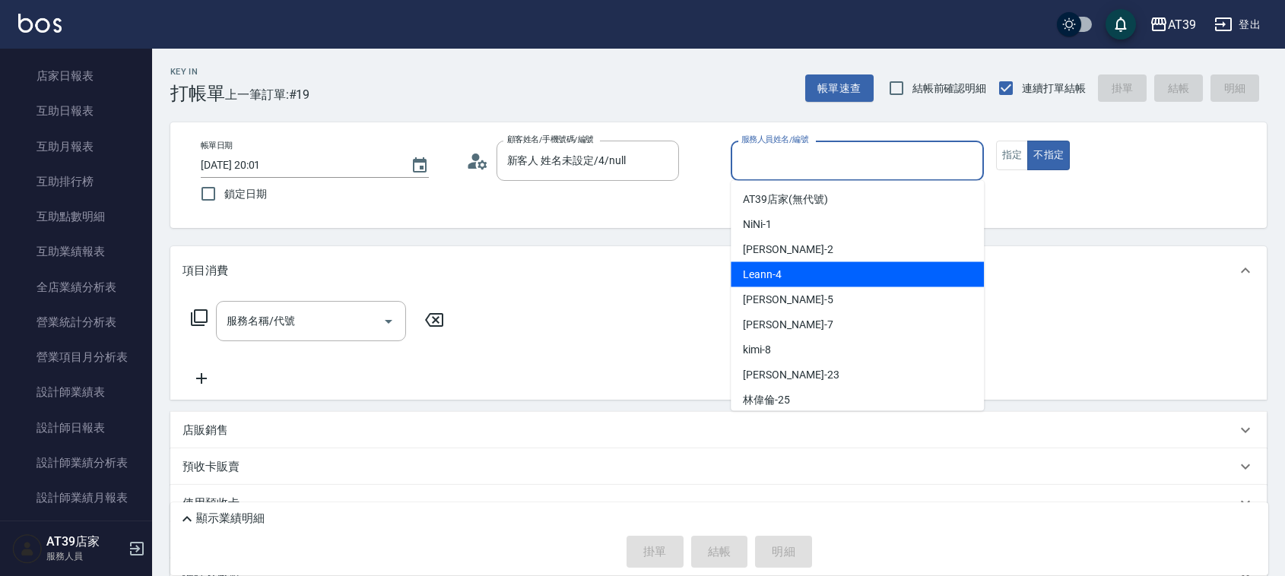
click at [811, 272] on div "Leann -4" at bounding box center [857, 274] width 253 height 25
type input "Leann-4"
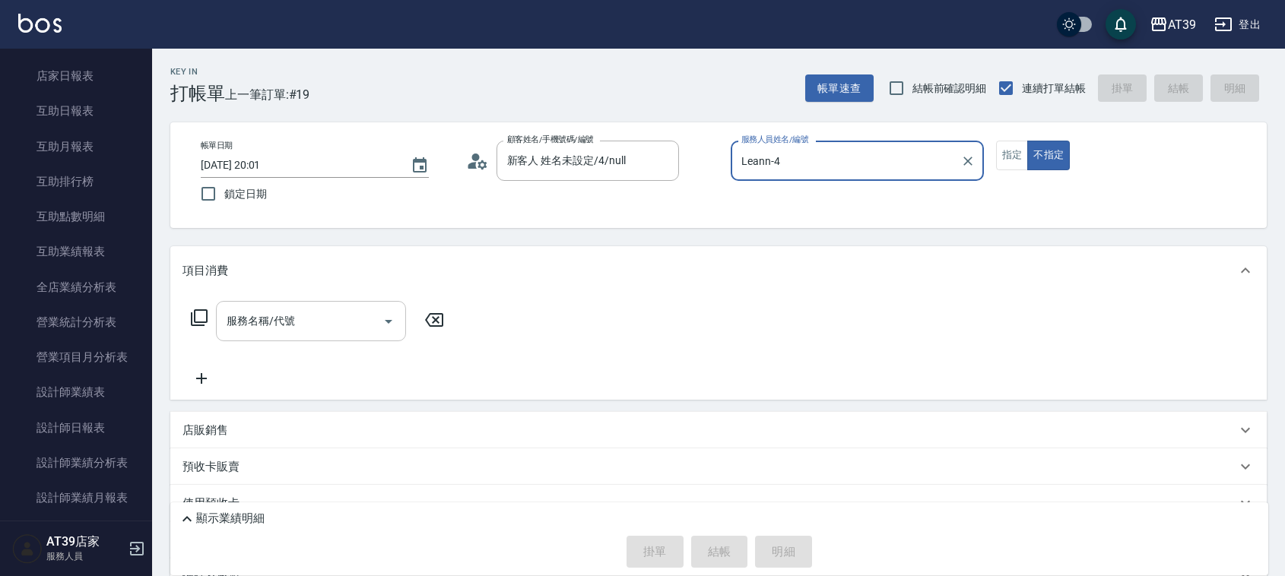
click at [278, 313] on div "服務名稱/代號 服務名稱/代號" at bounding box center [311, 321] width 190 height 40
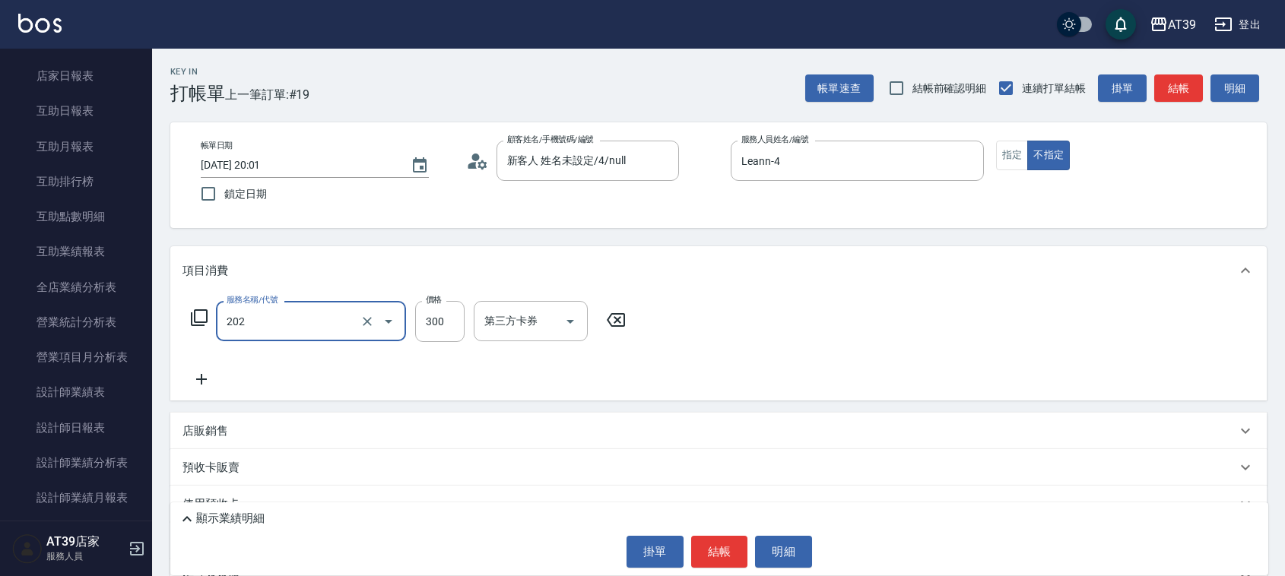
type input "A級單剪(202)"
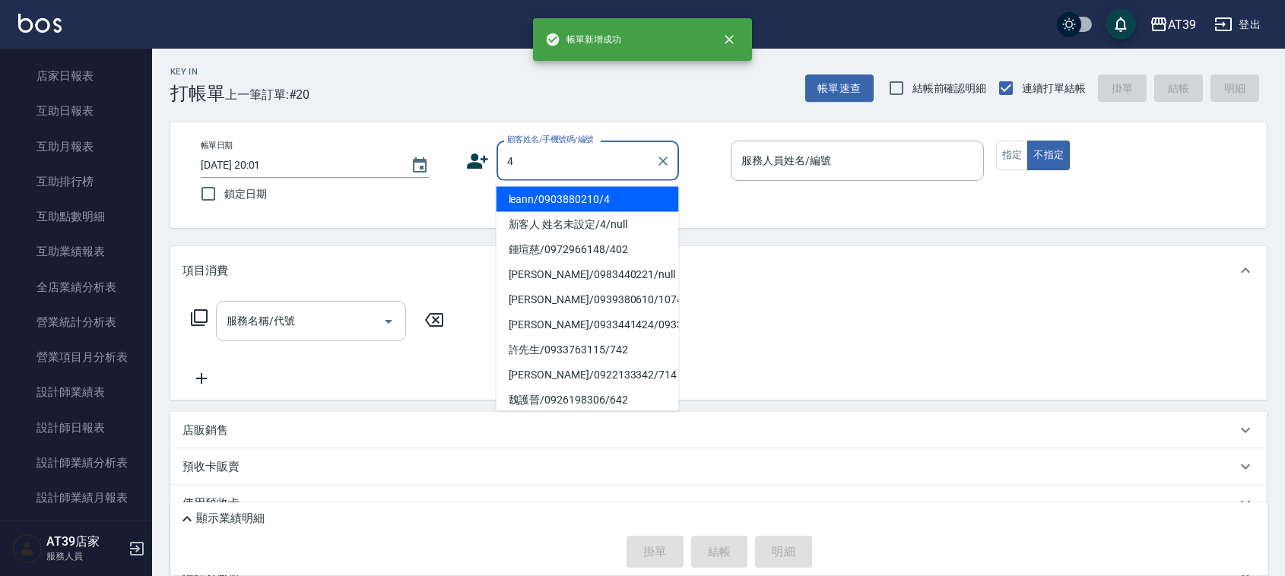
type input "leann/0903880210/4"
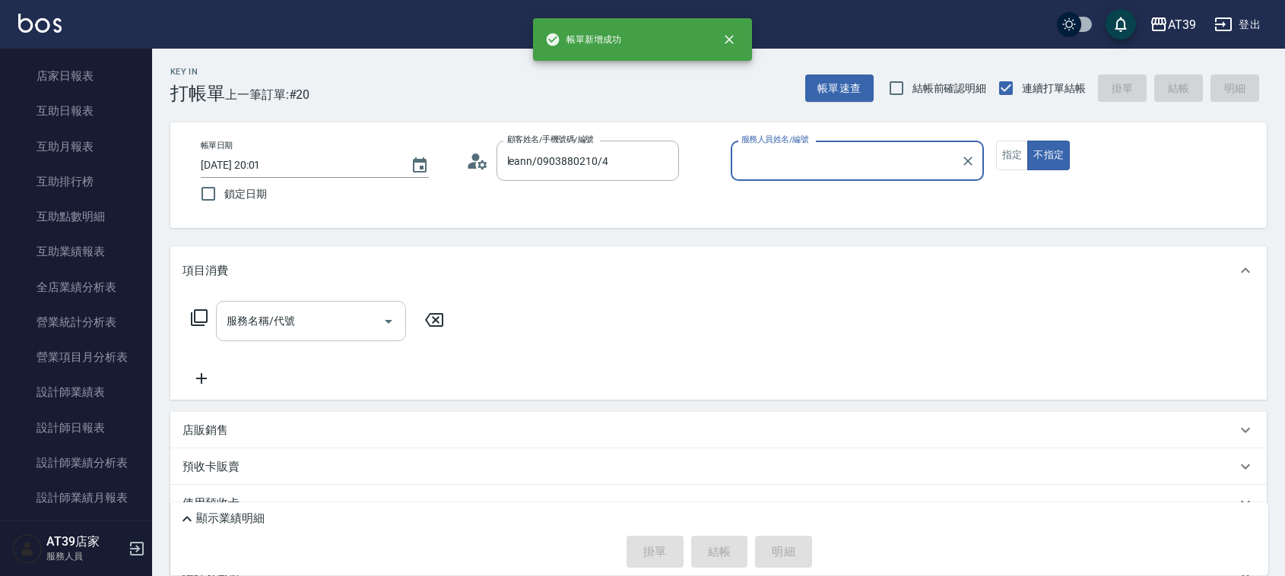
type input "Leann-4"
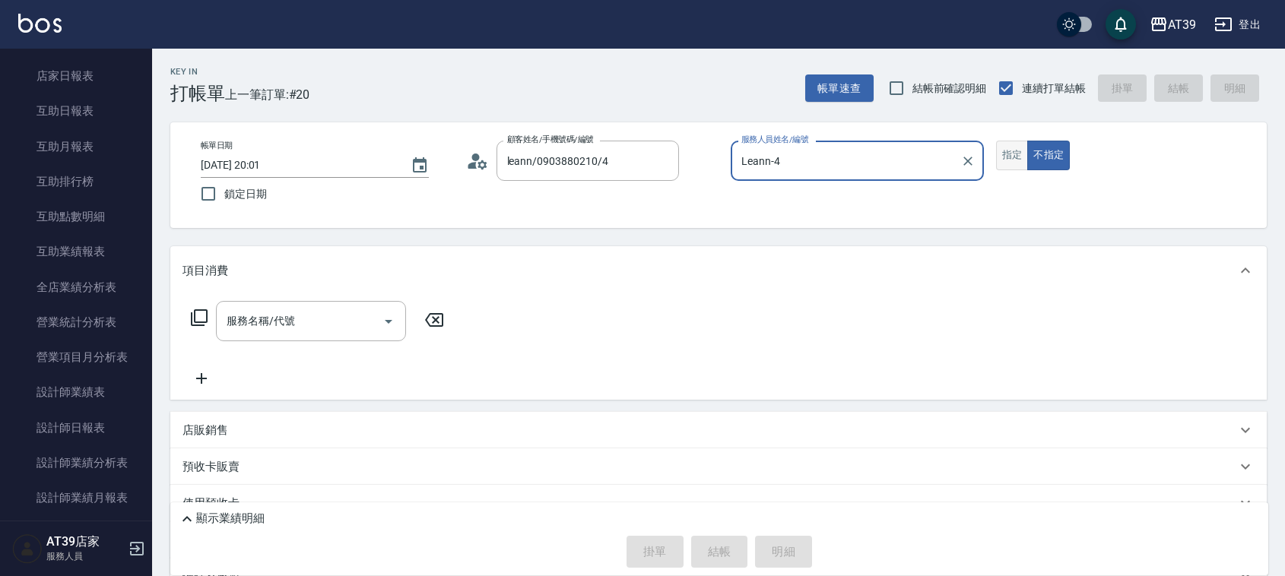
click at [1015, 147] on button "指定" at bounding box center [1012, 156] width 33 height 30
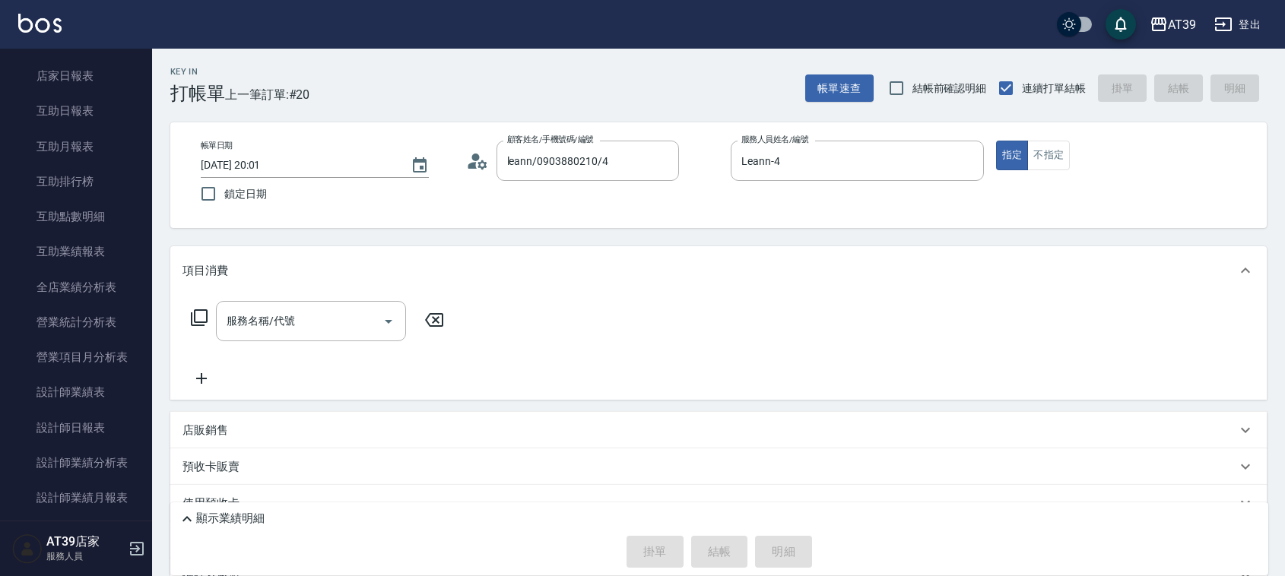
click at [196, 324] on icon at bounding box center [199, 318] width 18 height 18
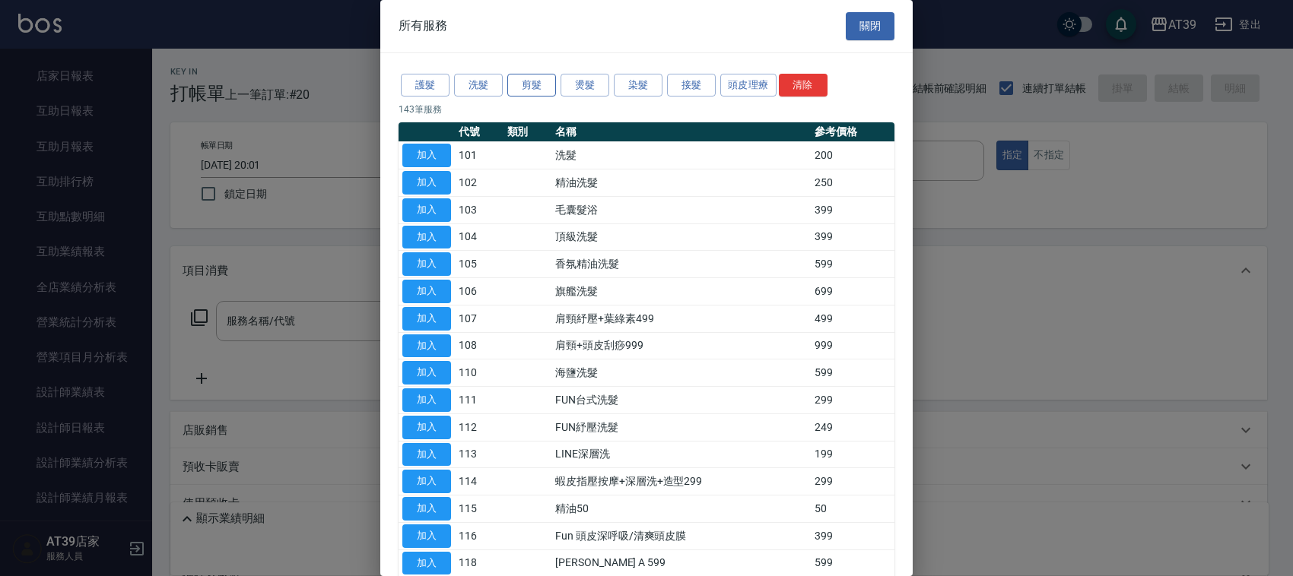
click at [517, 92] on button "剪髮" at bounding box center [531, 86] width 49 height 24
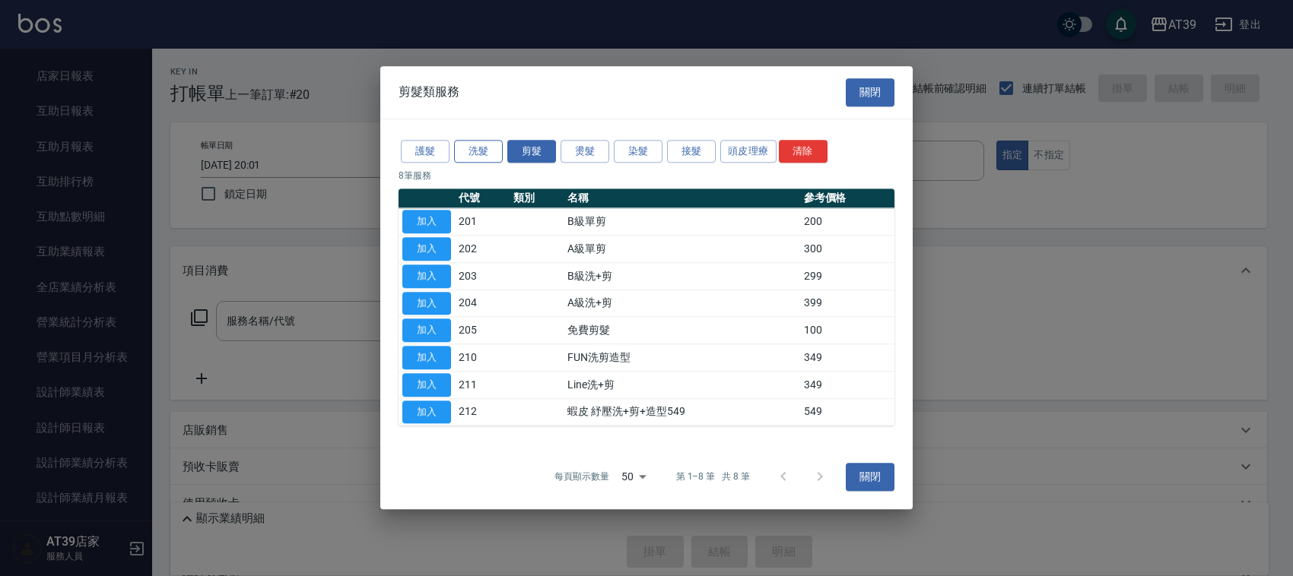
click at [480, 151] on button "洗髮" at bounding box center [478, 152] width 49 height 24
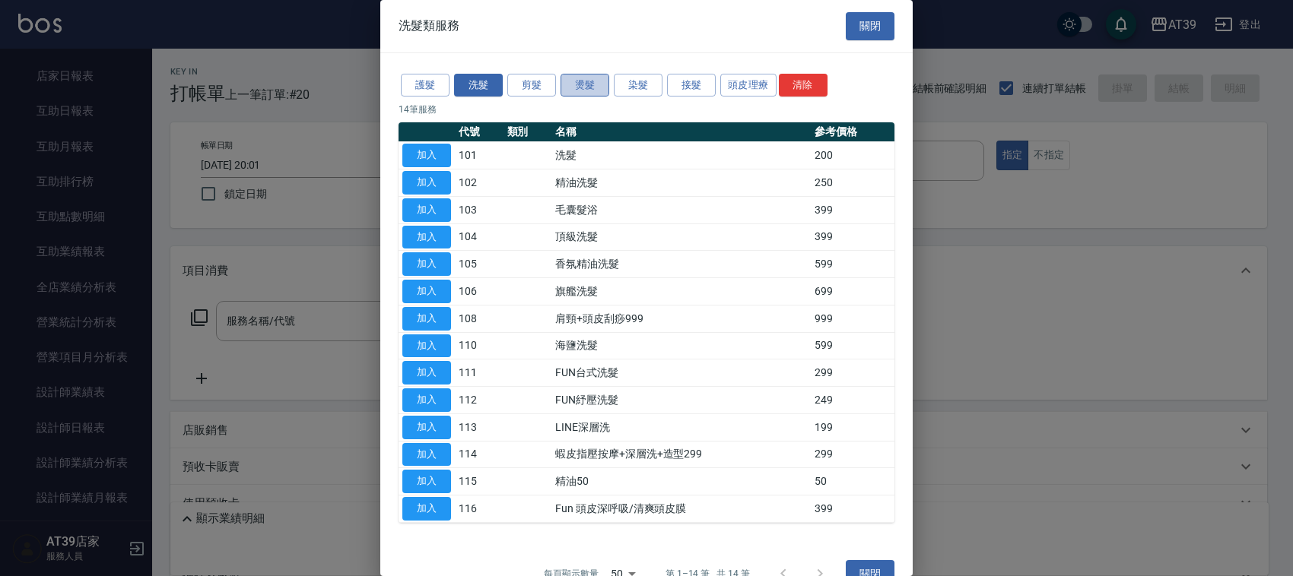
click at [589, 93] on button "燙髮" at bounding box center [585, 86] width 49 height 24
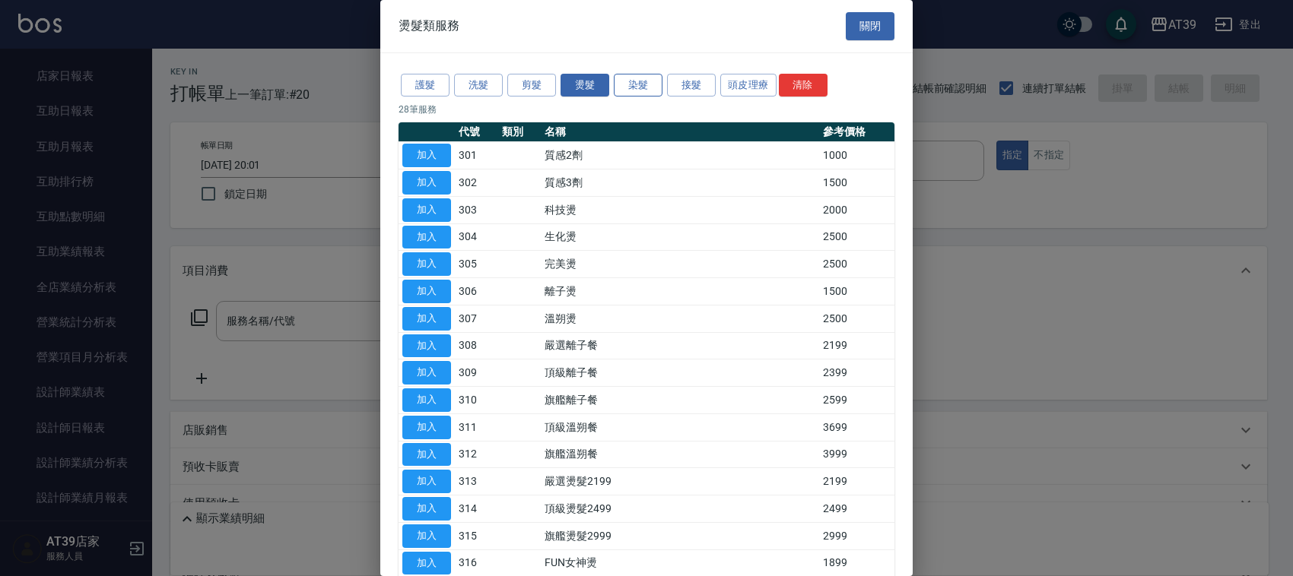
click at [626, 84] on button "染髮" at bounding box center [638, 86] width 49 height 24
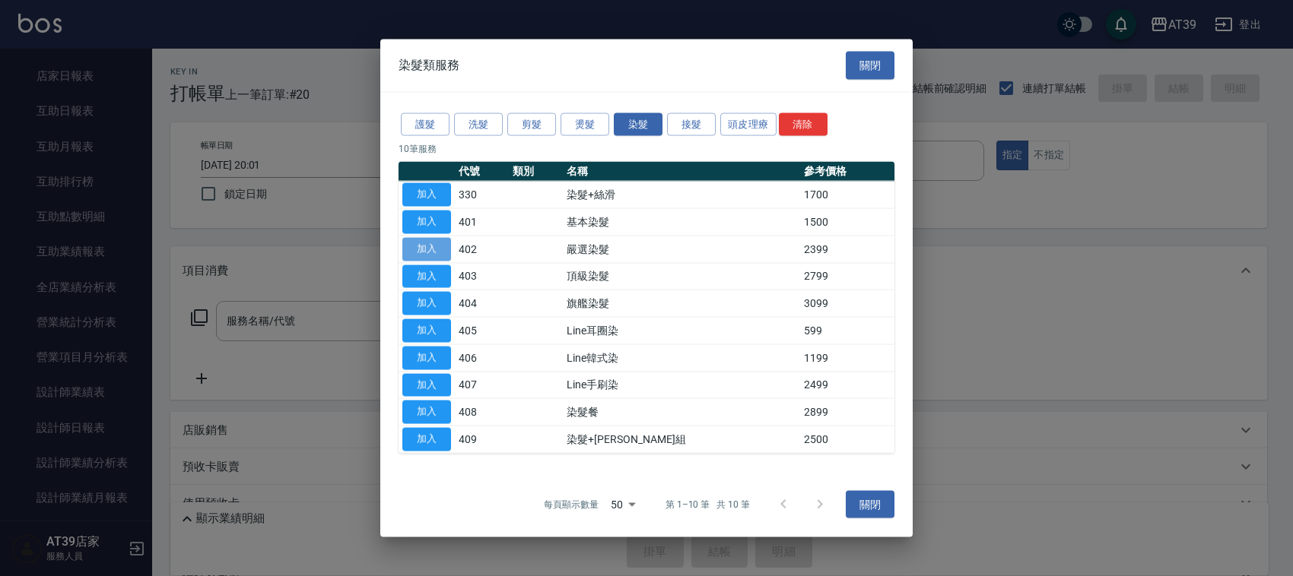
click at [424, 245] on button "加入" at bounding box center [426, 249] width 49 height 24
type input "嚴選染髮(402)"
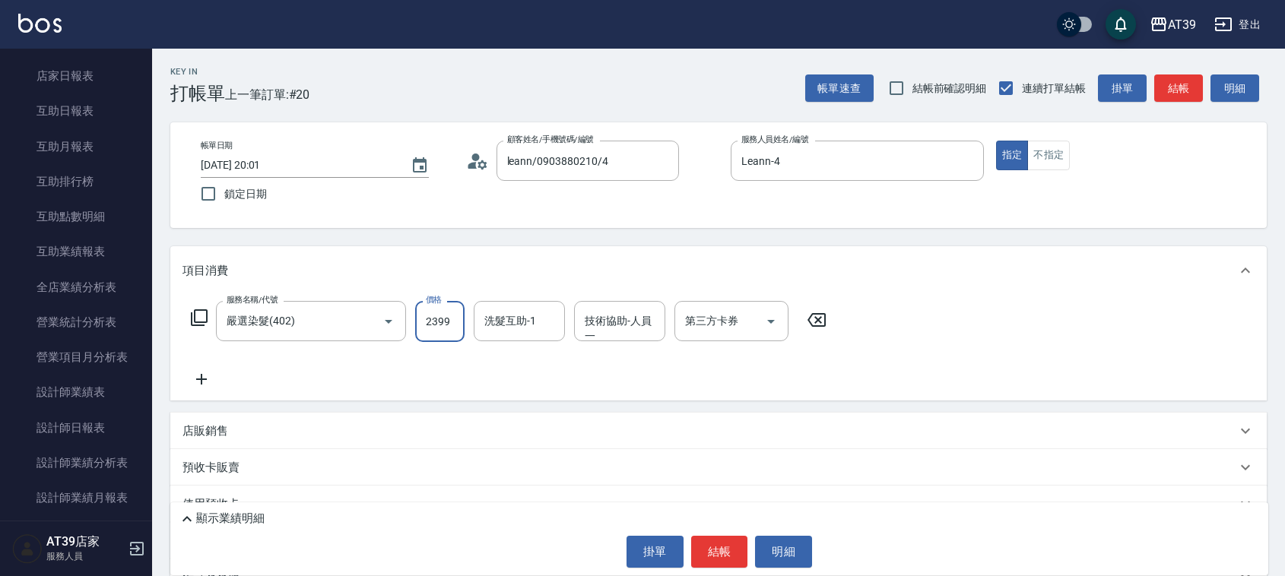
click at [451, 320] on input "2399" at bounding box center [439, 321] width 49 height 41
type input "2000"
click at [732, 557] on button "結帳" at bounding box center [719, 552] width 57 height 32
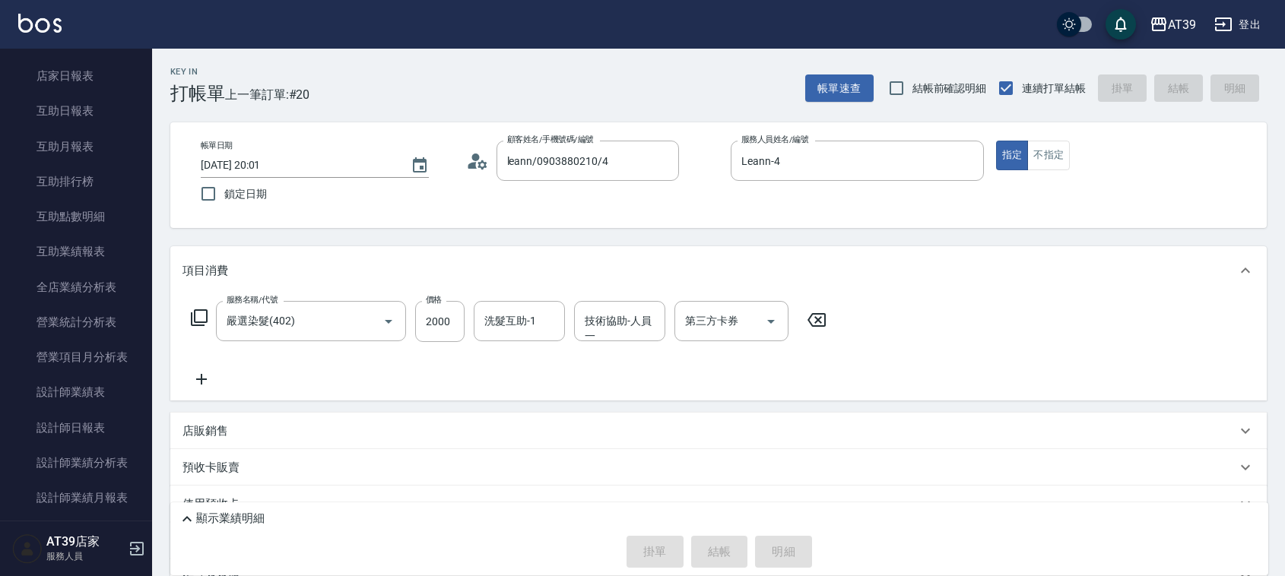
type input "2025/09/13 20:02"
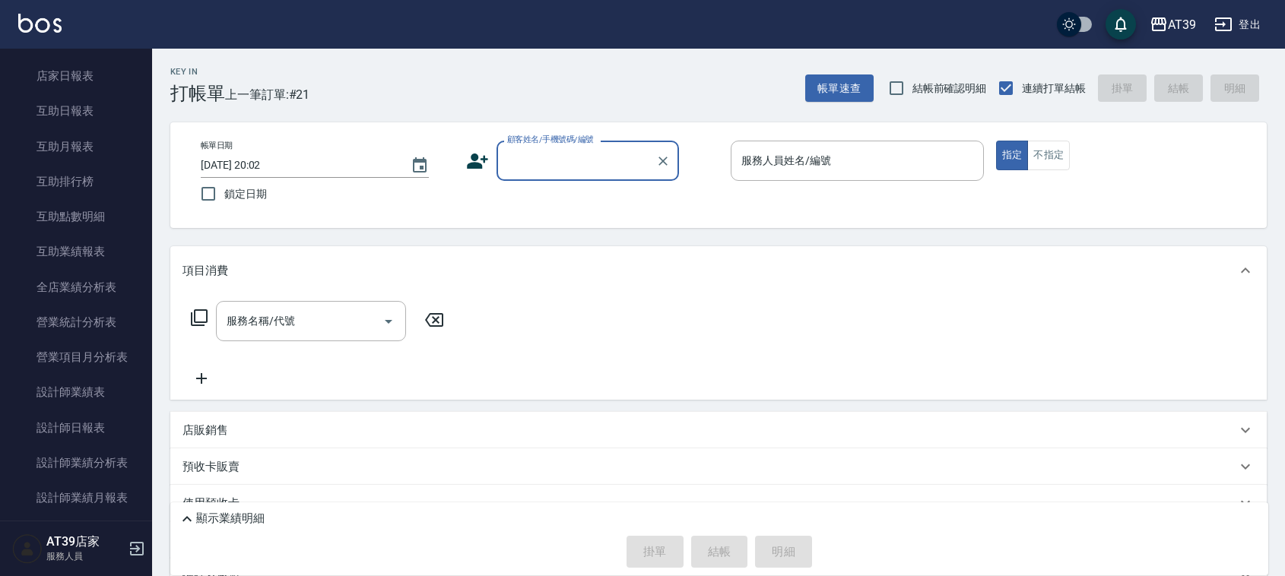
click at [591, 151] on input "顧客姓名/手機號碼/編號" at bounding box center [576, 161] width 146 height 27
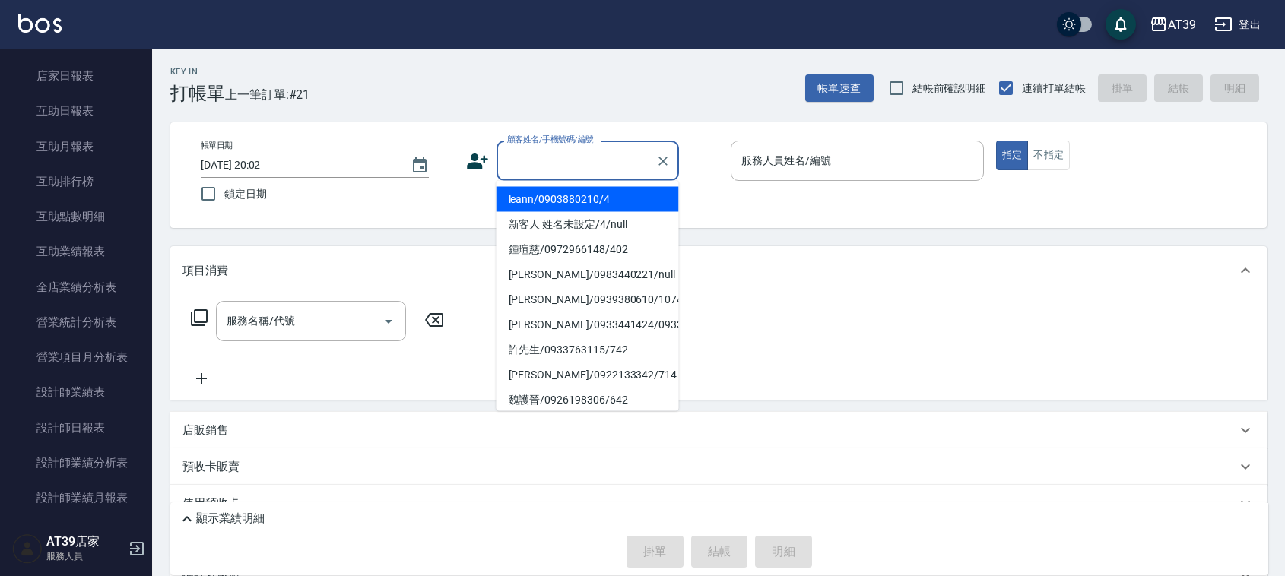
click at [592, 194] on li "leann/0903880210/4" at bounding box center [588, 199] width 183 height 25
type input "leann/0903880210/4"
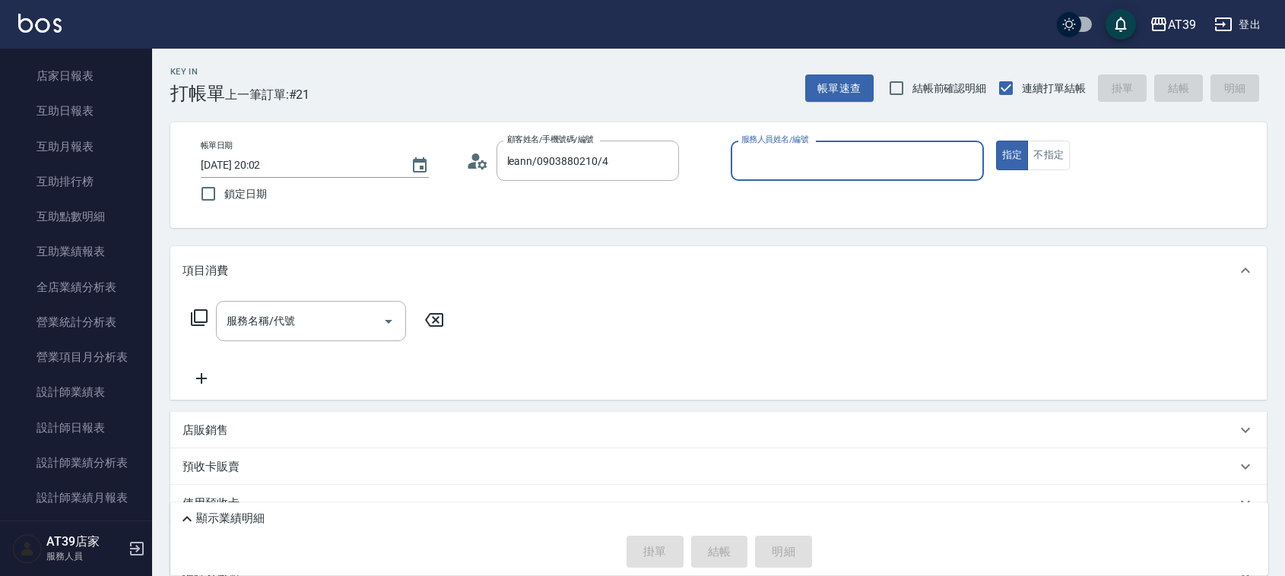
type input "Leann-4"
click at [202, 310] on icon at bounding box center [199, 318] width 17 height 17
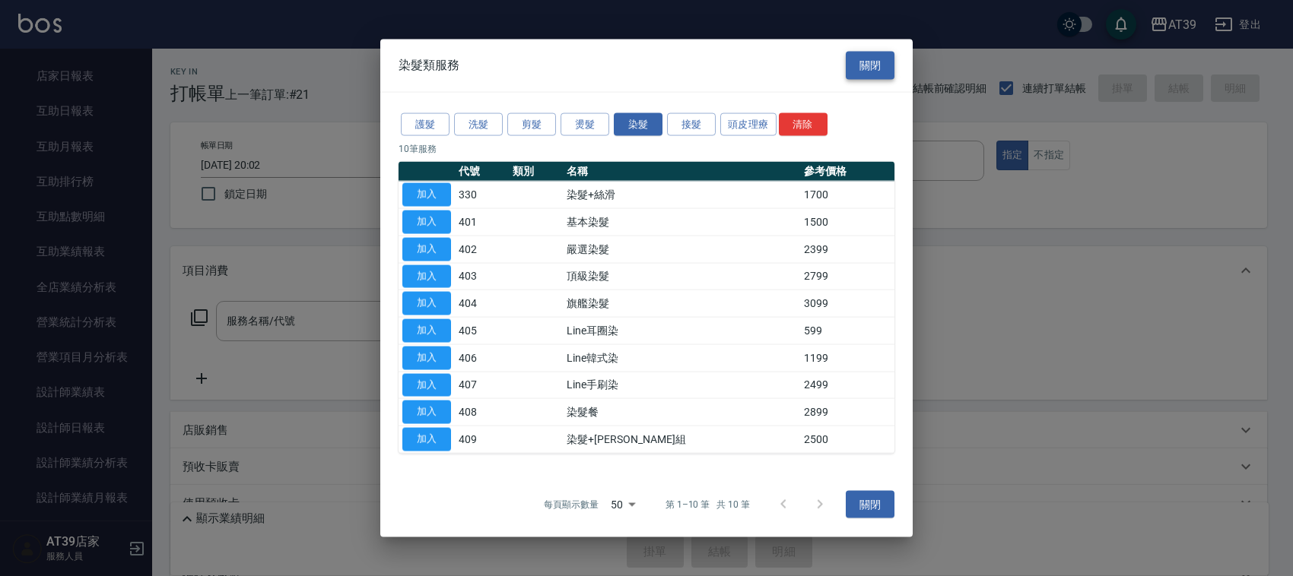
click at [857, 70] on button "關閉" at bounding box center [870, 66] width 49 height 28
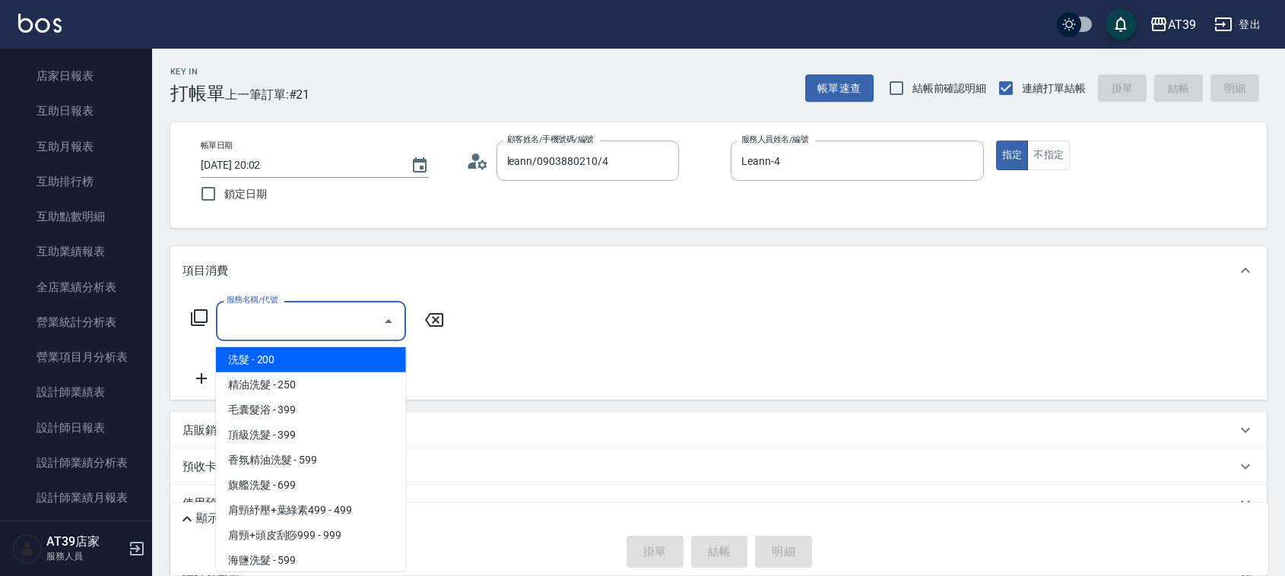
click at [324, 325] on input "服務名稱/代號" at bounding box center [300, 321] width 154 height 27
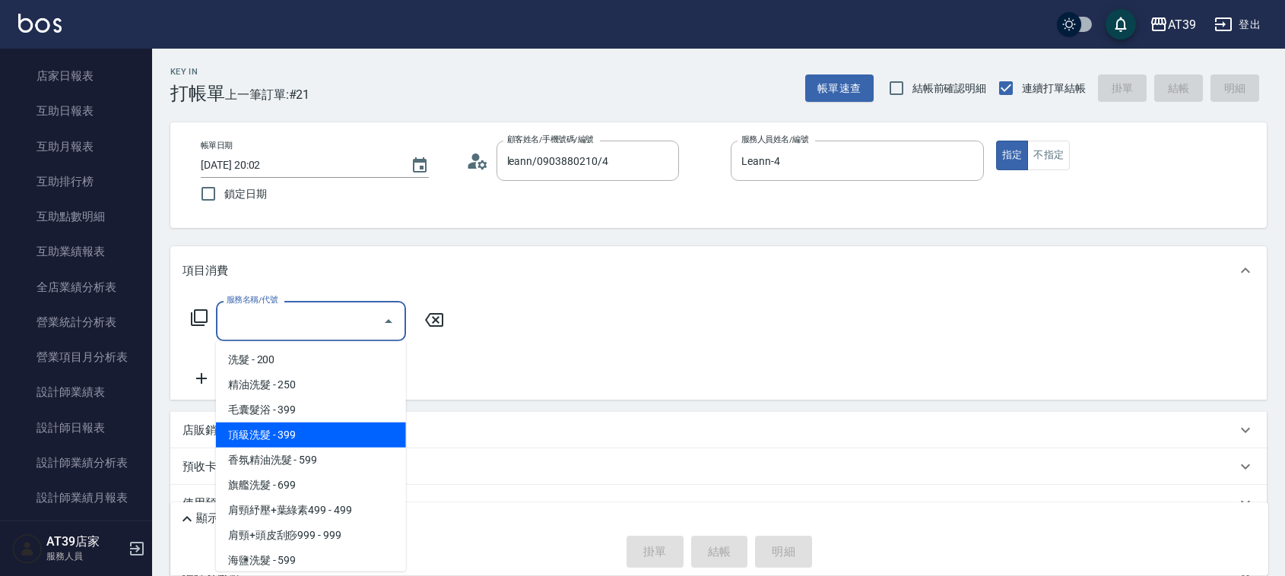
click at [365, 436] on span "頂級洗髮 - 399" at bounding box center [311, 435] width 190 height 25
type input "頂級洗髮(104)"
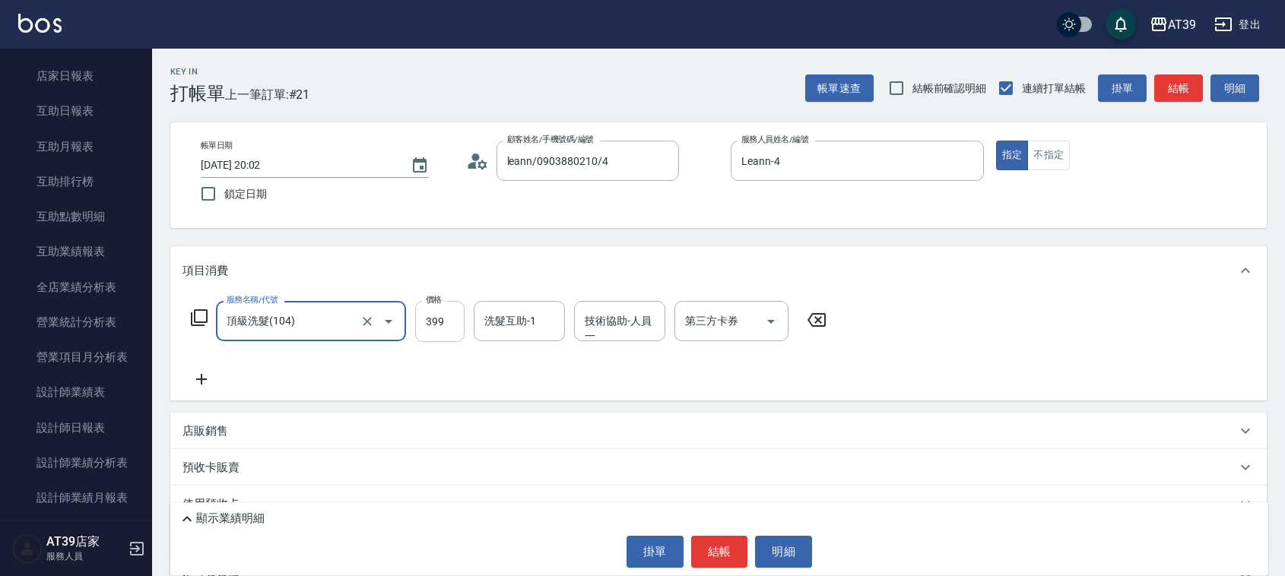
click at [427, 329] on input "399" at bounding box center [439, 321] width 49 height 41
type input "1000"
click at [517, 318] on div "洗髮互助-1 洗髮互助-1" at bounding box center [519, 321] width 91 height 40
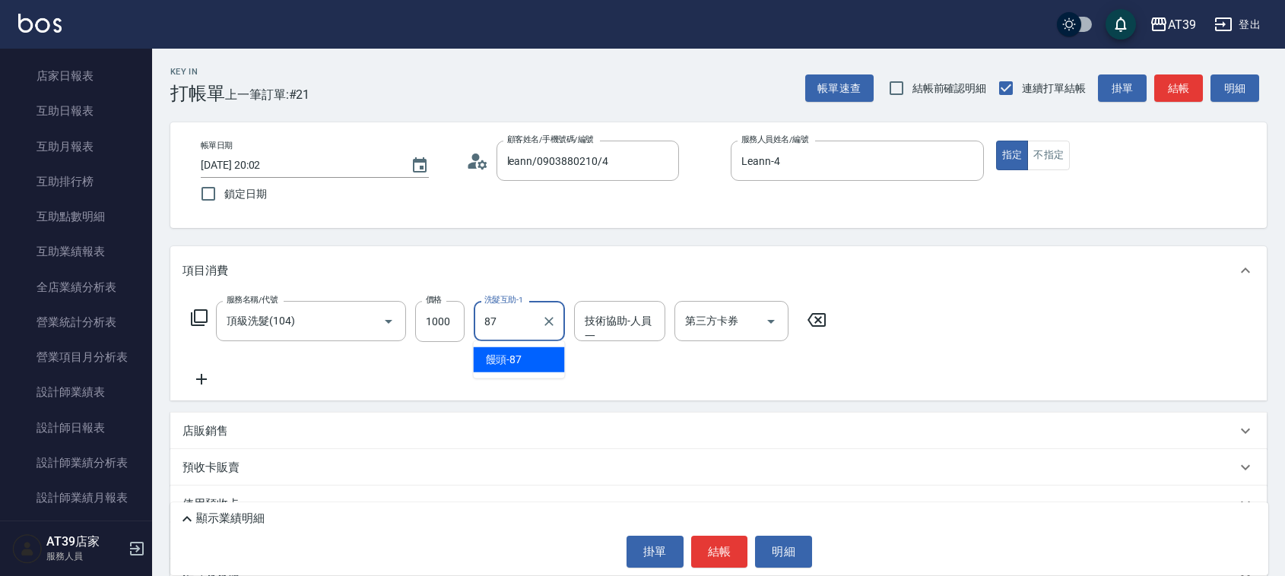
type input "饅頭-87"
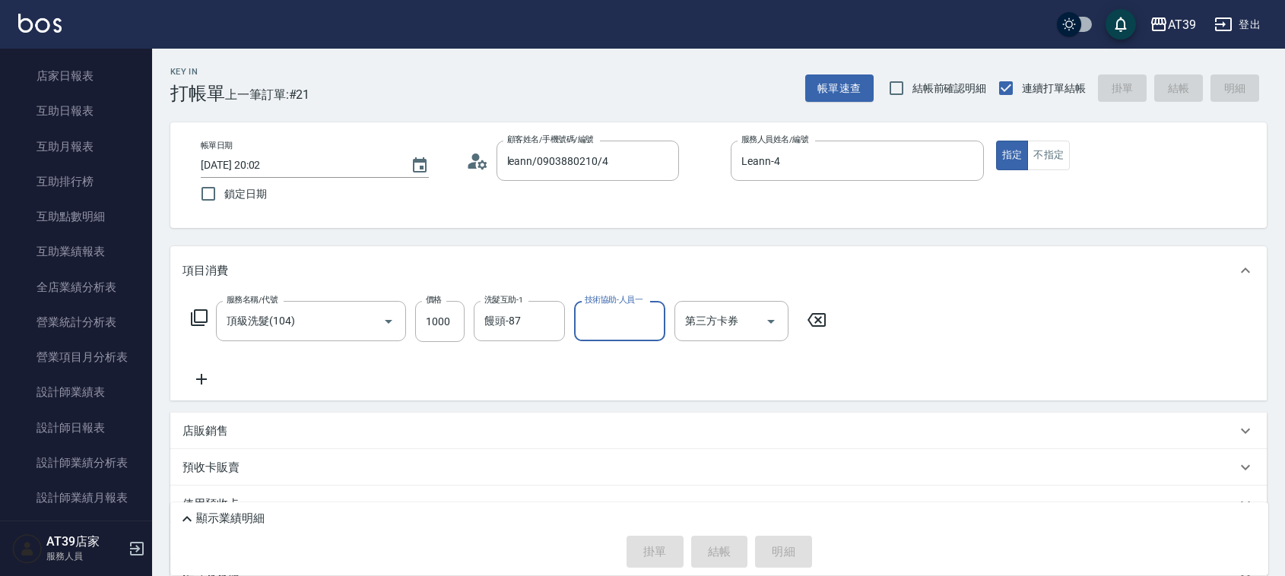
type input "2025/09/13 20:03"
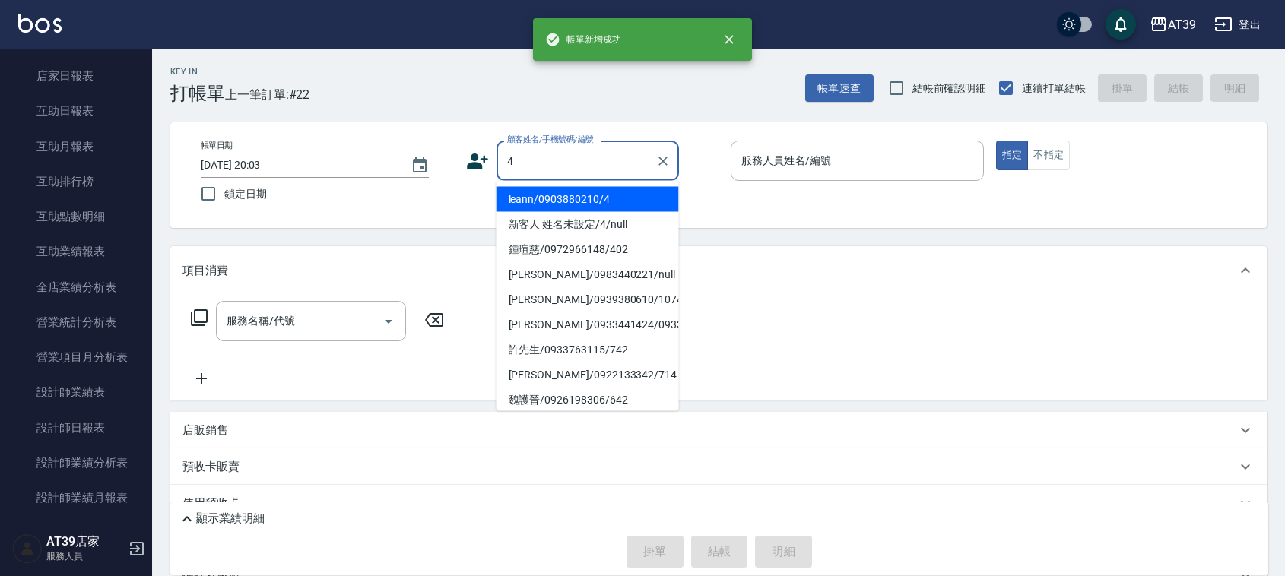
type input "leann/0903880210/4"
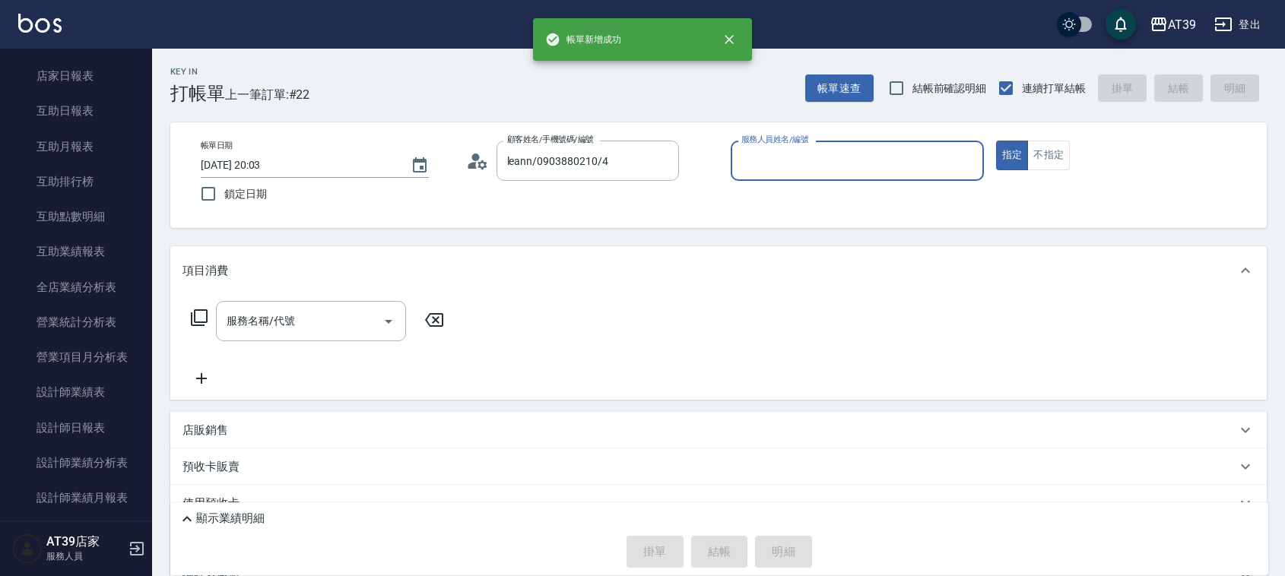
type input "Leann-4"
click at [996, 141] on button "指定" at bounding box center [1012, 156] width 33 height 30
type button "true"
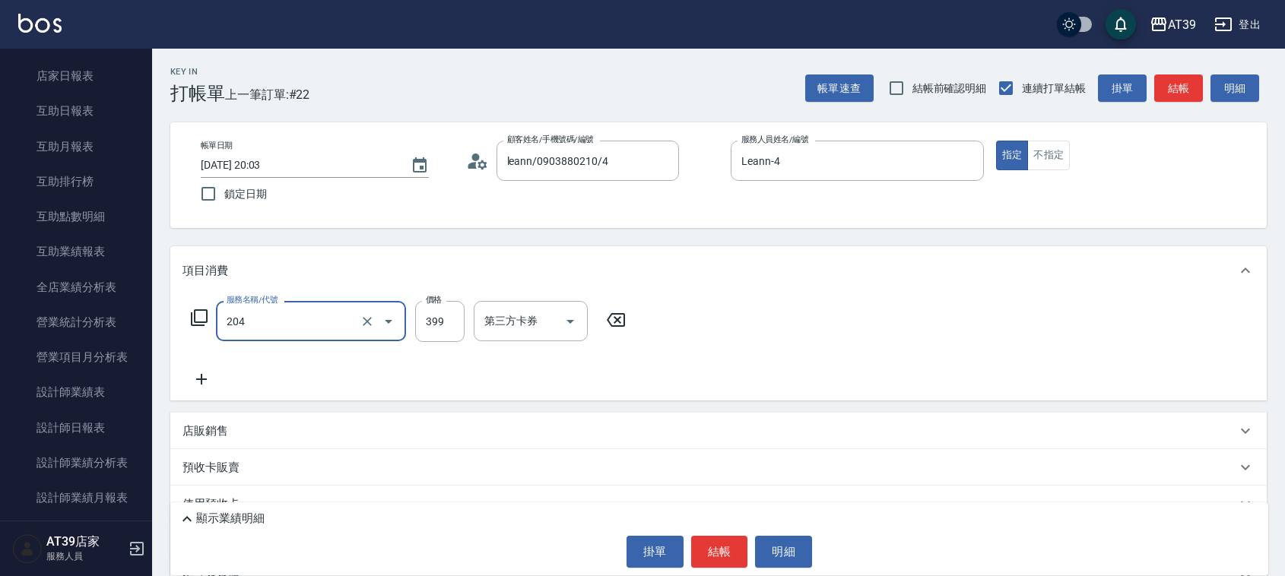
type input "A級洗+剪(204)"
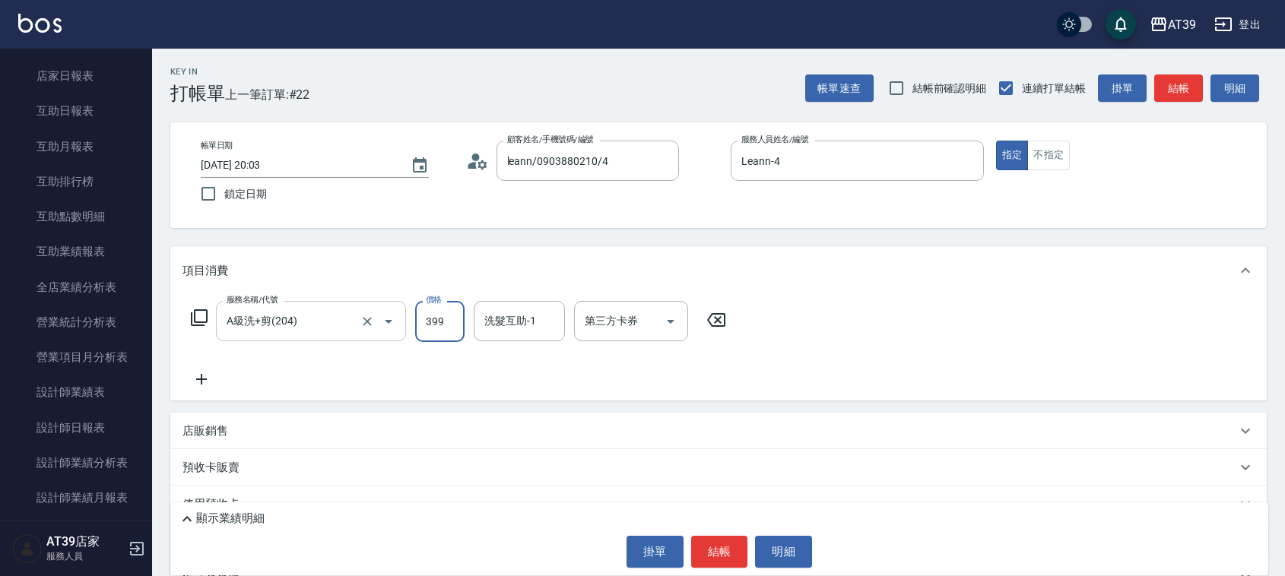
click at [298, 322] on input "A級洗+剪(204)" at bounding box center [290, 321] width 134 height 27
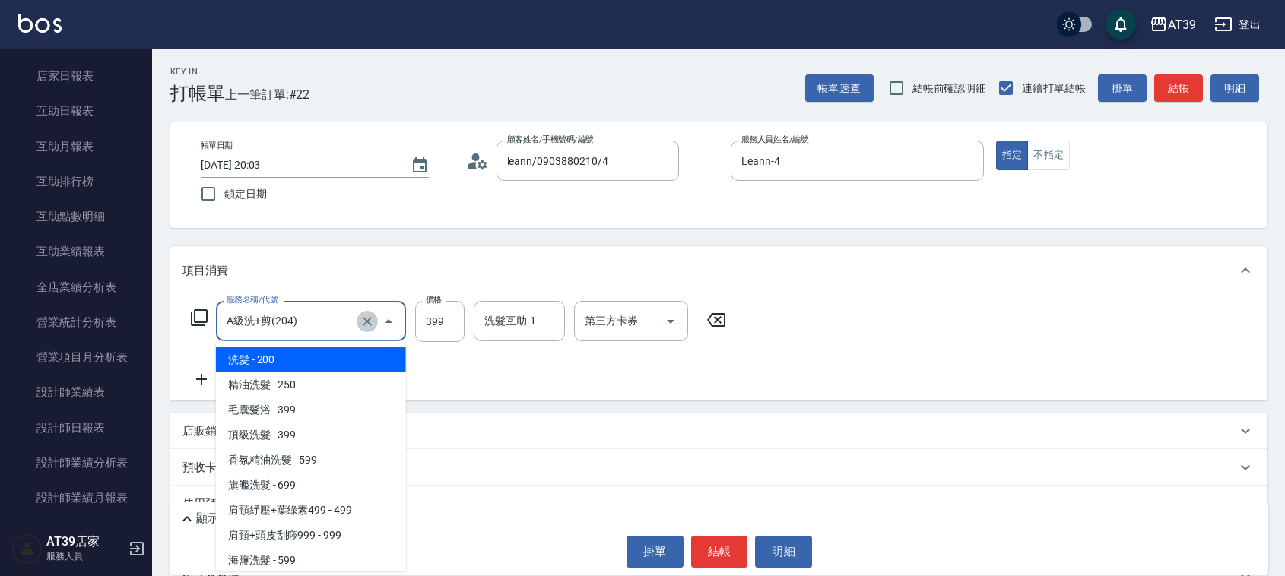
click at [365, 320] on icon "Clear" at bounding box center [367, 321] width 15 height 15
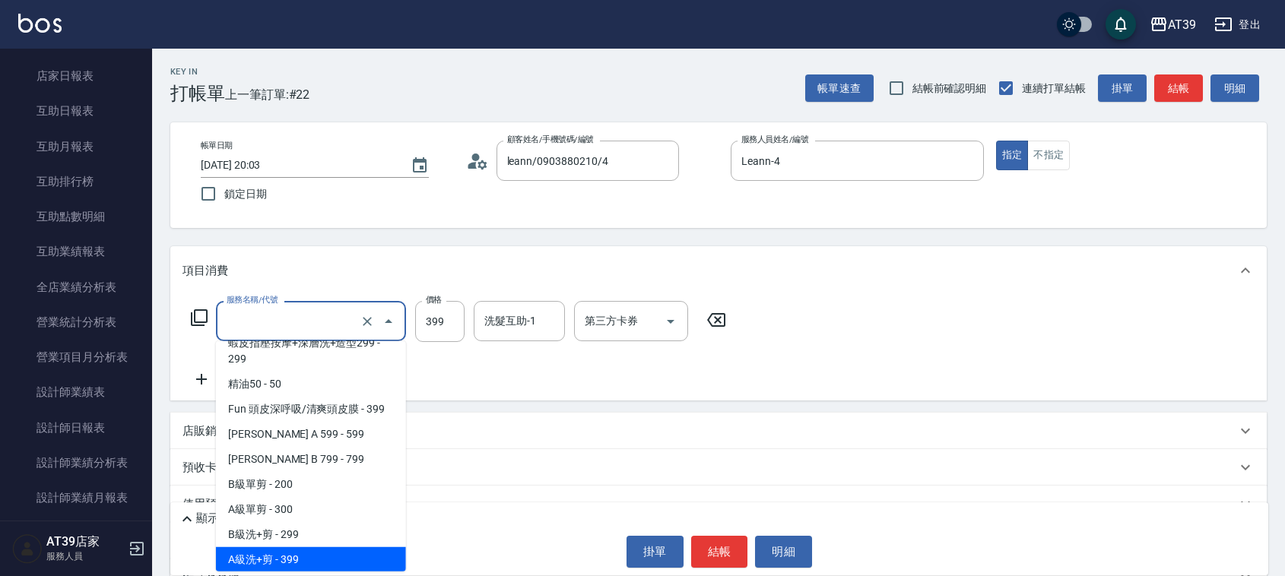
click at [351, 322] on input "服務名稱/代號" at bounding box center [290, 321] width 134 height 27
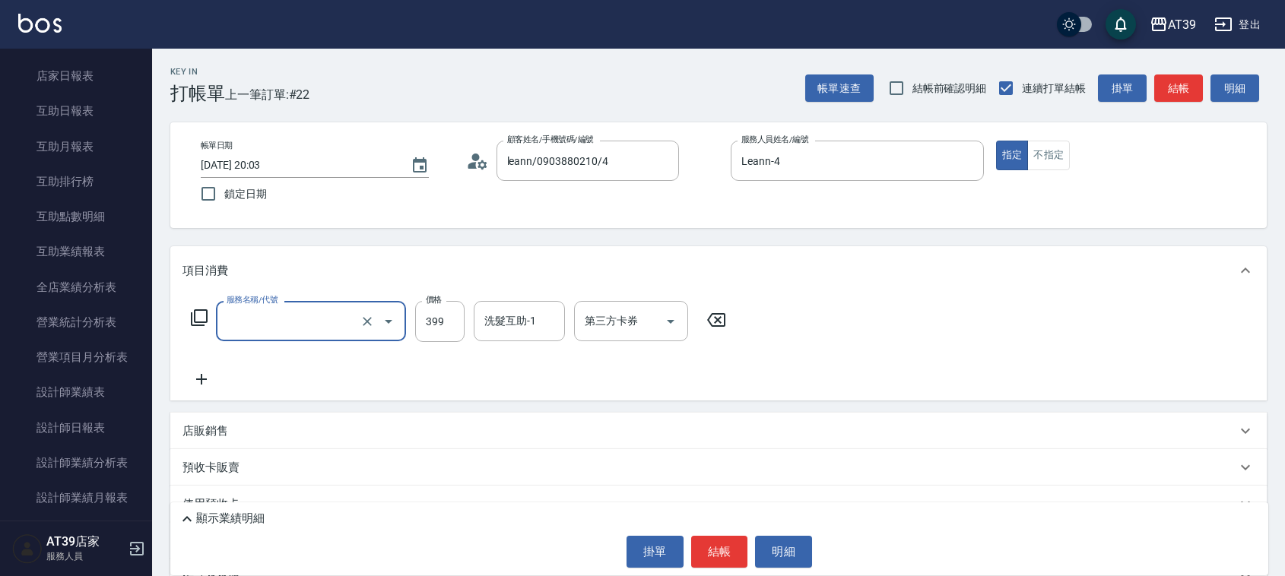
click at [351, 322] on input "服務名稱/代號" at bounding box center [290, 321] width 134 height 27
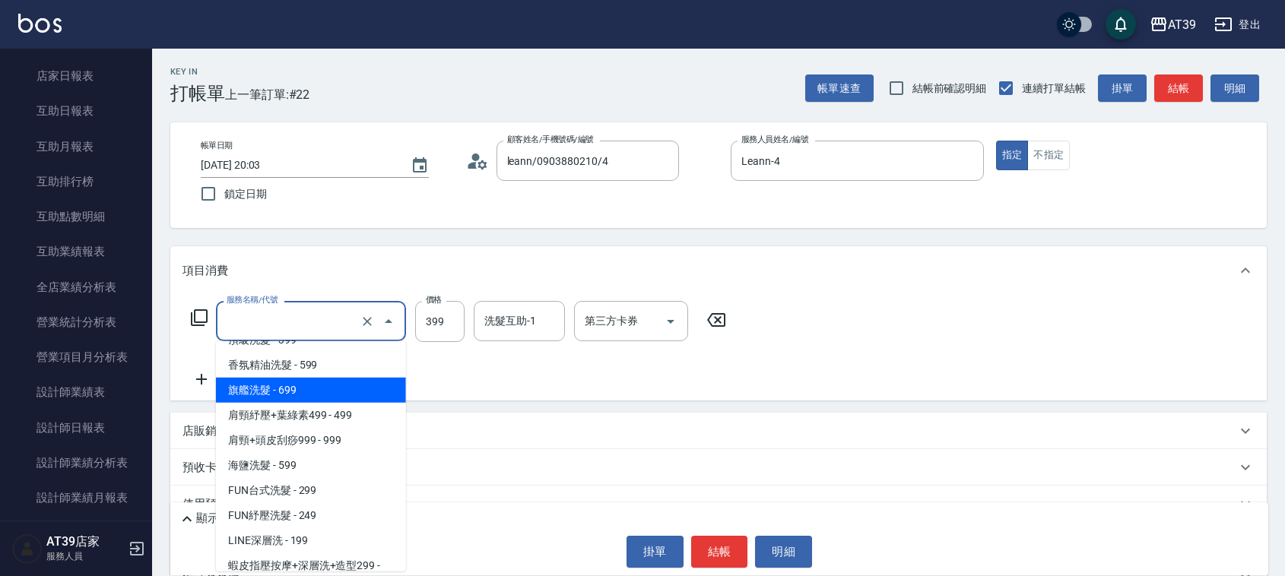
scroll to position [0, 0]
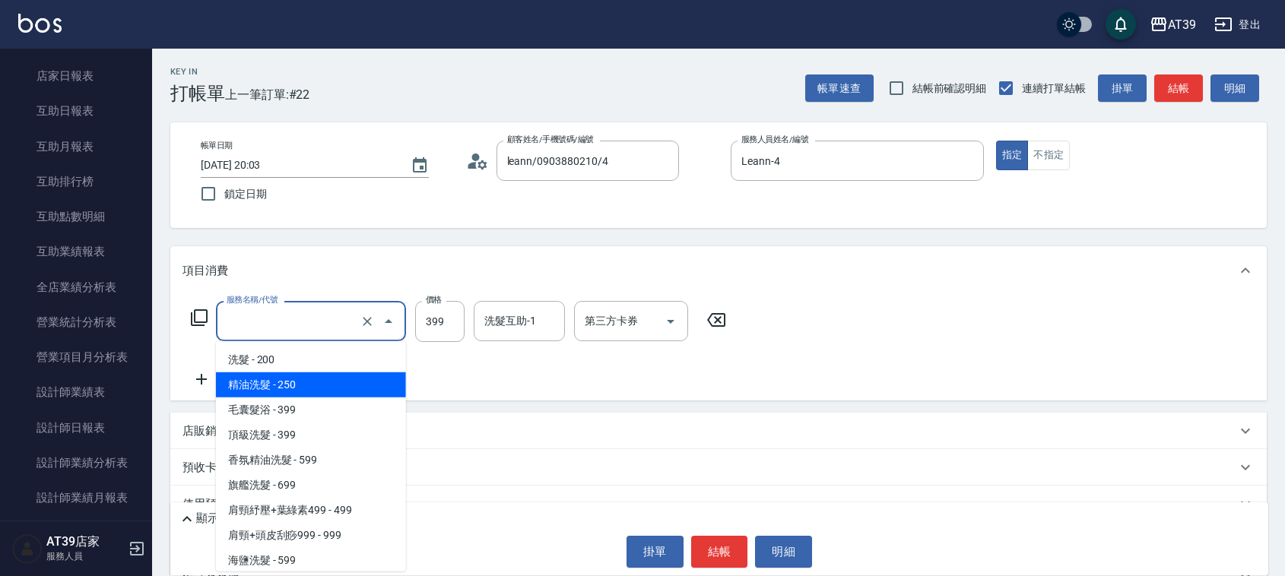
drag, startPoint x: 337, startPoint y: 394, endPoint x: 337, endPoint y: 405, distance: 11.4
click at [337, 404] on ul "洗髮 - 200 精油洗髮 - 250 毛囊髮浴 - 399 頂級洗髮 - 399 香氛精油洗髮 - 599 旗艦洗髮 - 699 肩頸紓壓+葉綠素499 -…" at bounding box center [311, 456] width 190 height 230
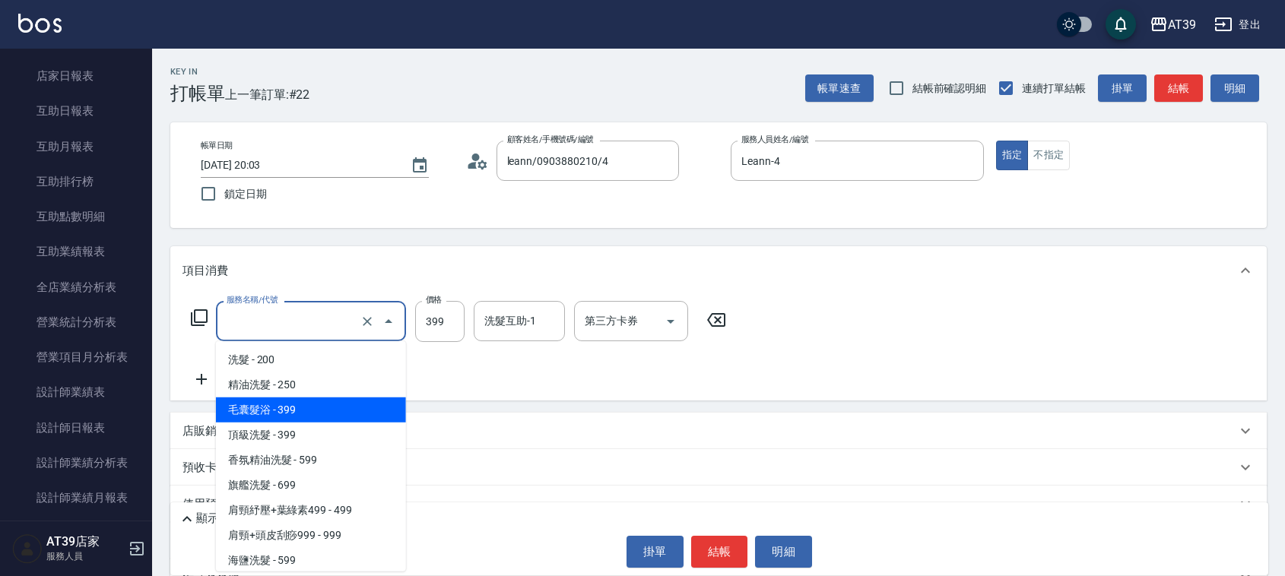
click at [337, 405] on span "毛囊髮浴 - 399" at bounding box center [311, 410] width 190 height 25
type input "毛囊髮浴(103)"
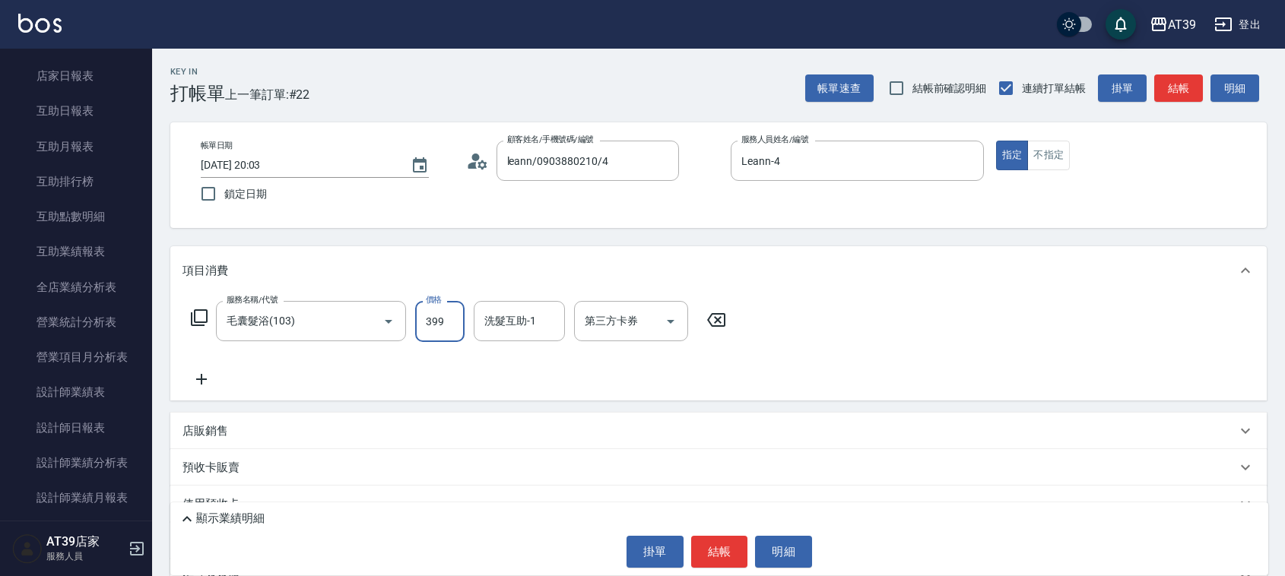
click at [436, 323] on input "399" at bounding box center [439, 321] width 49 height 41
type input "700"
click at [720, 549] on button "結帳" at bounding box center [719, 552] width 57 height 32
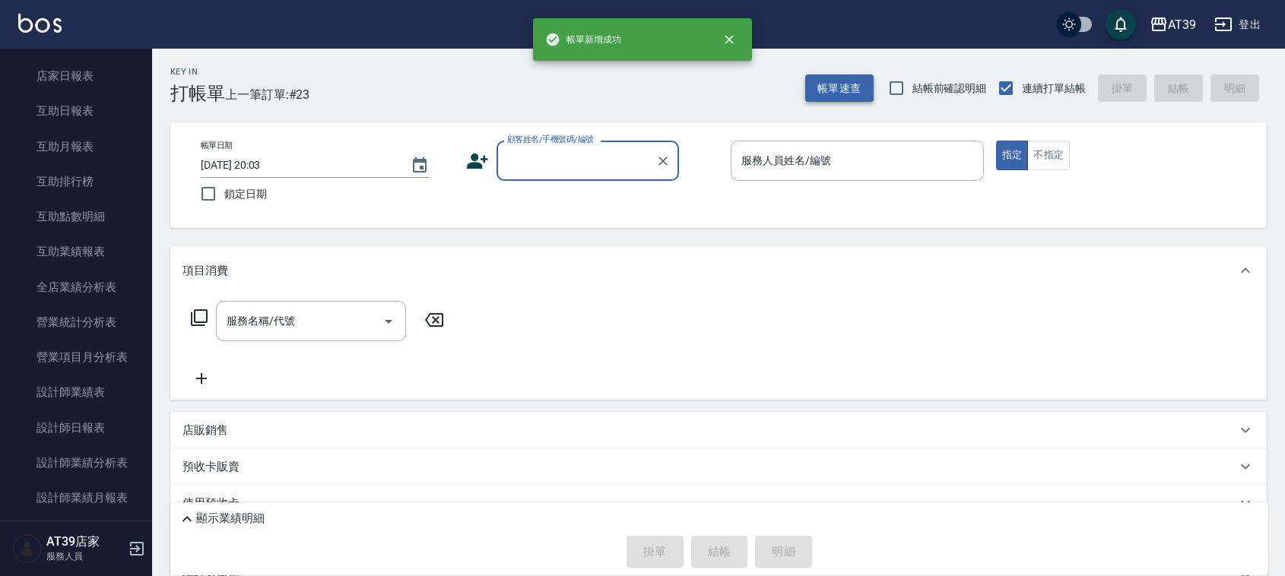
click at [845, 81] on button "帳單速查" at bounding box center [839, 89] width 68 height 28
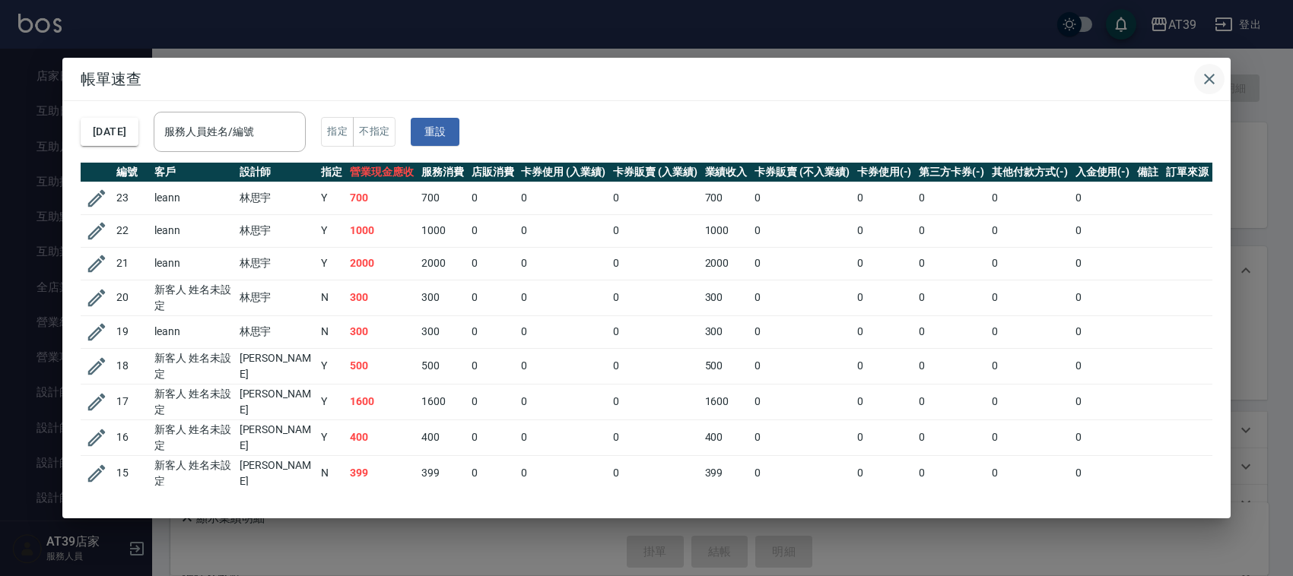
click at [1202, 72] on icon "button" at bounding box center [1209, 79] width 18 height 18
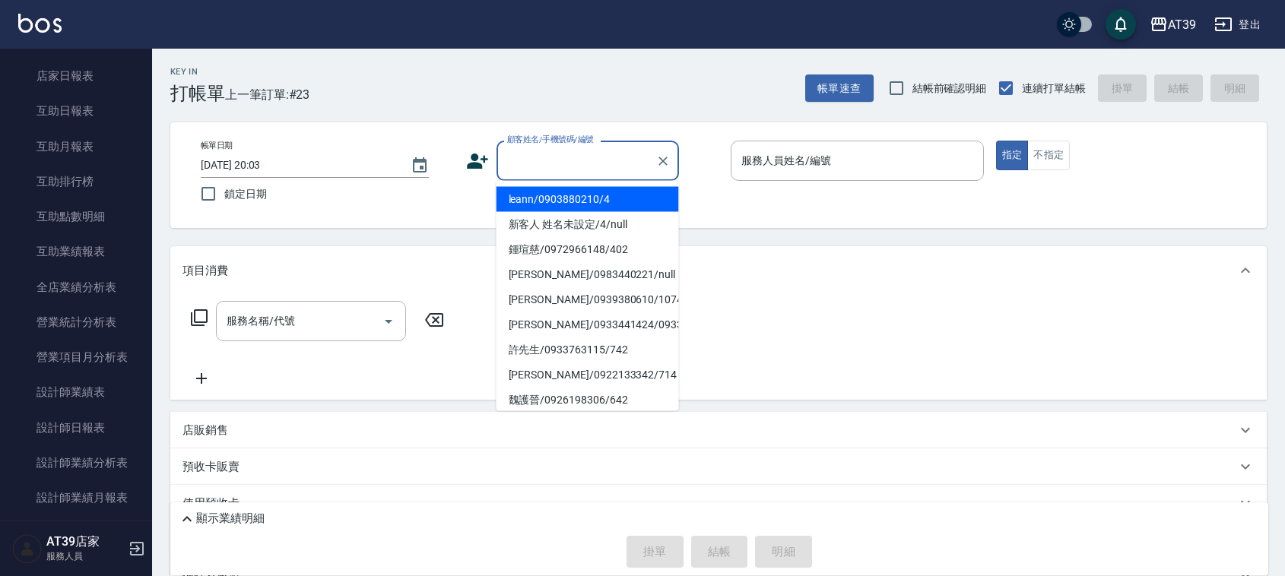
click at [548, 164] on input "顧客姓名/手機號碼/編號" at bounding box center [576, 161] width 146 height 27
click at [563, 195] on li "leann/0903880210/4" at bounding box center [588, 199] width 183 height 25
type input "leann/0903880210/4"
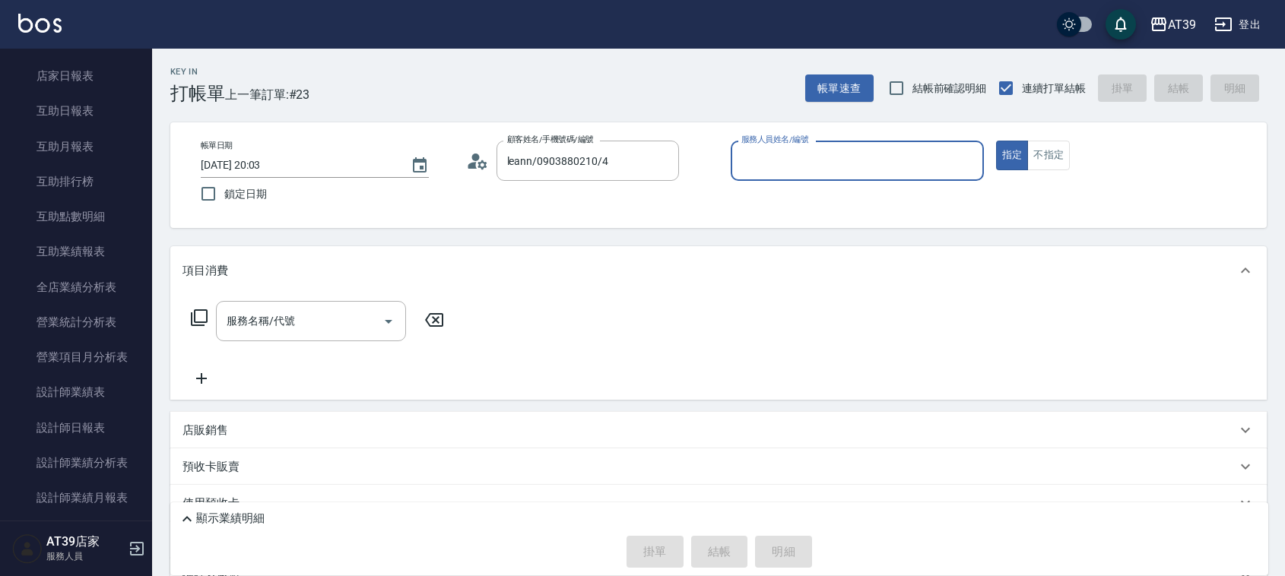
type input "Leann-4"
click at [302, 297] on div "服務名稱/代號 服務名稱/代號" at bounding box center [718, 347] width 1097 height 105
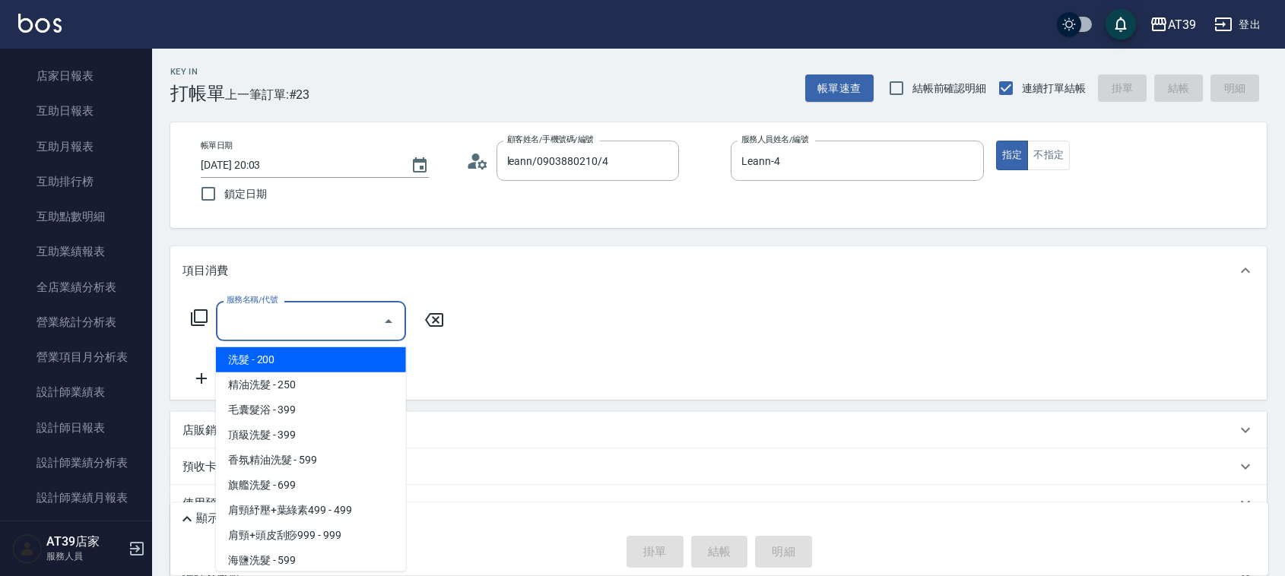
click at [301, 314] on input "服務名稱/代號" at bounding box center [300, 321] width 154 height 27
type input "2"
type input "\"
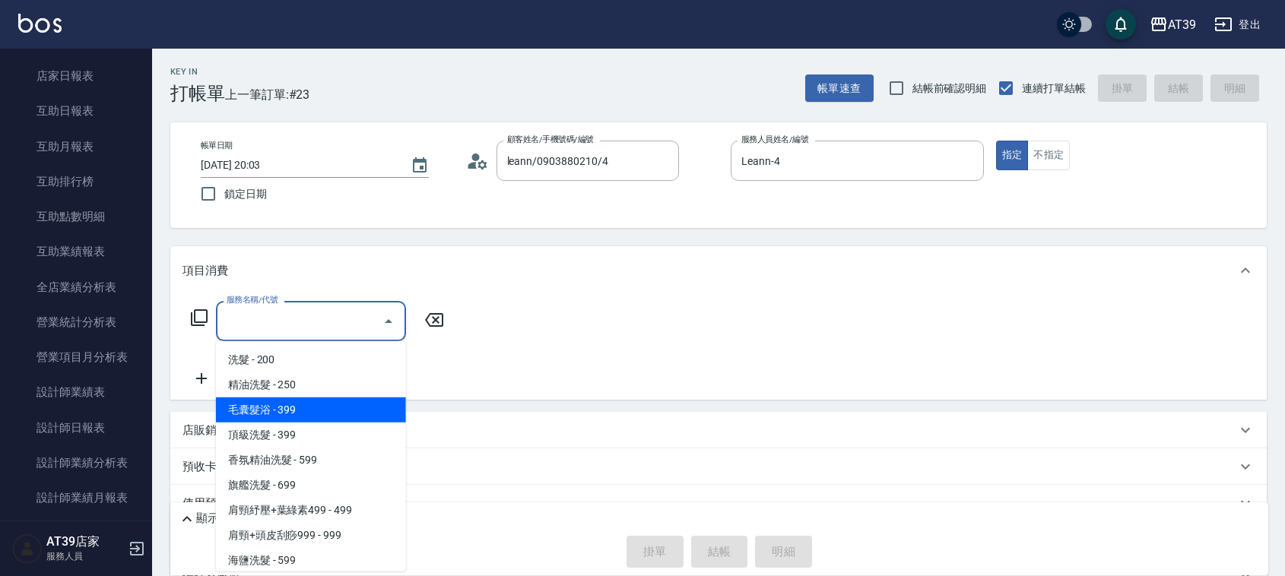
click at [355, 415] on span "毛囊髮浴 - 399" at bounding box center [311, 410] width 190 height 25
type input "毛囊髮浴(103)"
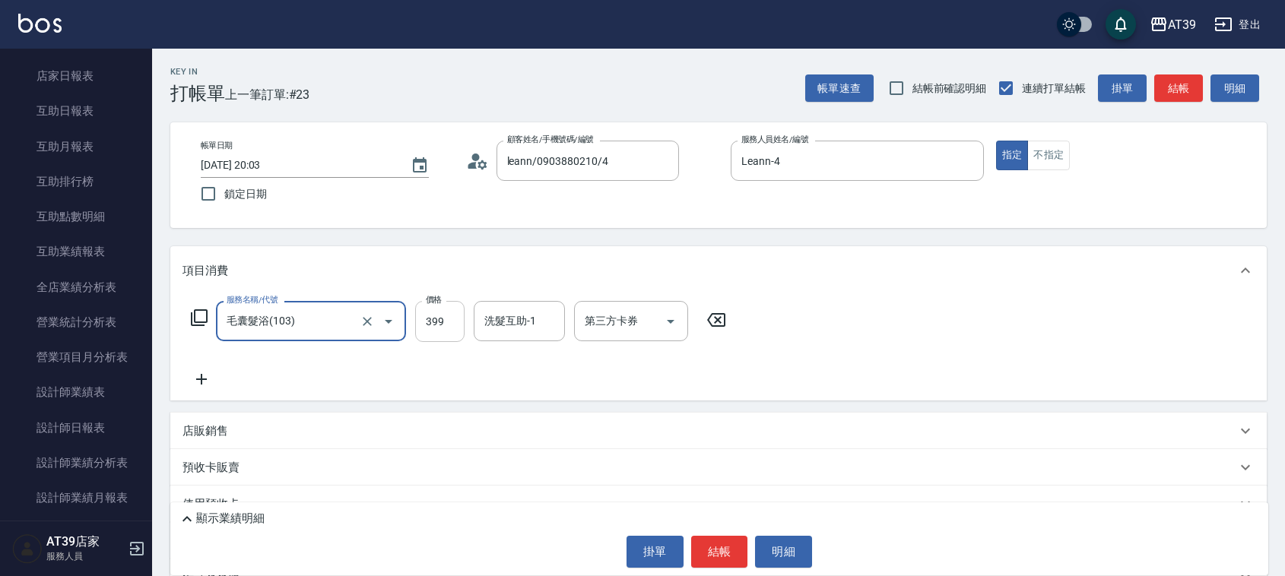
click at [435, 326] on input "399" at bounding box center [439, 321] width 49 height 41
type input "700"
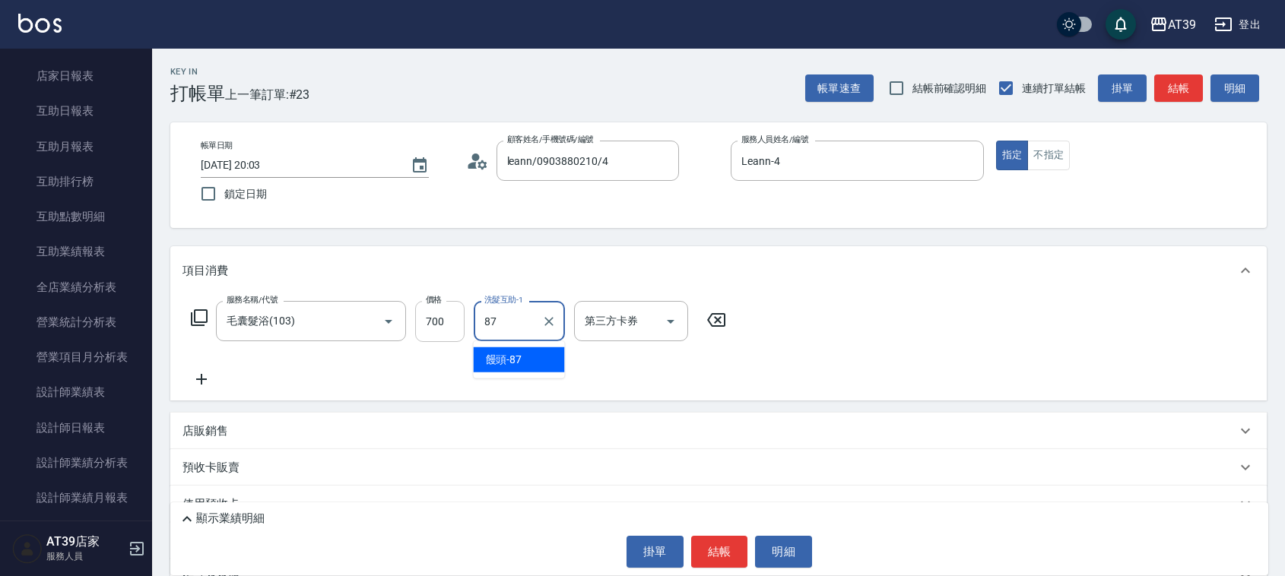
type input "饅頭-87"
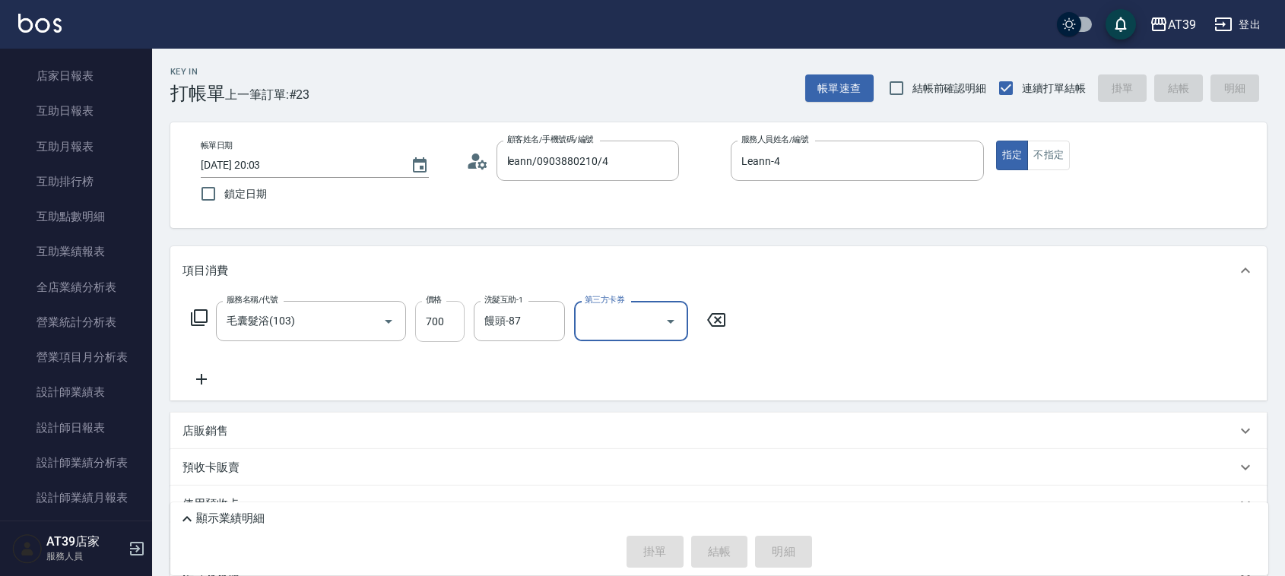
type input "2025/09/13 20:04"
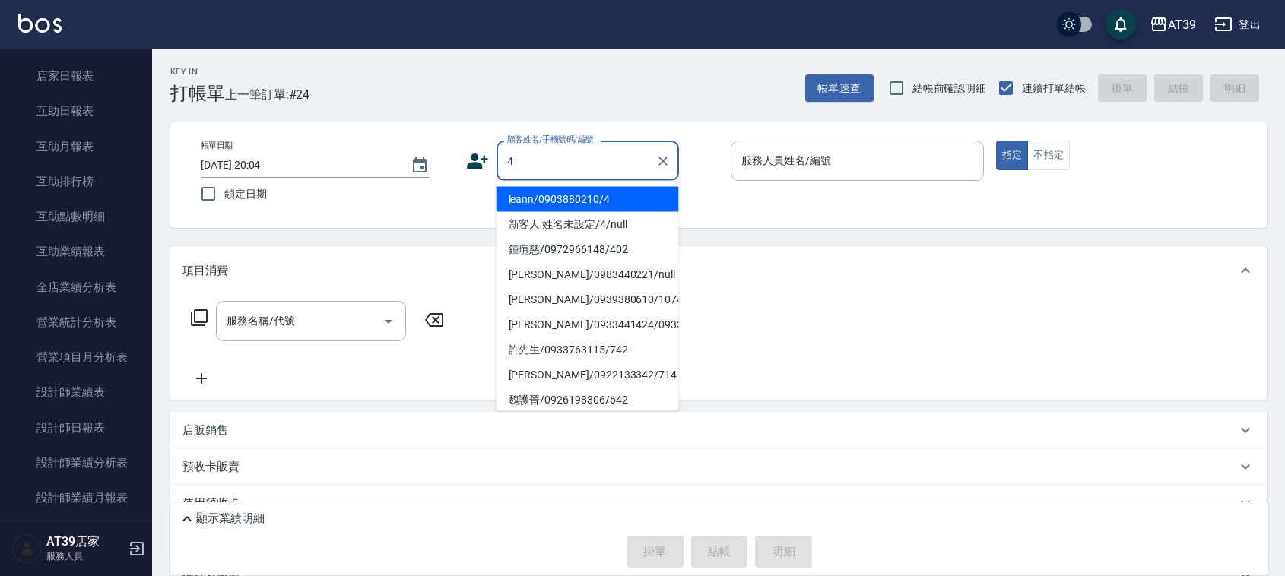
type input "leann/0903880210/4"
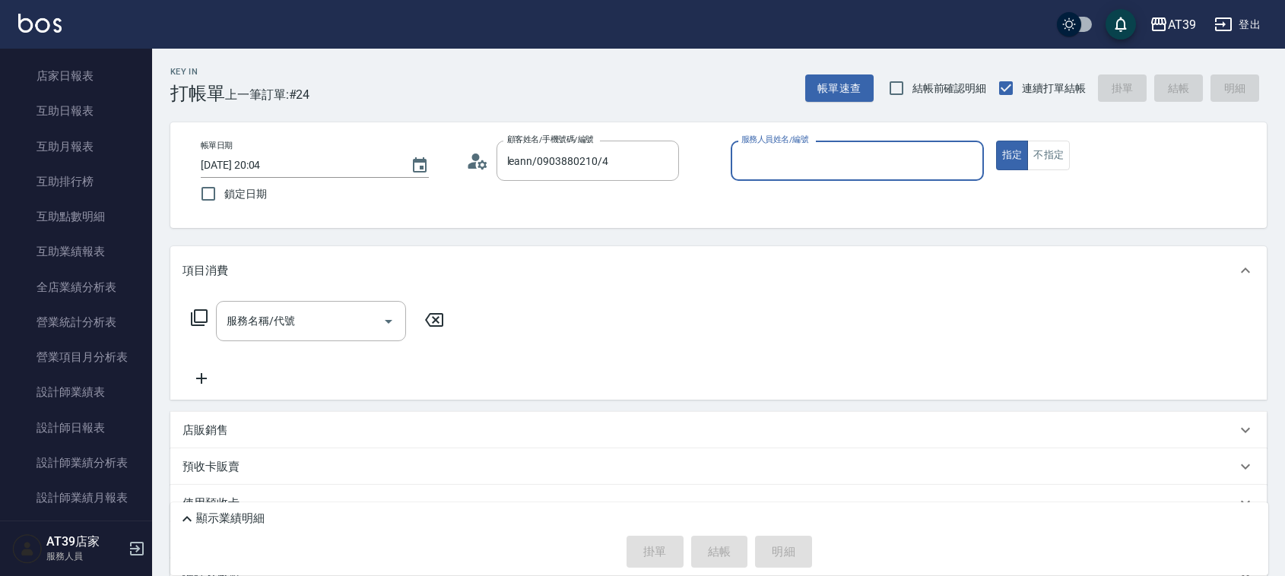
type input "Leann-4"
click at [996, 141] on button "指定" at bounding box center [1012, 156] width 33 height 30
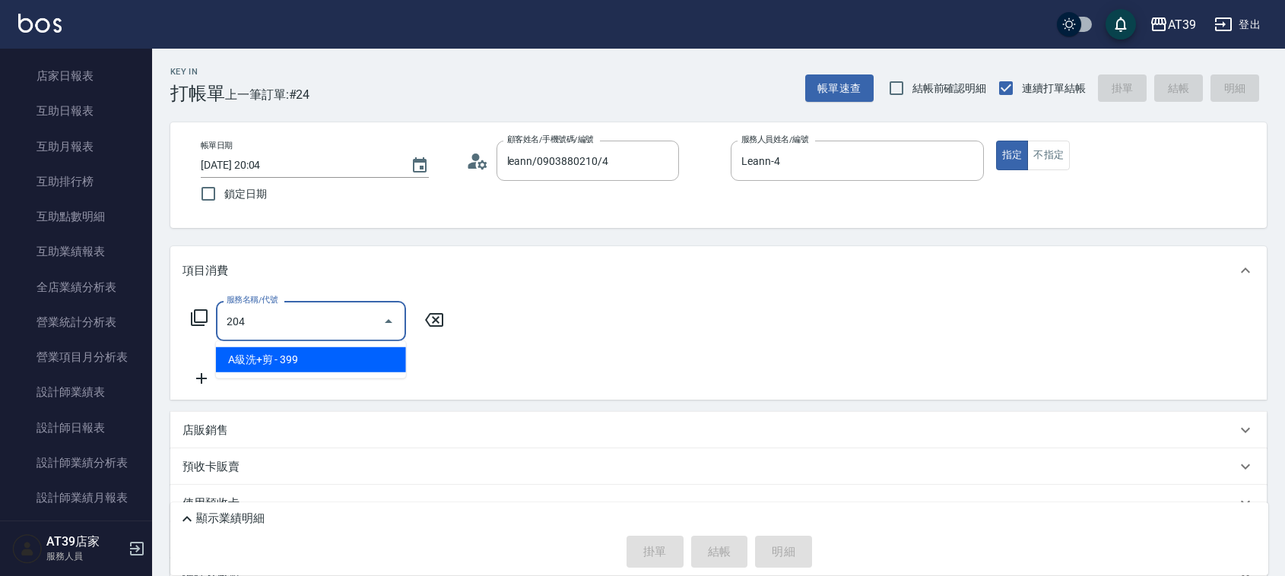
type input "A級洗+剪(204)"
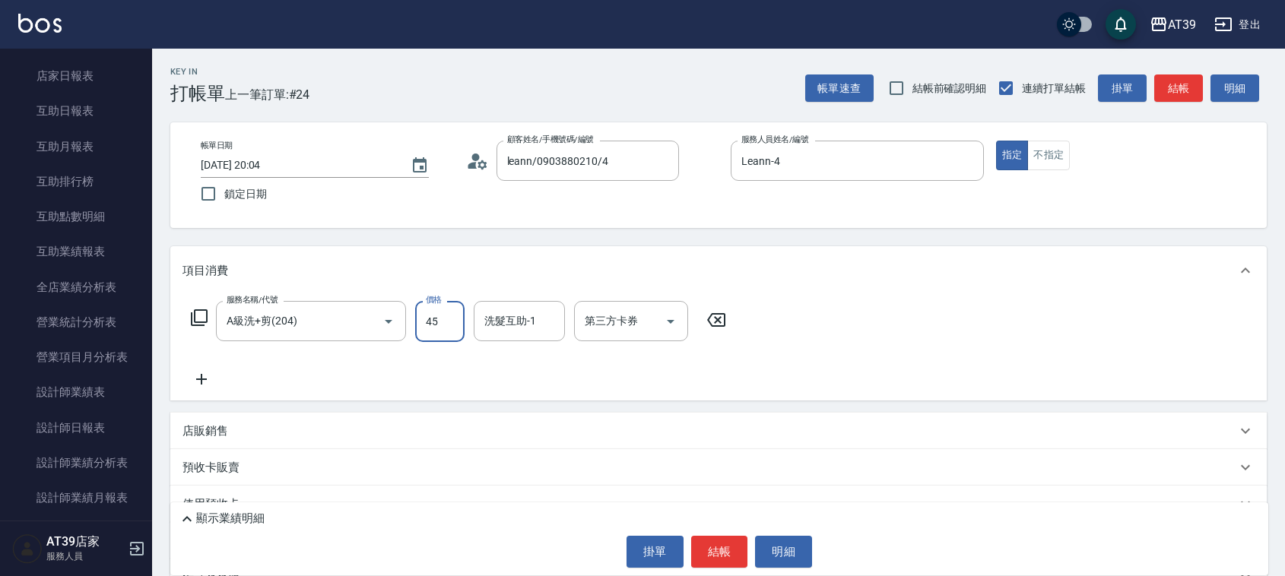
type input "450"
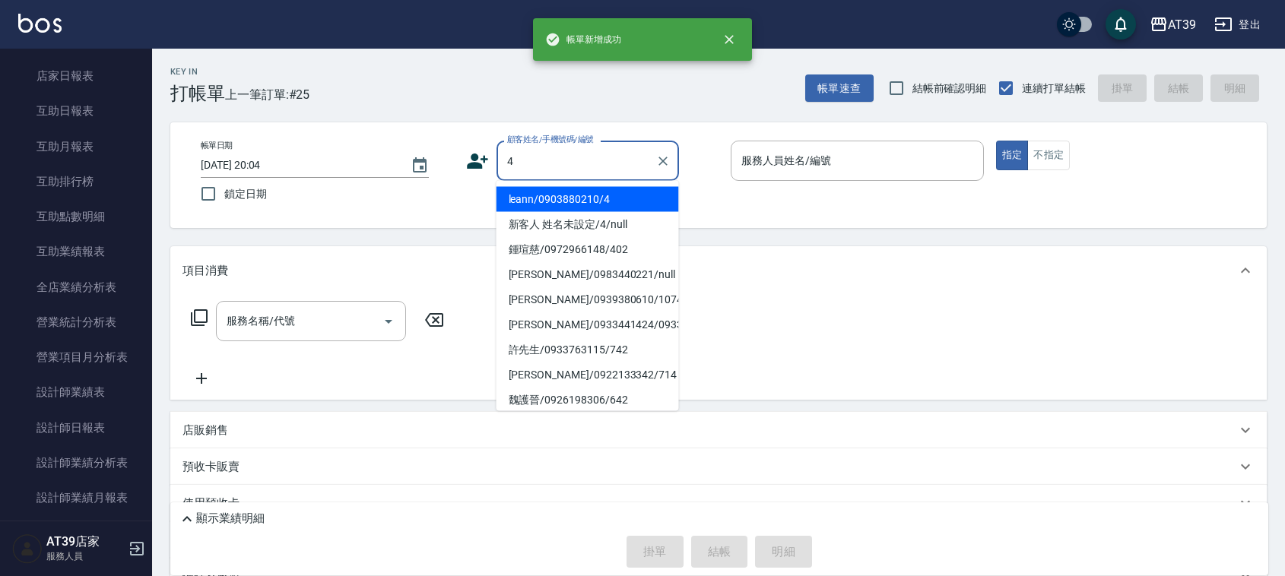
type input "leann/0903880210/4"
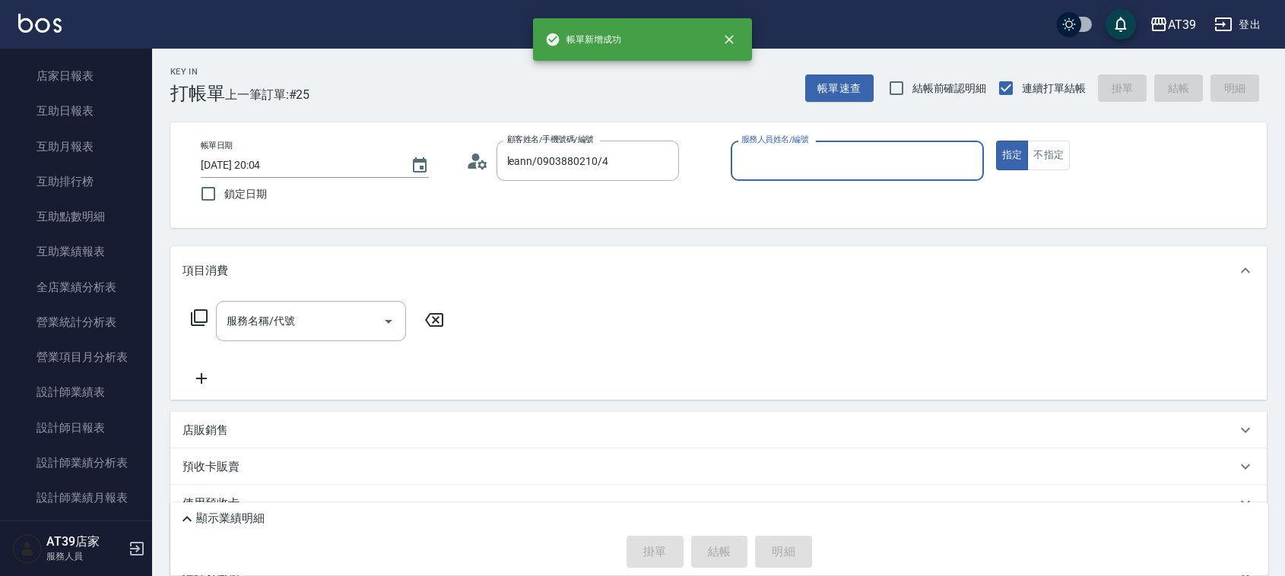
type input "Leann-4"
click at [996, 141] on button "指定" at bounding box center [1012, 156] width 33 height 30
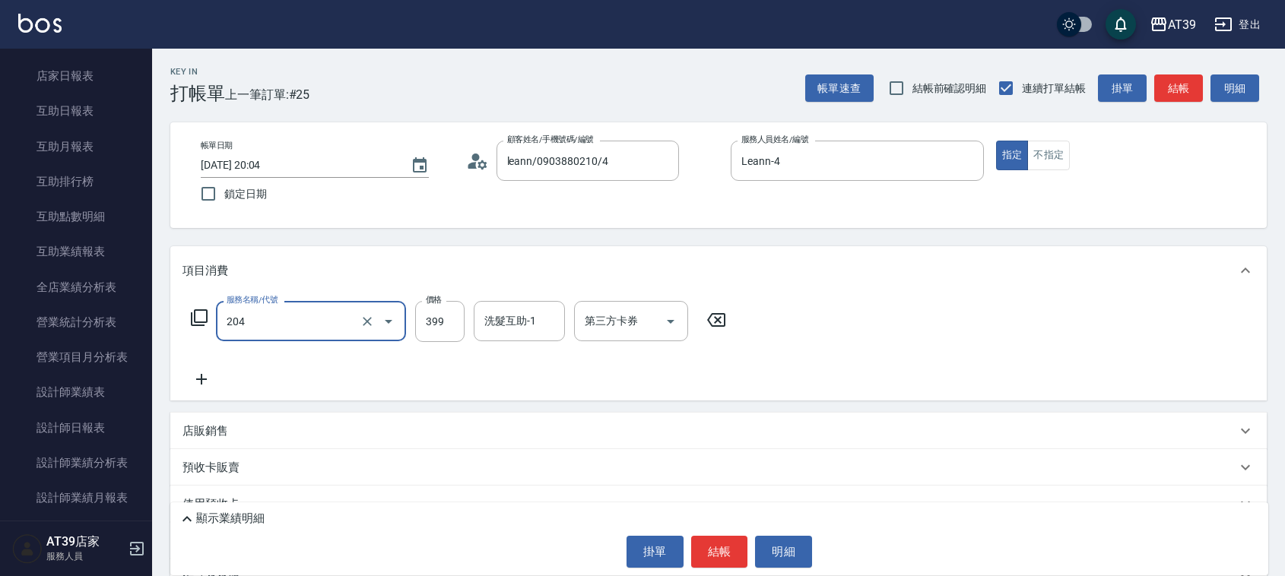
type input "A級洗+剪(204)"
type input "500"
click at [716, 557] on button "結帳" at bounding box center [719, 552] width 57 height 32
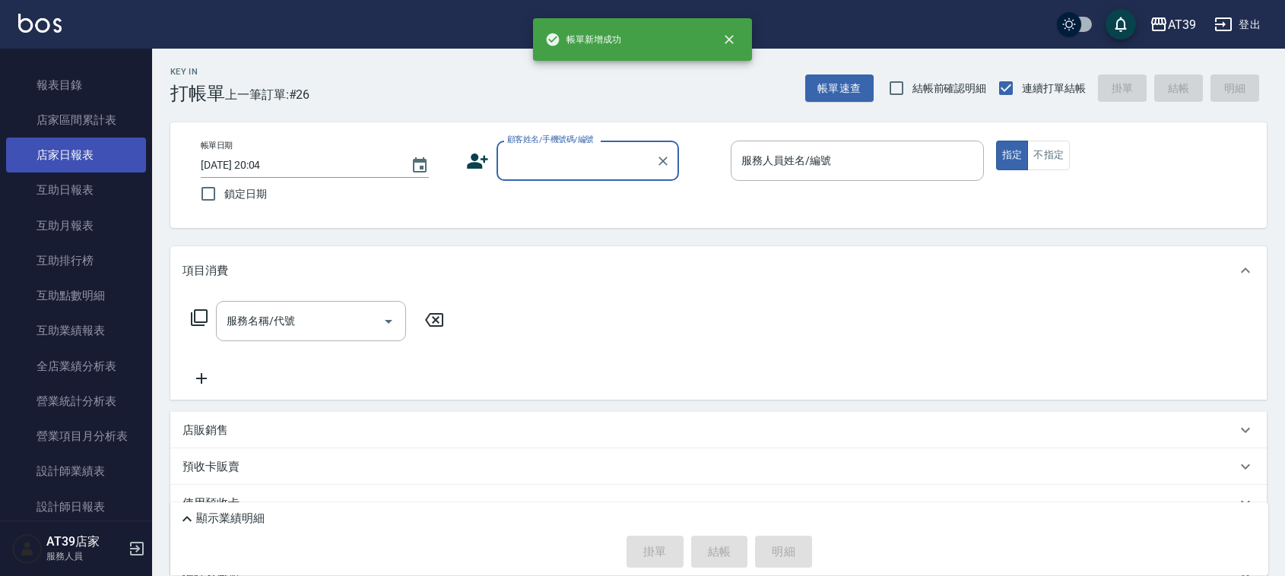
scroll to position [285, 0]
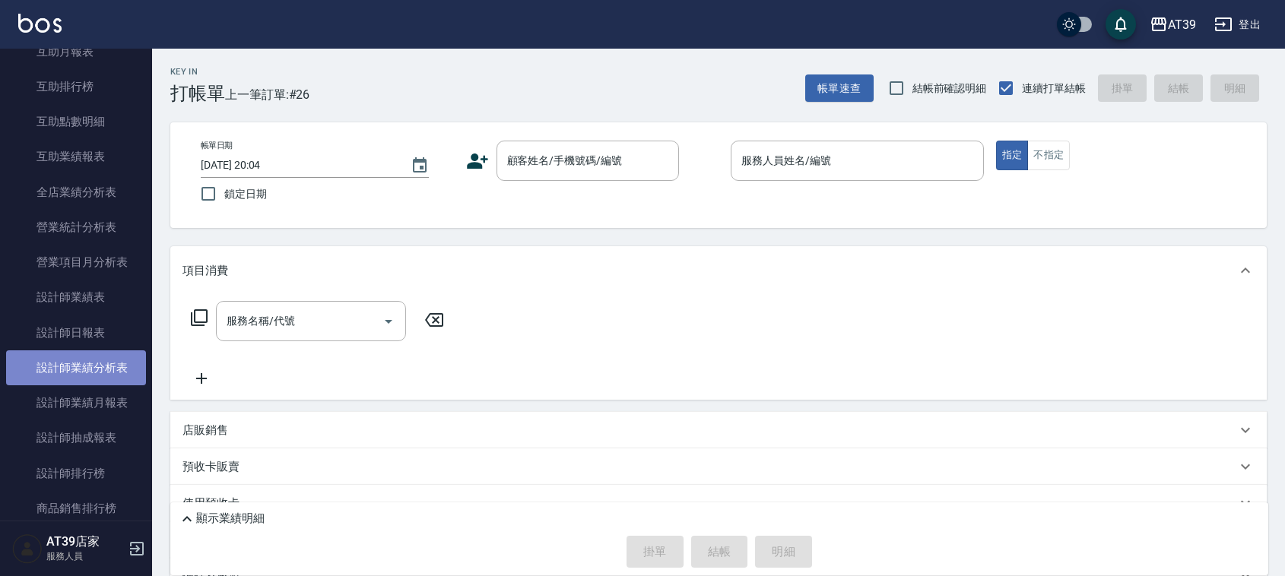
click at [107, 351] on link "設計師業績分析表" at bounding box center [76, 368] width 140 height 35
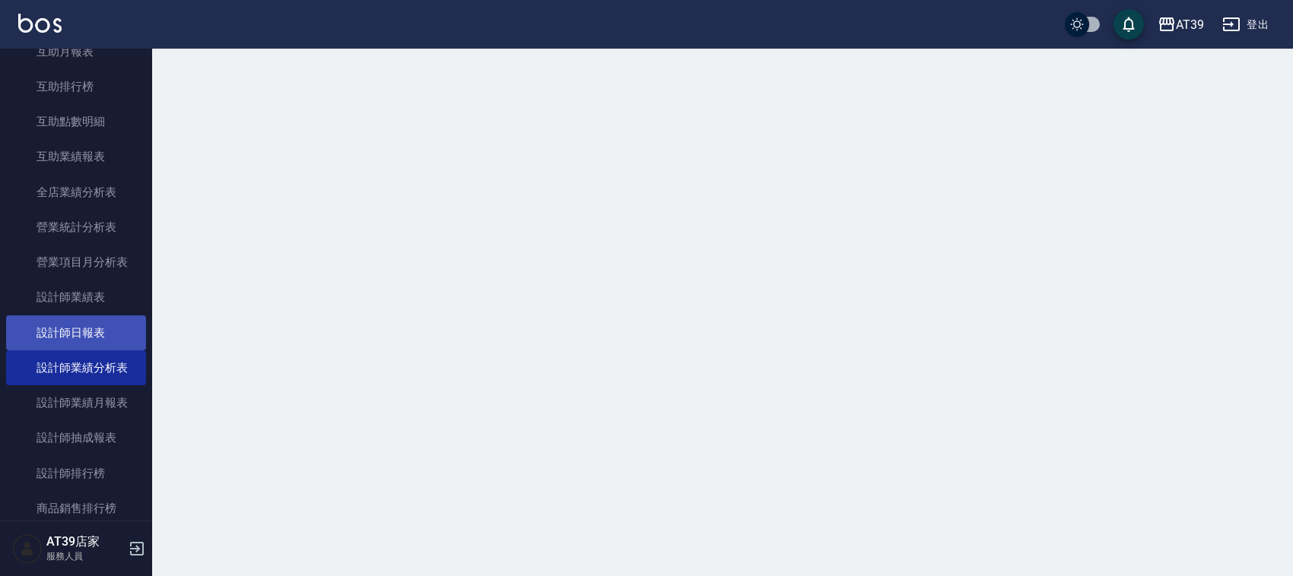
click at [107, 341] on link "設計師日報表" at bounding box center [76, 333] width 140 height 35
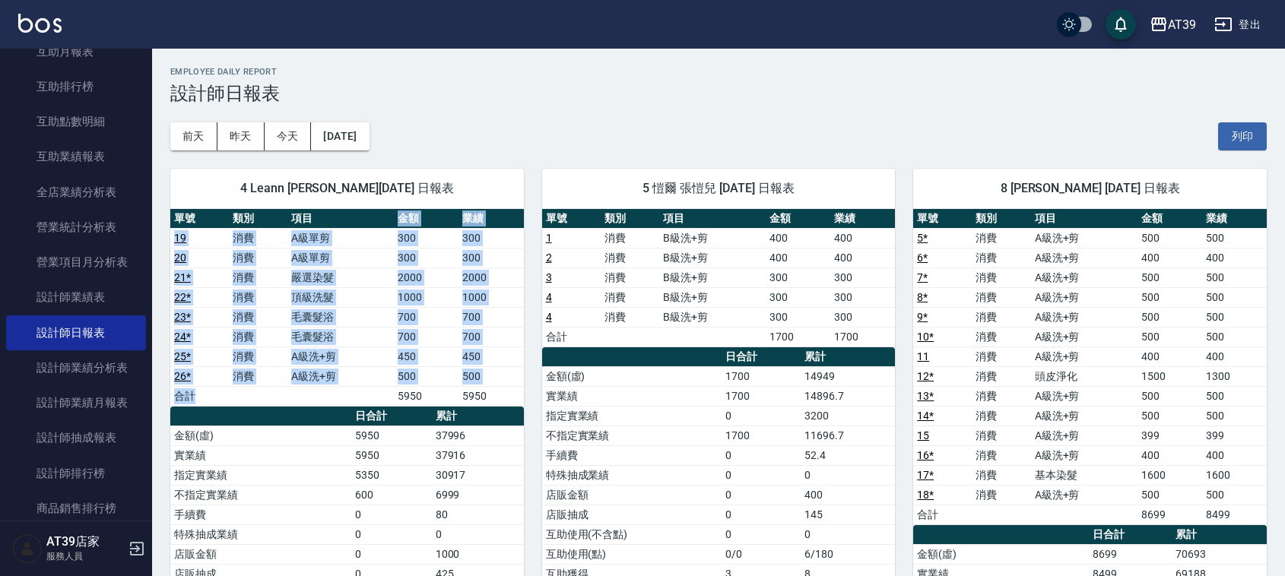
drag, startPoint x: 308, startPoint y: 219, endPoint x: 364, endPoint y: 389, distance: 178.5
click at [364, 389] on table "單號 類別 項目 金額 業績 19 消費 A級單剪 300 300 20 消費 A級單剪 300 300 21 * 消費 嚴選染髮 2000 2000 22 …" at bounding box center [347, 308] width 354 height 198
click at [364, 389] on td "a dense table" at bounding box center [340, 396] width 106 height 20
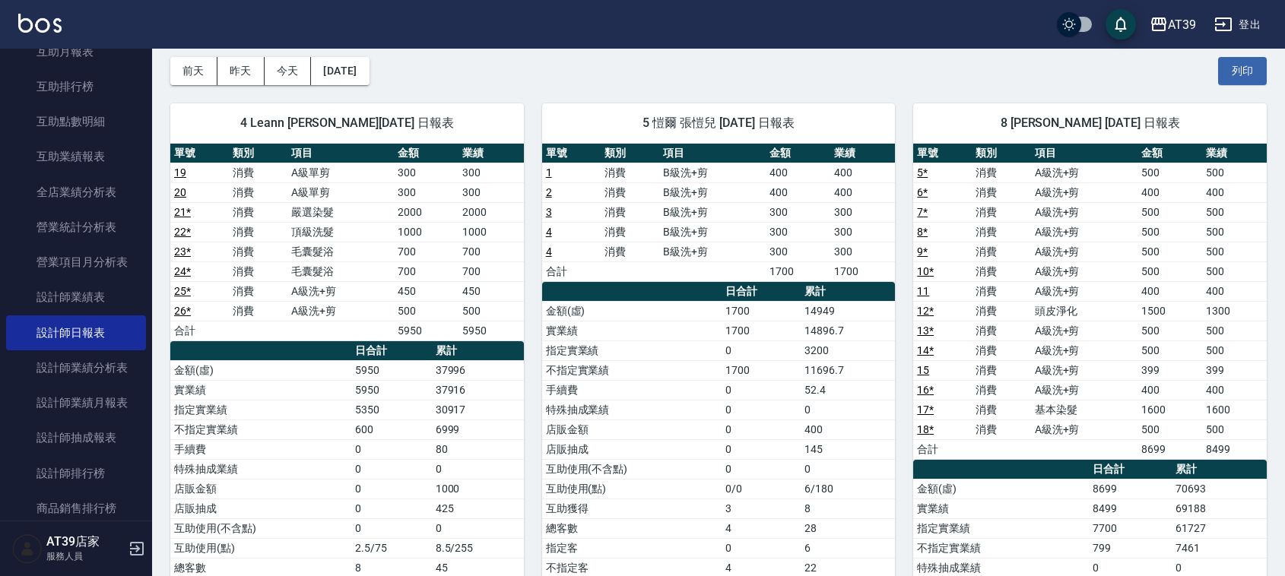
scroll to position [95, 0]
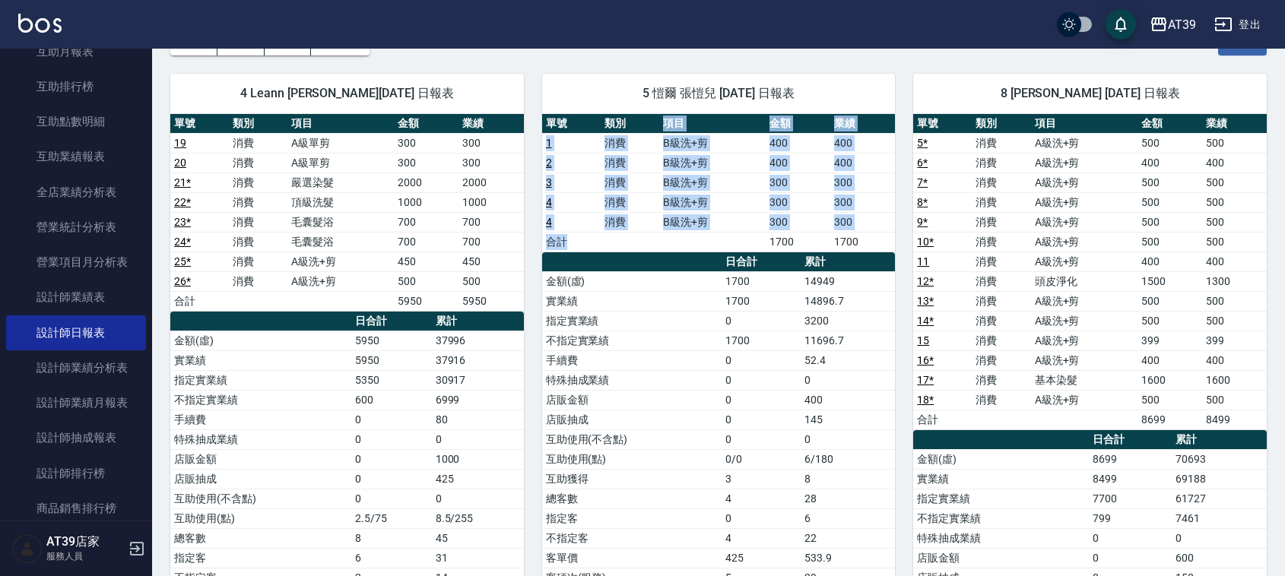
drag, startPoint x: 664, startPoint y: 122, endPoint x: 684, endPoint y: 238, distance: 117.4
click at [684, 238] on table "單號 類別 項目 金額 業績 1 消費 B級洗+剪 400 400 2 消費 B級洗+剪 400 400 3 消費 B級洗+剪 300 300 4 消費 B級…" at bounding box center [719, 183] width 354 height 138
click at [684, 238] on td "a dense table" at bounding box center [712, 242] width 106 height 20
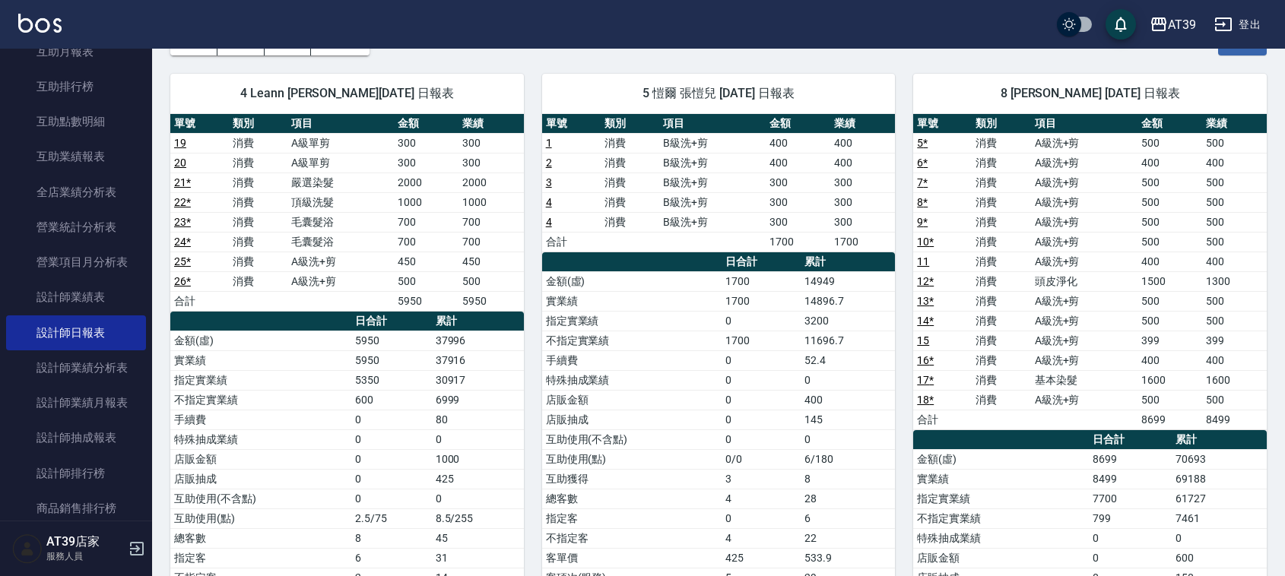
click at [684, 238] on td "a dense table" at bounding box center [712, 242] width 106 height 20
click at [38, 31] on img at bounding box center [39, 23] width 43 height 19
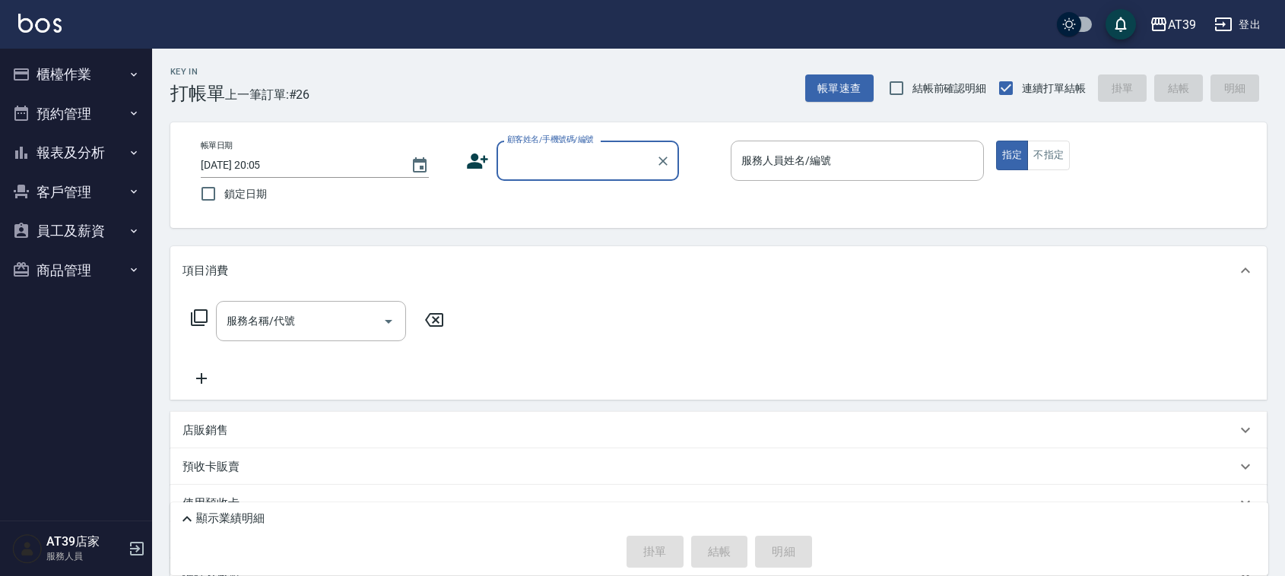
click at [576, 169] on input "顧客姓名/手機號碼/編號" at bounding box center [576, 161] width 146 height 27
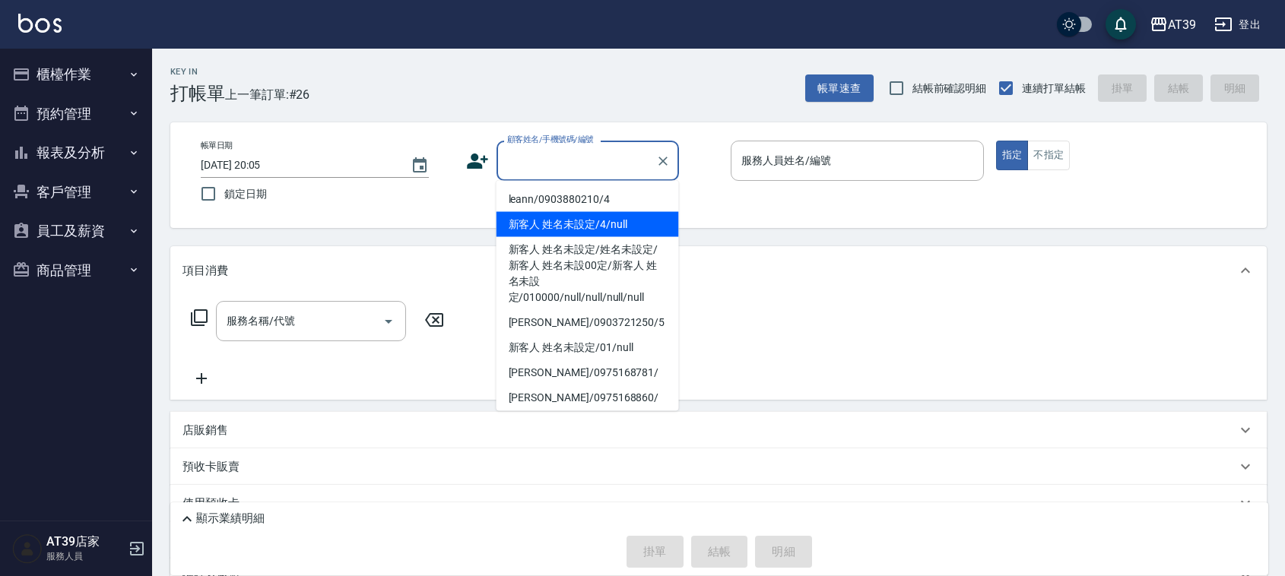
drag, startPoint x: 580, startPoint y: 190, endPoint x: 592, endPoint y: 234, distance: 45.8
click at [592, 234] on ul "leann/0903880210/4 新客人 姓名未設定/4/null 新客人 姓名未設定/姓名未設定/新客人 姓名未設00定/新客人 姓名未設定/01000…" at bounding box center [588, 296] width 183 height 230
click at [592, 234] on li "新客人 姓名未設定/4/null" at bounding box center [588, 224] width 183 height 25
type input "新客人 姓名未設定/4/null"
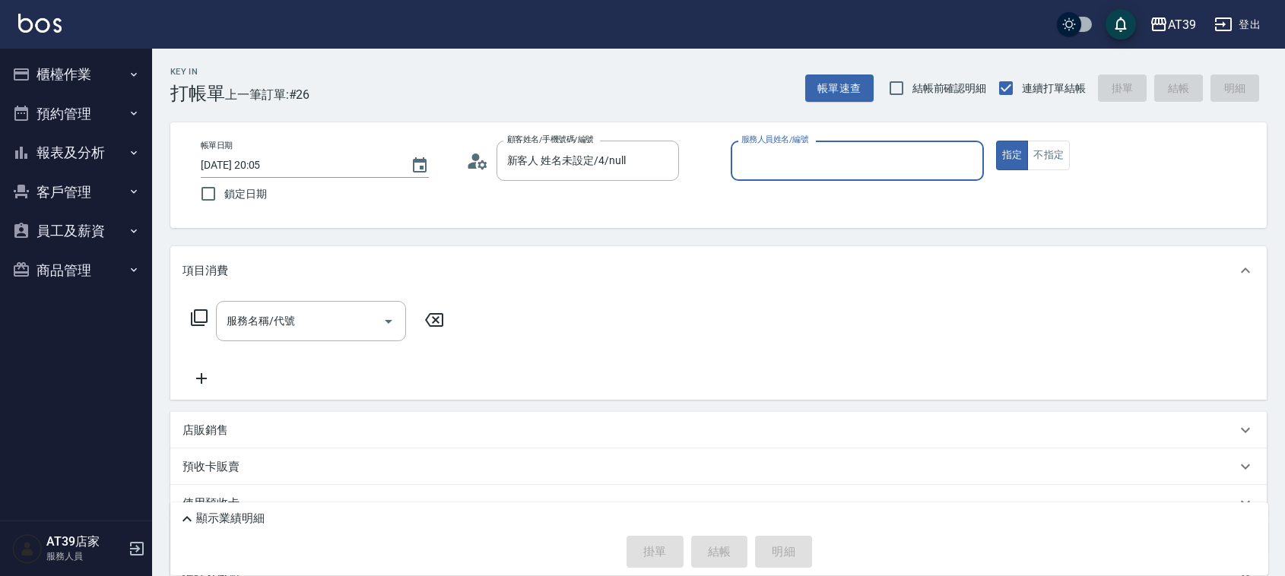
click at [796, 176] on div "服務人員姓名/編號" at bounding box center [857, 161] width 253 height 40
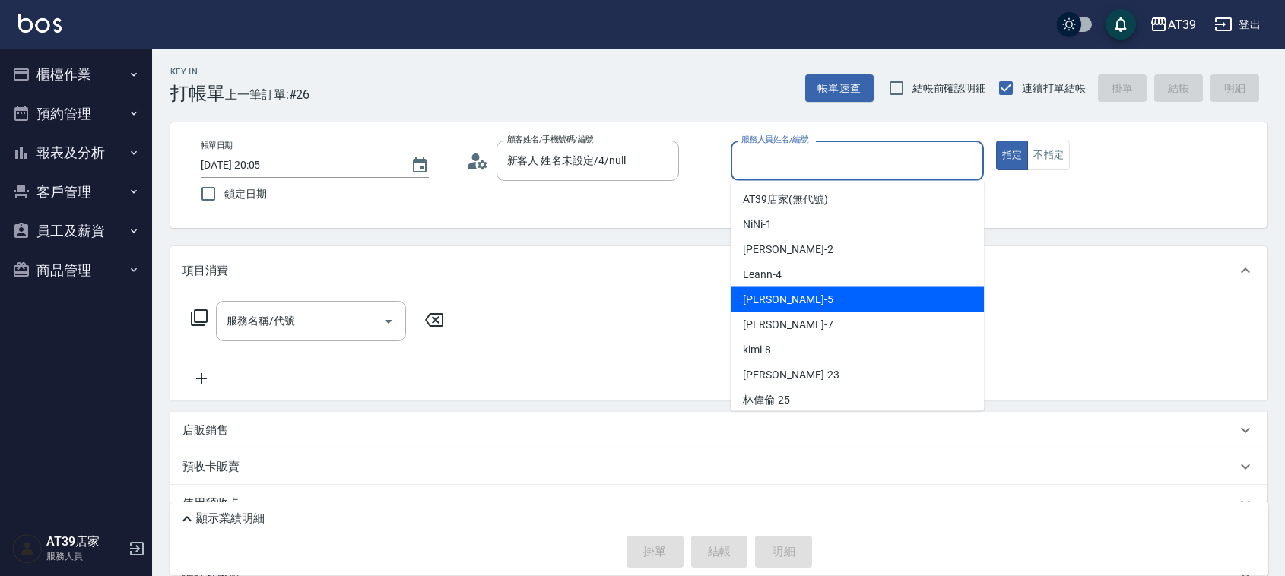
click at [796, 308] on div "愷爾 -5" at bounding box center [857, 299] width 253 height 25
type input "愷爾-5"
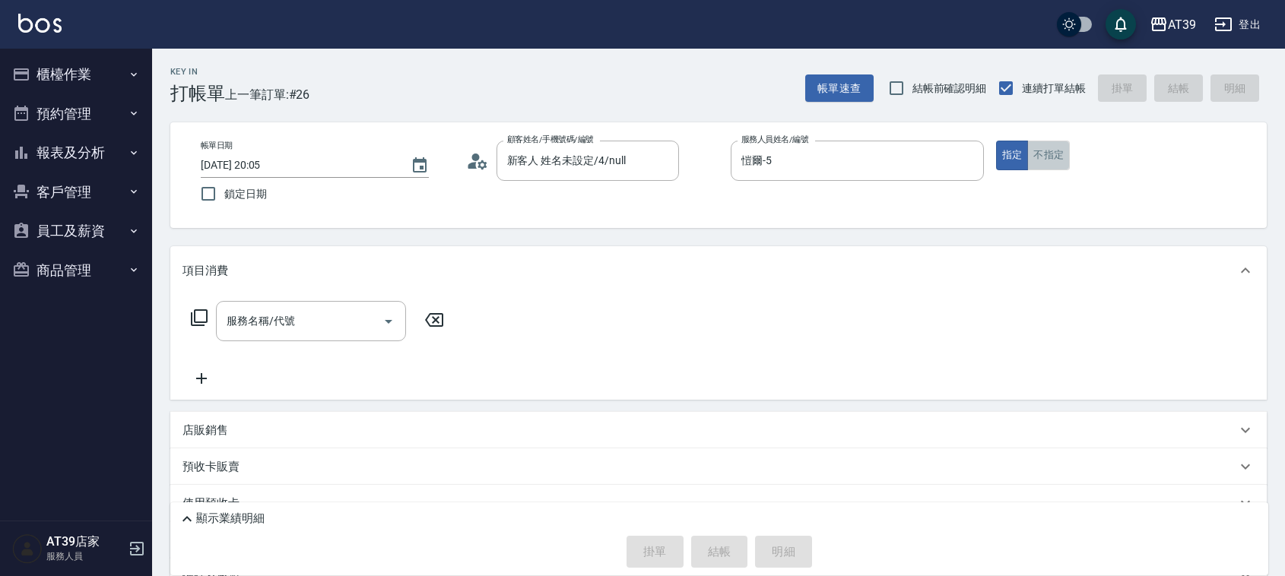
click at [1042, 157] on button "不指定" at bounding box center [1048, 156] width 43 height 30
click at [297, 336] on div "服務名稱/代號" at bounding box center [311, 321] width 190 height 40
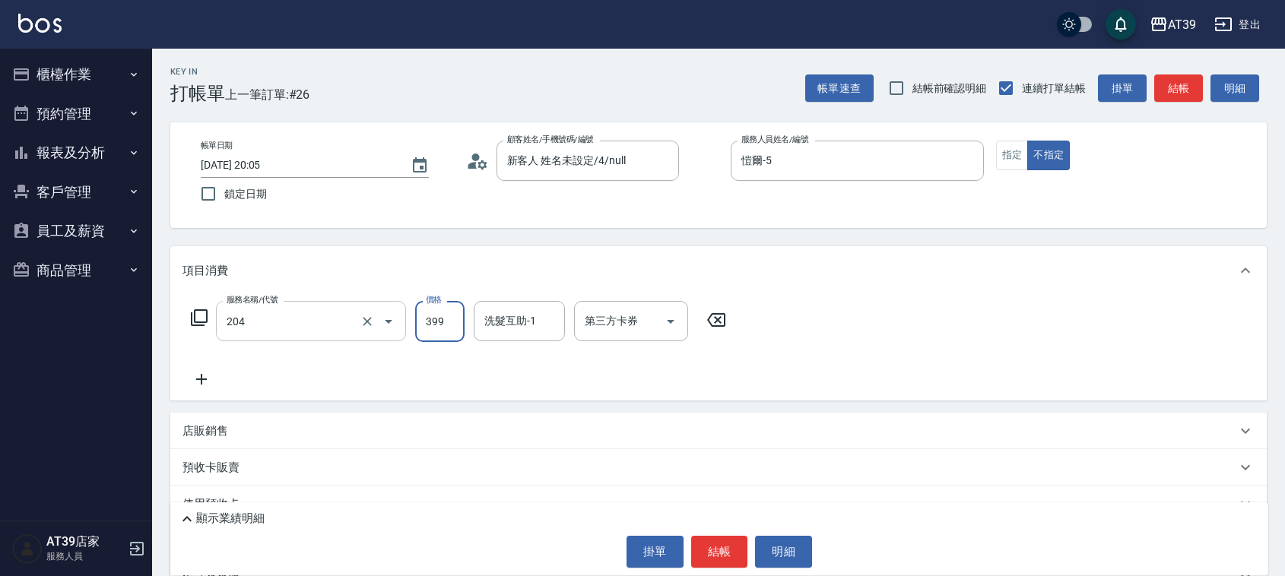
type input "A級洗+剪(204)"
type input "400"
click at [732, 546] on button "結帳" at bounding box center [719, 552] width 57 height 32
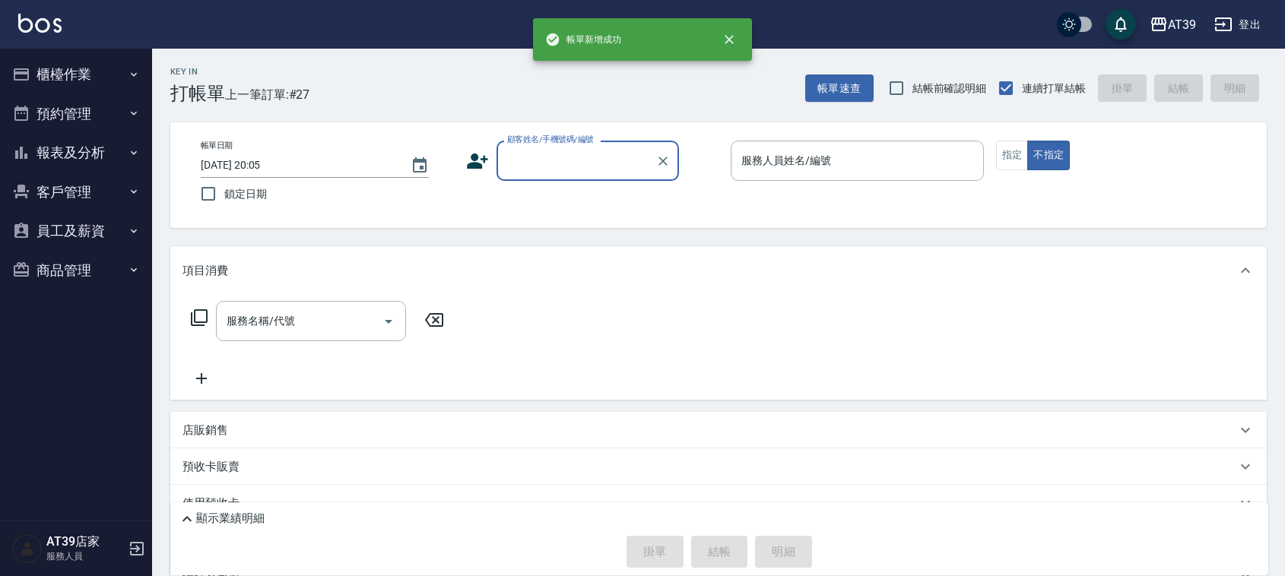
click at [54, 135] on button "報表及分析" at bounding box center [76, 153] width 140 height 40
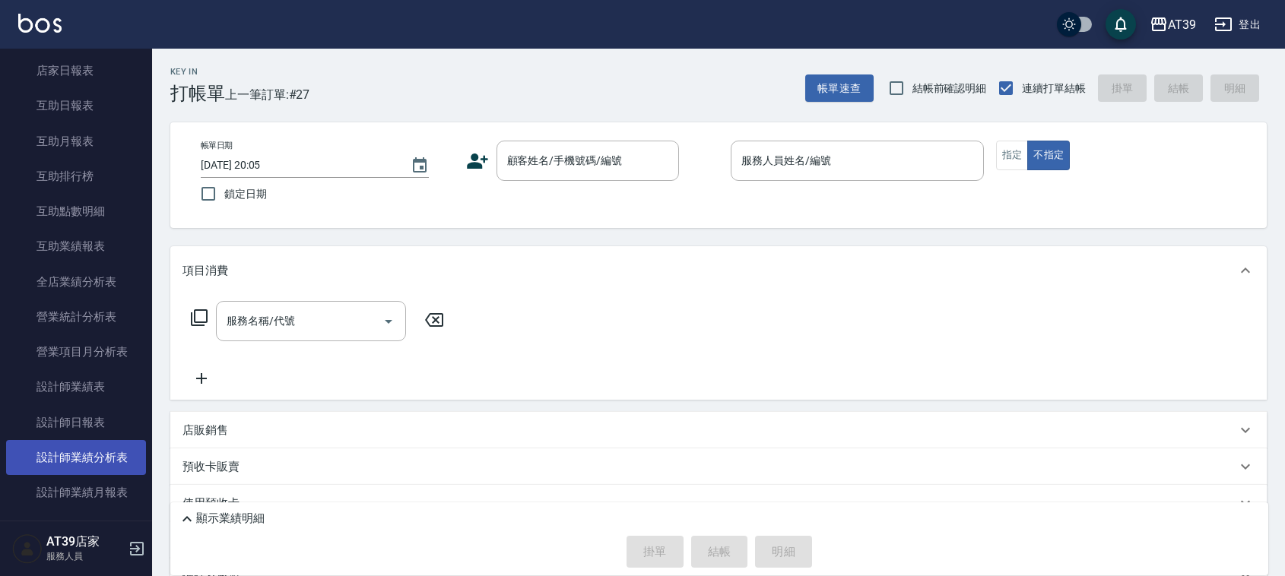
scroll to position [380, 0]
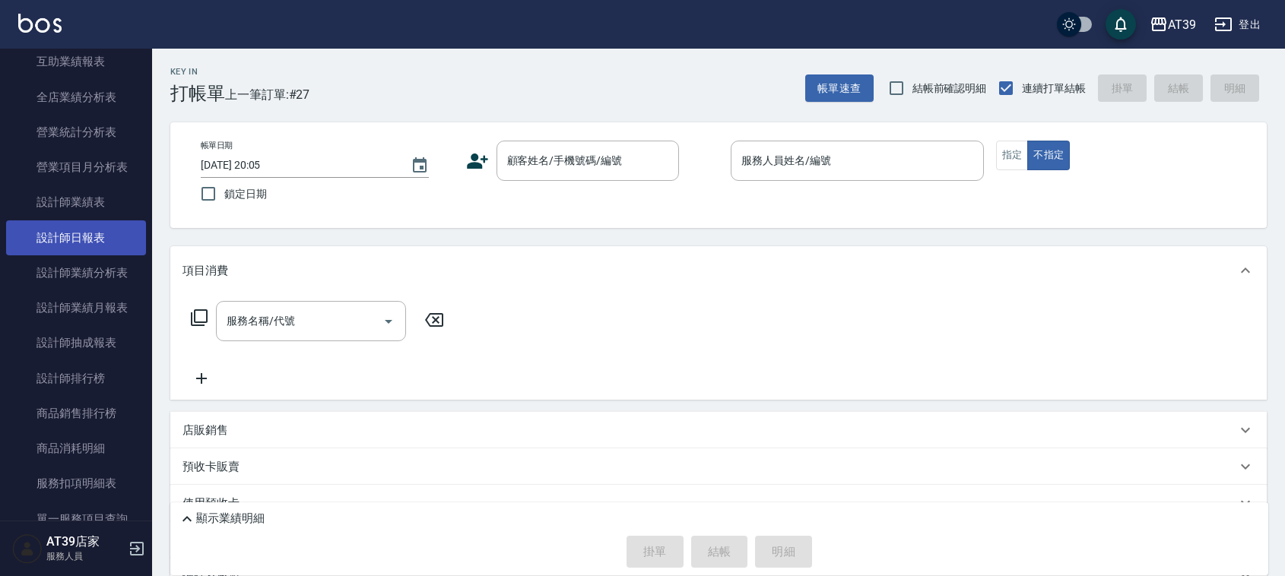
click at [104, 237] on link "設計師日報表" at bounding box center [76, 238] width 140 height 35
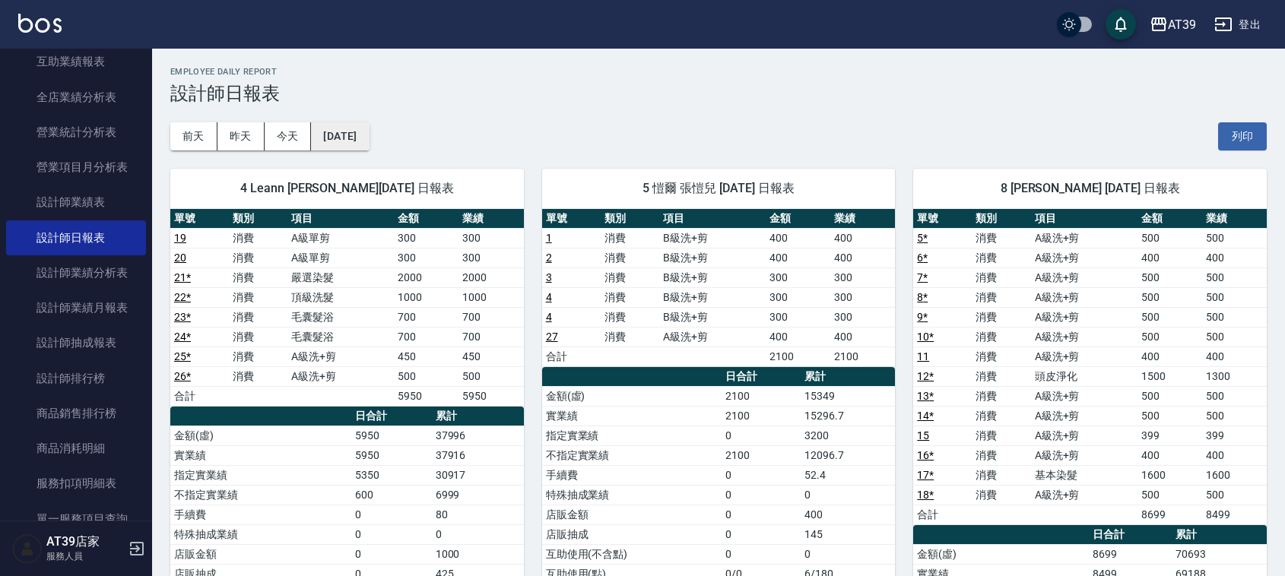
click at [369, 130] on button "[DATE]" at bounding box center [340, 136] width 58 height 28
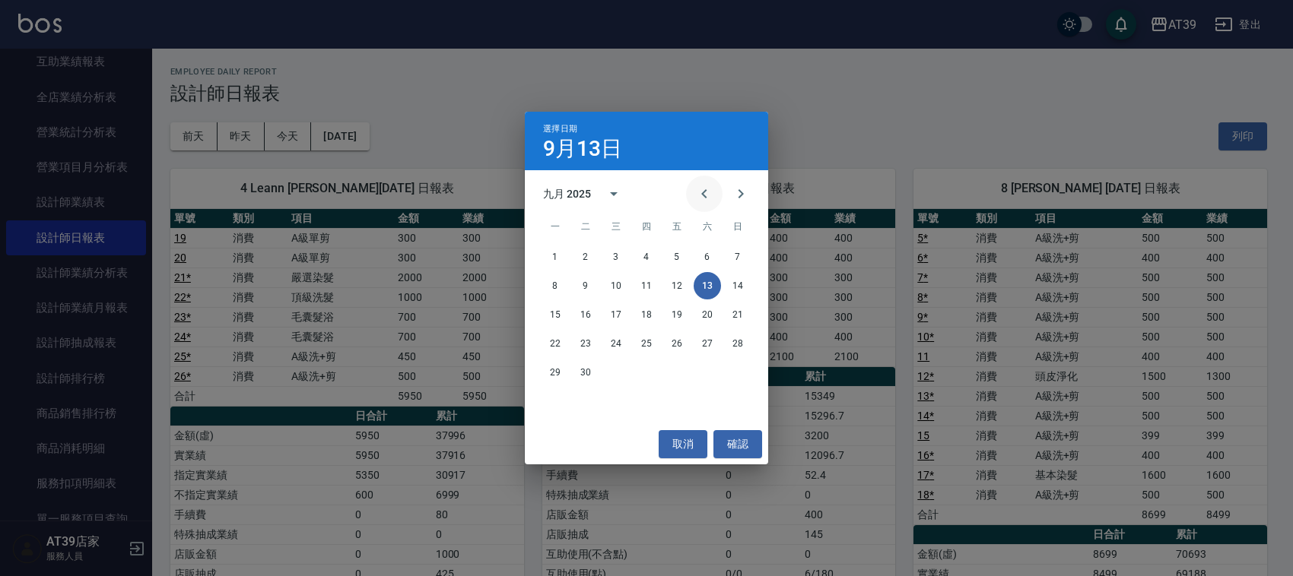
click at [706, 194] on icon "Previous month" at bounding box center [704, 194] width 18 height 18
click at [610, 310] on button "13" at bounding box center [615, 314] width 27 height 27
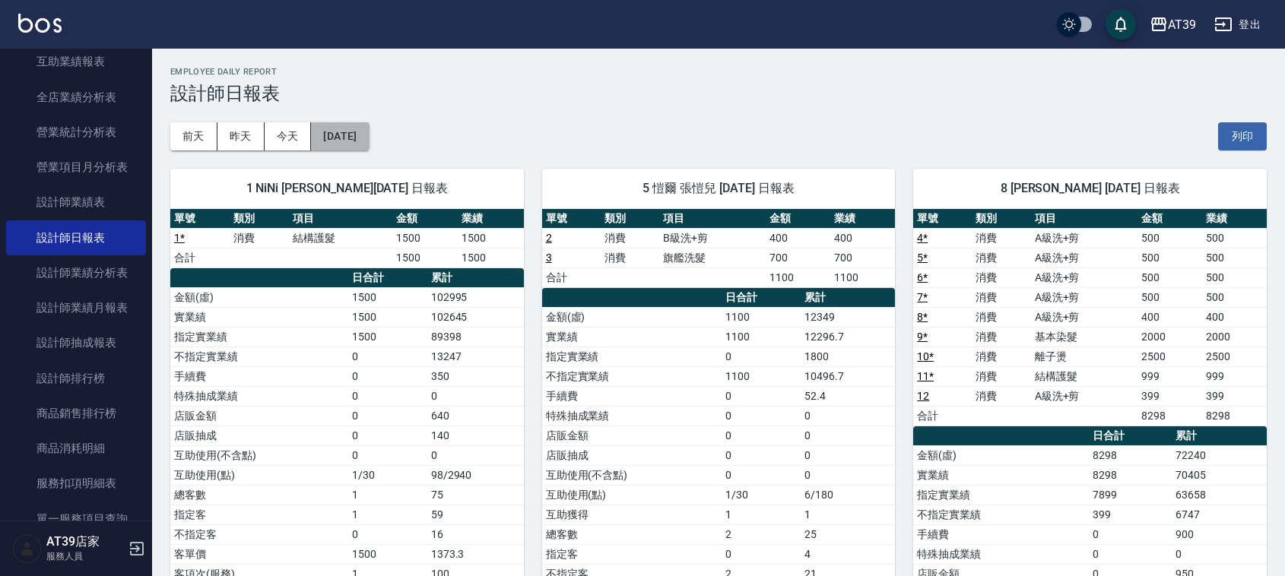
click at [357, 141] on button "2025/08/13" at bounding box center [340, 136] width 58 height 28
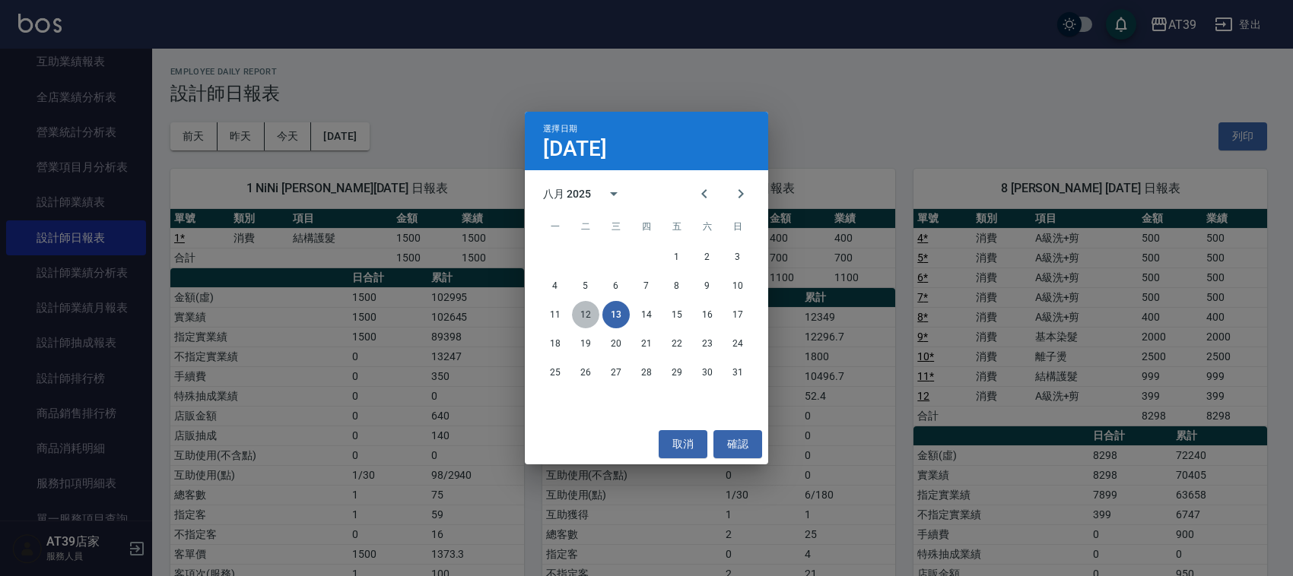
click at [574, 310] on button "12" at bounding box center [585, 314] width 27 height 27
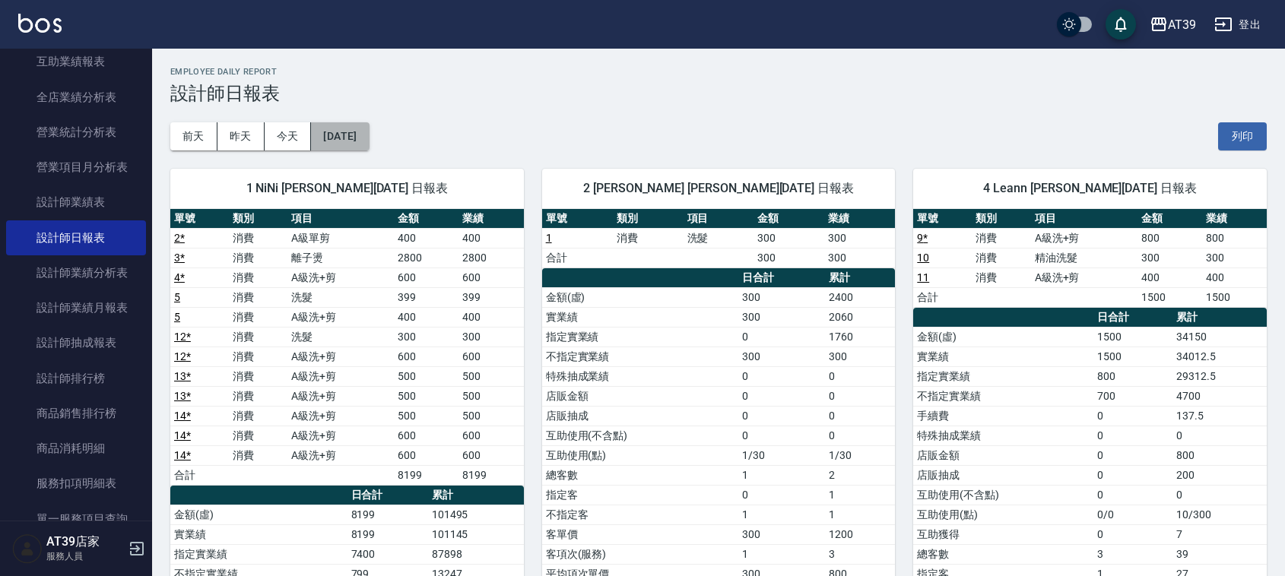
click at [359, 141] on button "2025/08/12" at bounding box center [340, 136] width 58 height 28
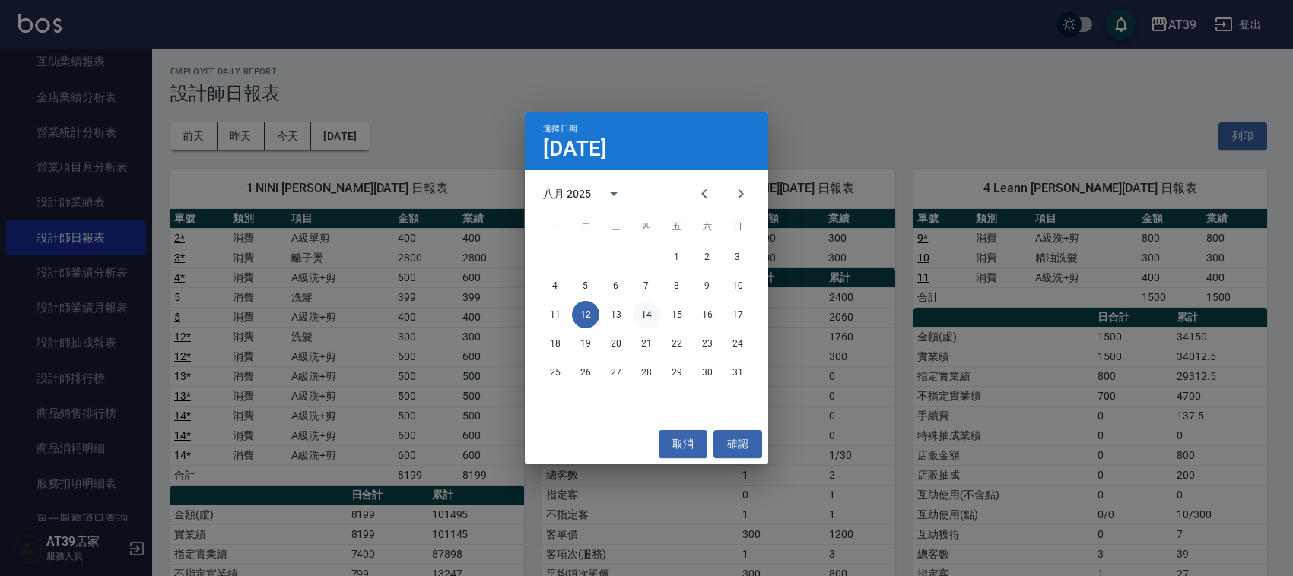
click at [643, 318] on button "14" at bounding box center [646, 314] width 27 height 27
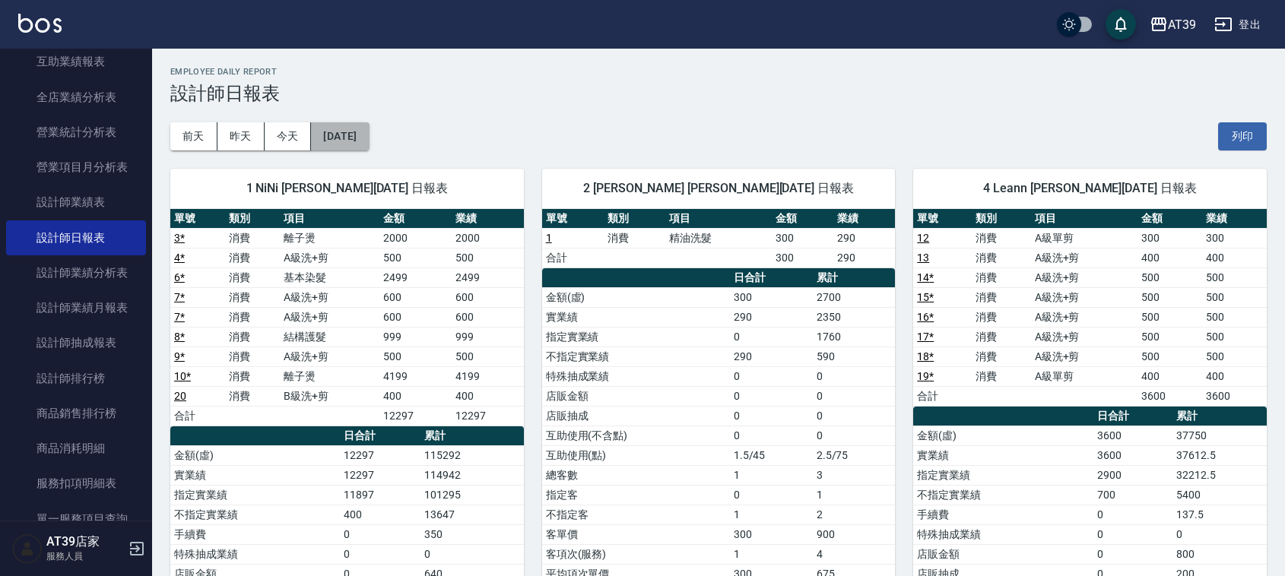
click at [332, 135] on button "2025/08/14" at bounding box center [340, 136] width 58 height 28
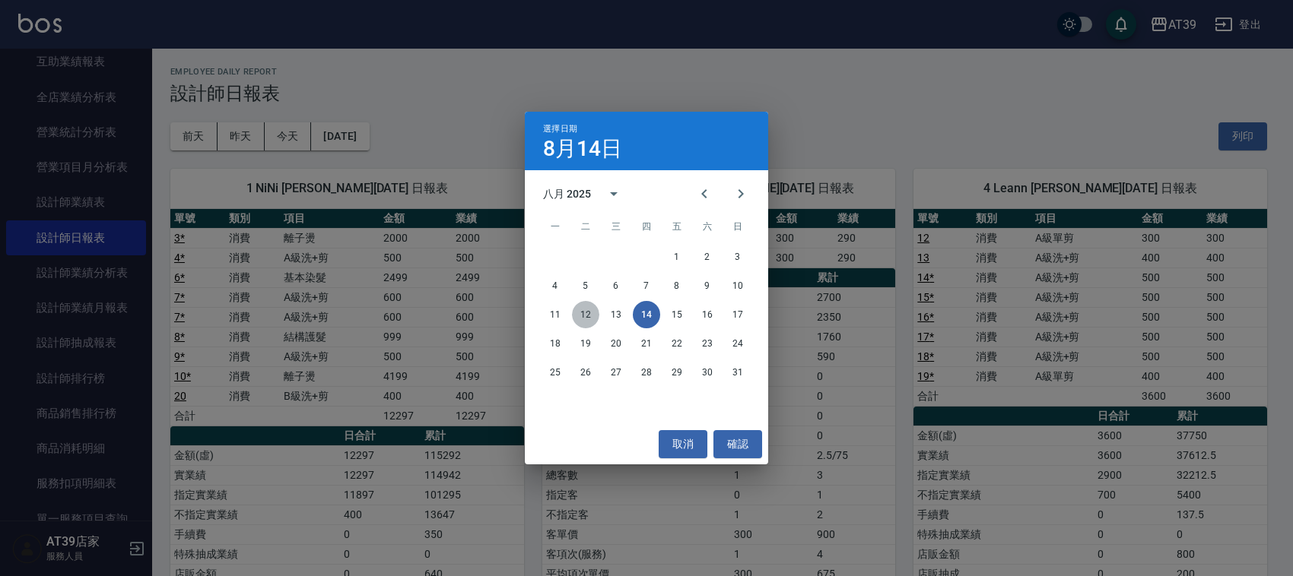
click at [584, 318] on button "12" at bounding box center [585, 314] width 27 height 27
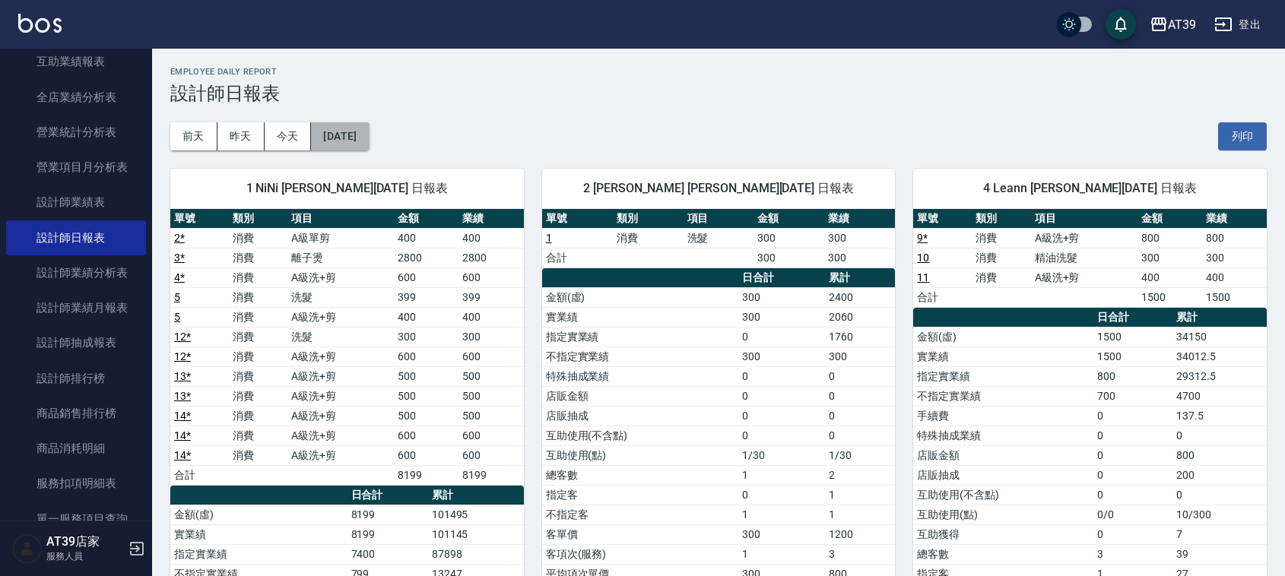
click at [336, 137] on button "2025/08/12" at bounding box center [340, 136] width 58 height 28
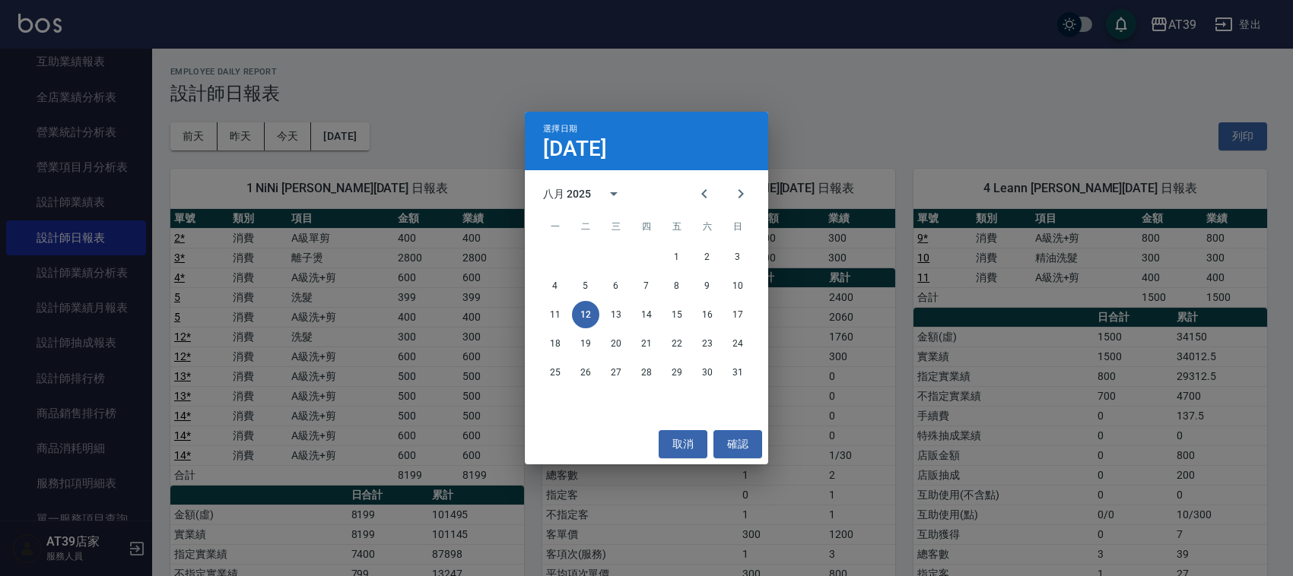
click at [601, 313] on div "11 12 13 14 15 16 17" at bounding box center [646, 314] width 243 height 27
click at [609, 314] on button "13" at bounding box center [615, 314] width 27 height 27
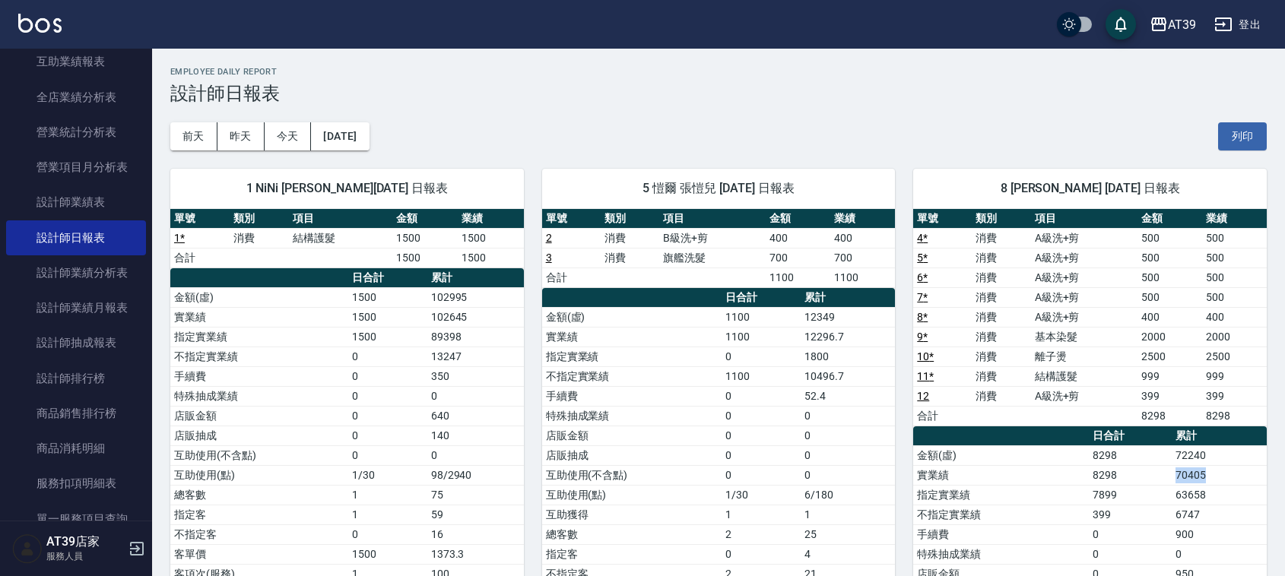
drag, startPoint x: 1215, startPoint y: 479, endPoint x: 1160, endPoint y: 472, distance: 56.0
click at [1160, 472] on tr "實業績 8298 70405" at bounding box center [1090, 475] width 354 height 20
click at [1160, 472] on td "8298" at bounding box center [1130, 475] width 83 height 20
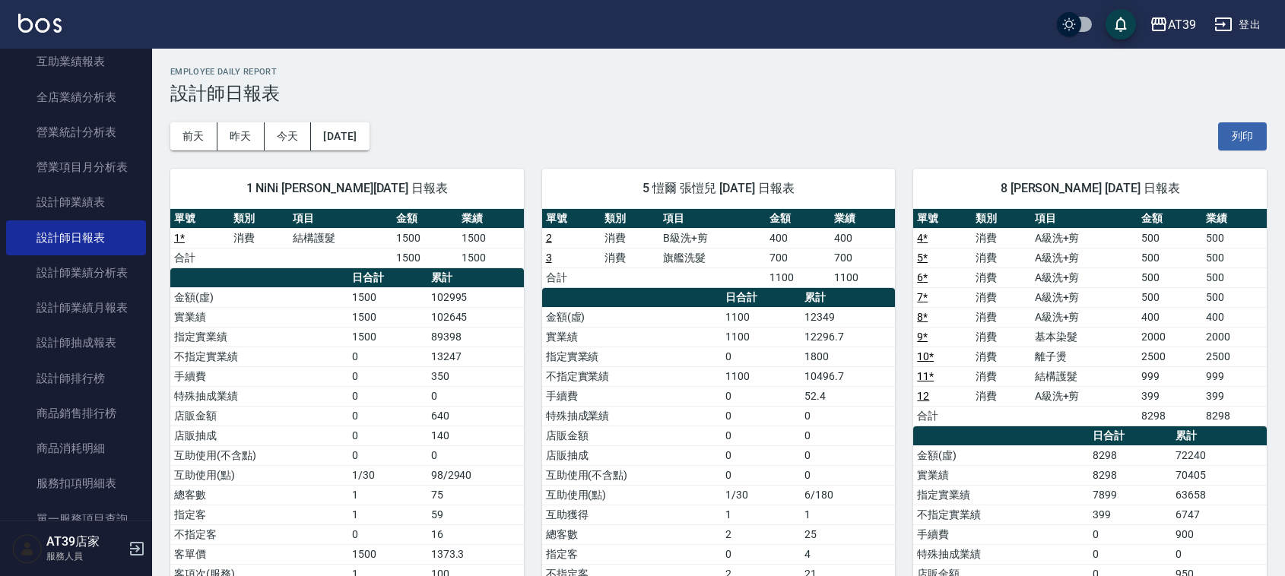
click at [1221, 481] on td "70405" at bounding box center [1219, 475] width 95 height 20
drag, startPoint x: 1221, startPoint y: 481, endPoint x: 1170, endPoint y: 481, distance: 51.7
click at [1170, 481] on tr "實業績 8298 70405" at bounding box center [1090, 475] width 354 height 20
click at [1170, 481] on td "8298" at bounding box center [1130, 475] width 83 height 20
click at [272, 134] on button "今天" at bounding box center [288, 136] width 47 height 28
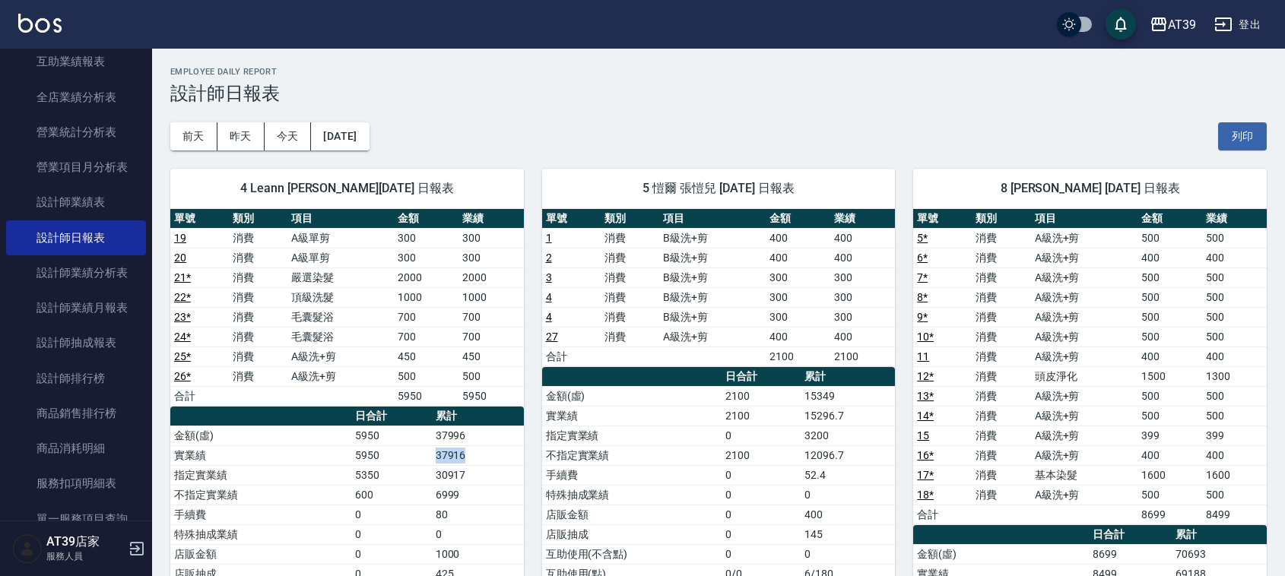
drag, startPoint x: 424, startPoint y: 451, endPoint x: 468, endPoint y: 460, distance: 45.0
click at [468, 460] on tr "實業績 5950 37916" at bounding box center [347, 456] width 354 height 20
click at [468, 460] on td "37916" at bounding box center [478, 456] width 92 height 20
click at [489, 488] on td "6999" at bounding box center [478, 495] width 92 height 20
drag, startPoint x: 489, startPoint y: 489, endPoint x: 432, endPoint y: 455, distance: 66.5
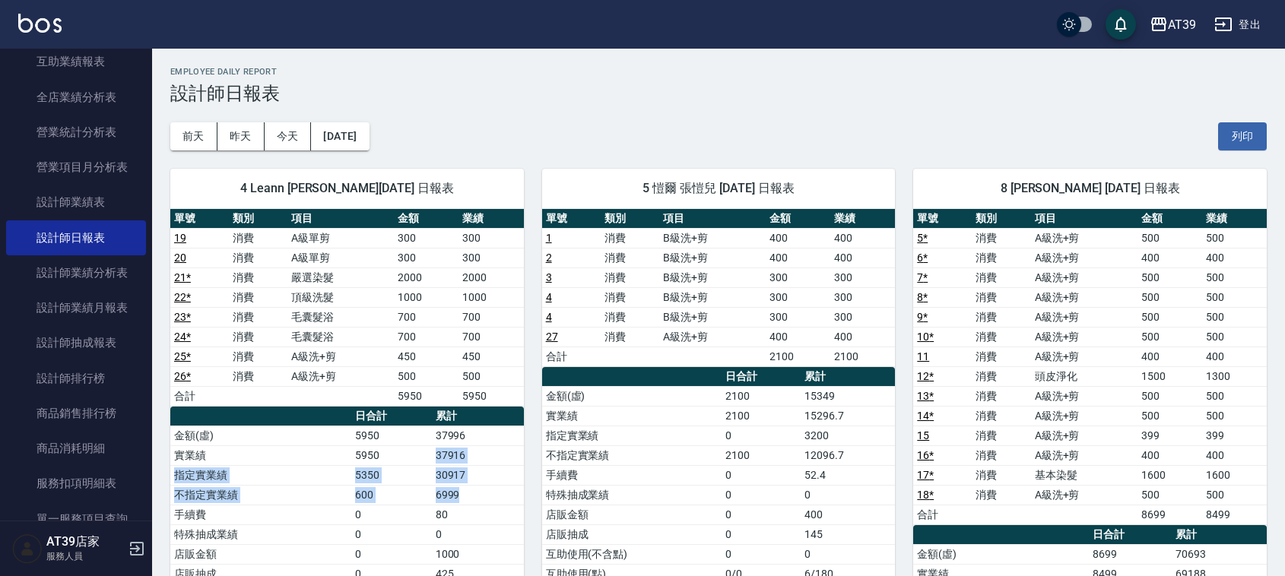
click at [432, 455] on tbody "金額(虛) 5950 37996 實業績 5950 37916 指定實業績 5350 30917 不指定實業績 600 6999 手續費 0 80 特殊抽成業…" at bounding box center [347, 584] width 354 height 316
click at [432, 455] on td "37916" at bounding box center [478, 456] width 92 height 20
drag, startPoint x: 423, startPoint y: 469, endPoint x: 476, endPoint y: 476, distance: 53.7
click at [476, 476] on tr "指定實業績 5350 30917" at bounding box center [347, 475] width 354 height 20
click at [476, 476] on td "30917" at bounding box center [478, 475] width 92 height 20
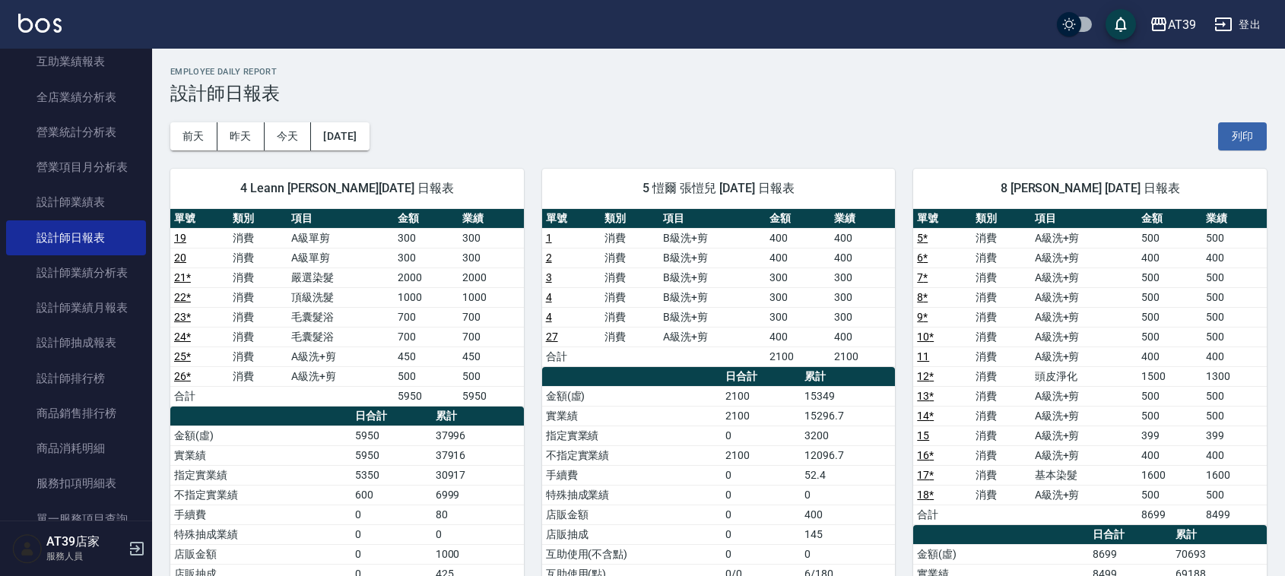
click at [478, 465] on td "37916" at bounding box center [478, 456] width 92 height 20
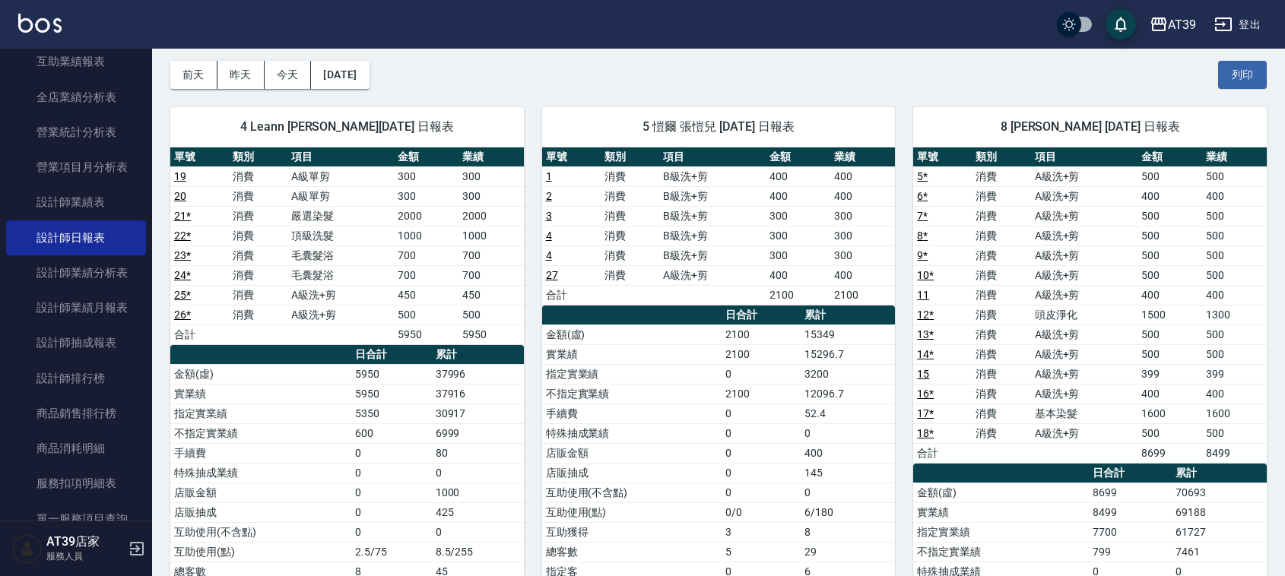
scroll to position [95, 0]
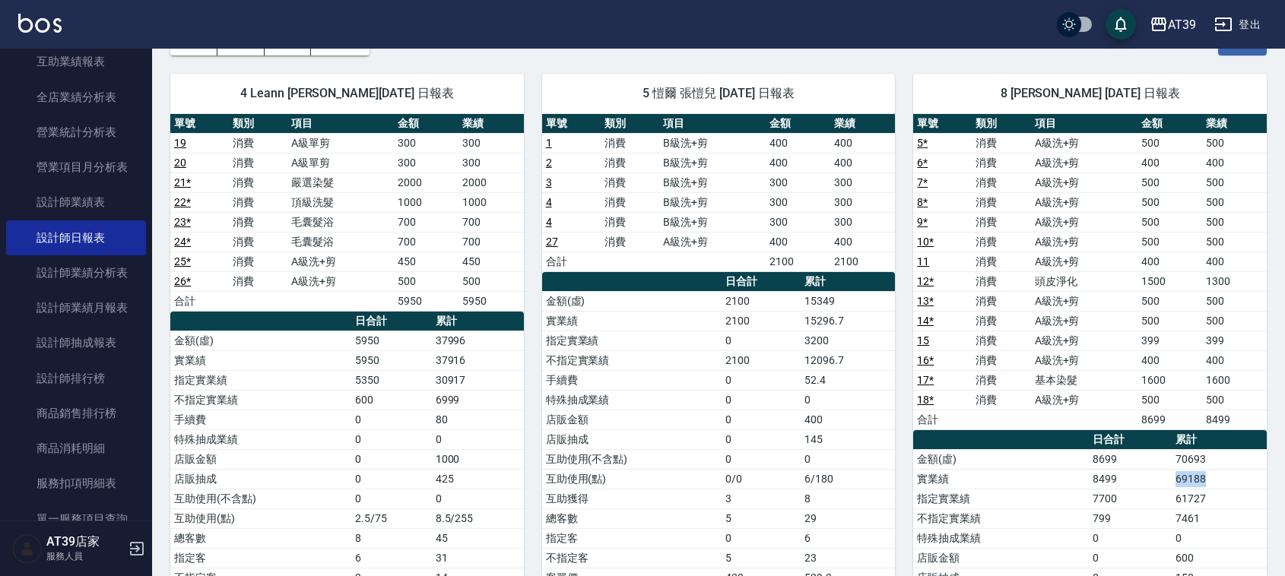
drag, startPoint x: 1165, startPoint y: 481, endPoint x: 1233, endPoint y: 484, distance: 67.7
click at [1233, 484] on tr "實業績 8499 69188" at bounding box center [1090, 479] width 354 height 20
click at [1233, 484] on td "69188" at bounding box center [1219, 479] width 95 height 20
click at [1234, 485] on td "69188" at bounding box center [1219, 479] width 95 height 20
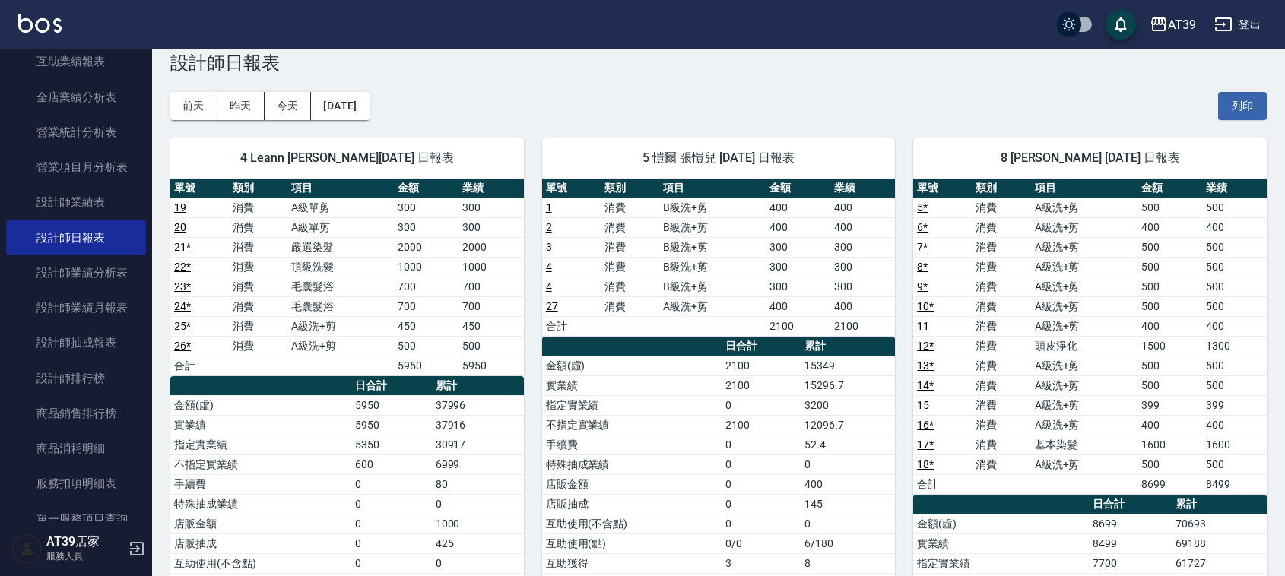
scroll to position [0, 0]
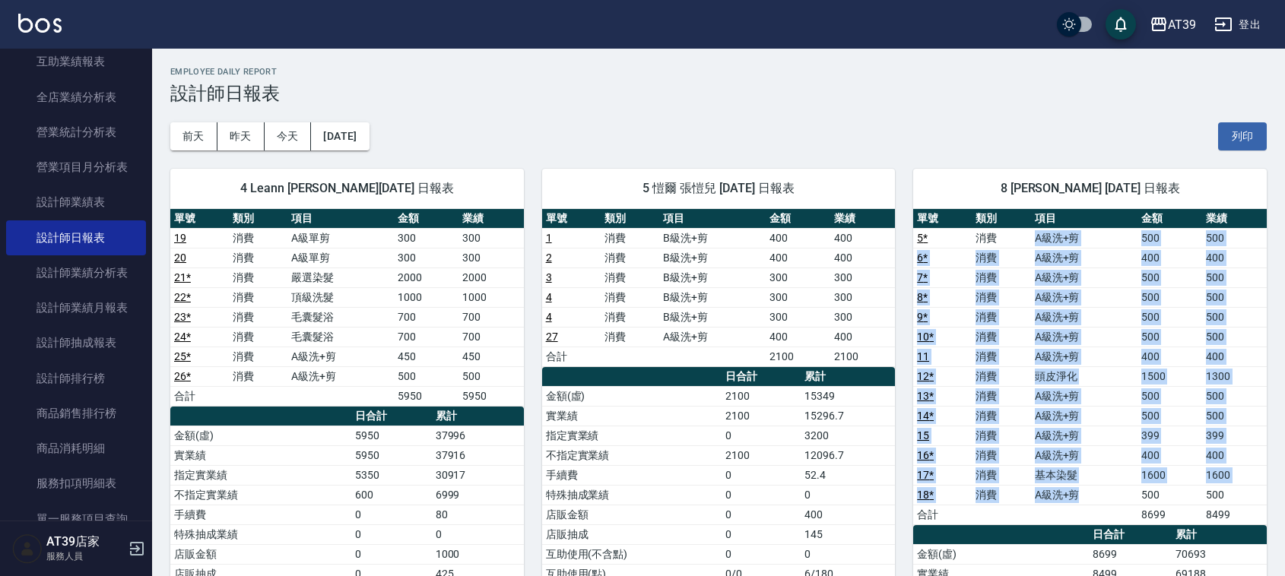
drag, startPoint x: 1020, startPoint y: 233, endPoint x: 1082, endPoint y: 503, distance: 277.1
click at [1082, 503] on tbody "5 * 消費 A級洗+剪 500 500 6 * 消費 A級洗+剪 400 400 7 * 消費 A級洗+剪 500 500 8 * 消費 A級洗+剪 500…" at bounding box center [1090, 376] width 354 height 297
click at [1082, 503] on td "A級洗+剪" at bounding box center [1084, 495] width 106 height 20
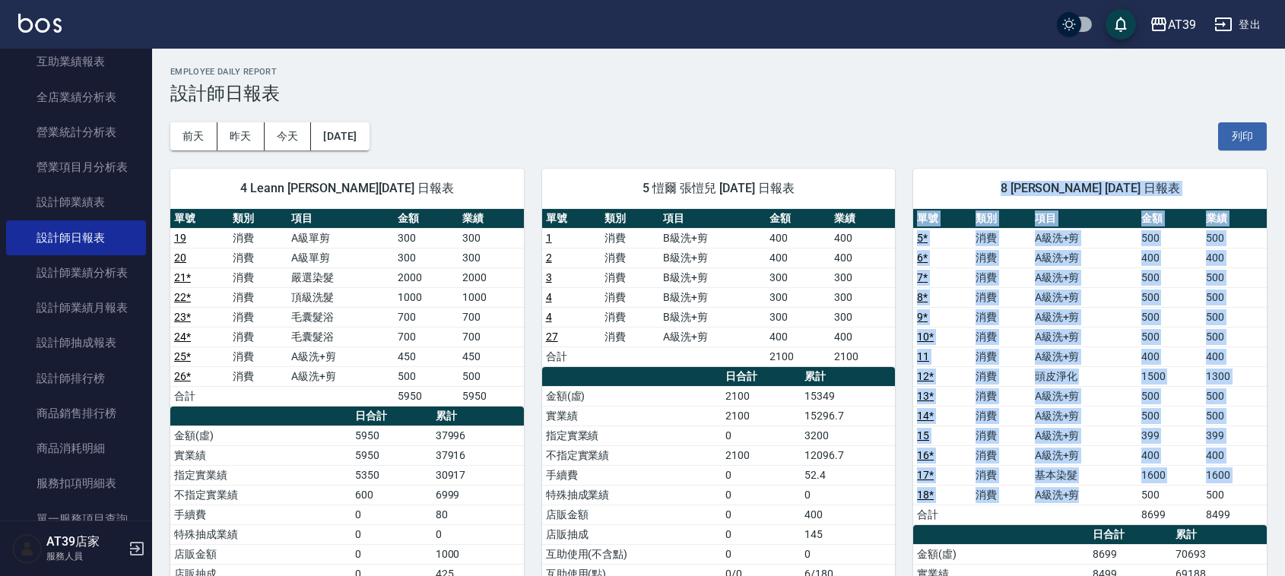
drag, startPoint x: 1082, startPoint y: 503, endPoint x: 999, endPoint y: 205, distance: 308.9
click at [999, 205] on div "8 kimi [PERSON_NAME] [DATE] 日報表 單號 類別 項目 金額 業績 5 * 消費 A級洗+剪 500 500 6 * 消費 A級洗+…" at bounding box center [1090, 524] width 354 height 711
click at [999, 205] on div "8 [PERSON_NAME] [DATE] 日報表" at bounding box center [1090, 189] width 354 height 40
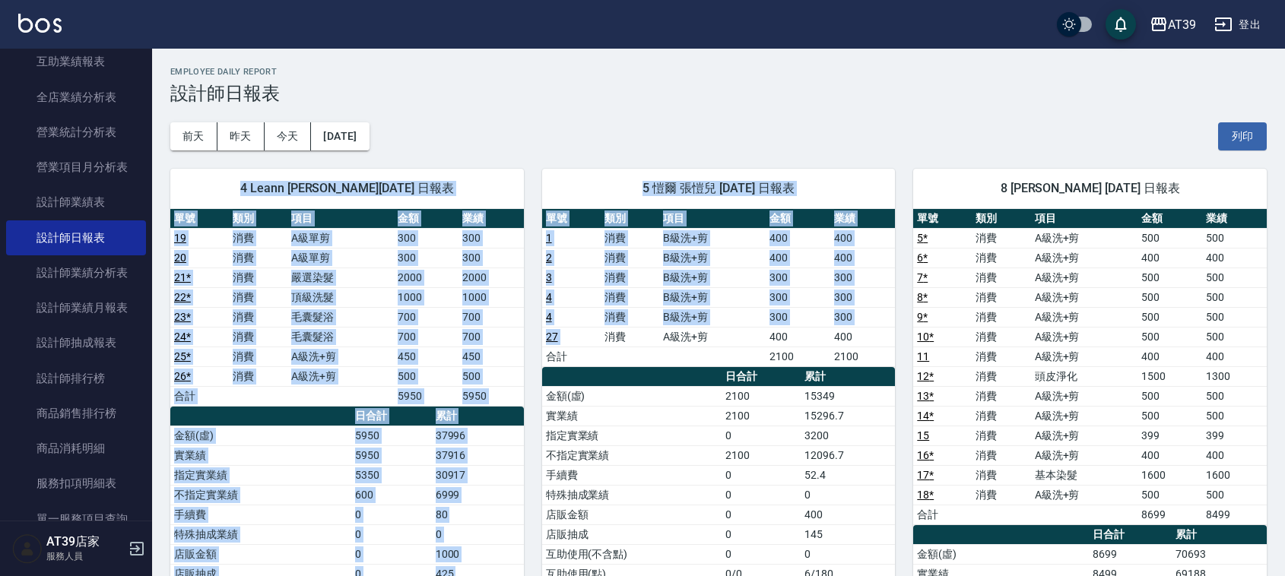
drag, startPoint x: 266, startPoint y: 202, endPoint x: 602, endPoint y: 343, distance: 364.0
click at [602, 343] on div "4 Leann 林思宇 09/13/2025 日報表 單號 類別 項目 金額 業績 19 消費 A級單剪 300 300 20 消費 A級單剪 300 300…" at bounding box center [709, 515] width 1115 height 729
click at [602, 344] on td "消費" at bounding box center [630, 337] width 59 height 20
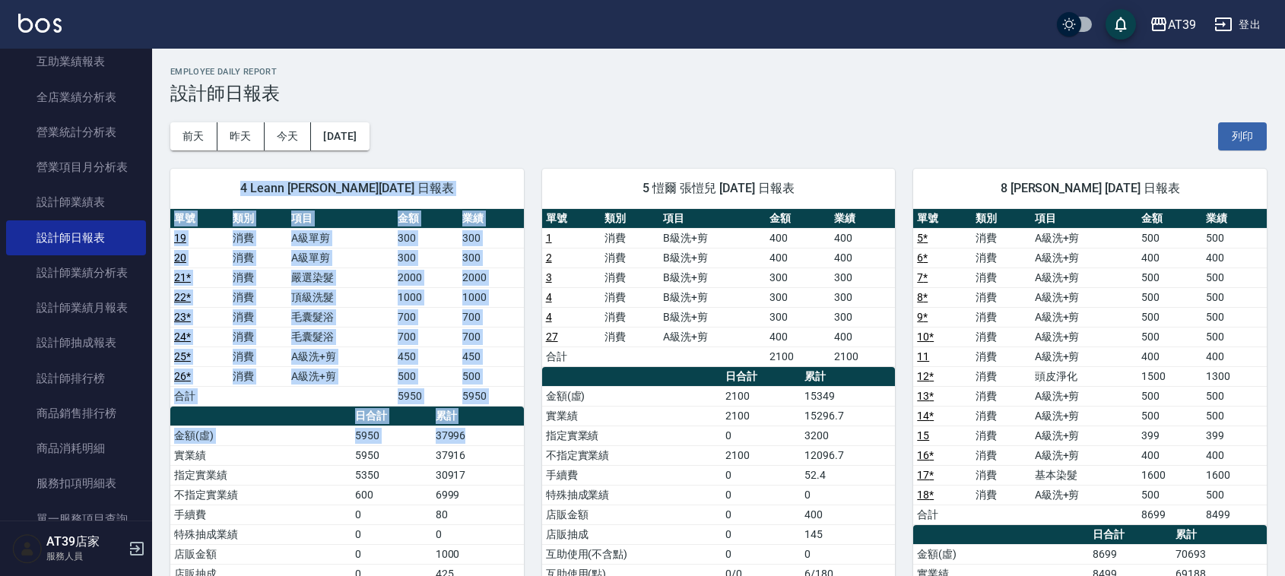
drag, startPoint x: 497, startPoint y: 434, endPoint x: 248, endPoint y: 179, distance: 356.0
click at [248, 179] on div "4 Leann 林思宇 09/13/2025 日報表 單號 類別 項目 金額 業績 19 消費 A級單剪 300 300 20 消費 A級單剪 300 300…" at bounding box center [347, 465] width 354 height 592
click at [248, 181] on span "4 Leann [PERSON_NAME][DATE] 日報表" at bounding box center [347, 188] width 317 height 15
drag, startPoint x: 248, startPoint y: 179, endPoint x: 456, endPoint y: 442, distance: 335.1
click at [456, 442] on div "4 Leann 林思宇 09/13/2025 日報表 單號 類別 項目 金額 業績 19 消費 A級單剪 300 300 20 消費 A級單剪 300 300…" at bounding box center [347, 465] width 354 height 592
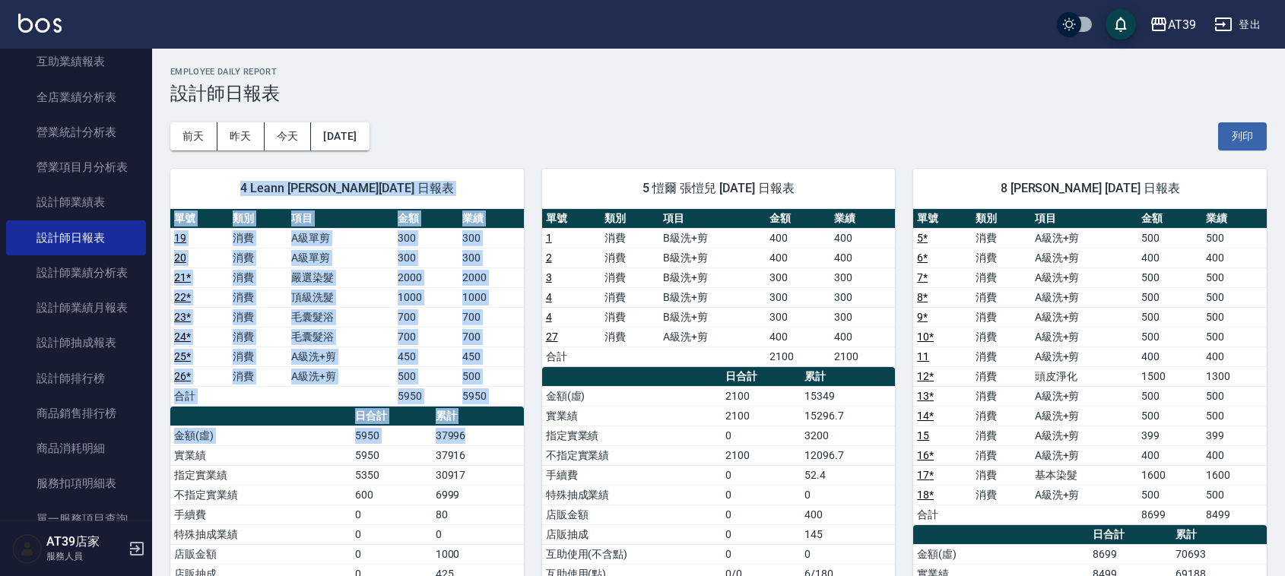
click at [457, 442] on td "37996" at bounding box center [478, 436] width 92 height 20
drag, startPoint x: 488, startPoint y: 418, endPoint x: 237, endPoint y: 183, distance: 344.4
click at [237, 183] on div "4 Leann 林思宇 09/13/2025 日報表 單號 類別 項目 金額 業績 19 消費 A級單剪 300 300 20 消費 A級單剪 300 300…" at bounding box center [347, 465] width 354 height 592
click at [237, 183] on span "4 Leann [PERSON_NAME][DATE] 日報表" at bounding box center [347, 188] width 317 height 15
drag, startPoint x: 237, startPoint y: 183, endPoint x: 481, endPoint y: 411, distance: 335.2
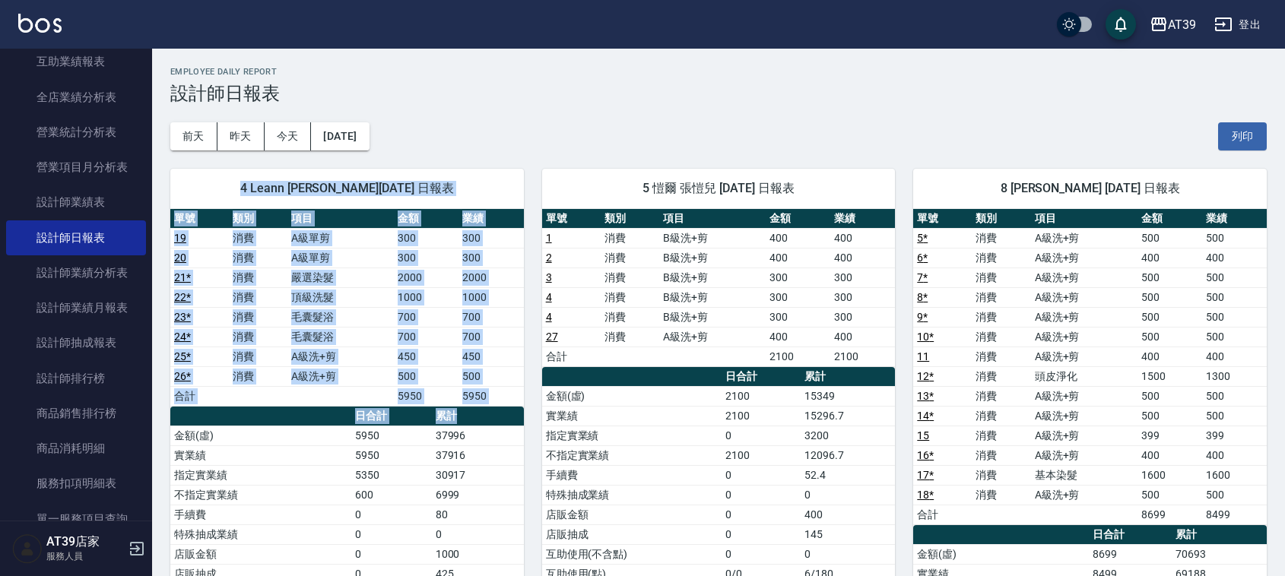
click at [481, 411] on div "4 Leann 林思宇 09/13/2025 日報表 單號 類別 項目 金額 業績 19 消費 A級單剪 300 300 20 消費 A級單剪 300 300…" at bounding box center [347, 465] width 354 height 592
click at [481, 411] on th "累計" at bounding box center [478, 417] width 92 height 20
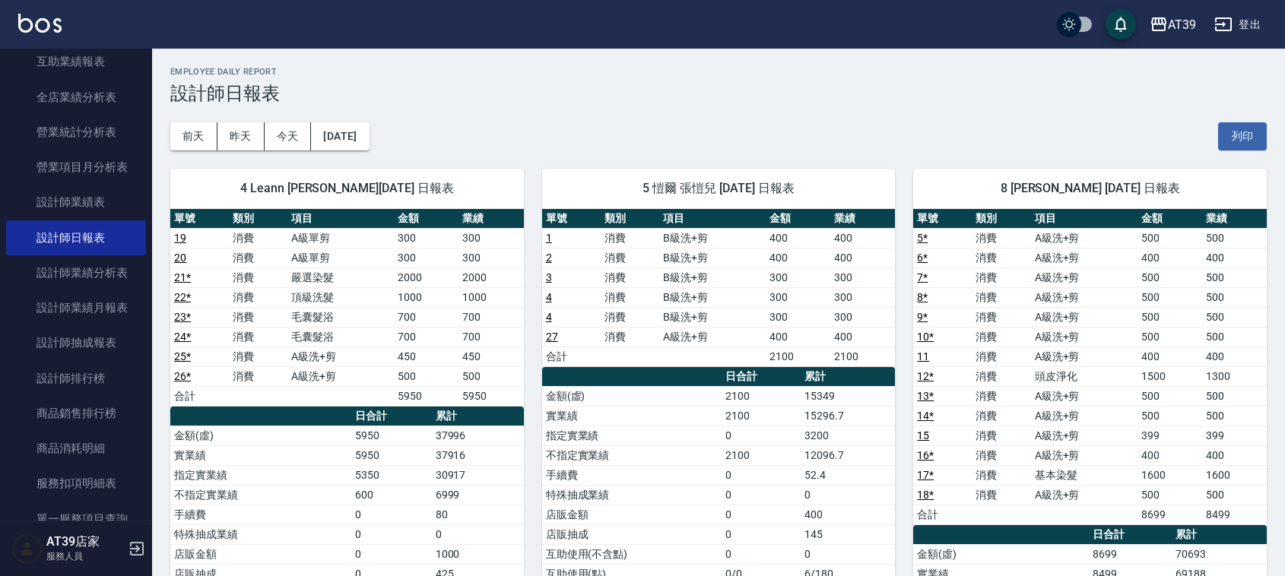
click at [481, 411] on th "累計" at bounding box center [478, 417] width 92 height 20
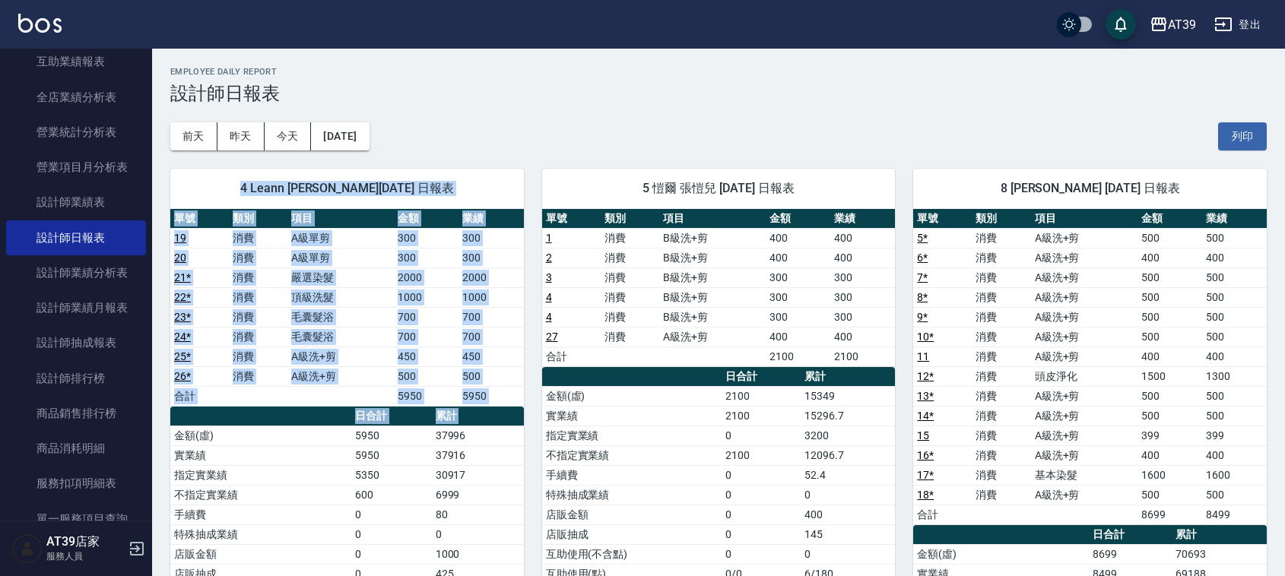
drag, startPoint x: 481, startPoint y: 411, endPoint x: 256, endPoint y: 183, distance: 321.1
click at [256, 183] on div "4 Leann 林思宇 09/13/2025 日報表 單號 類別 項目 金額 業績 19 消費 A級單剪 300 300 20 消費 A級單剪 300 300…" at bounding box center [347, 465] width 354 height 592
click at [256, 183] on span "4 Leann [PERSON_NAME][DATE] 日報表" at bounding box center [347, 188] width 317 height 15
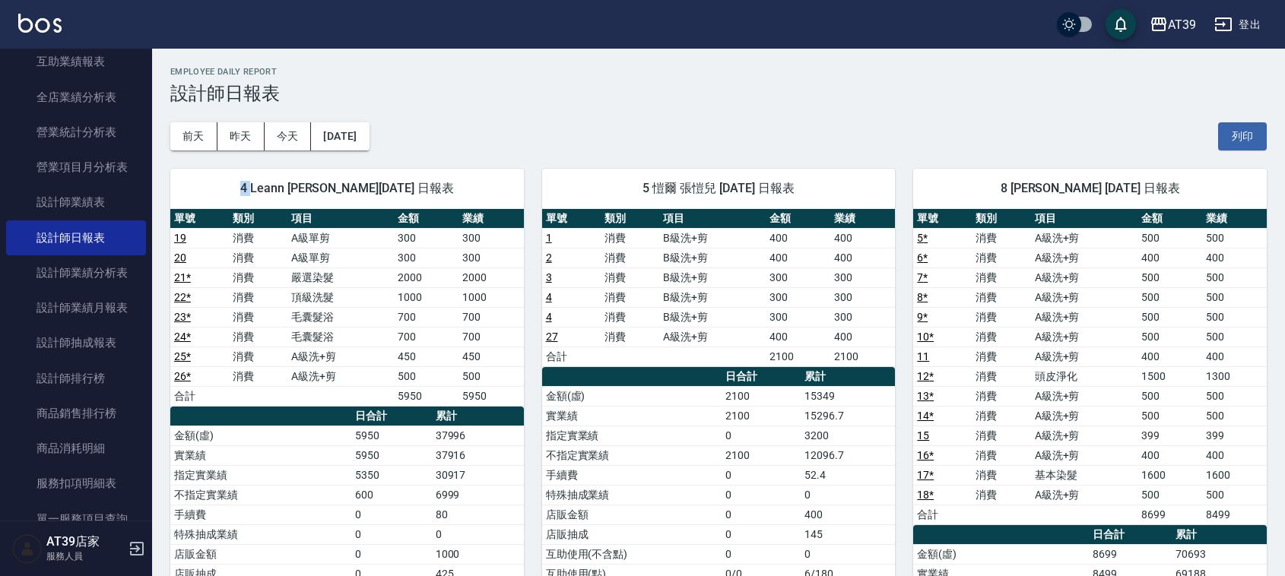
click at [256, 183] on span "4 Leann [PERSON_NAME][DATE] 日報表" at bounding box center [347, 188] width 317 height 15
click at [222, 200] on div "4 Leann [PERSON_NAME][DATE] 日報表" at bounding box center [347, 189] width 354 height 40
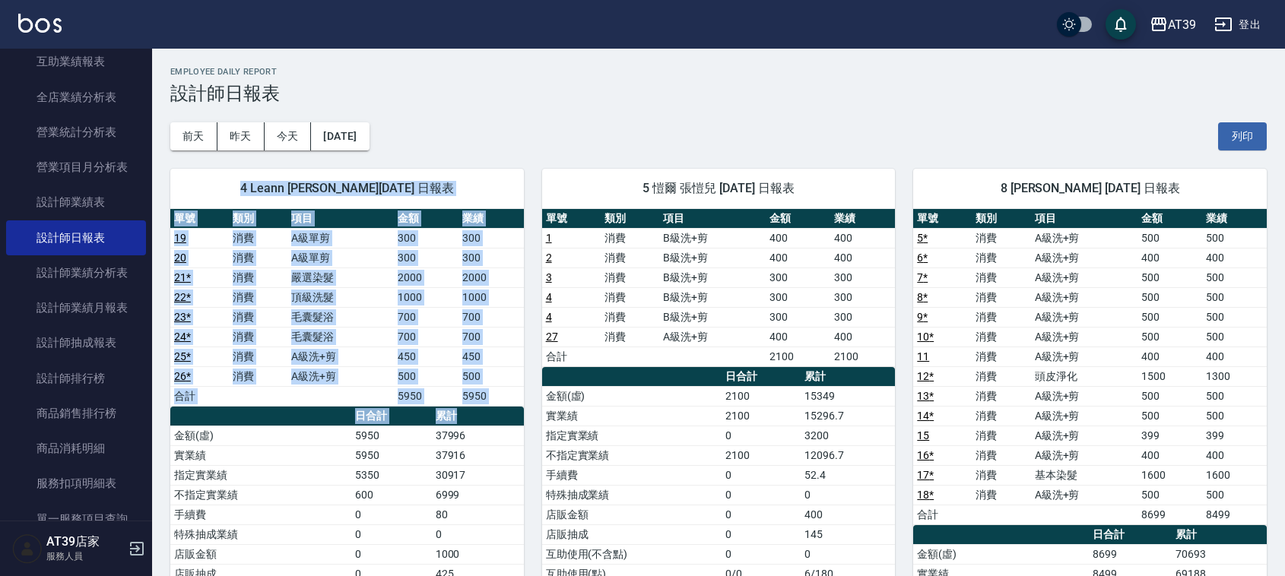
drag, startPoint x: 232, startPoint y: 183, endPoint x: 465, endPoint y: 417, distance: 330.2
click at [465, 417] on div "4 Leann 林思宇 09/13/2025 日報表 單號 類別 項目 金額 業績 19 消費 A級單剪 300 300 20 消費 A級單剪 300 300…" at bounding box center [347, 465] width 354 height 592
click at [465, 417] on th "累計" at bounding box center [478, 417] width 92 height 20
drag, startPoint x: 497, startPoint y: 412, endPoint x: 244, endPoint y: 191, distance: 335.8
click at [245, 191] on div "4 Leann 林思宇 09/13/2025 日報表 單號 類別 項目 金額 業績 19 消費 A級單剪 300 300 20 消費 A級單剪 300 300…" at bounding box center [347, 465] width 354 height 592
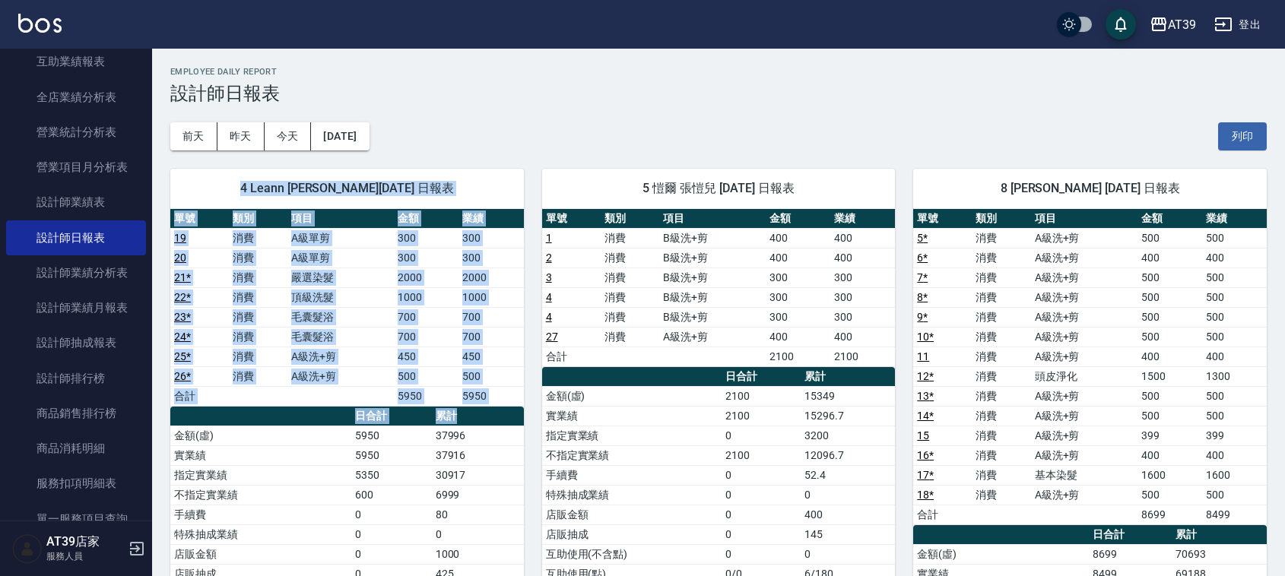
click at [244, 191] on span "4 Leann [PERSON_NAME][DATE] 日報表" at bounding box center [347, 188] width 317 height 15
drag, startPoint x: 244, startPoint y: 191, endPoint x: 474, endPoint y: 421, distance: 324.8
click at [474, 421] on div "4 Leann 林思宇 09/13/2025 日報表 單號 類別 項目 金額 業績 19 消費 A級單剪 300 300 20 消費 A級單剪 300 300…" at bounding box center [347, 465] width 354 height 592
click at [478, 413] on th "累計" at bounding box center [478, 417] width 92 height 20
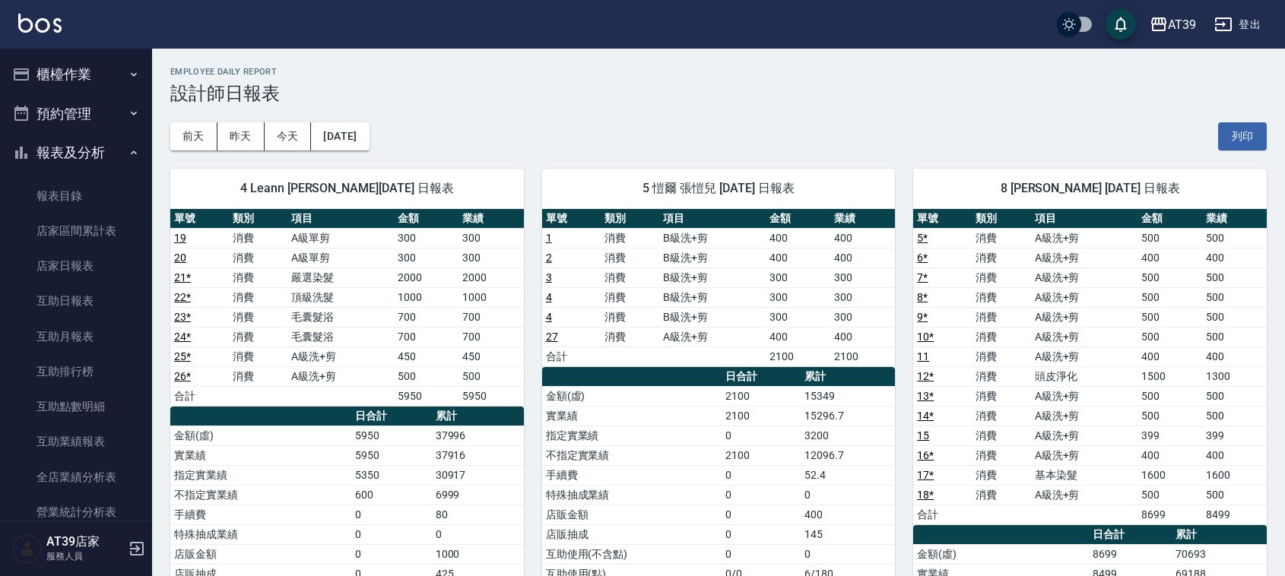
click at [78, 75] on button "櫃檯作業" at bounding box center [76, 75] width 140 height 40
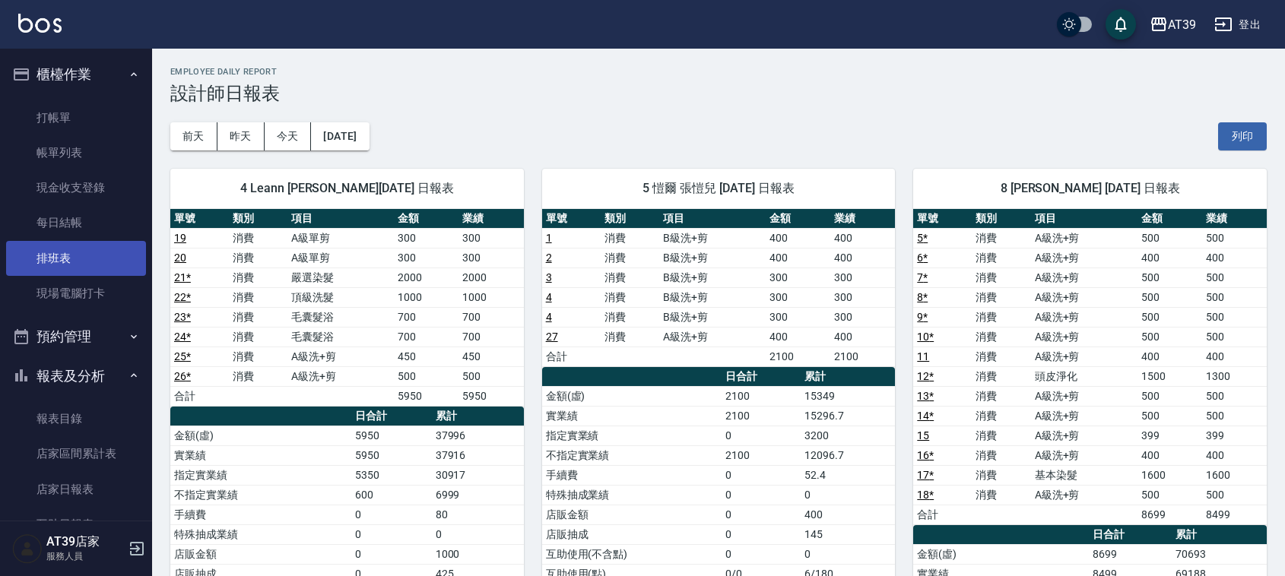
click at [90, 242] on link "排班表" at bounding box center [76, 258] width 140 height 35
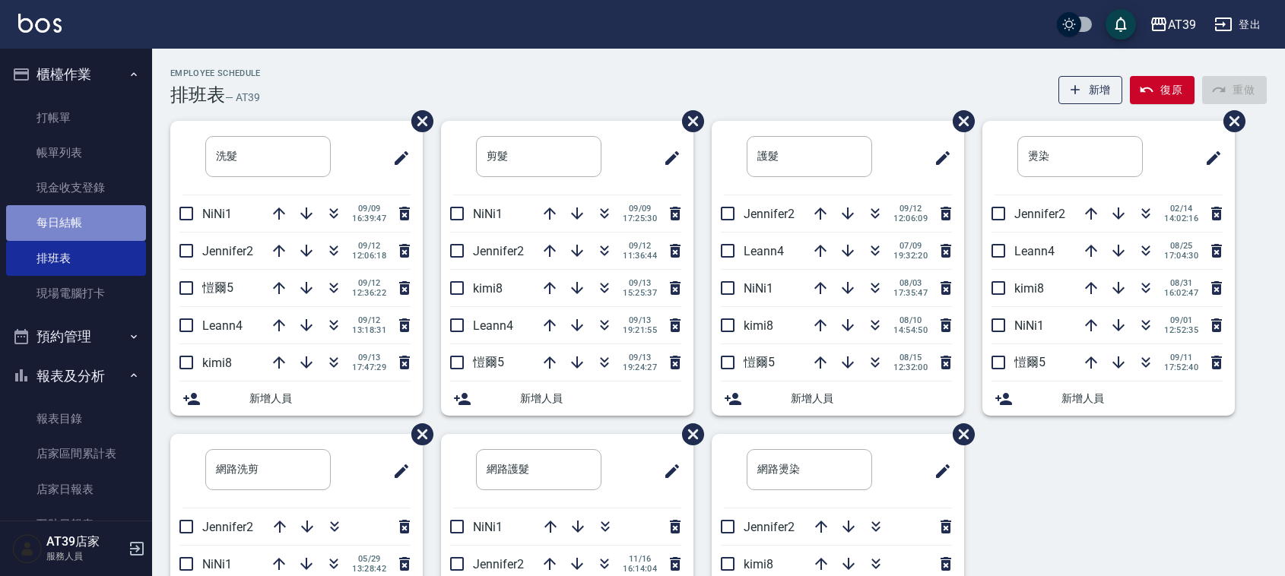
click at [92, 233] on link "每日結帳" at bounding box center [76, 222] width 140 height 35
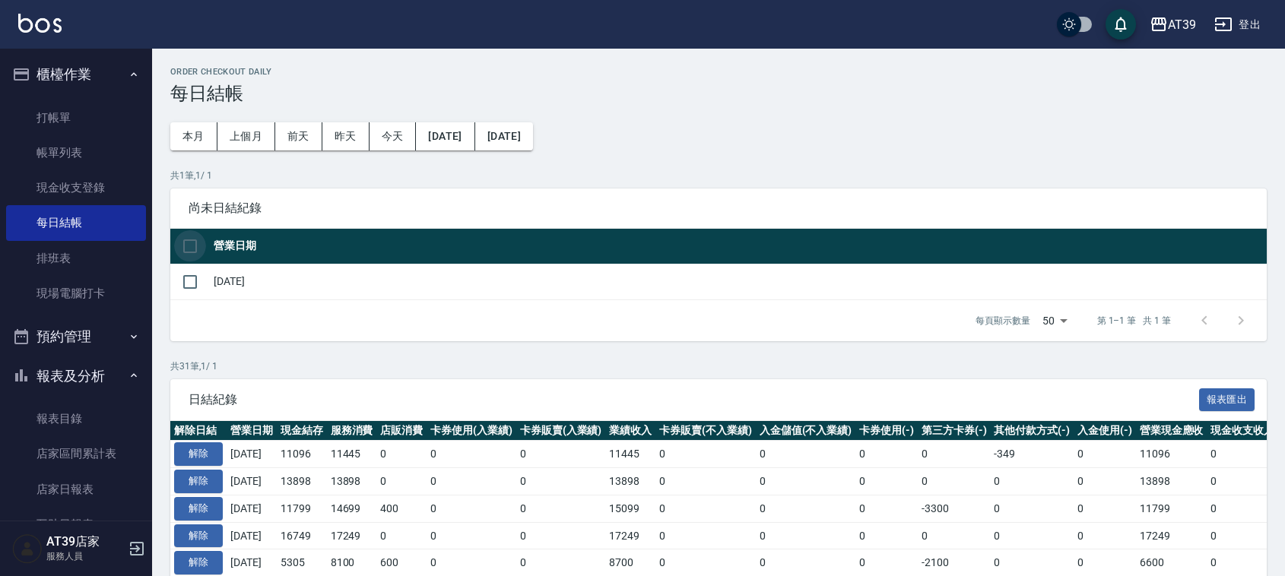
click at [188, 240] on input "checkbox" at bounding box center [190, 246] width 32 height 32
checkbox input "true"
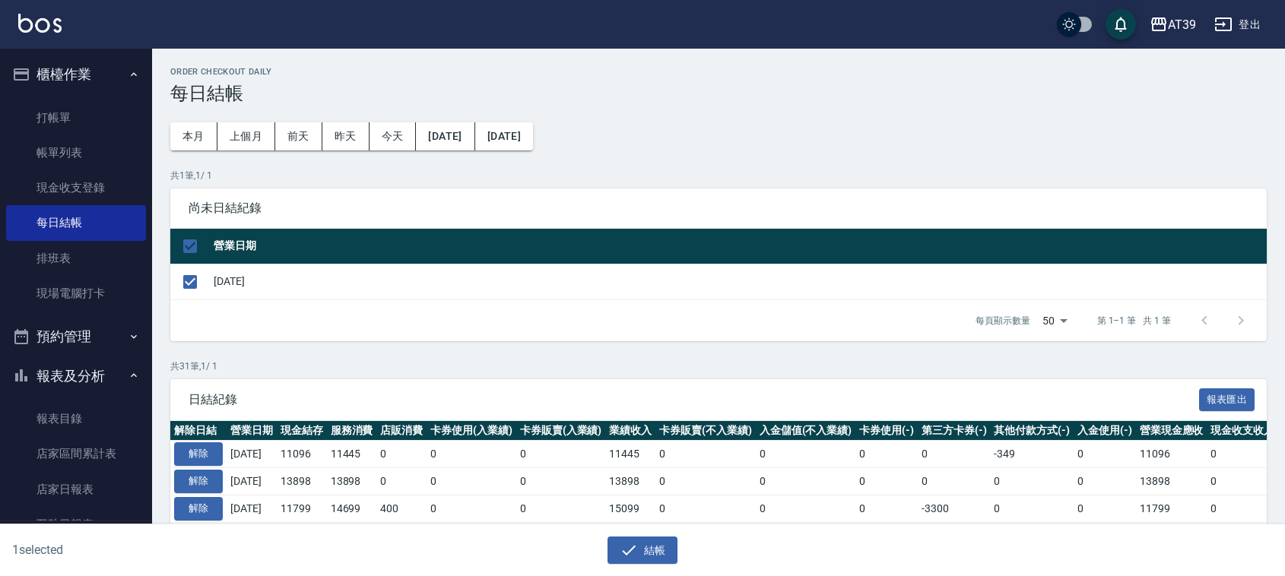
click at [631, 533] on div "結帳" at bounding box center [637, 545] width 637 height 40
click at [633, 545] on icon "button" at bounding box center [629, 551] width 18 height 18
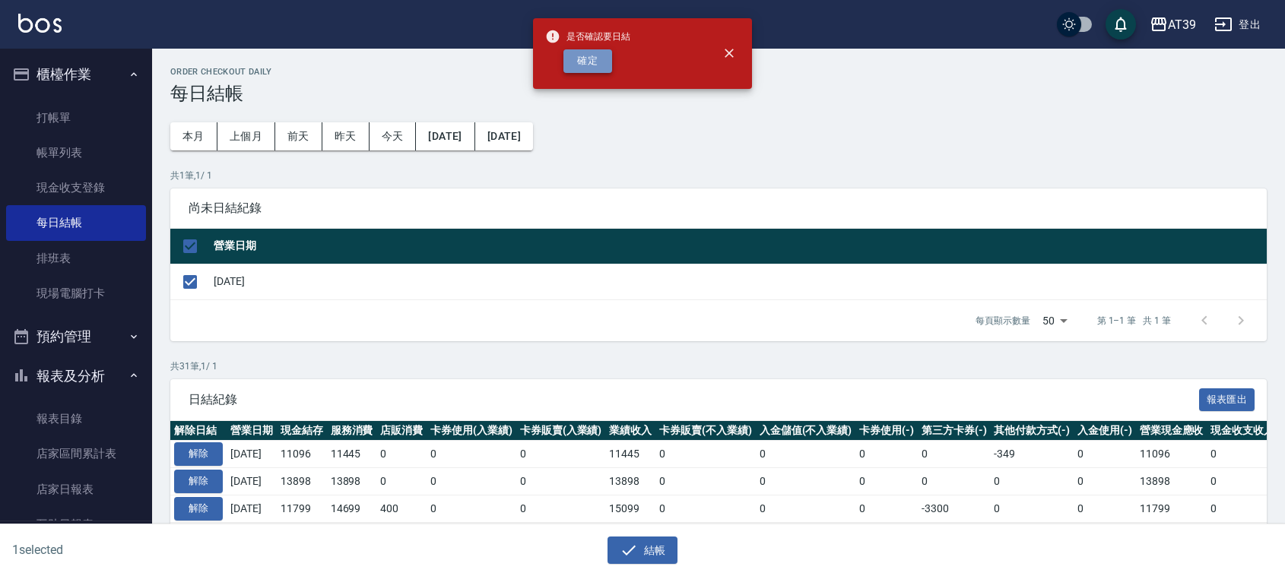
click at [599, 59] on button "確定" at bounding box center [588, 61] width 49 height 24
checkbox input "false"
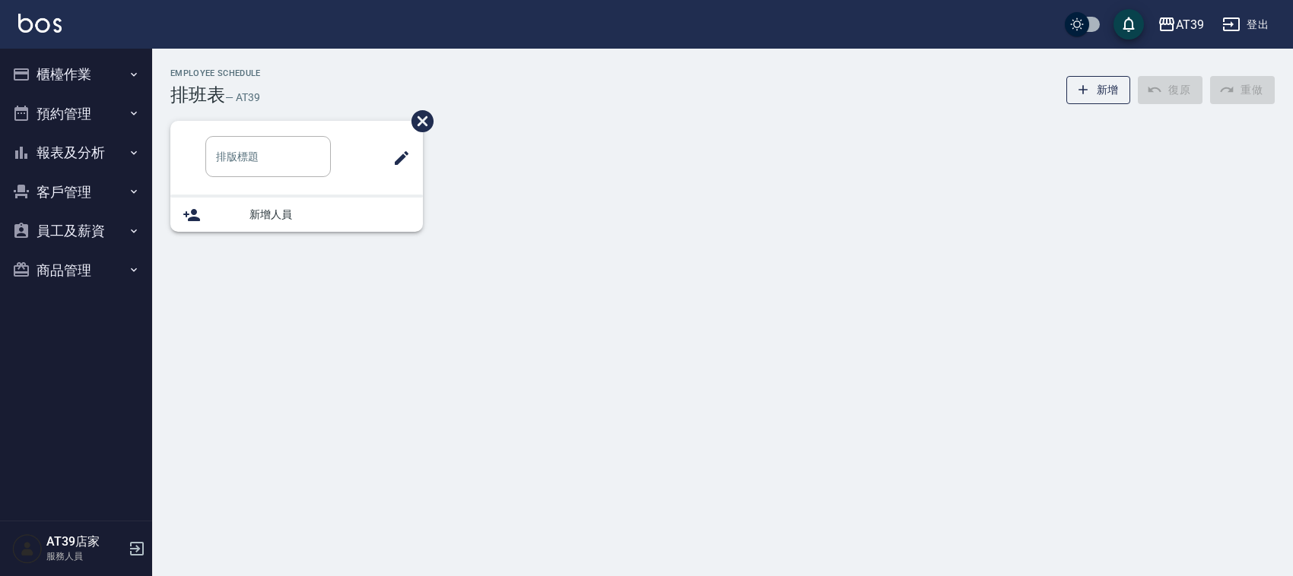
type input "洗髮"
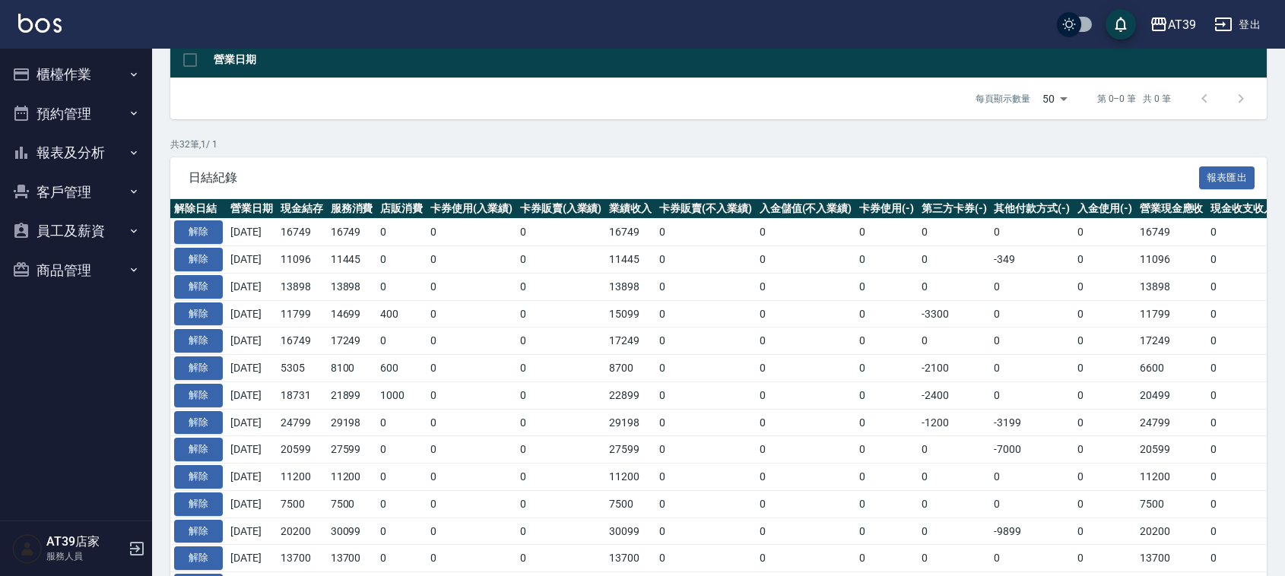
scroll to position [190, 0]
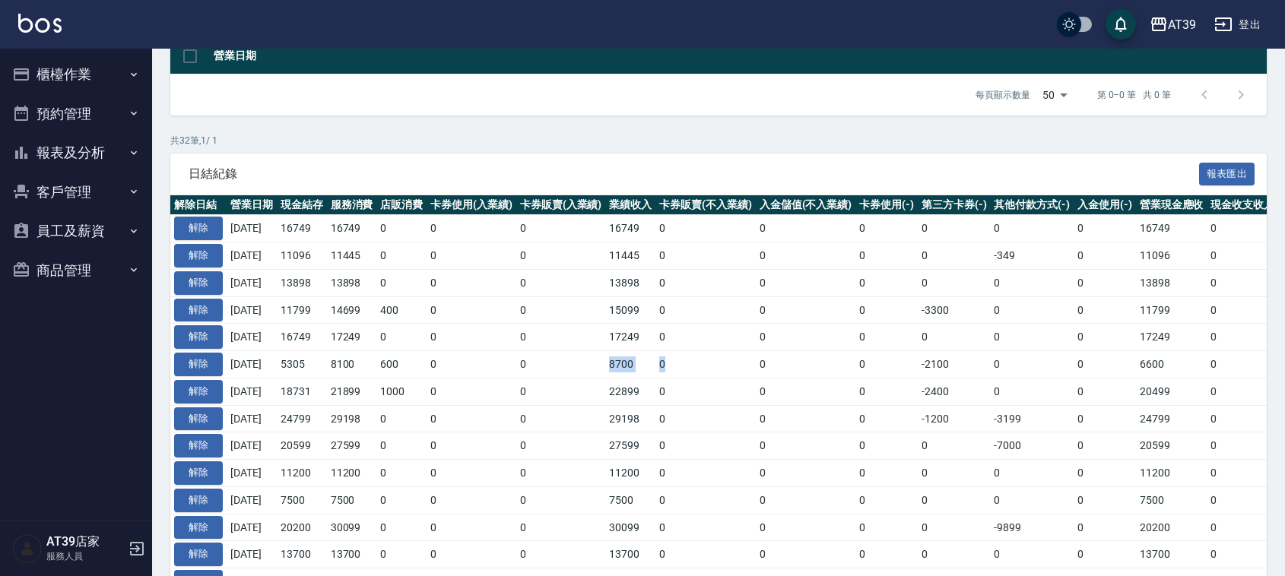
drag, startPoint x: 612, startPoint y: 355, endPoint x: 679, endPoint y: 371, distance: 68.8
click at [679, 371] on tr "解除 [DATE] 5305 8100 600 0 0 8700 0 0 0 -2100 0 0 6600 0 -1295 0 [DATE]" at bounding box center [857, 364] width 1374 height 27
click at [656, 373] on td "8700" at bounding box center [630, 364] width 50 height 27
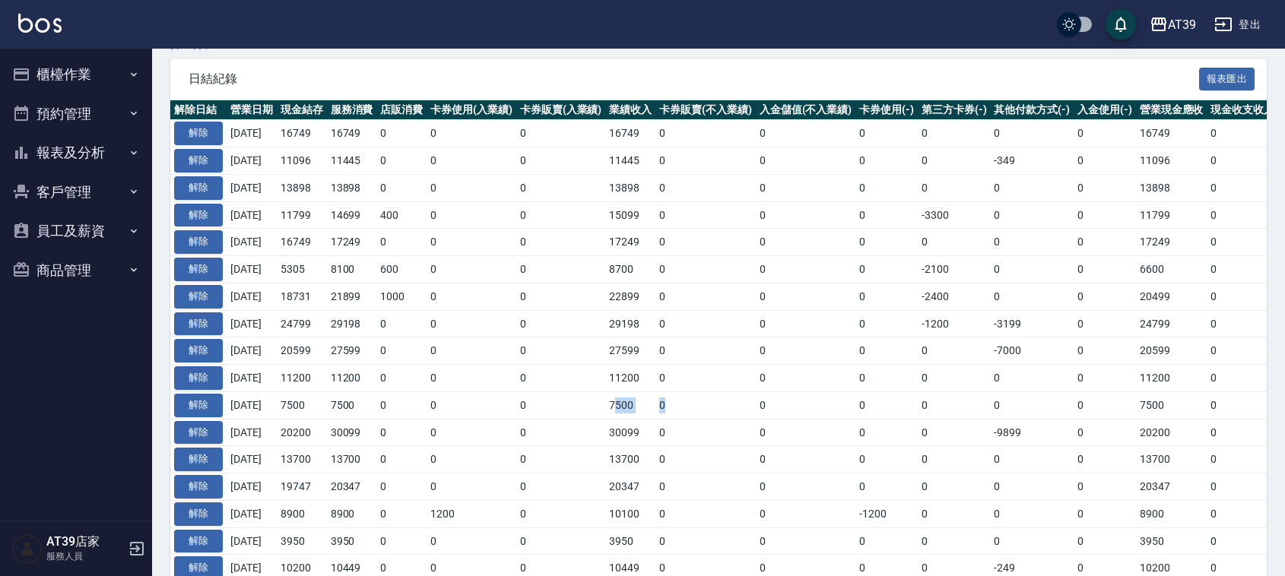
drag, startPoint x: 629, startPoint y: 405, endPoint x: 715, endPoint y: 405, distance: 85.9
click at [715, 405] on tr "解除 [DATE] 7500 7500 0 0 0 7500 0 0 0 0 0 0 7500 0 0 0 [DATE]" at bounding box center [857, 405] width 1374 height 27
click at [652, 396] on td "7500" at bounding box center [630, 405] width 50 height 27
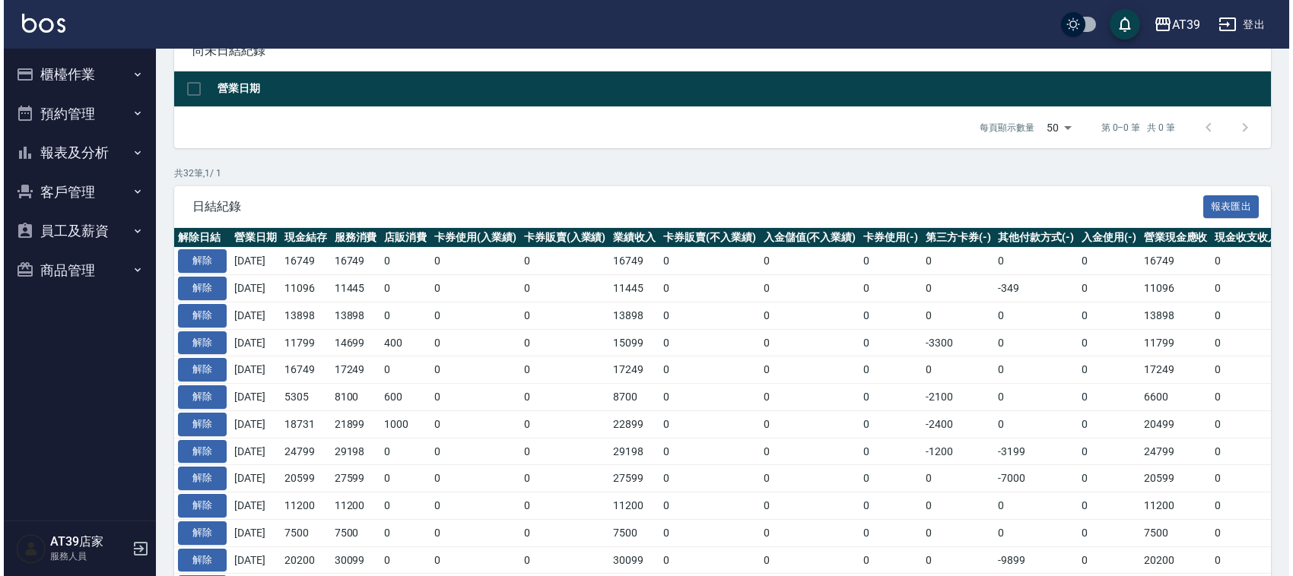
scroll to position [0, 0]
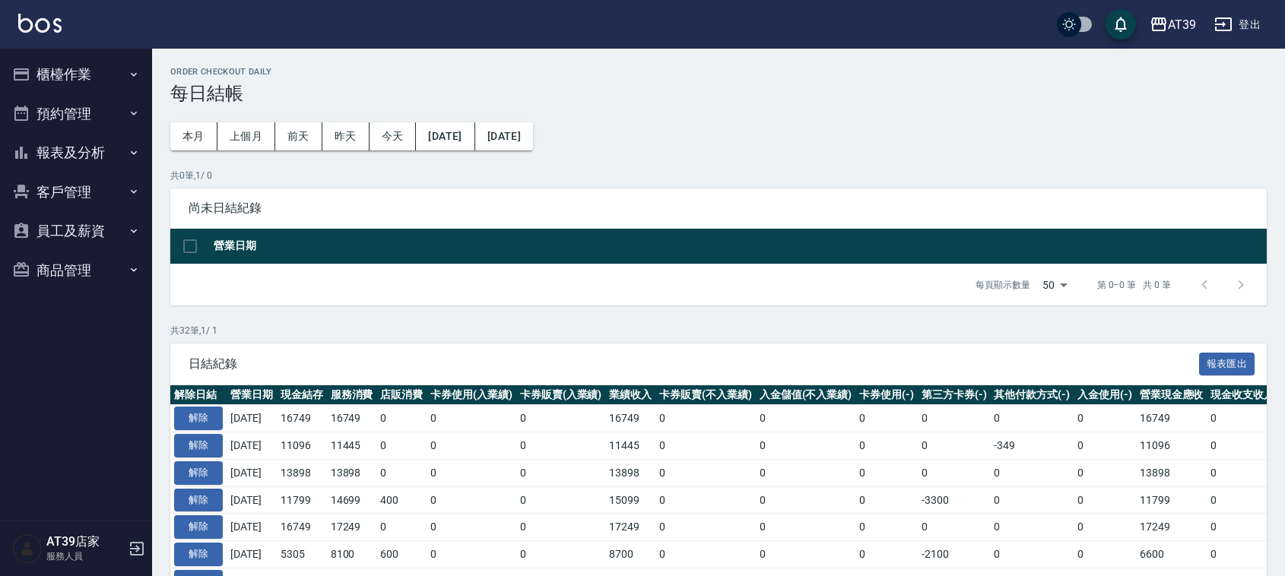
click at [57, 148] on button "報表及分析" at bounding box center [76, 153] width 140 height 40
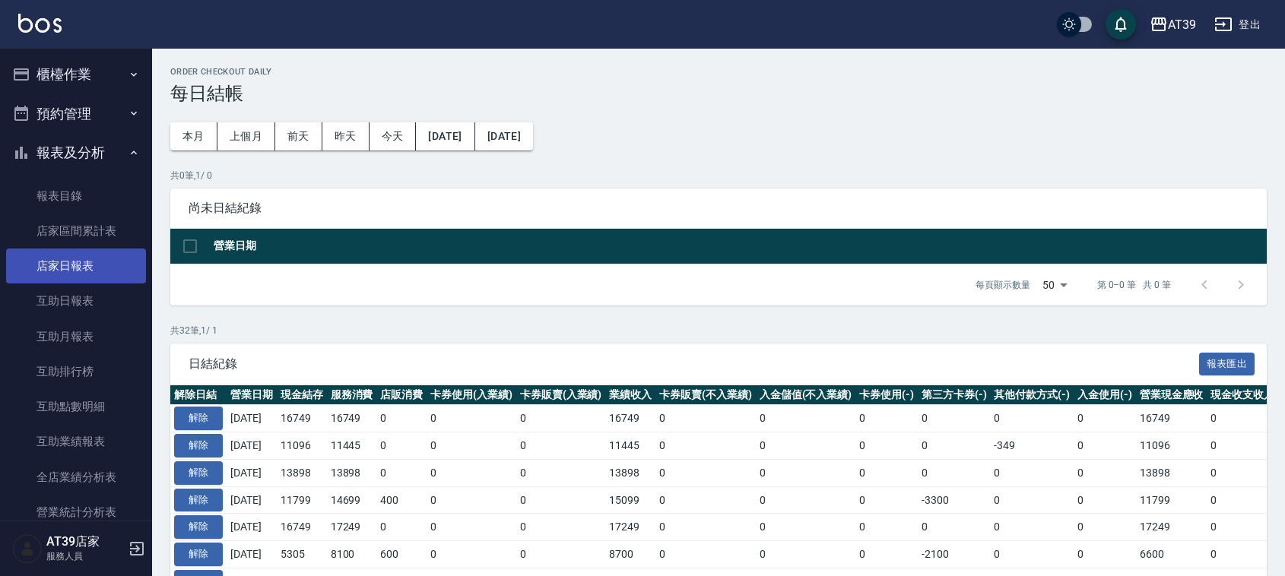
click at [77, 278] on link "店家日報表" at bounding box center [76, 266] width 140 height 35
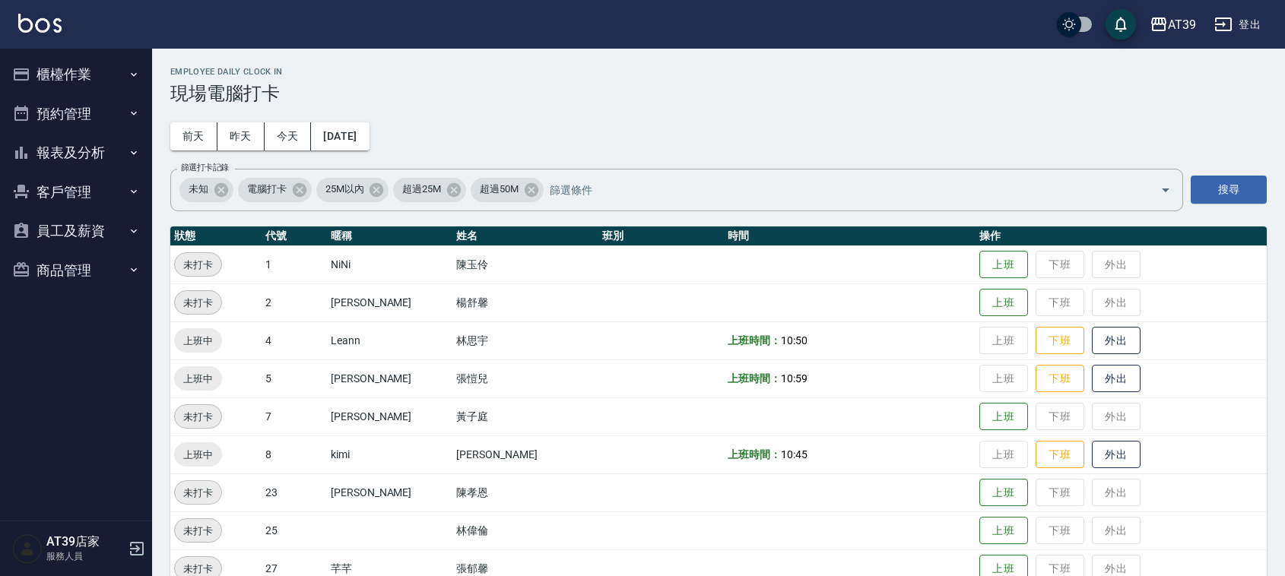
click at [66, 152] on button "報表及分析" at bounding box center [76, 153] width 140 height 40
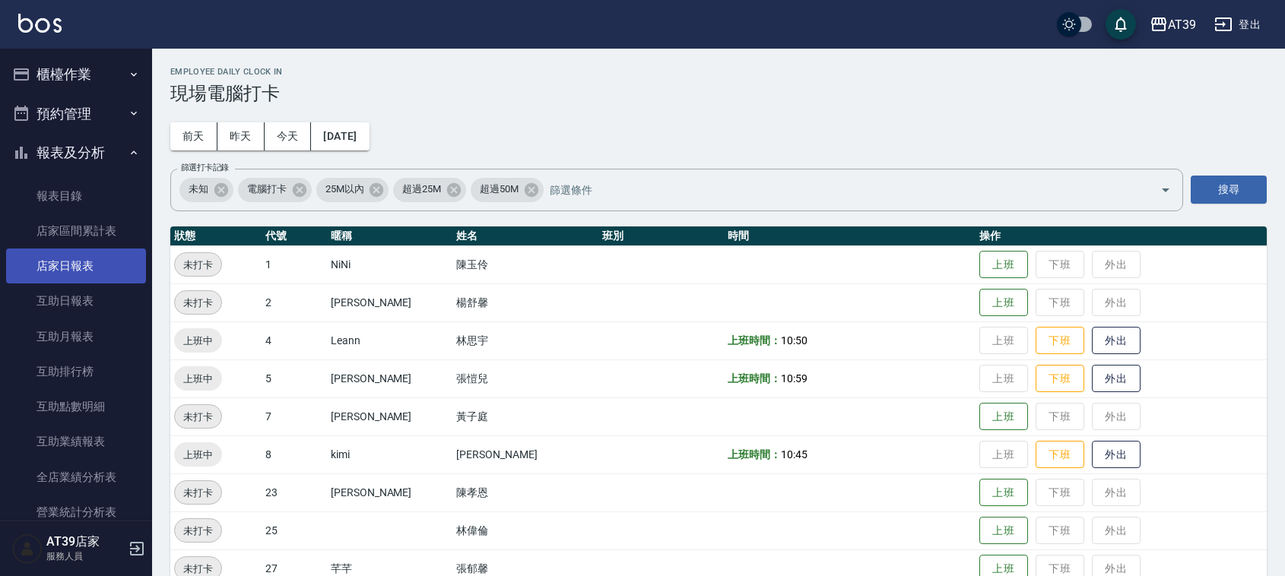
click at [84, 265] on link "店家日報表" at bounding box center [76, 266] width 140 height 35
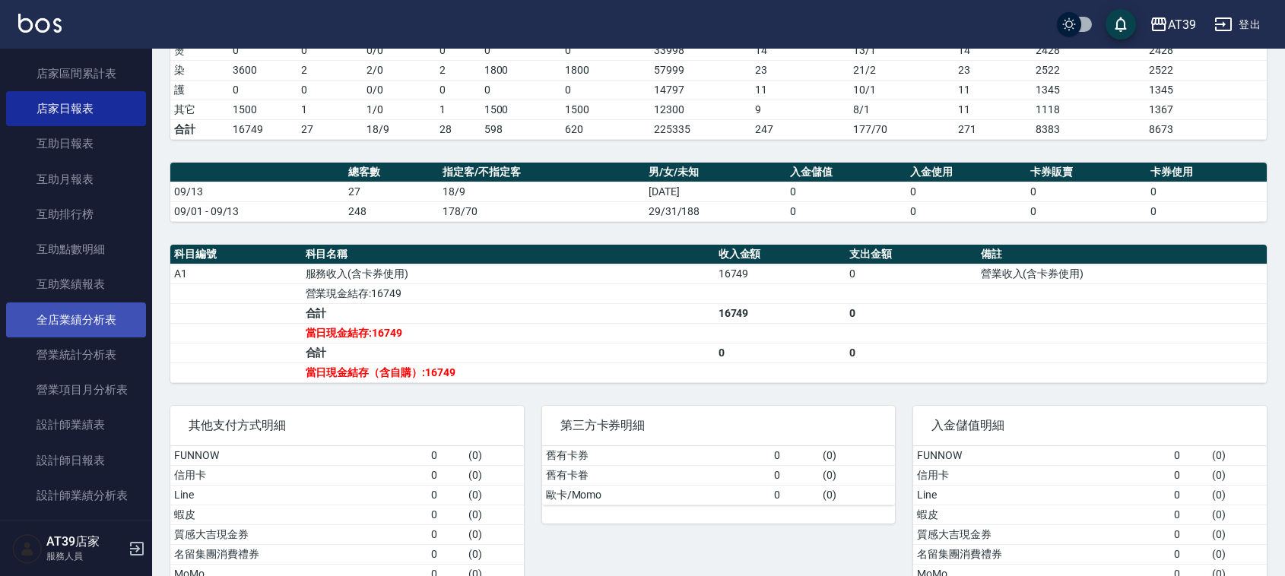
scroll to position [190, 0]
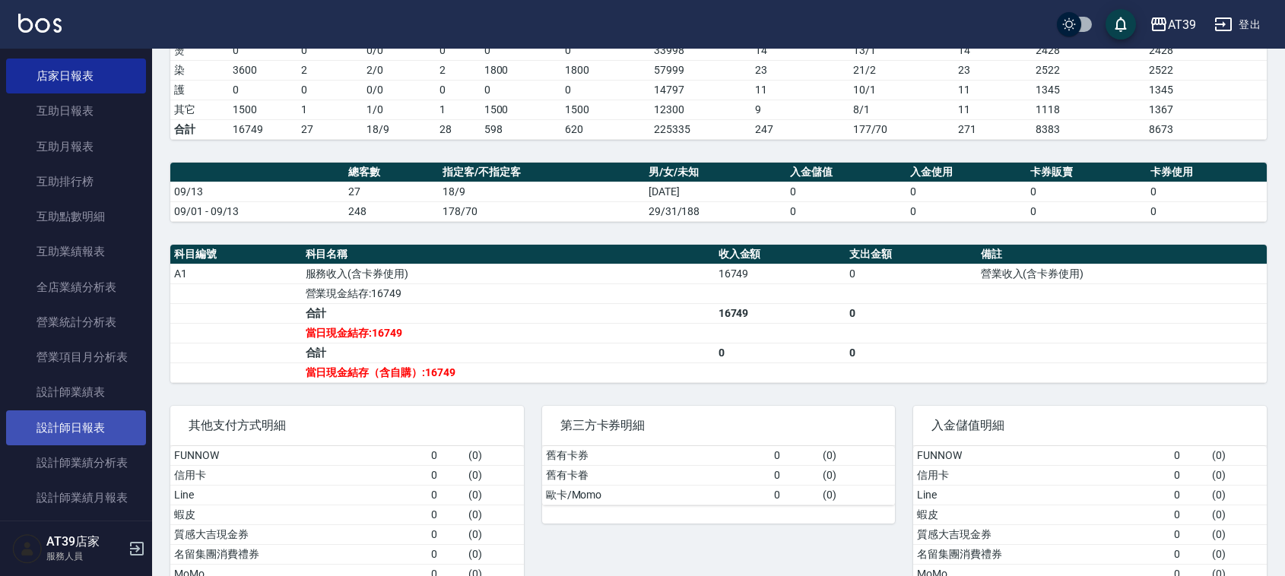
click at [103, 428] on link "設計師日報表" at bounding box center [76, 428] width 140 height 35
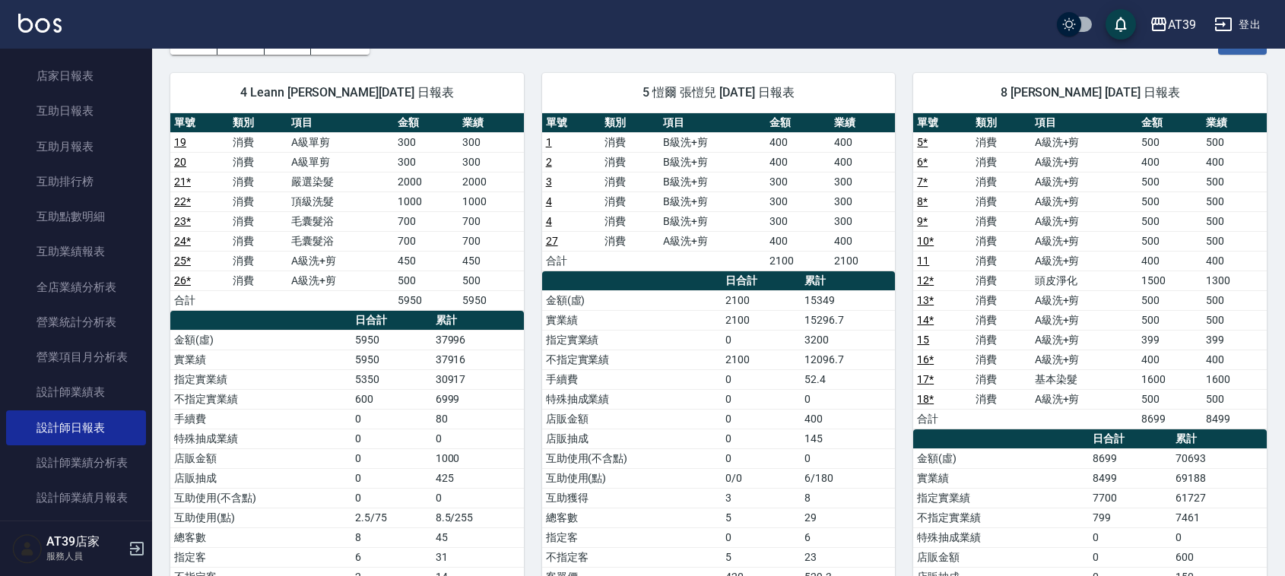
scroll to position [95, 0]
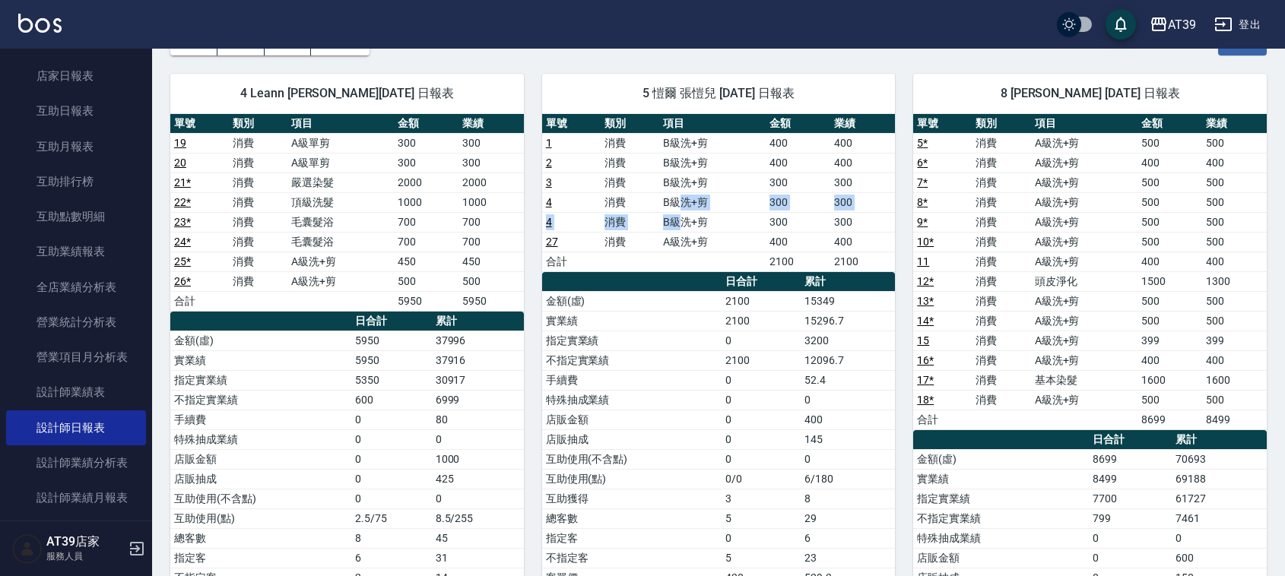
drag, startPoint x: 679, startPoint y: 226, endPoint x: 684, endPoint y: 205, distance: 21.2
click at [684, 205] on tbody "1 消費 B級洗+剪 400 400 2 消費 B級洗+剪 400 400 3 消費 B級洗+剪 300 300 4 消費 B級洗+剪 300 300 4 消…" at bounding box center [719, 202] width 354 height 138
click at [684, 205] on td "B級洗+剪" at bounding box center [712, 202] width 106 height 20
drag, startPoint x: 567, startPoint y: 200, endPoint x: 599, endPoint y: 219, distance: 37.2
click at [599, 219] on tbody "1 消費 B級洗+剪 400 400 2 消費 B級洗+剪 400 400 3 消費 B級洗+剪 300 300 4 消費 B級洗+剪 300 300 4 消…" at bounding box center [719, 202] width 354 height 138
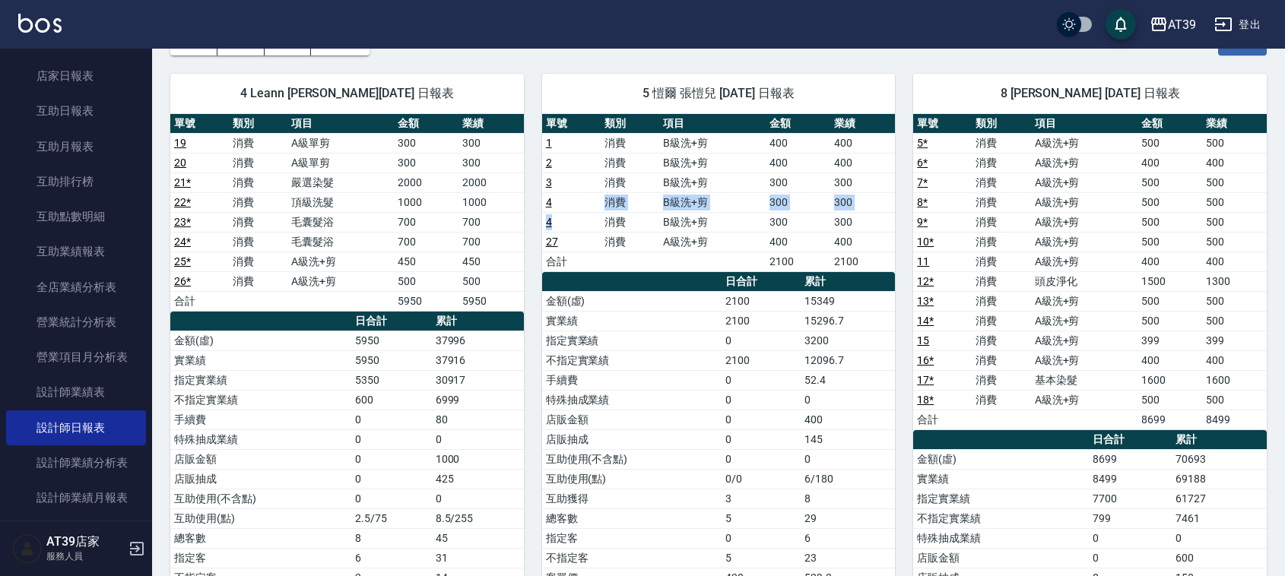
click at [599, 219] on td "4" at bounding box center [571, 222] width 59 height 20
drag, startPoint x: 624, startPoint y: 218, endPoint x: 608, endPoint y: 203, distance: 21.0
click at [608, 203] on tbody "1 消費 B級洗+剪 400 400 2 消費 B級洗+剪 400 400 3 消費 B級洗+剪 300 300 4 消費 B級洗+剪 300 300 4 消…" at bounding box center [719, 202] width 354 height 138
click at [608, 203] on td "消費" at bounding box center [630, 202] width 59 height 20
drag, startPoint x: 602, startPoint y: 202, endPoint x: 857, endPoint y: 218, distance: 255.3
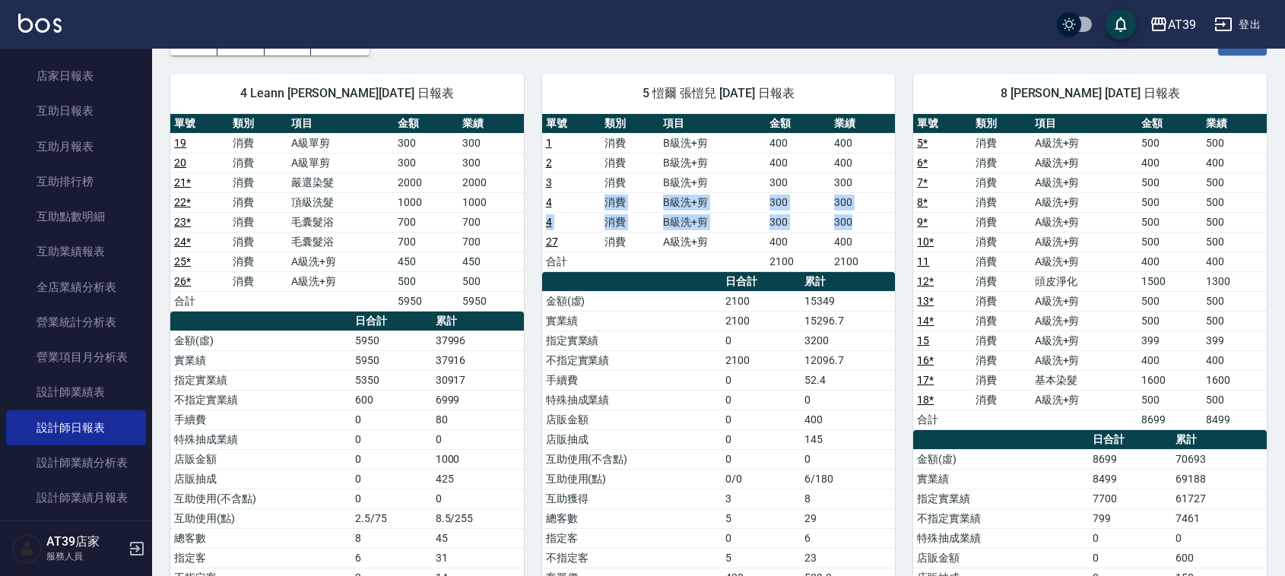
click at [857, 218] on tbody "1 消費 B級洗+剪 400 400 2 消費 B級洗+剪 400 400 3 消費 B級洗+剪 300 300 4 消費 B級洗+剪 300 300 4 消…" at bounding box center [719, 202] width 354 height 138
click at [850, 176] on td "300" at bounding box center [863, 183] width 65 height 20
drag, startPoint x: 854, startPoint y: 180, endPoint x: 595, endPoint y: 180, distance: 259.3
click at [595, 180] on tr "3 消費 B級洗+剪 300 300" at bounding box center [719, 183] width 354 height 20
click at [595, 180] on td "3" at bounding box center [571, 183] width 59 height 20
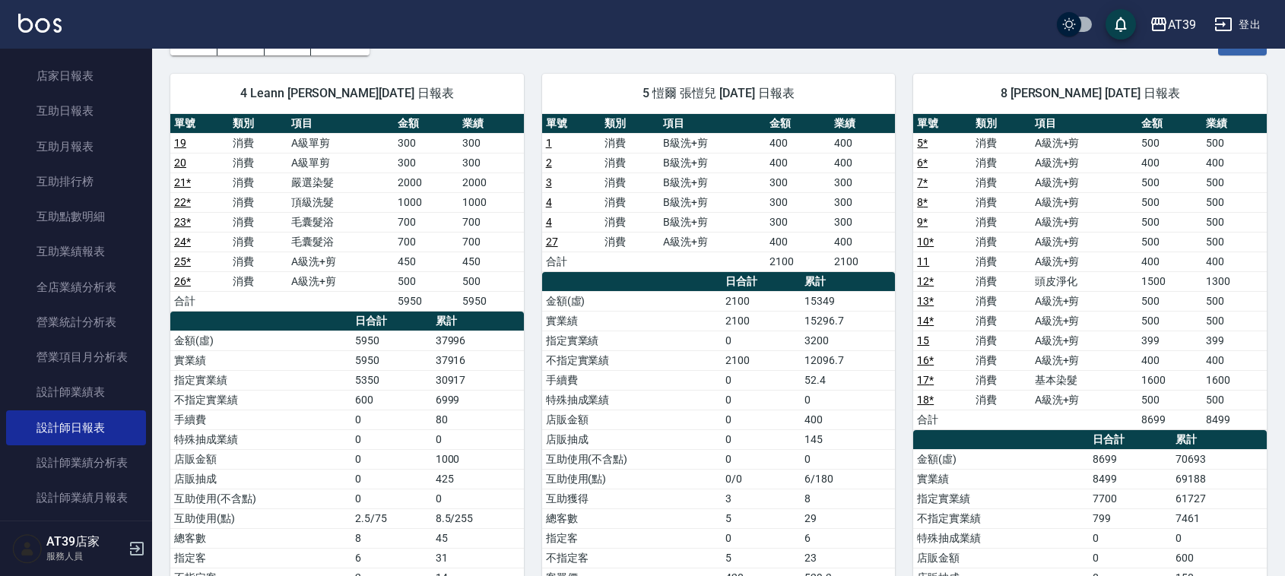
click at [618, 157] on td "消費" at bounding box center [630, 163] width 59 height 20
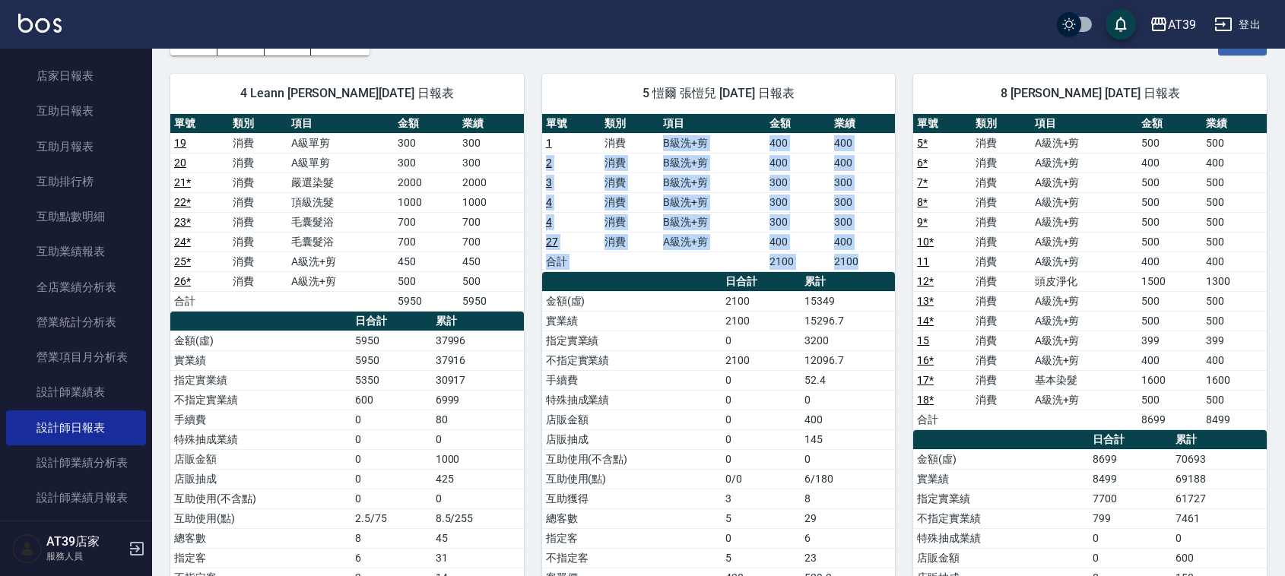
drag, startPoint x: 712, startPoint y: 290, endPoint x: 653, endPoint y: 137, distance: 164.0
click at [655, 145] on div "單號 類別 項目 金額 業績 1 消費 B級洗+剪 400 400 2 消費 B級洗+剪 400 400 3 消費 B級洗+剪 300 300 4 消費 B級…" at bounding box center [719, 371] width 354 height 514
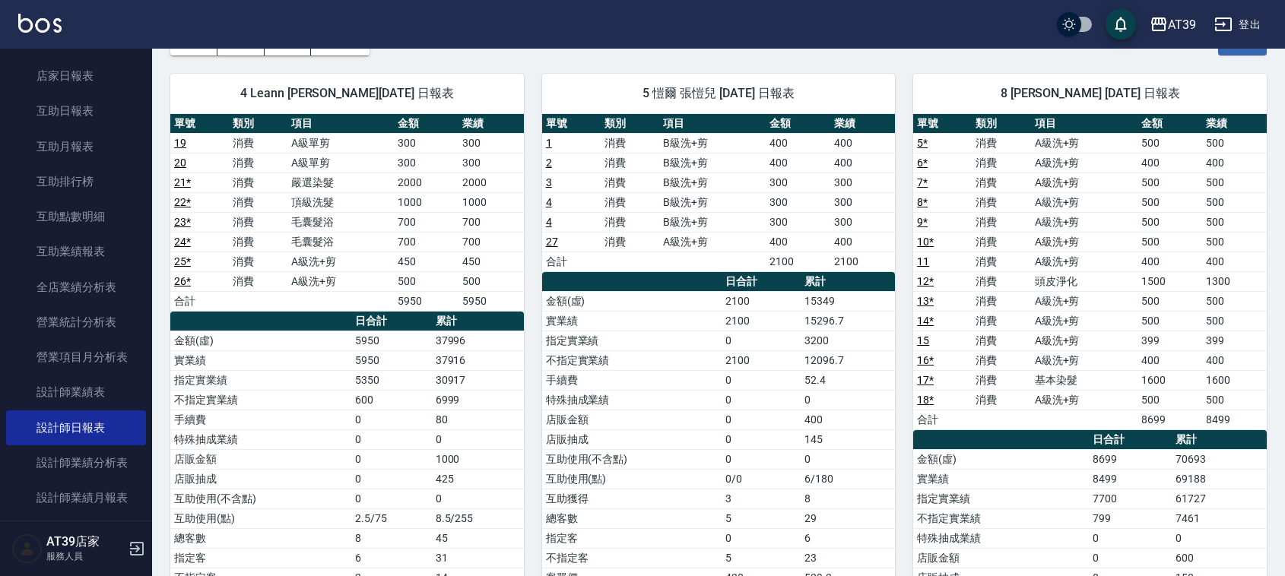
click at [631, 80] on div "5 愷爾 張愷兒 [DATE] 日報表" at bounding box center [719, 94] width 354 height 40
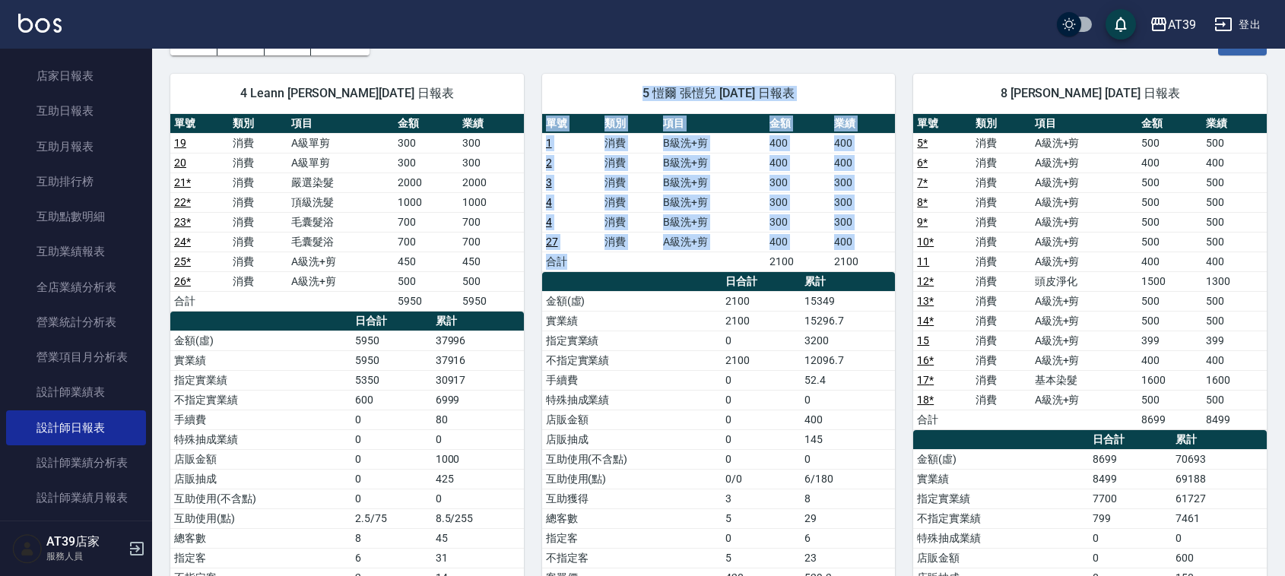
drag, startPoint x: 631, startPoint y: 80, endPoint x: 708, endPoint y: 261, distance: 196.6
click at [708, 261] on div "5 [PERSON_NAME] [DATE] 日報表 單號 類別 項目 金額 業績 1 消費 B級洗+剪 400 400 2 消費 B級洗+剪 400 400…" at bounding box center [719, 360] width 354 height 573
click at [708, 261] on td "a dense table" at bounding box center [712, 262] width 106 height 20
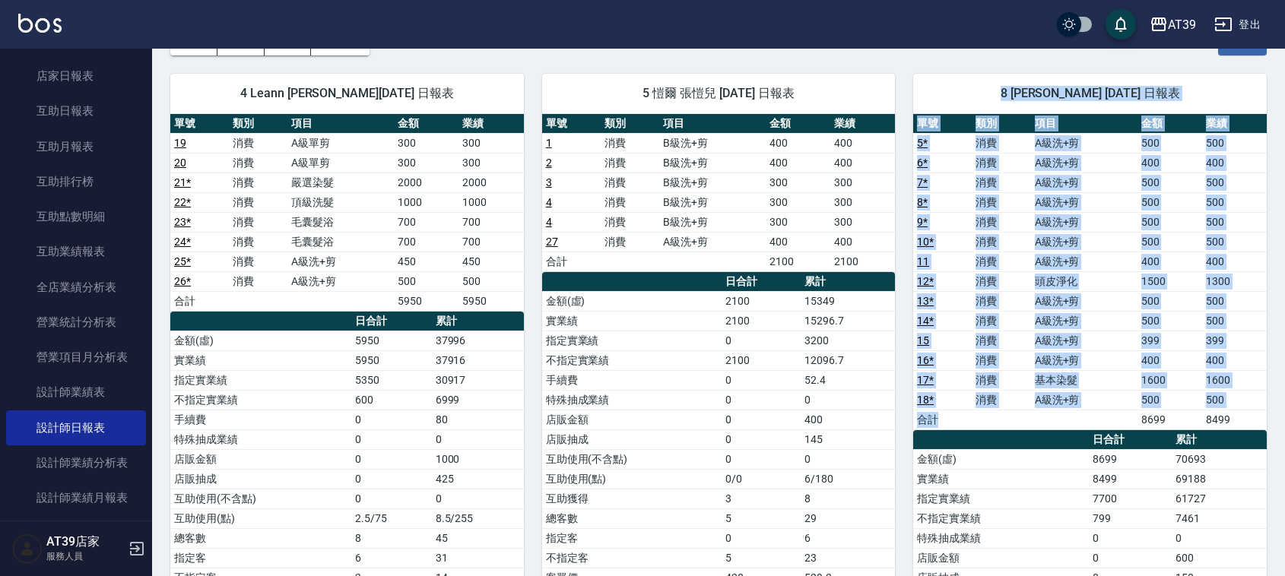
drag, startPoint x: 982, startPoint y: 101, endPoint x: 1097, endPoint y: 424, distance: 343.0
click at [1097, 424] on div "8 kimi [PERSON_NAME] [DATE] 日報表 單號 類別 項目 金額 業績 5 * 消費 A級洗+剪 500 500 6 * 消費 A級洗+…" at bounding box center [1090, 429] width 354 height 711
click at [1097, 424] on td "a dense table" at bounding box center [1084, 420] width 106 height 20
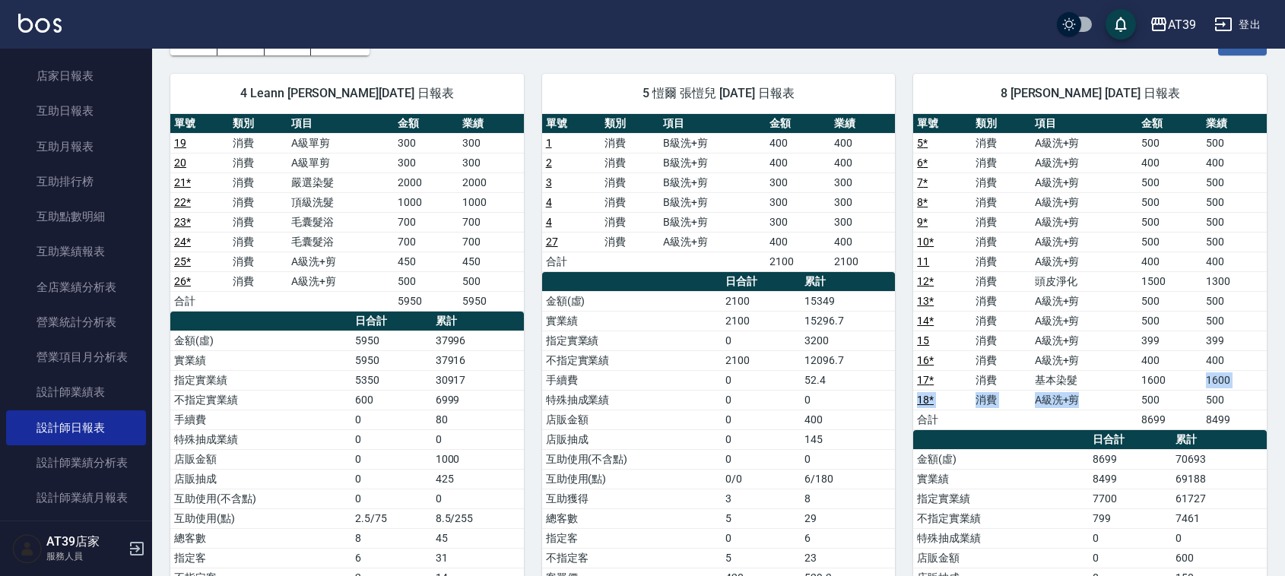
drag, startPoint x: 1082, startPoint y: 399, endPoint x: 1181, endPoint y: 386, distance: 99.7
click at [1181, 386] on tbody "5 * 消費 A級洗+剪 500 500 6 * 消費 A級洗+剪 400 400 7 * 消費 A級洗+剪 500 500 8 * 消費 A級洗+剪 500…" at bounding box center [1090, 281] width 354 height 297
click at [1175, 386] on td "1600" at bounding box center [1170, 380] width 65 height 20
drag, startPoint x: 1164, startPoint y: 384, endPoint x: 980, endPoint y: 386, distance: 184.8
click at [980, 386] on tr "17 * 消費 基本染髮 1600 1600" at bounding box center [1090, 380] width 354 height 20
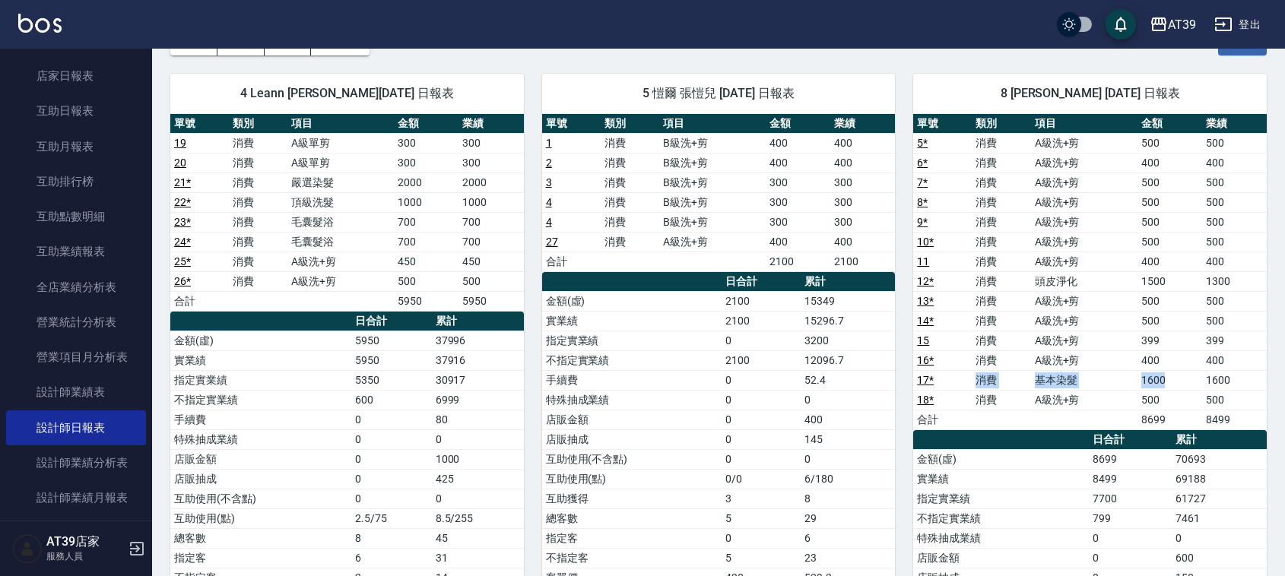
click at [975, 384] on td "消費" at bounding box center [1001, 380] width 59 height 20
drag, startPoint x: 975, startPoint y: 384, endPoint x: 1232, endPoint y: 376, distance: 257.2
click at [1232, 376] on tr "17 * 消費 基本染髮 1600 1600" at bounding box center [1090, 380] width 354 height 20
click at [1232, 376] on td "1600" at bounding box center [1234, 380] width 65 height 20
drag, startPoint x: 1233, startPoint y: 379, endPoint x: 977, endPoint y: 389, distance: 255.8
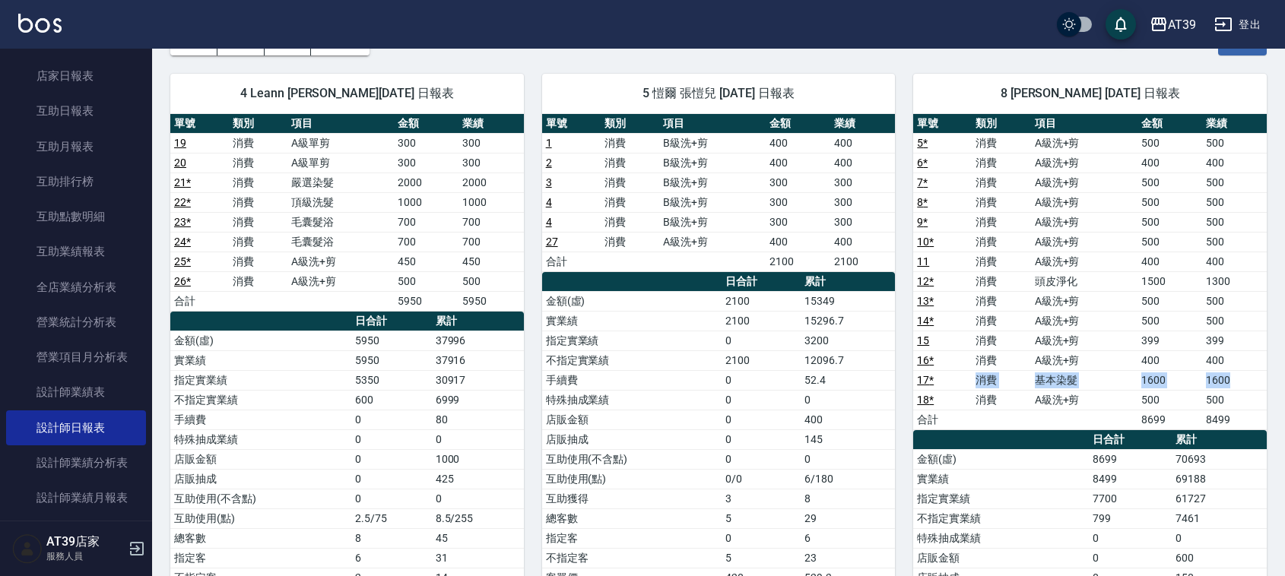
click at [977, 389] on tr "17 * 消費 基本染髮 1600 1600" at bounding box center [1090, 380] width 354 height 20
click at [977, 389] on td "消費" at bounding box center [1001, 380] width 59 height 20
drag, startPoint x: 977, startPoint y: 389, endPoint x: 1250, endPoint y: 385, distance: 272.3
click at [1250, 385] on tr "17 * 消費 基本染髮 1600 1600" at bounding box center [1090, 380] width 354 height 20
click at [1253, 389] on td "1600" at bounding box center [1234, 380] width 65 height 20
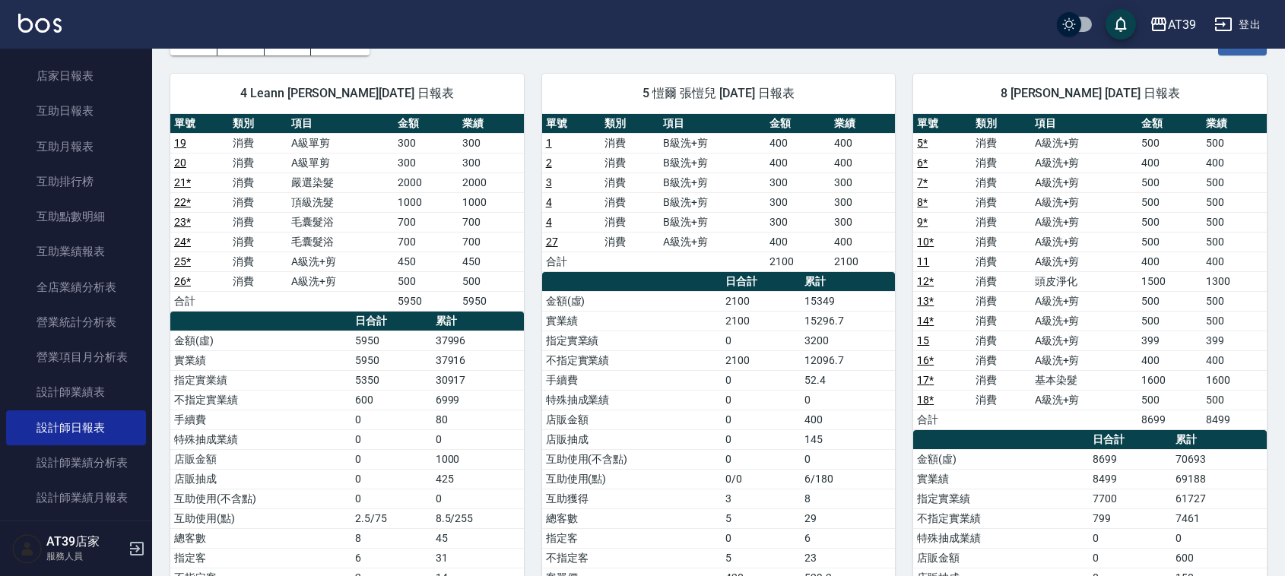
drag, startPoint x: 1168, startPoint y: 357, endPoint x: 1193, endPoint y: 370, distance: 27.2
click at [1169, 360] on td "400" at bounding box center [1170, 361] width 65 height 20
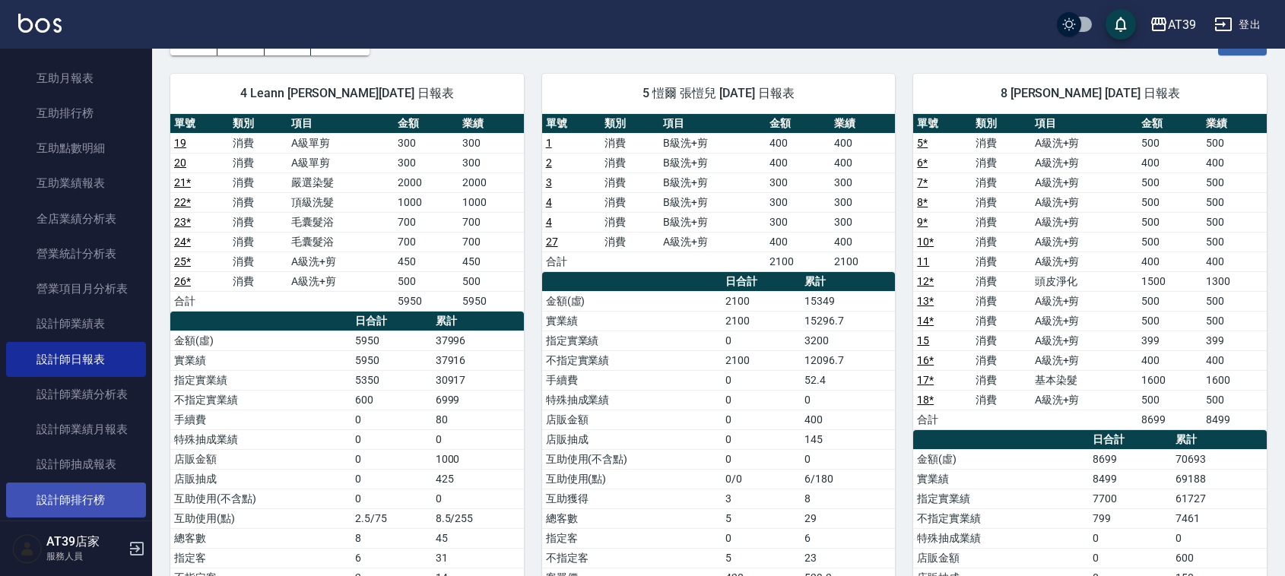
scroll to position [380, 0]
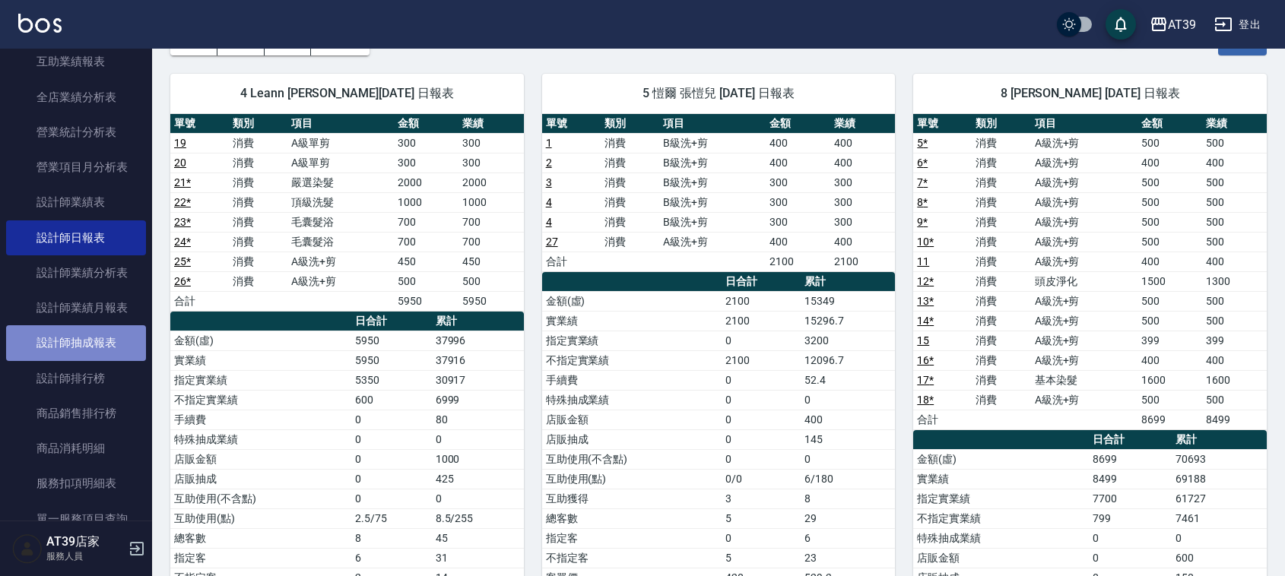
click at [90, 338] on link "設計師抽成報表" at bounding box center [76, 343] width 140 height 35
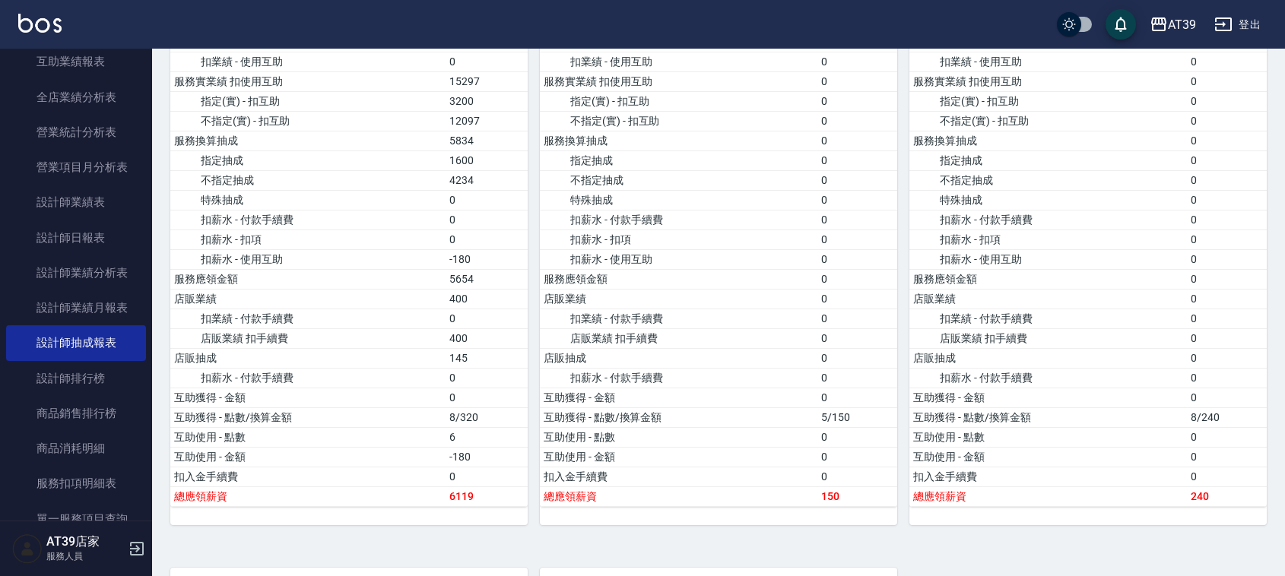
scroll to position [1711, 0]
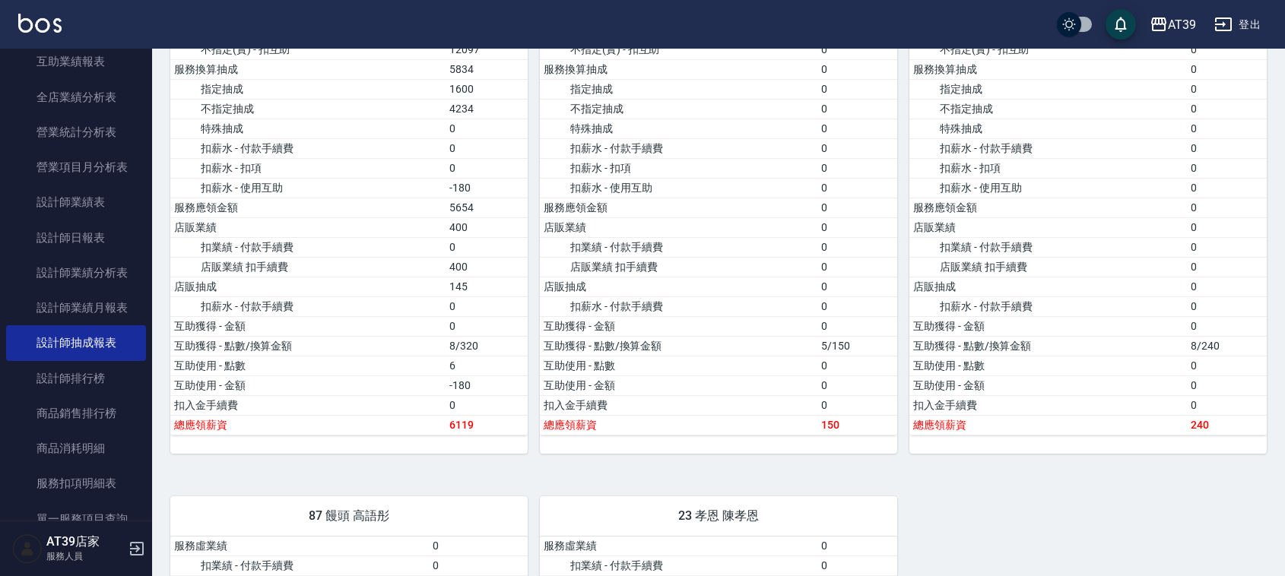
click at [32, 25] on img at bounding box center [39, 23] width 43 height 19
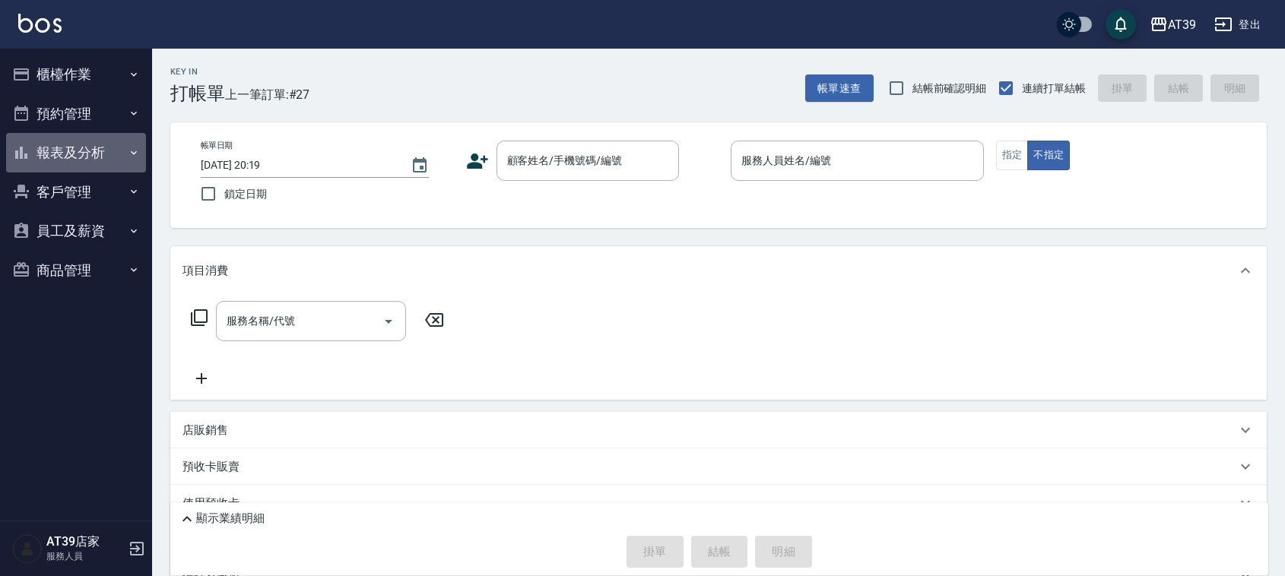
click at [72, 153] on button "報表及分析" at bounding box center [76, 153] width 140 height 40
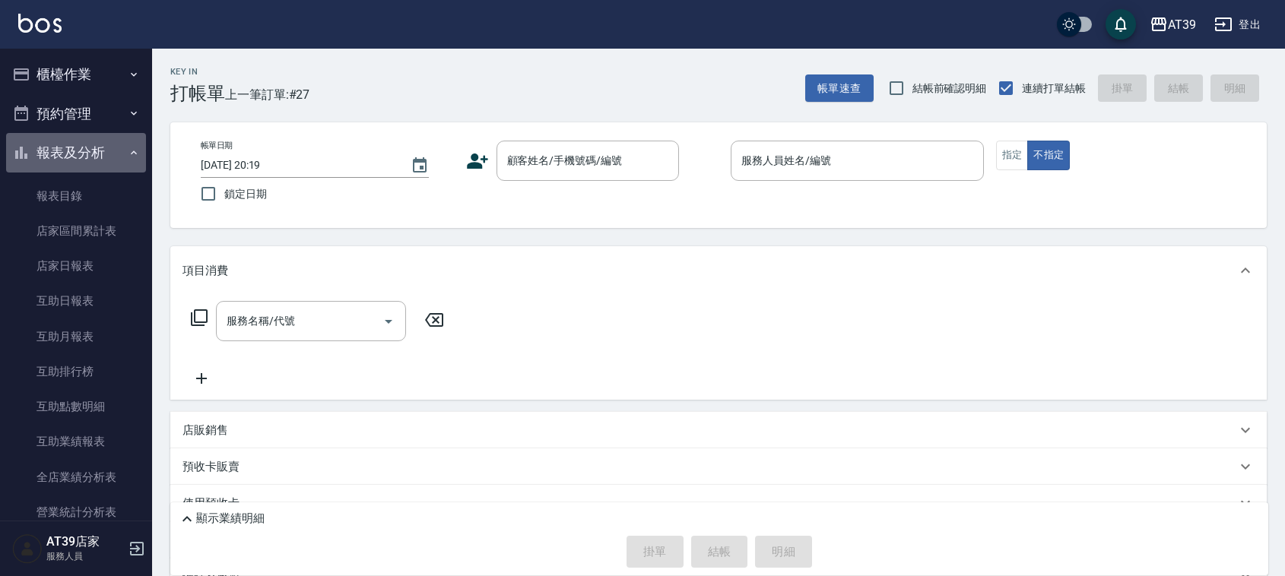
click at [76, 153] on button "報表及分析" at bounding box center [76, 153] width 140 height 40
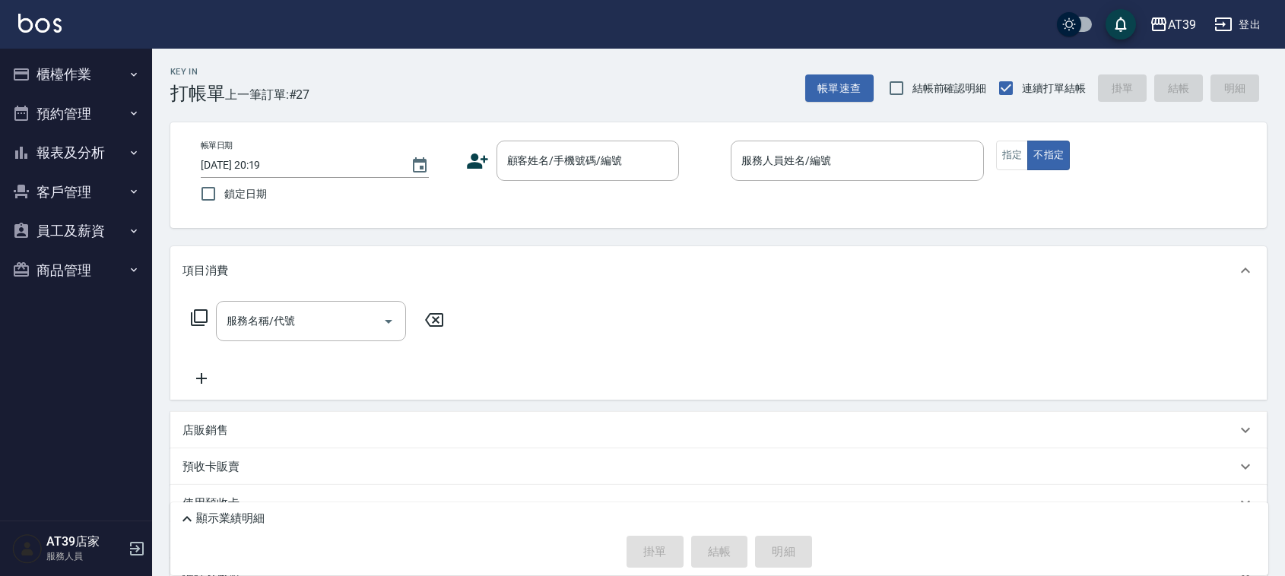
click at [78, 82] on button "櫃檯作業" at bounding box center [76, 75] width 140 height 40
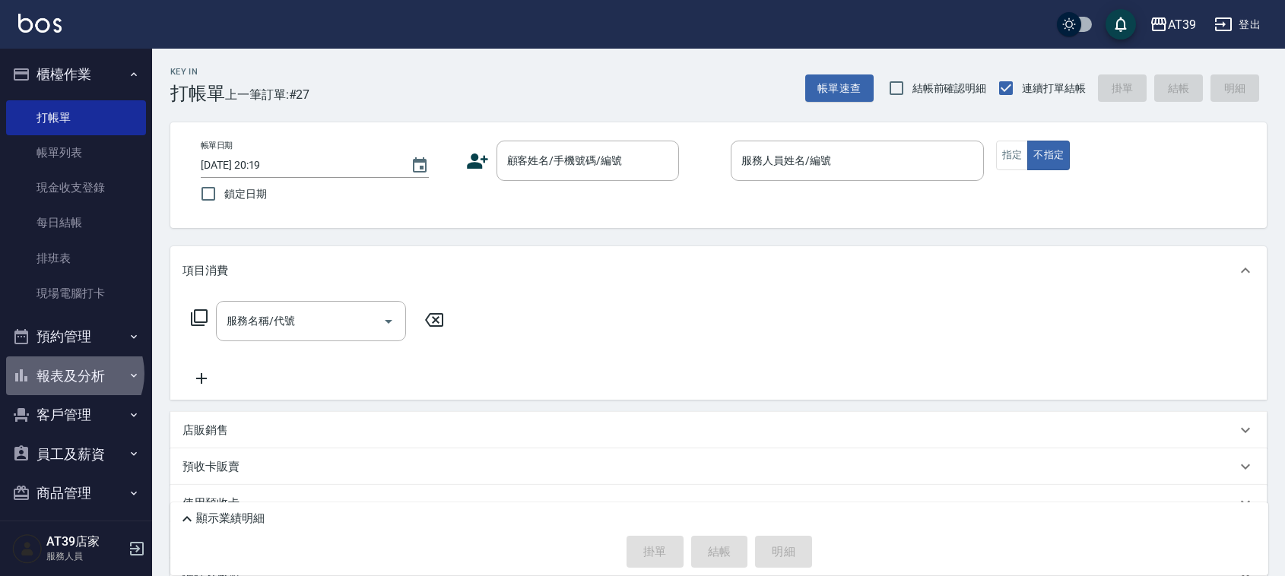
click at [73, 373] on button "報表及分析" at bounding box center [76, 377] width 140 height 40
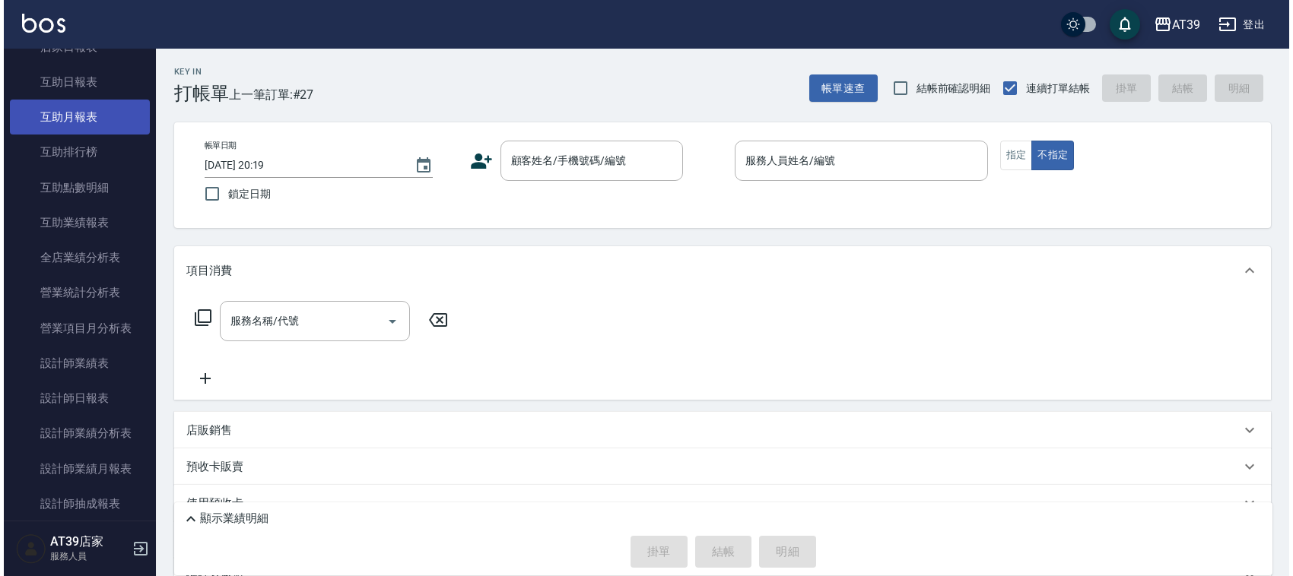
scroll to position [475, 0]
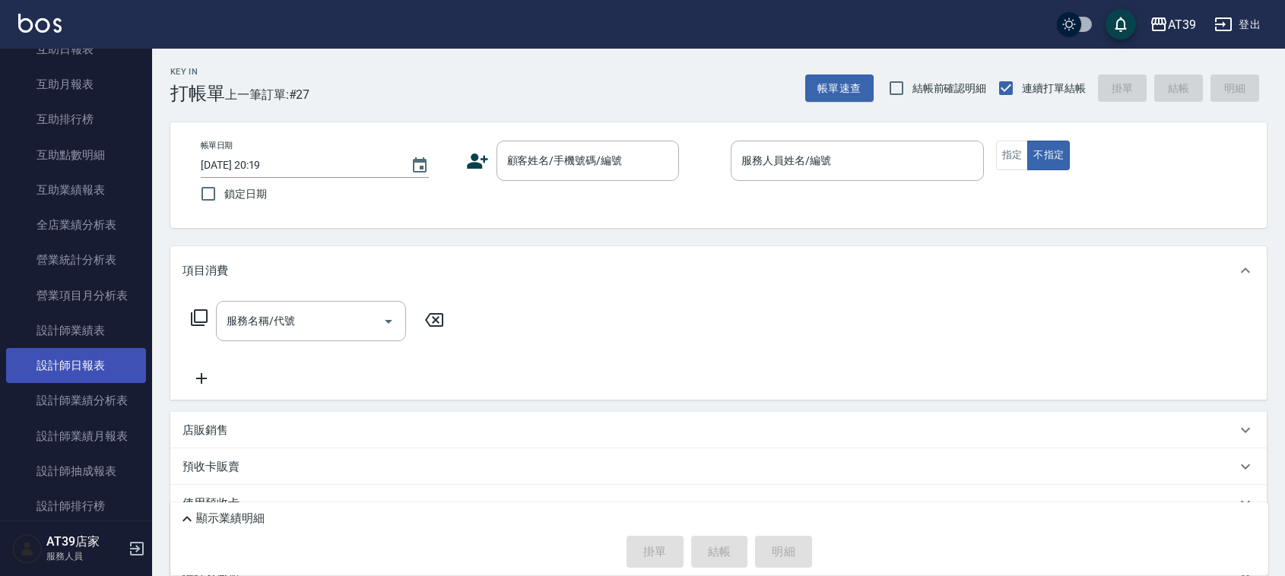
click at [96, 362] on link "設計師日報表" at bounding box center [76, 365] width 140 height 35
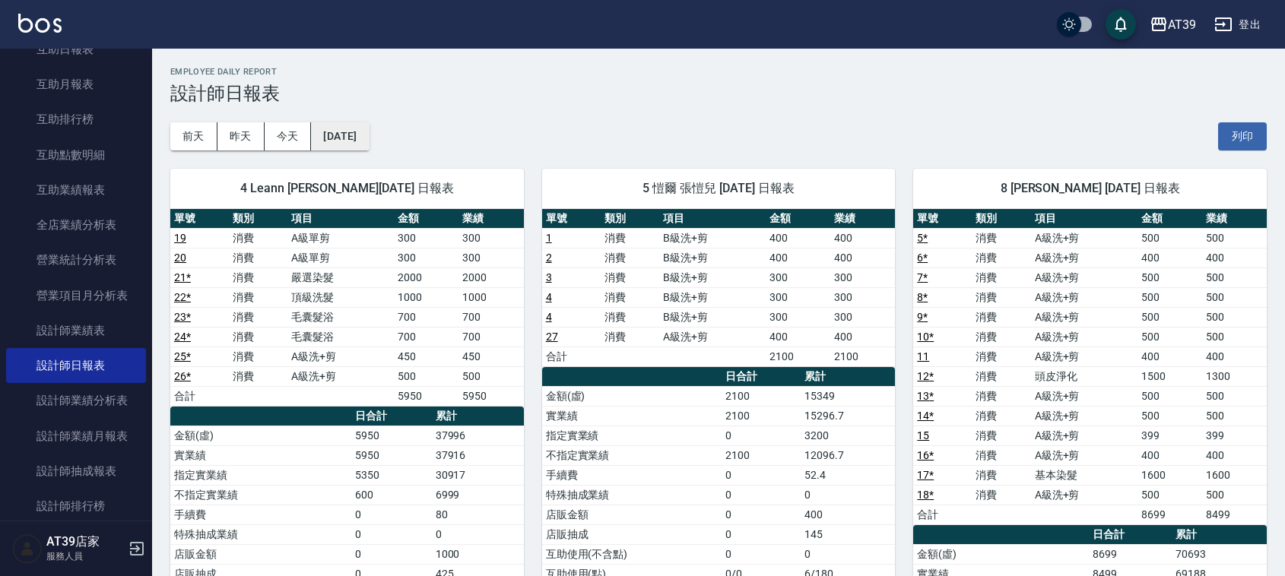
click at [352, 131] on button "[DATE]" at bounding box center [340, 136] width 58 height 28
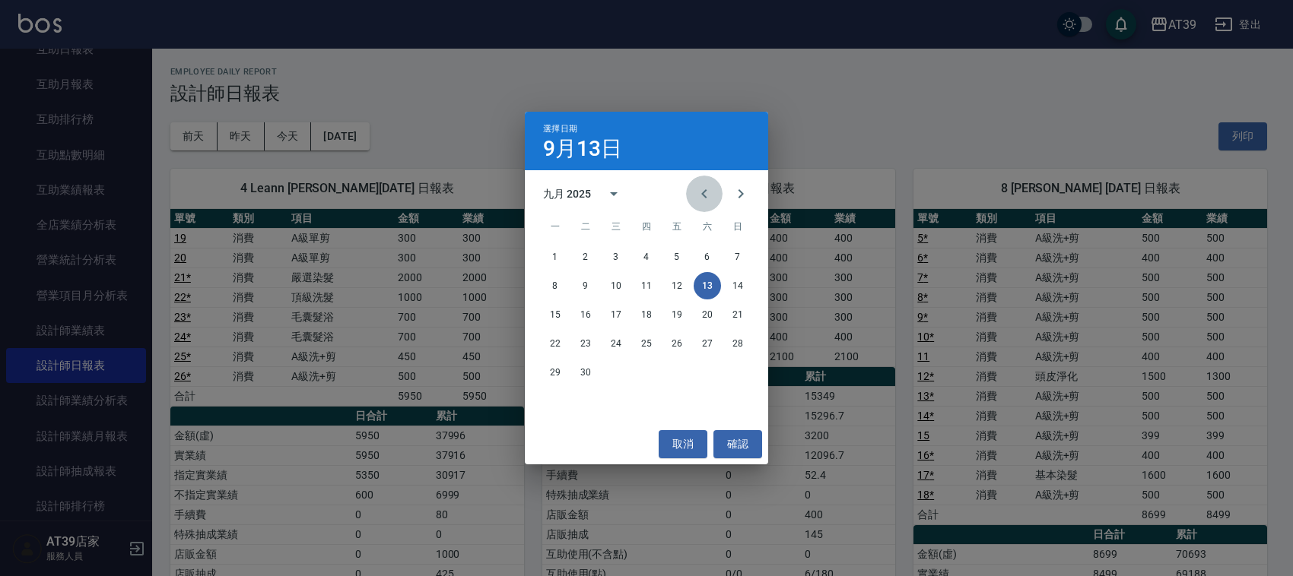
click at [700, 188] on icon "Previous month" at bounding box center [704, 194] width 18 height 18
click at [112, 317] on div "選擇日期 [DATE] 八月 2025 一 二 三 四 五 六 日 1 2 3 4 5 6 7 8 9 10 11 12 13 14 15 16 17 18 …" at bounding box center [646, 288] width 1293 height 576
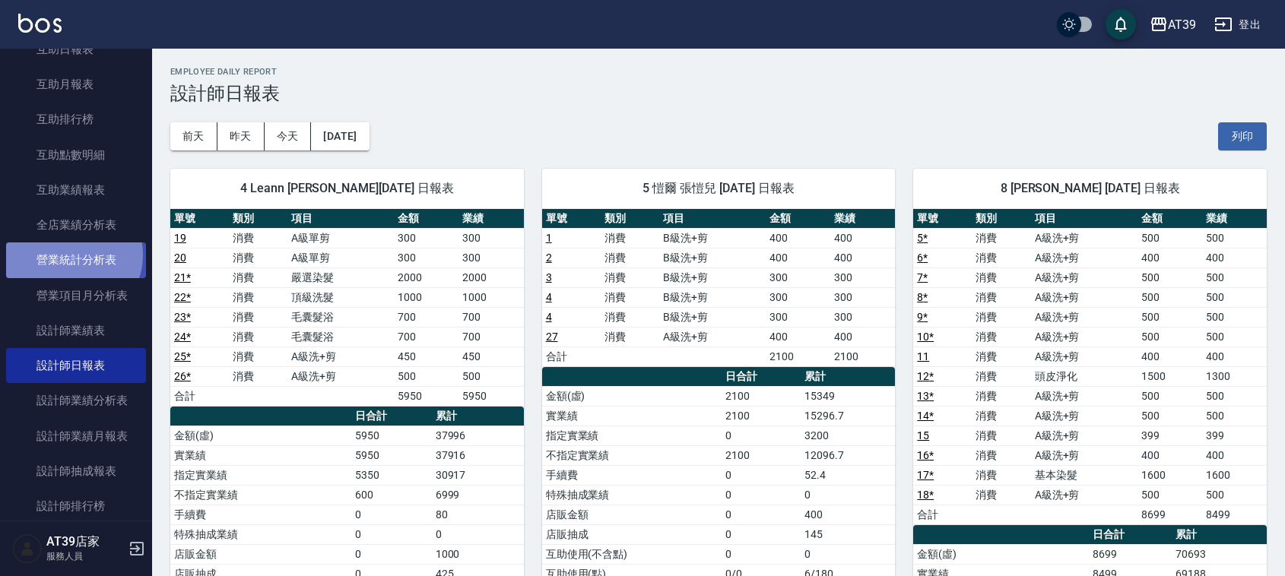
click at [72, 255] on link "營業統計分析表" at bounding box center [76, 260] width 140 height 35
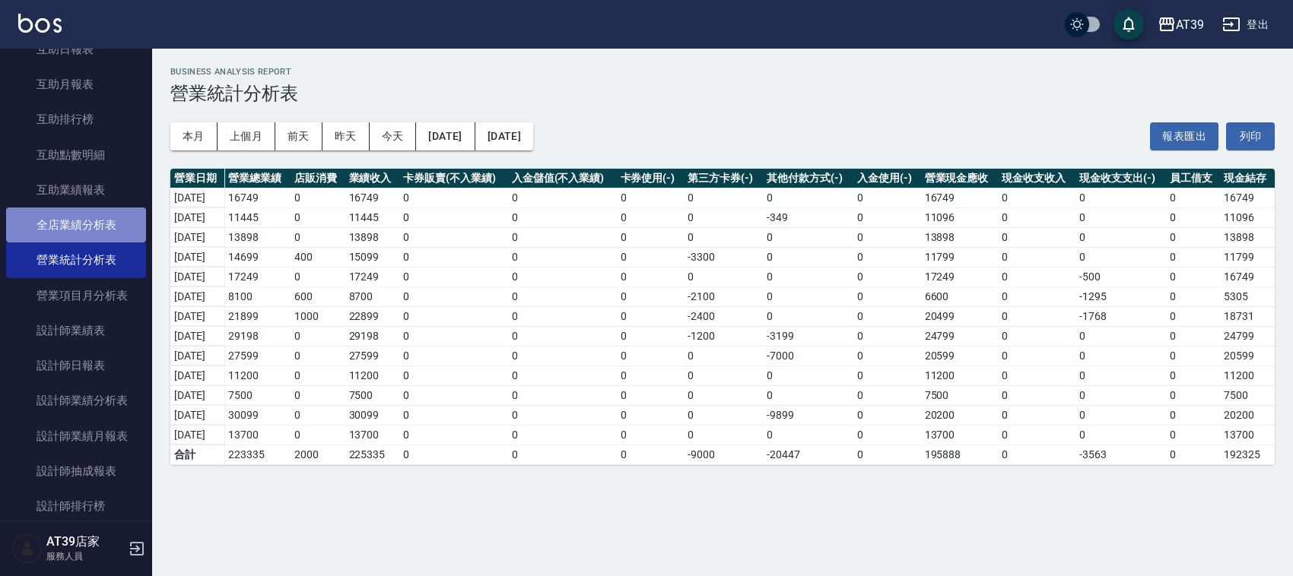
click at [122, 218] on link "全店業績分析表" at bounding box center [76, 225] width 140 height 35
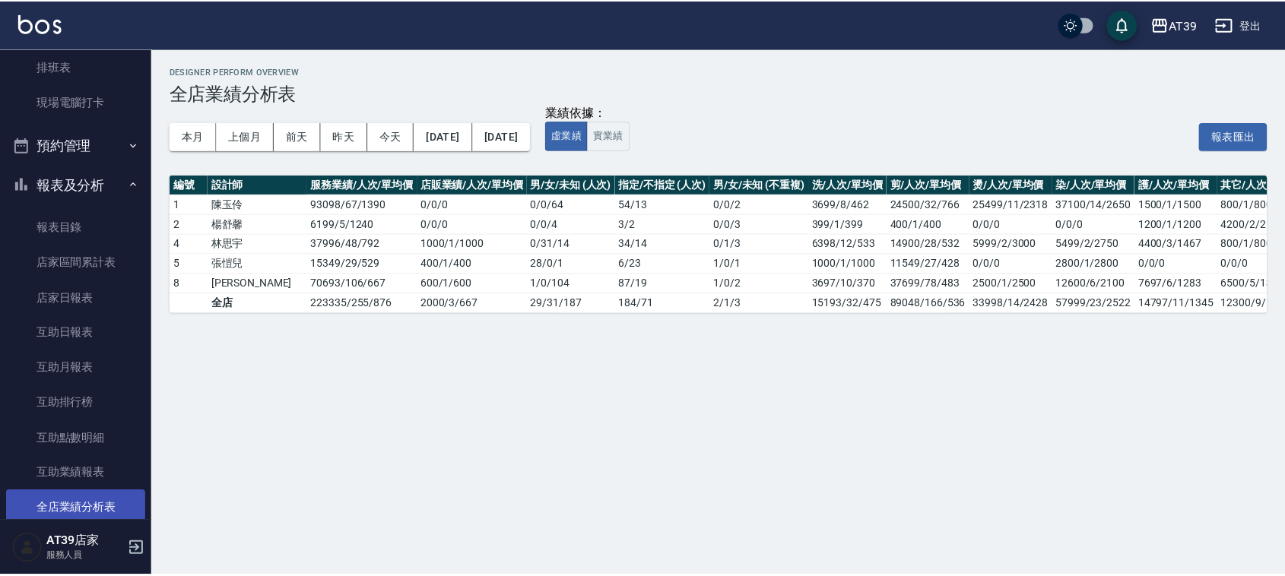
scroll to position [190, 0]
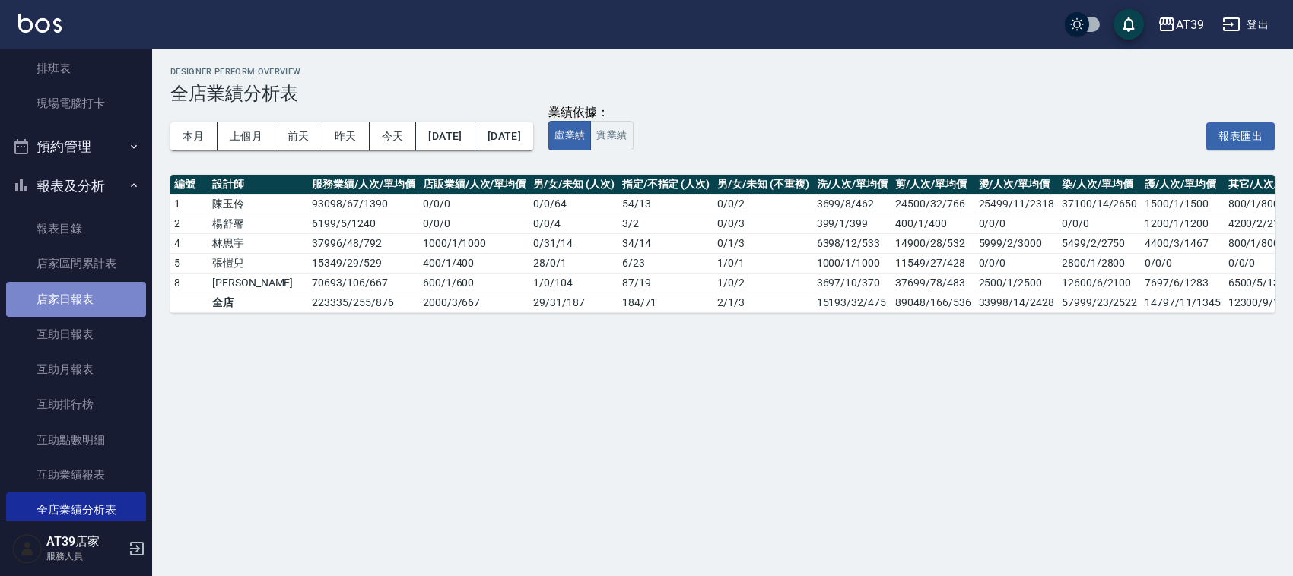
click at [82, 295] on link "店家日報表" at bounding box center [76, 299] width 140 height 35
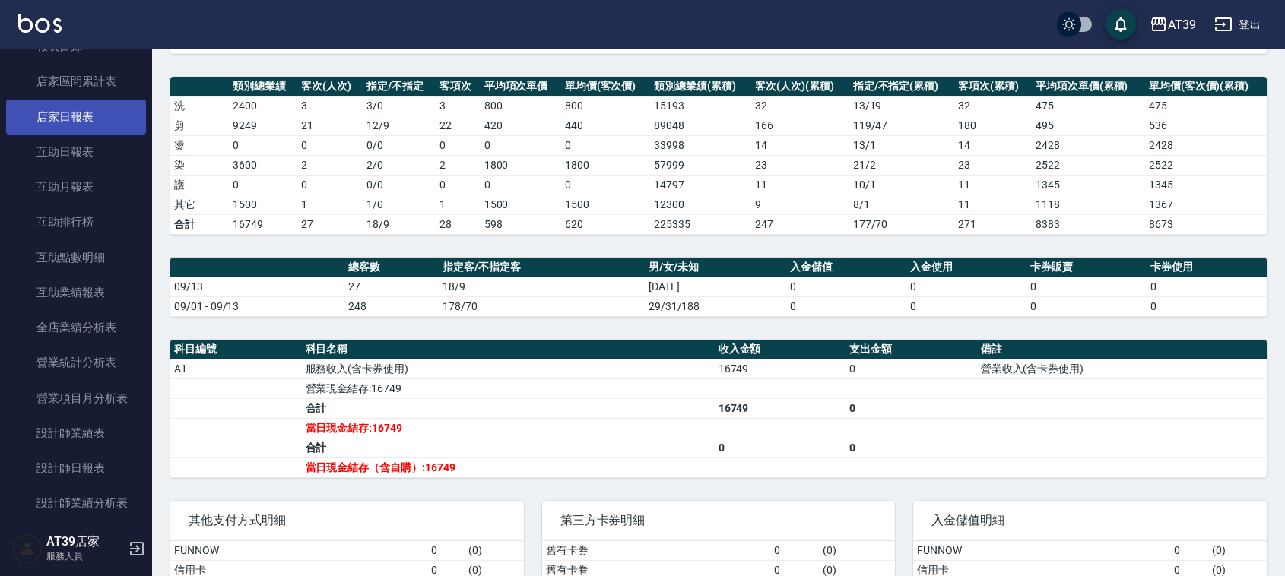
scroll to position [380, 0]
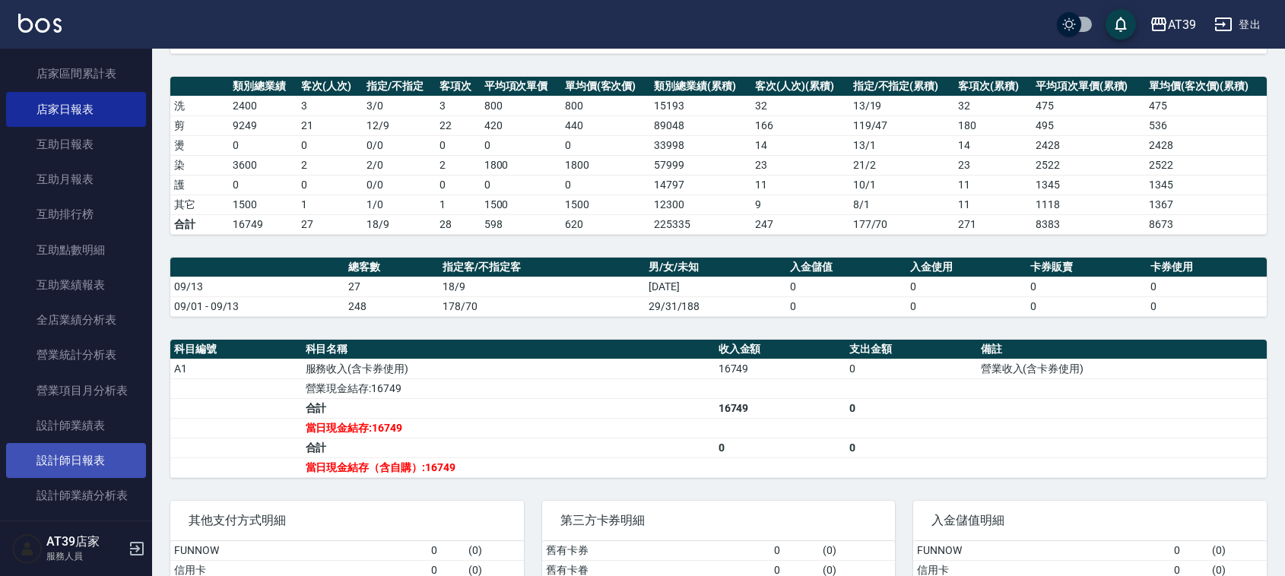
click at [59, 462] on link "設計師日報表" at bounding box center [76, 460] width 140 height 35
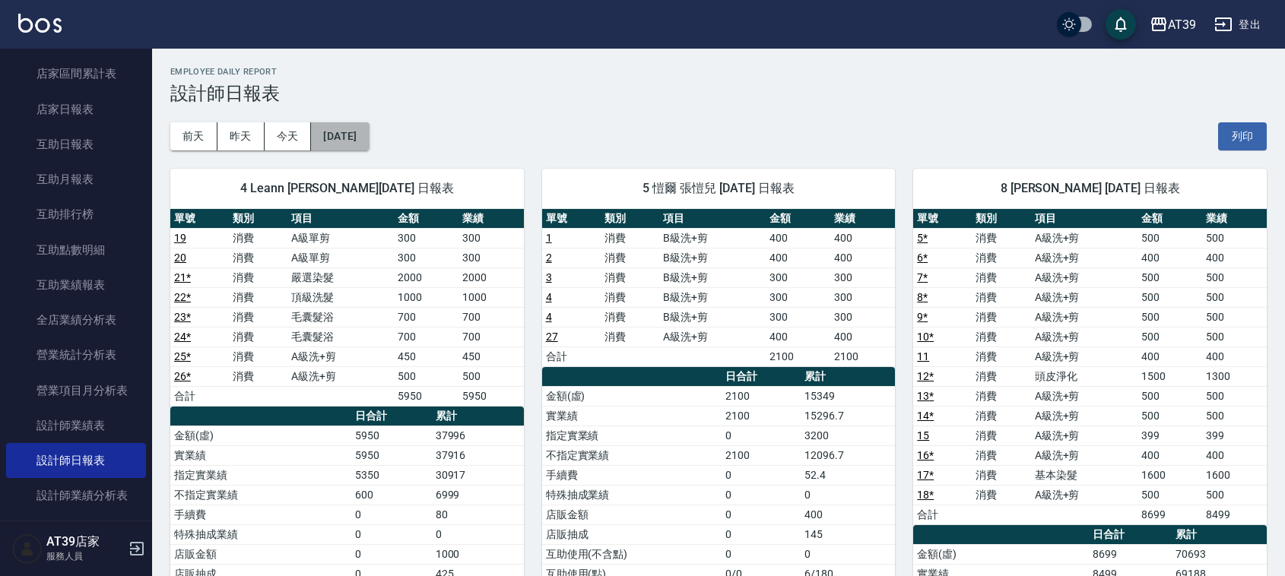
click at [369, 133] on button "[DATE]" at bounding box center [340, 136] width 58 height 28
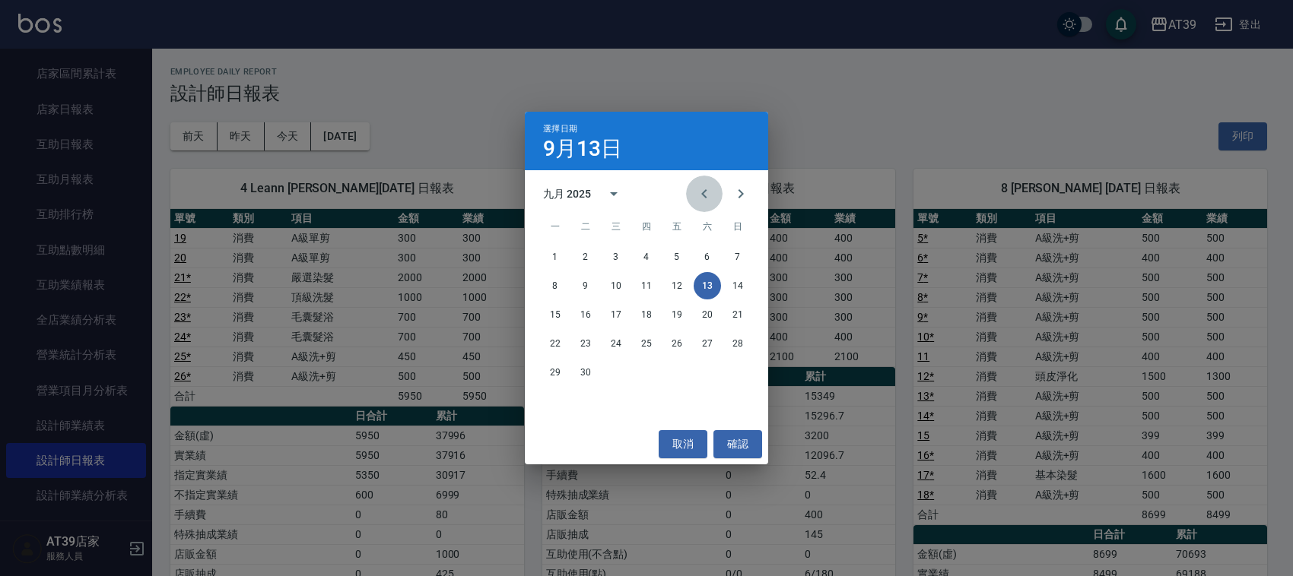
click at [707, 195] on icon "Previous month" at bounding box center [704, 194] width 18 height 18
click at [730, 366] on button "31" at bounding box center [737, 372] width 27 height 27
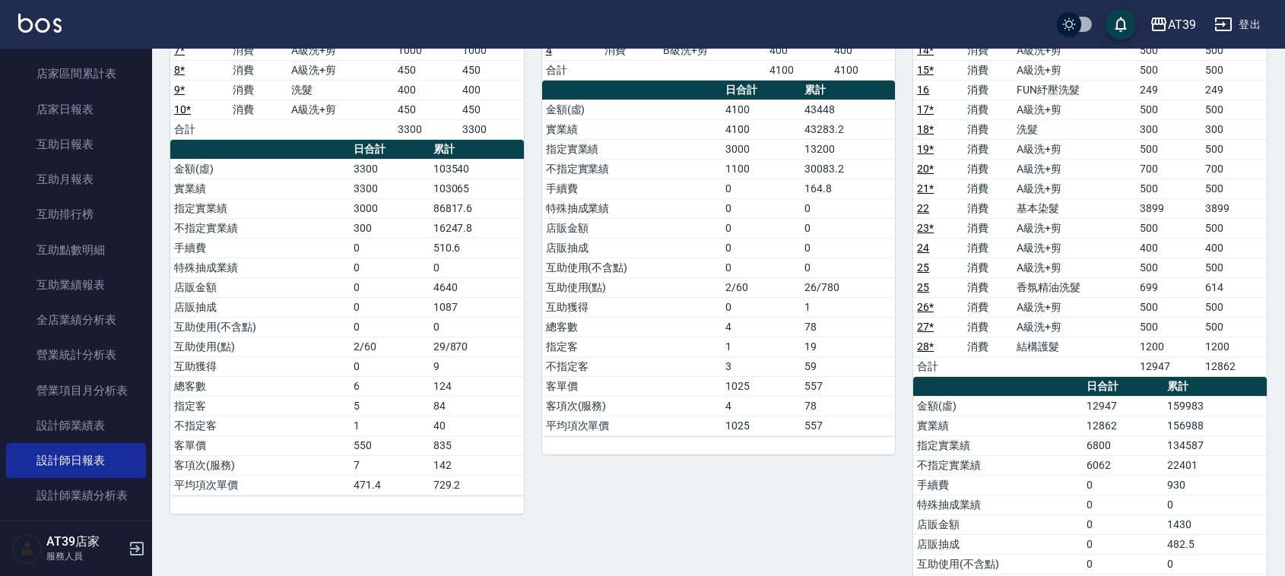
scroll to position [446, 0]
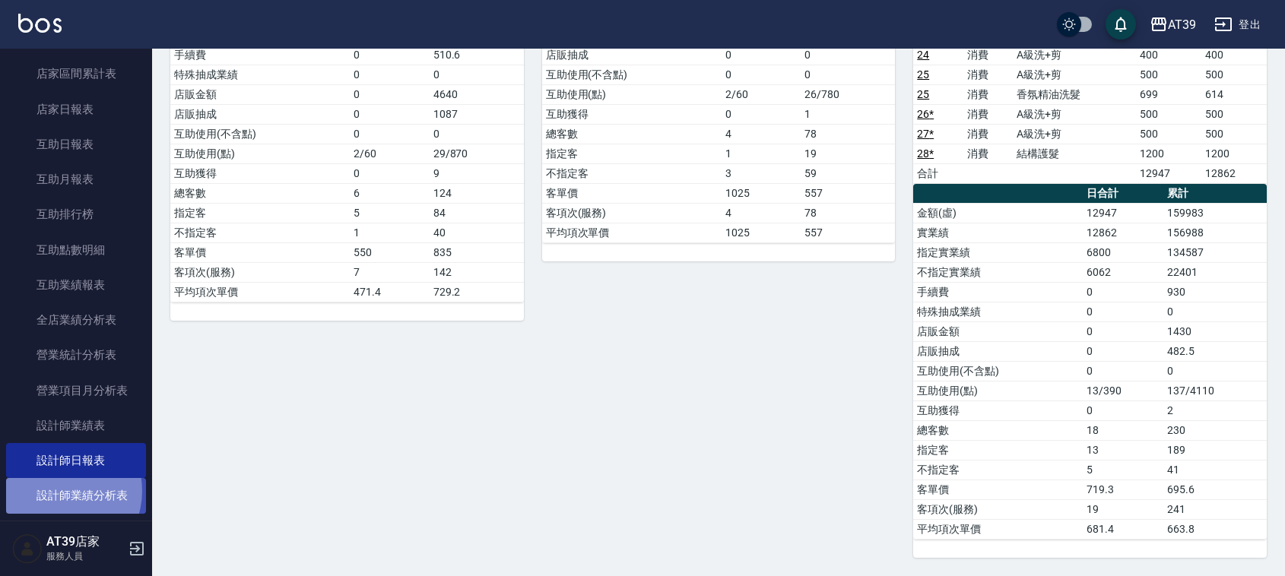
click at [59, 491] on link "設計師業績分析表" at bounding box center [76, 495] width 140 height 35
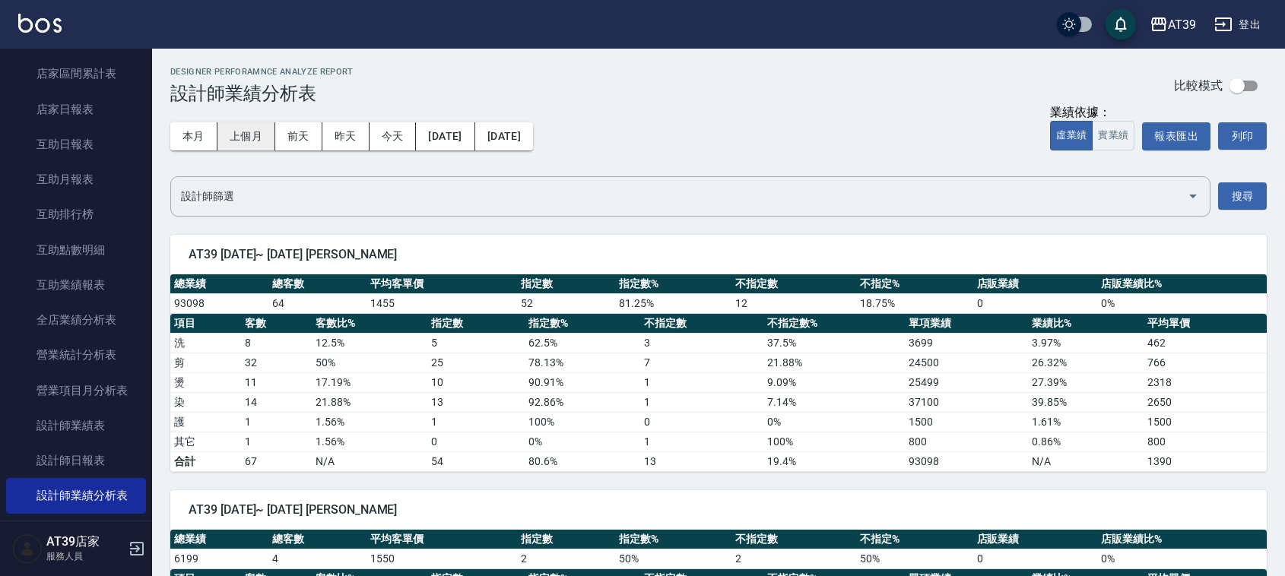
click at [240, 138] on button "上個月" at bounding box center [247, 136] width 58 height 28
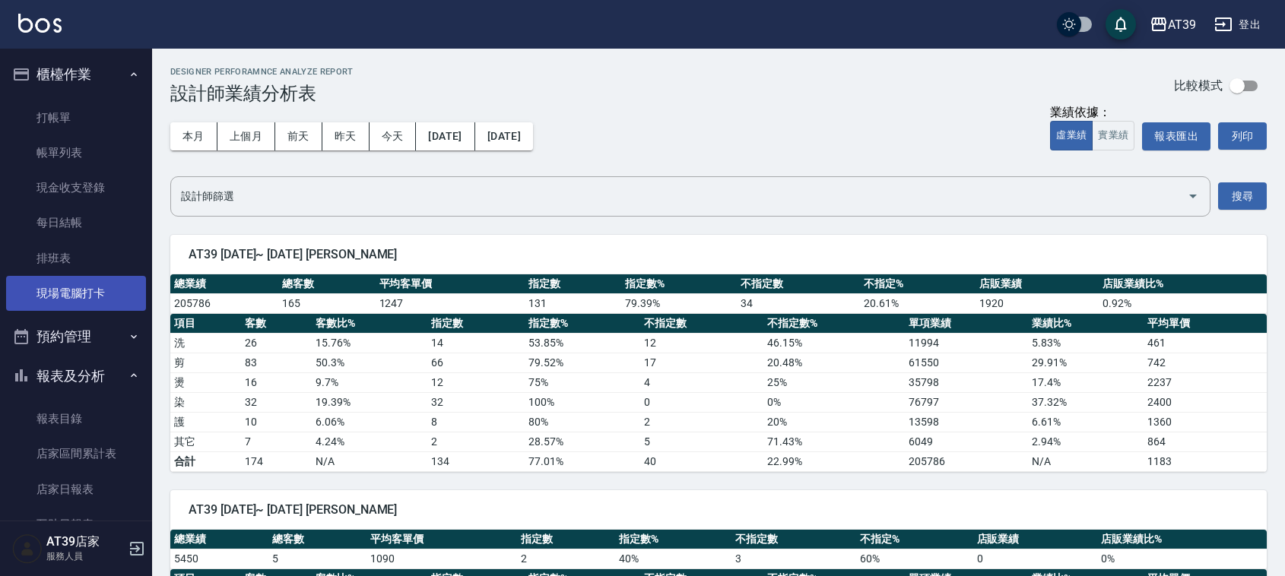
click at [93, 287] on link "現場電腦打卡" at bounding box center [76, 293] width 140 height 35
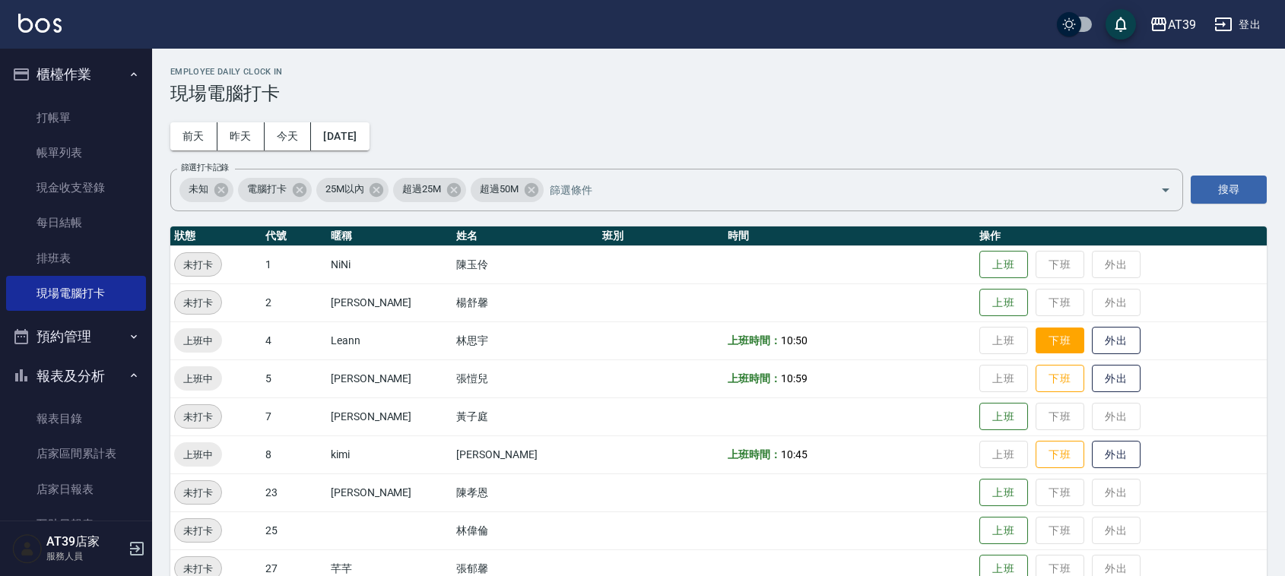
click at [1048, 344] on button "下班" at bounding box center [1060, 341] width 49 height 27
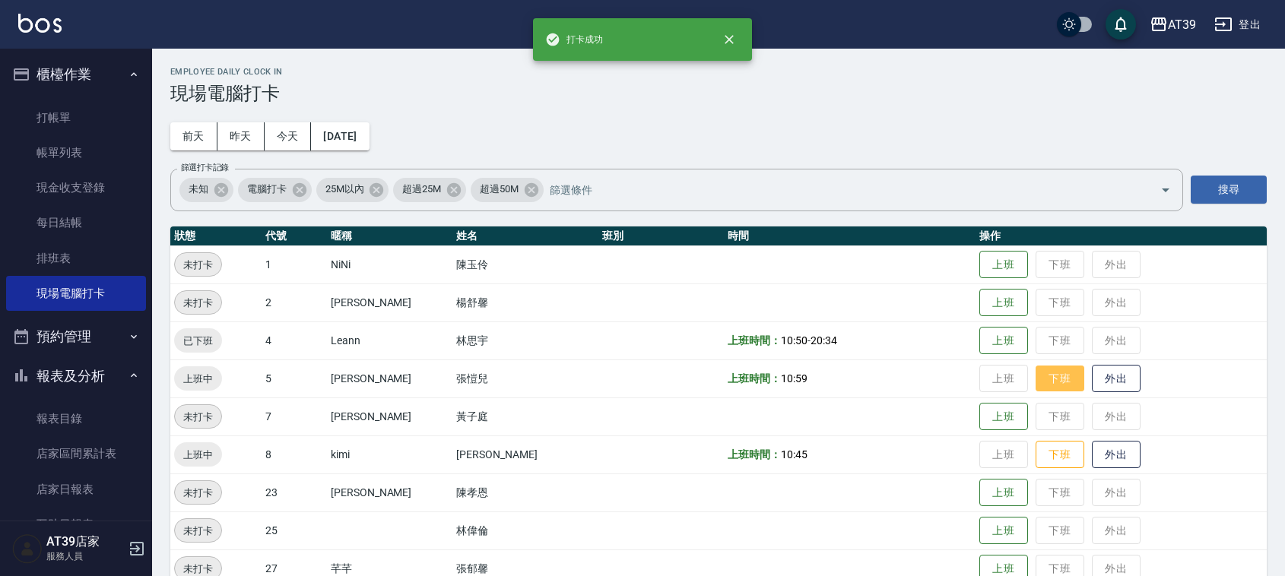
click at [1051, 378] on button "下班" at bounding box center [1060, 379] width 49 height 27
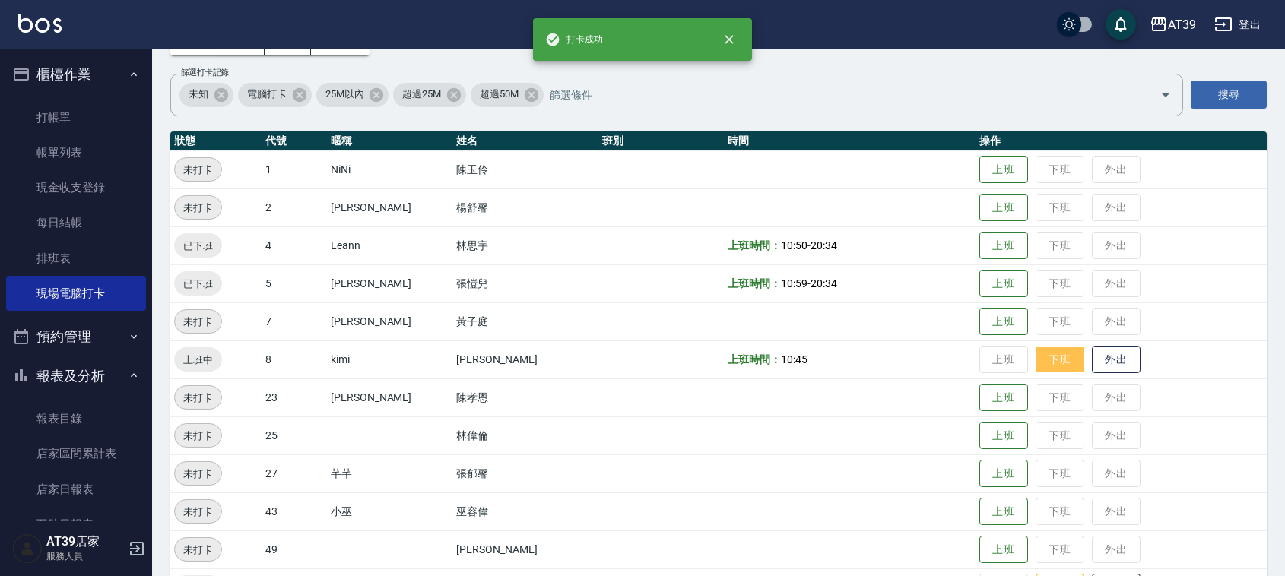
click at [1052, 369] on button "下班" at bounding box center [1060, 360] width 49 height 27
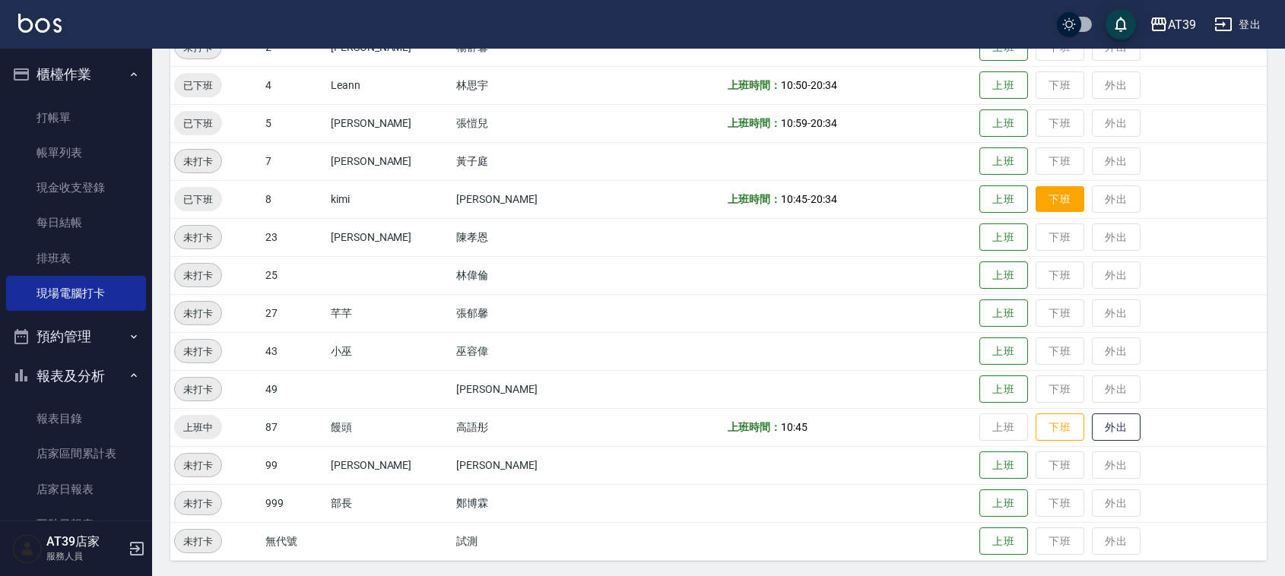
scroll to position [257, 0]
click at [1040, 416] on button "下班" at bounding box center [1060, 426] width 49 height 27
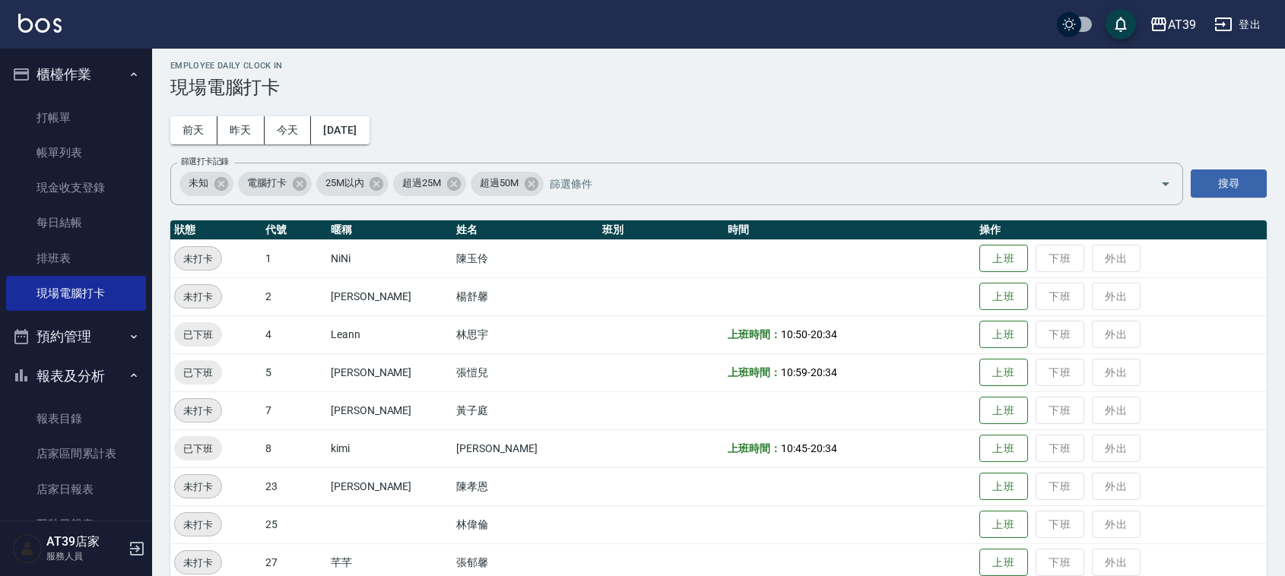
scroll to position [0, 0]
